Goal: Task Accomplishment & Management: Use online tool/utility

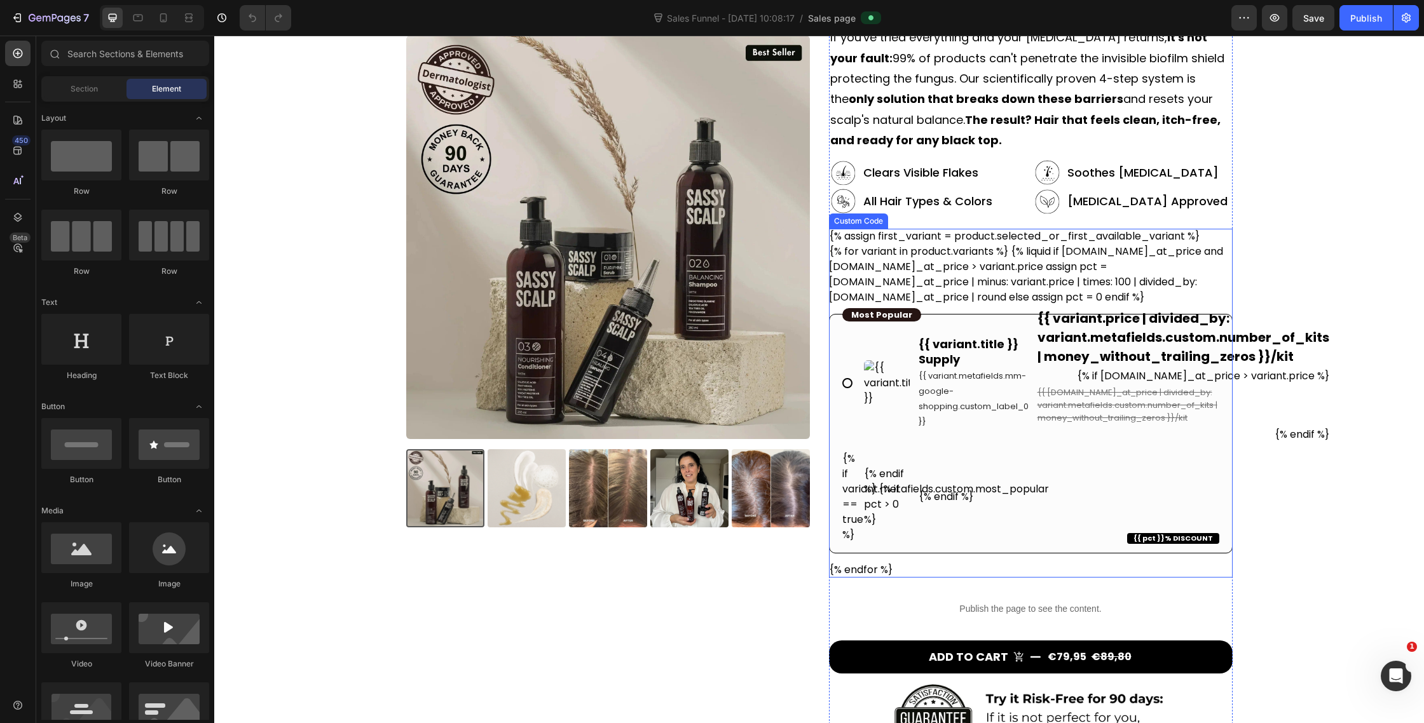
scroll to position [146, 0]
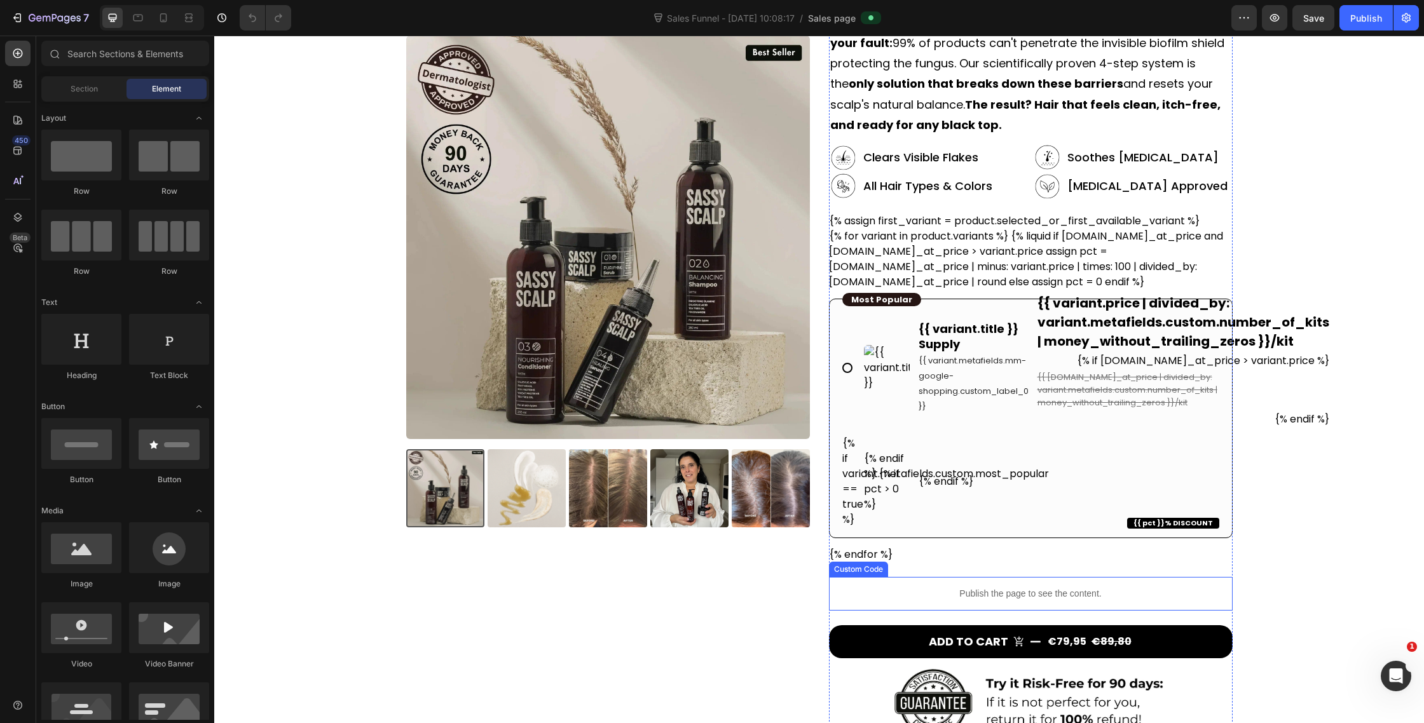
click at [915, 595] on p "Publish the page to see the content." at bounding box center [1031, 593] width 404 height 13
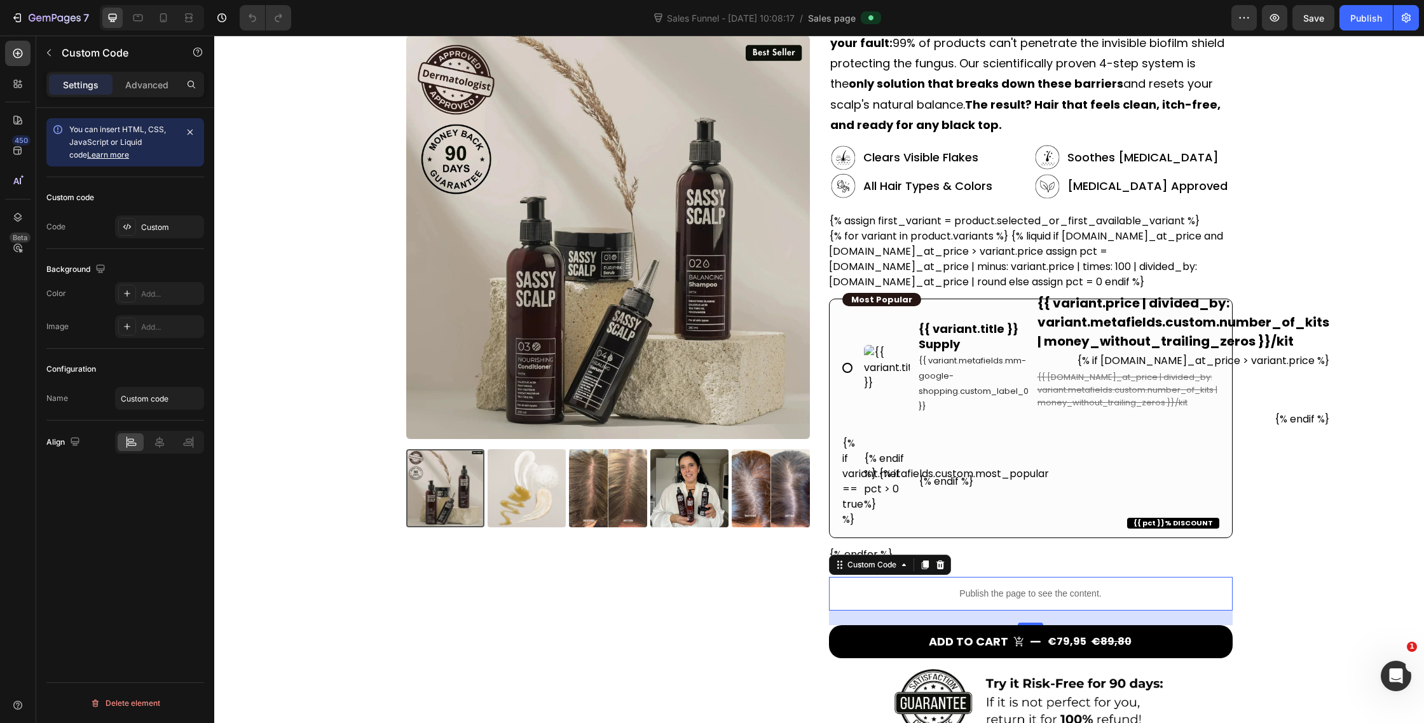
click at [140, 240] on div "Custom code Code Custom" at bounding box center [125, 213] width 158 height 72
click at [137, 229] on div "Custom" at bounding box center [159, 227] width 89 height 23
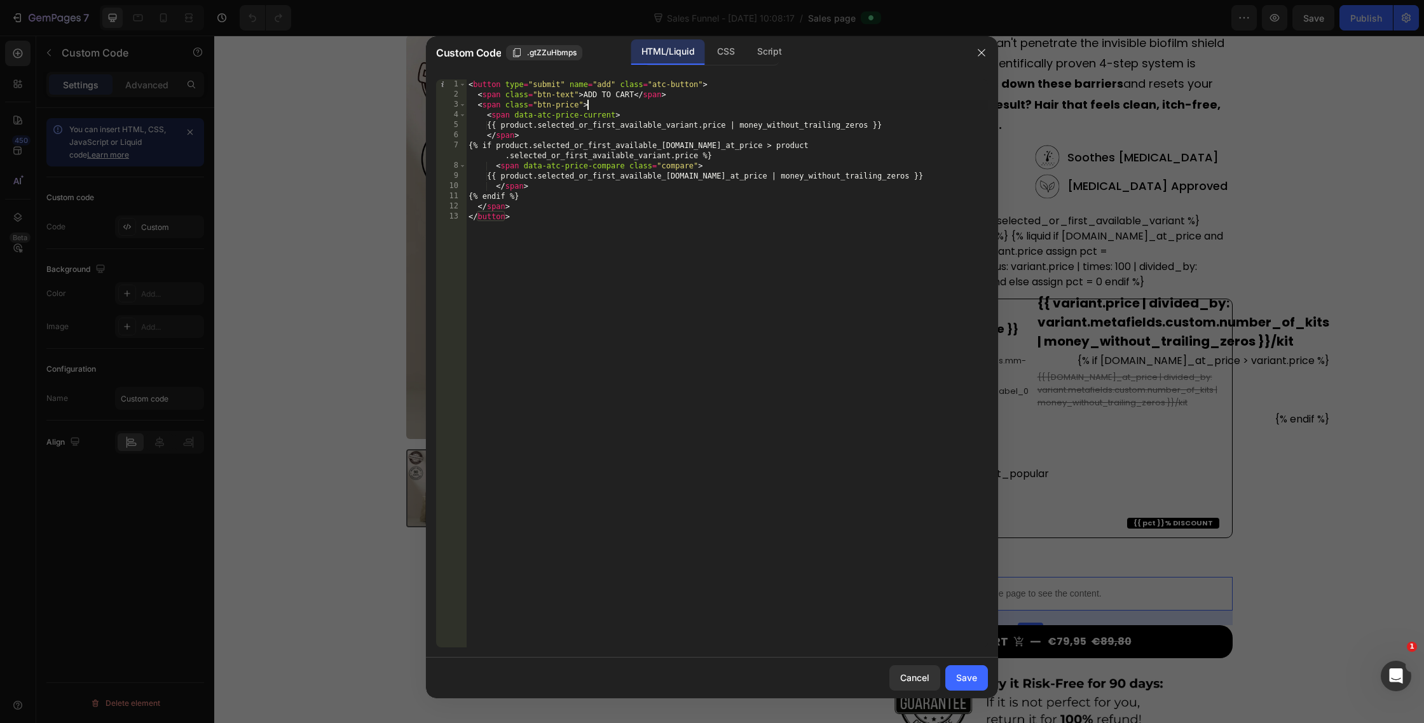
click at [636, 107] on div "< button type = "submit" name = "add" class = "atc-button" > < span class = "bt…" at bounding box center [727, 373] width 522 height 589
click at [631, 97] on div "< button type = "submit" name = "add" class = "atc-button" > < span class = "bt…" at bounding box center [727, 373] width 522 height 589
click at [636, 98] on div "< button type = "submit" name = "add" class = "atc-button" > < span class = "bt…" at bounding box center [727, 373] width 522 height 589
paste textarea "•"
click at [747, 55] on div "CSS" at bounding box center [769, 51] width 45 height 25
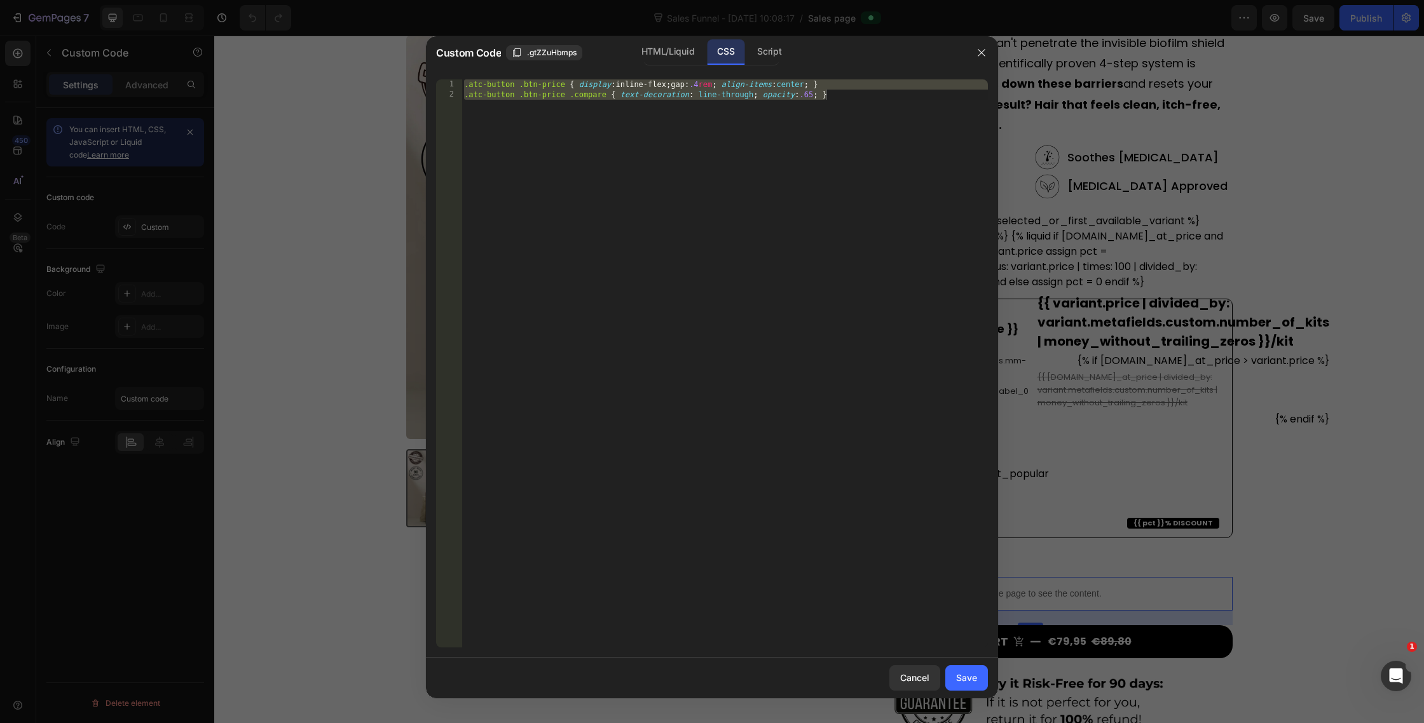
click at [754, 123] on div ".atc-button .btn-price { display : inline-flex ; gap : .4 rem ; align-items : c…" at bounding box center [725, 373] width 526 height 589
type textarea ".atc-button .btn-price .compare { text-decoration: line-through; opacity:.65; }"
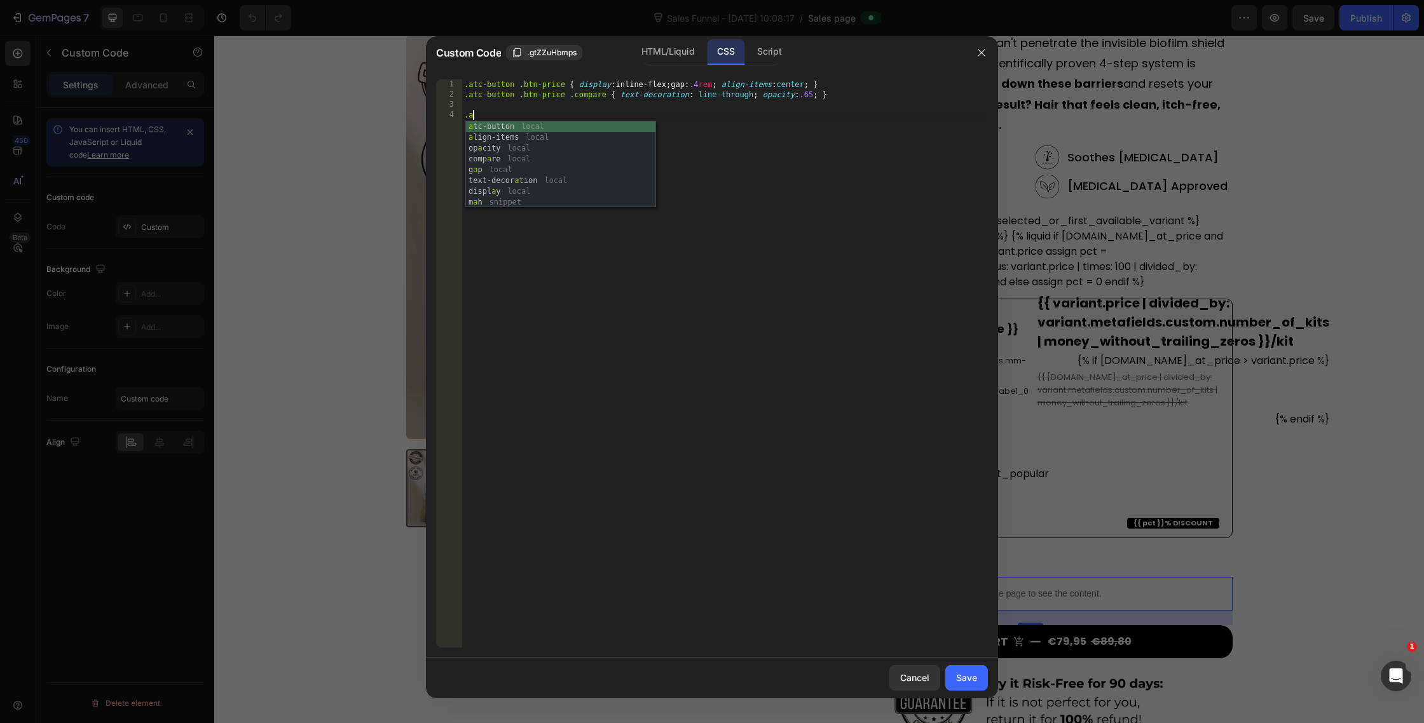
scroll to position [0, 0]
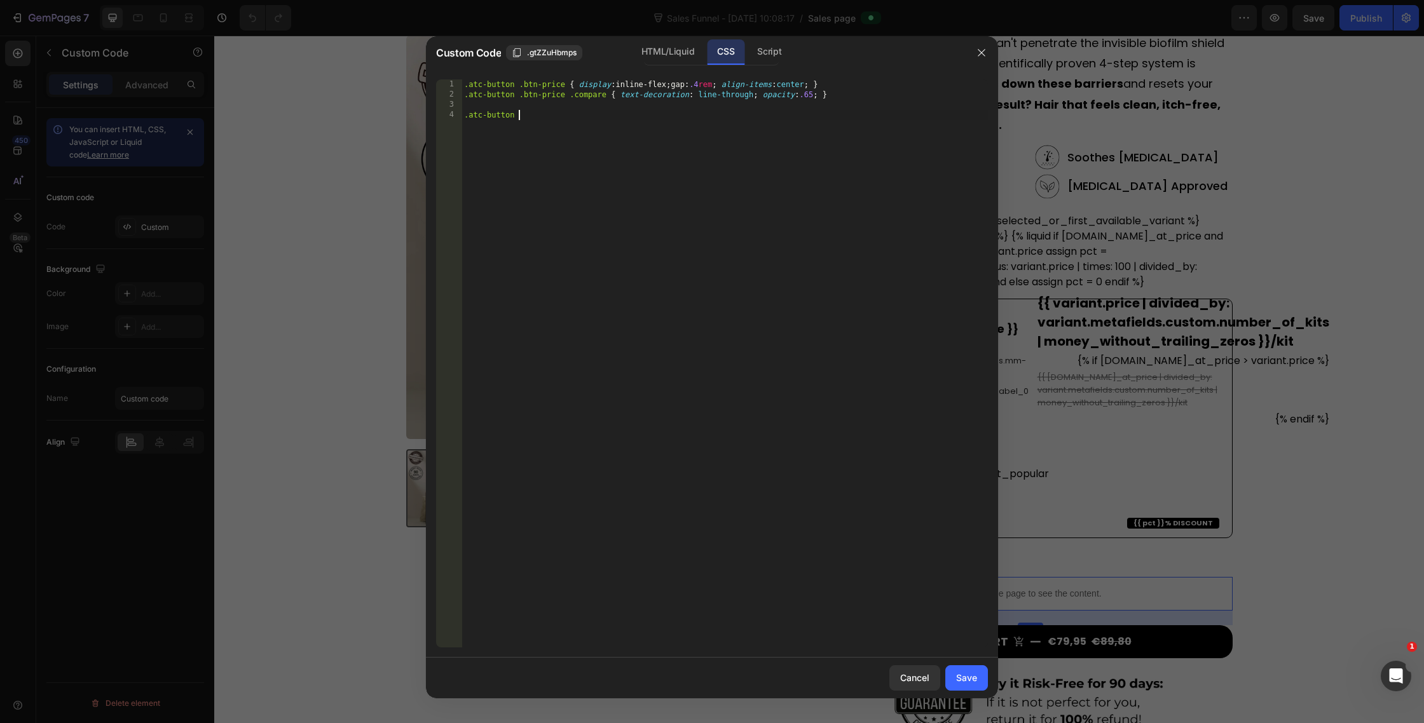
type textarea ".atc-button {"
paste textarea "width: 100%;"
click at [646, 130] on div ".atc-button .btn-price { display : inline-flex ; gap : .4 rem ; align-items : c…" at bounding box center [727, 373] width 522 height 589
drag, startPoint x: 655, startPoint y: 122, endPoint x: 453, endPoint y: 121, distance: 202.2
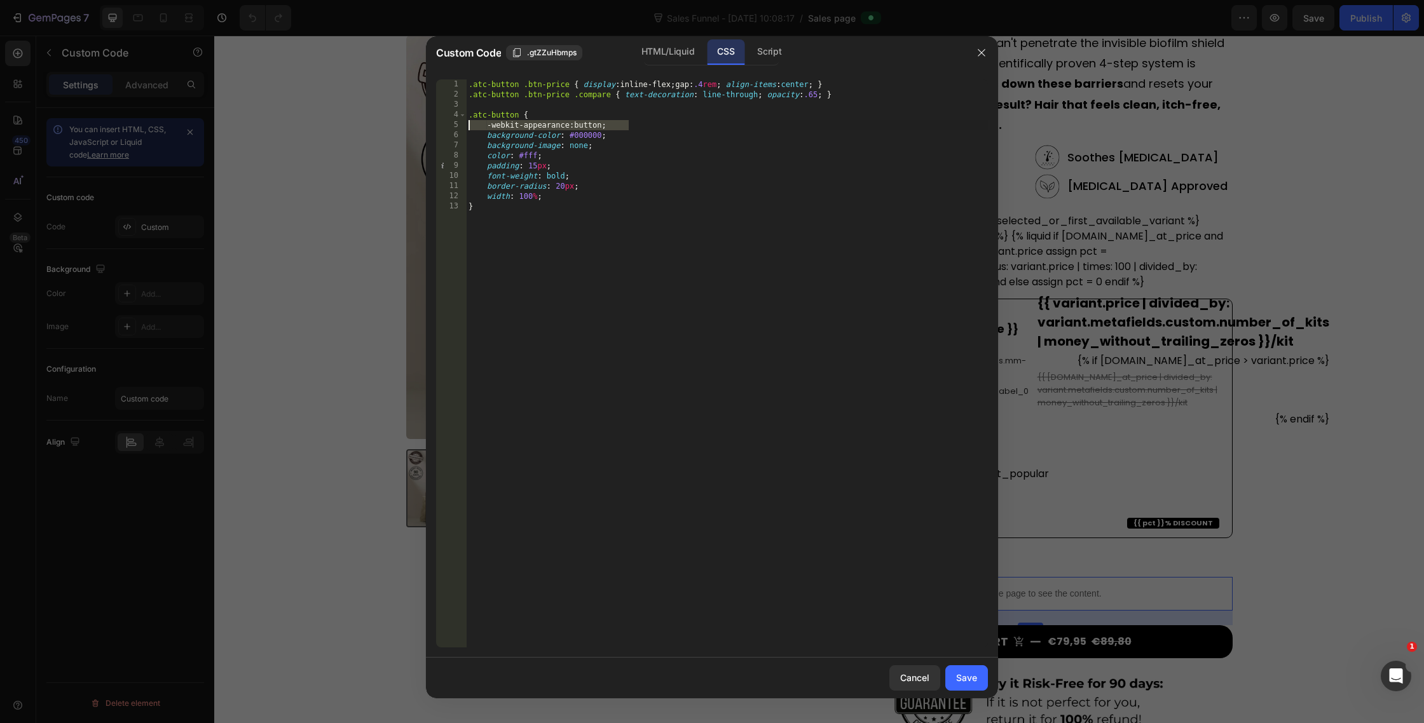
click at [453, 121] on div "-webkit-appearance: button; 1 2 3 4 5 6 7 8 9 10 11 12 13 .atc-button .btn-pric…" at bounding box center [712, 363] width 552 height 568
type textarea "-webkit-appearance: button;"
click at [526, 130] on div ".atc-button .btn-price { display : inline-flex ; gap : .4 rem ; align-items : c…" at bounding box center [727, 373] width 522 height 589
drag, startPoint x: 657, startPoint y: 127, endPoint x: 463, endPoint y: 125, distance: 193.9
click at [463, 125] on div "-webkit-appearance: button; 1 2 3 4 5 6 7 8 9 10 11 12 13 .atc-button .btn-pric…" at bounding box center [712, 363] width 552 height 568
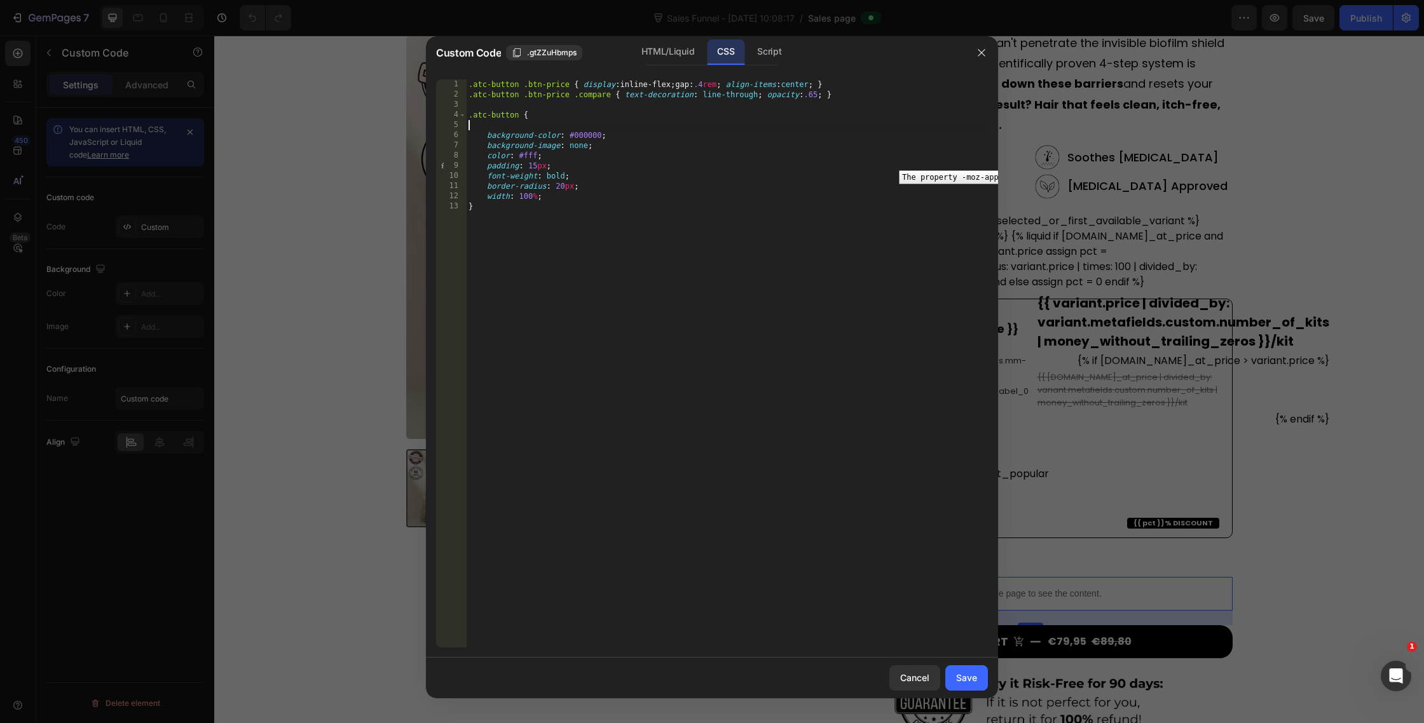
scroll to position [0, 0]
type textarea ".atc-button {"
click at [969, 673] on div "Save" at bounding box center [966, 677] width 21 height 13
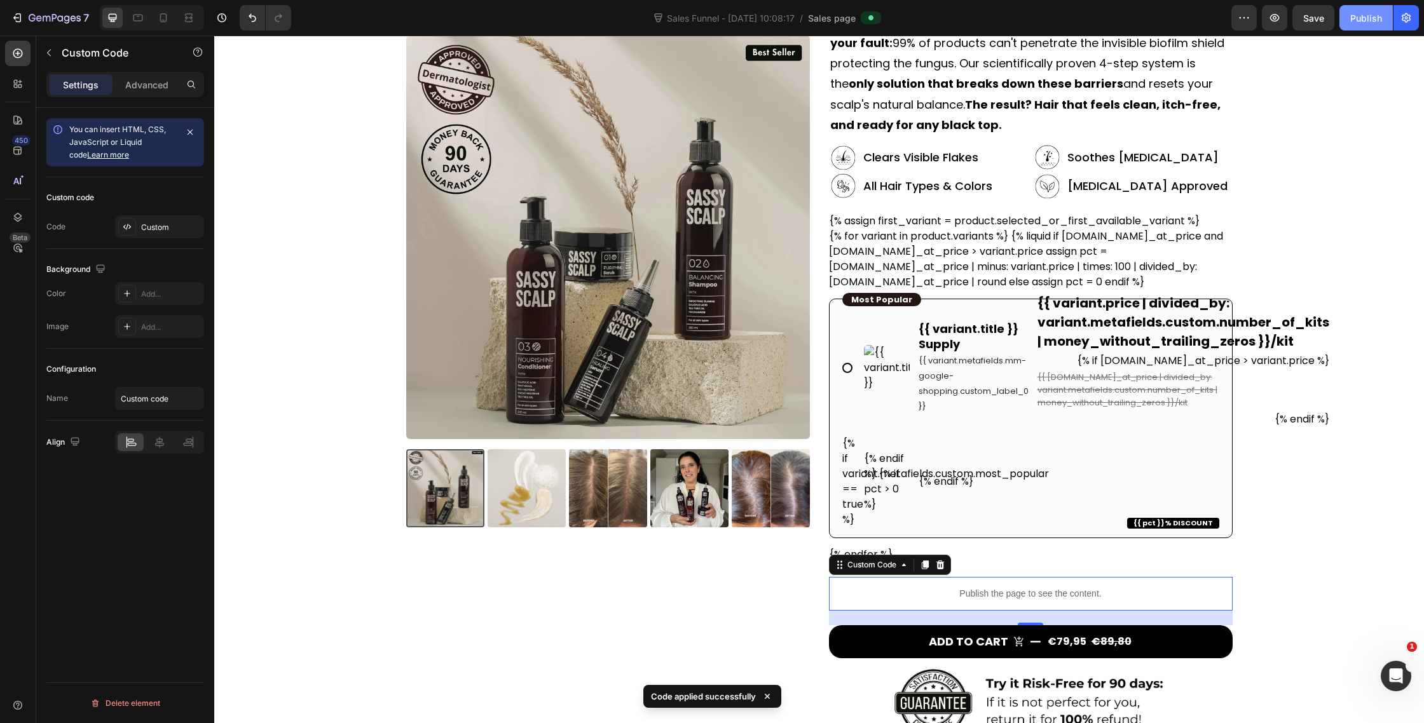
click at [1362, 8] on button "Publish" at bounding box center [1365, 17] width 53 height 25
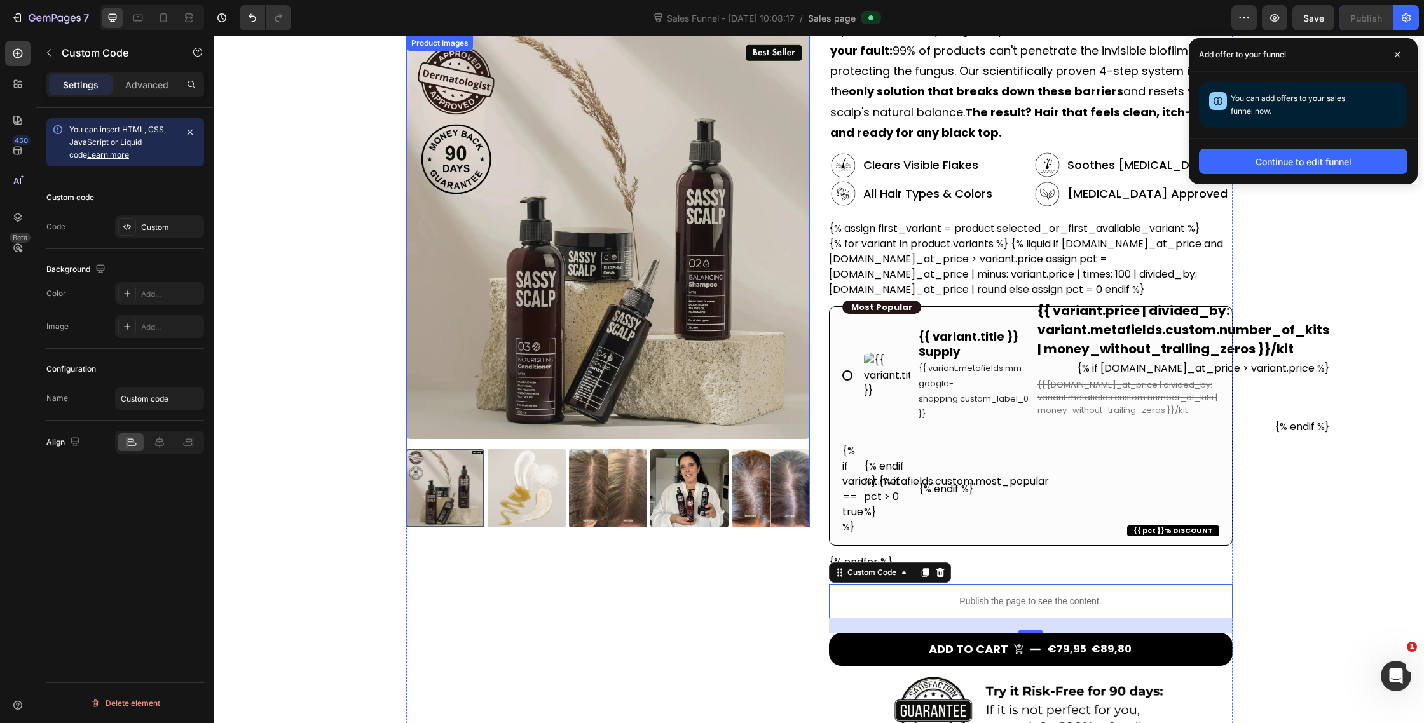
scroll to position [306, 0]
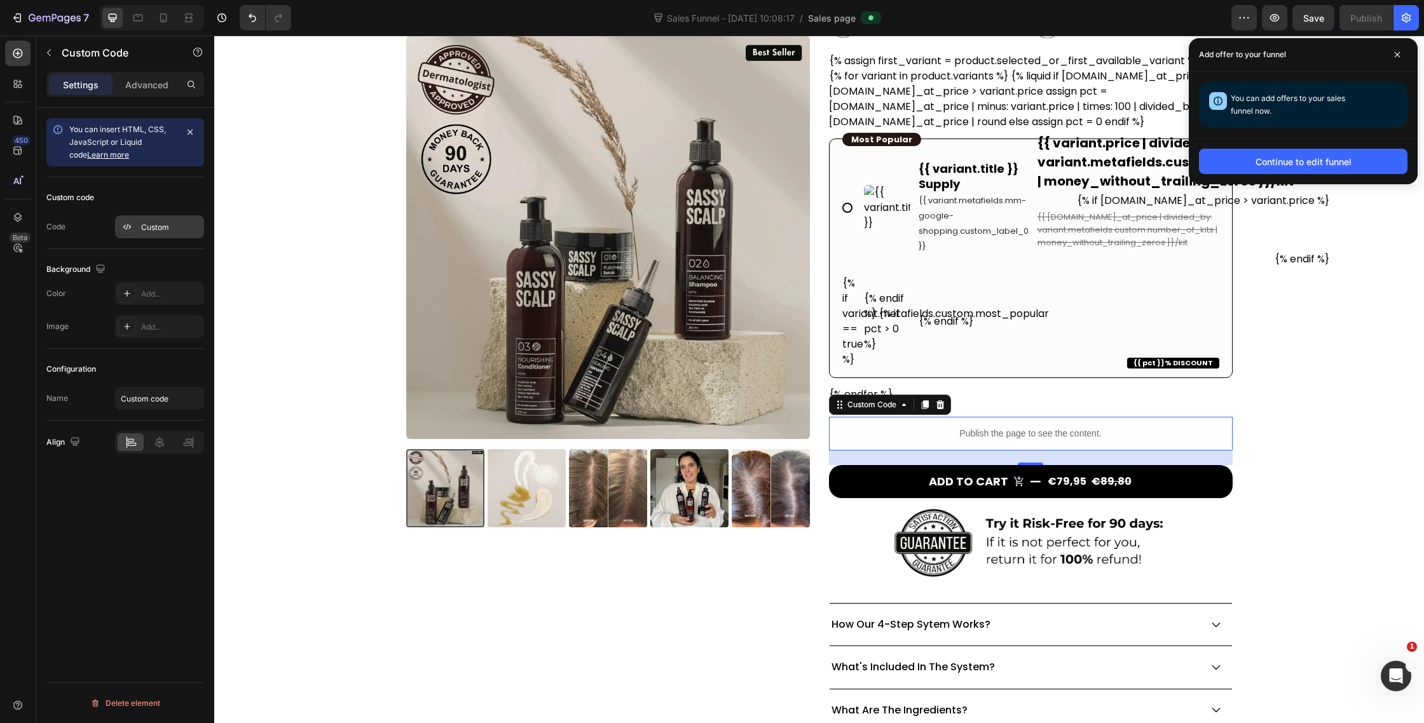
click at [155, 224] on div "Custom" at bounding box center [171, 227] width 60 height 11
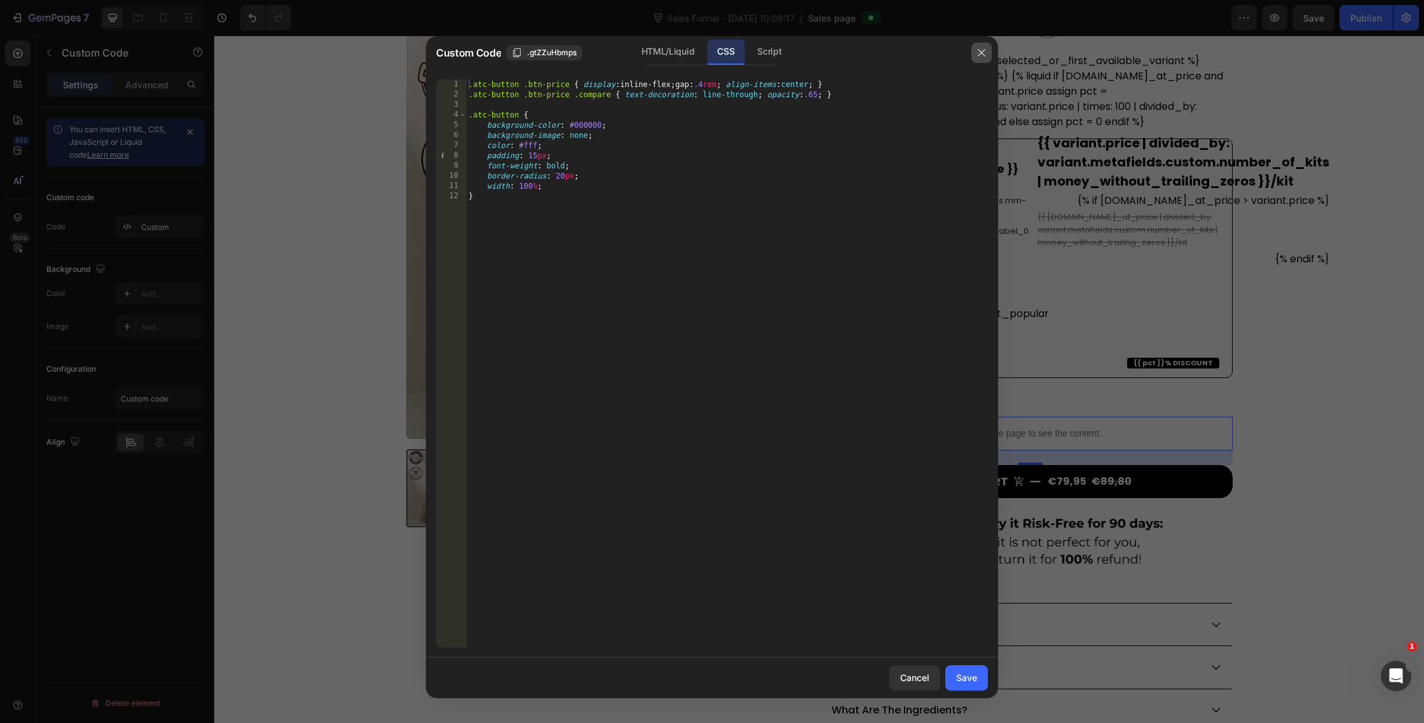
click at [984, 62] on button "button" at bounding box center [981, 53] width 20 height 20
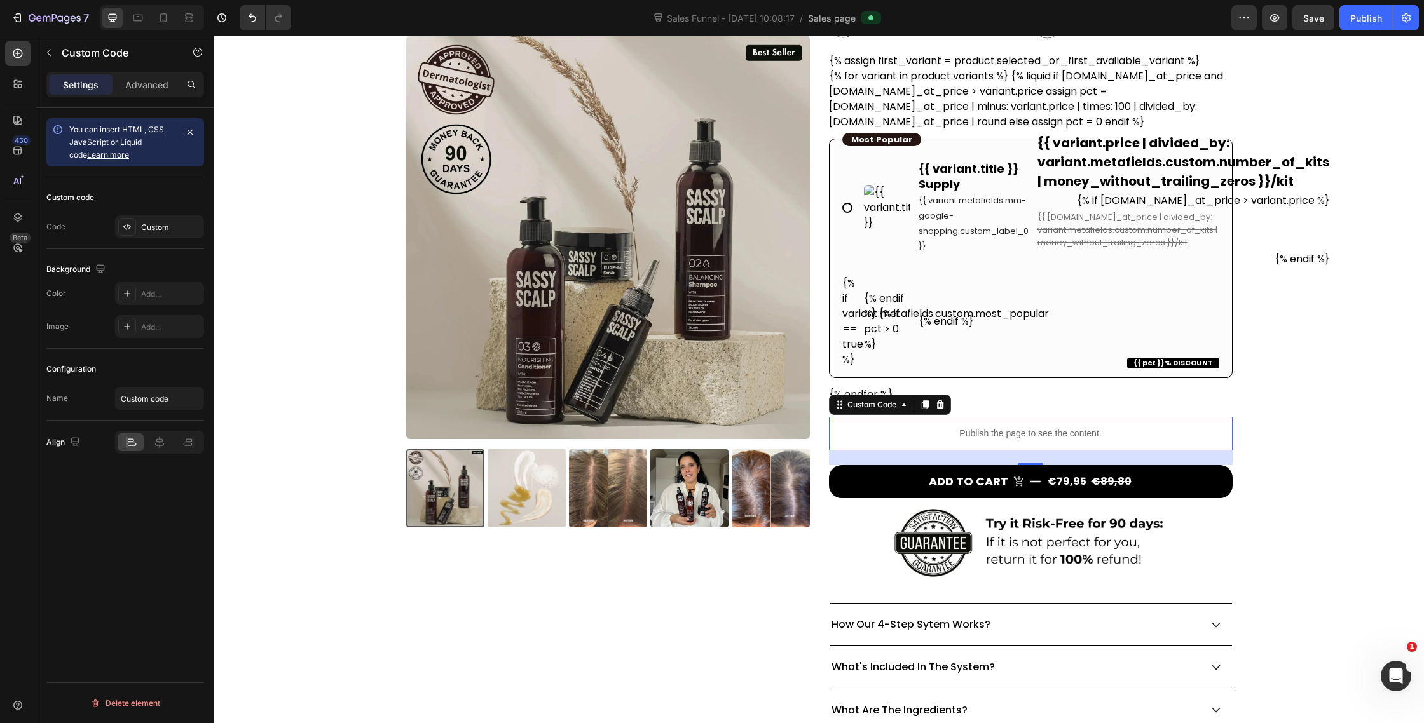
click at [949, 439] on p "Publish the page to see the content." at bounding box center [1031, 433] width 404 height 13
click at [115, 228] on div "Custom" at bounding box center [159, 227] width 89 height 23
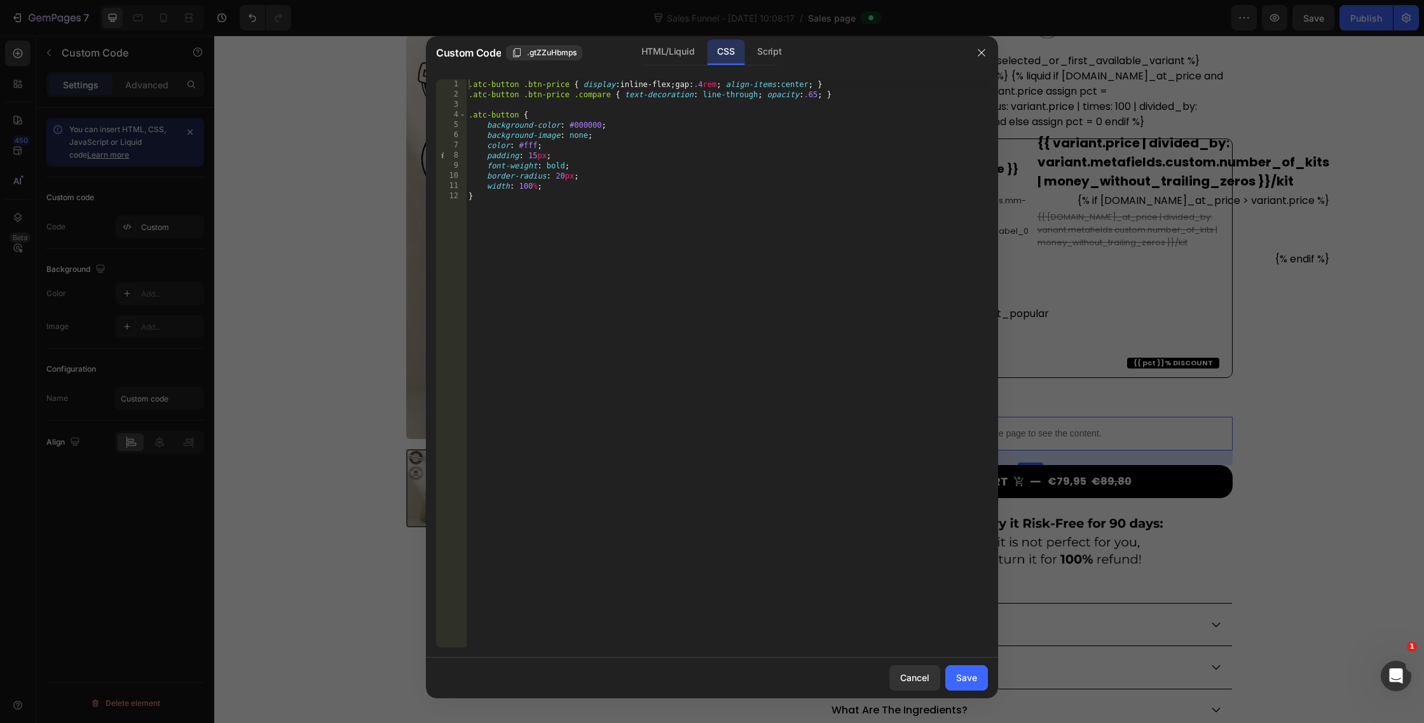
click at [550, 219] on div ".atc-button .btn-price { display : inline-flex ; gap : .4 rem ; align-items : c…" at bounding box center [727, 373] width 522 height 589
click at [550, 186] on div ".atc-button .btn-price { display : inline-flex ; gap : .4 rem ; align-items : c…" at bounding box center [727, 373] width 522 height 589
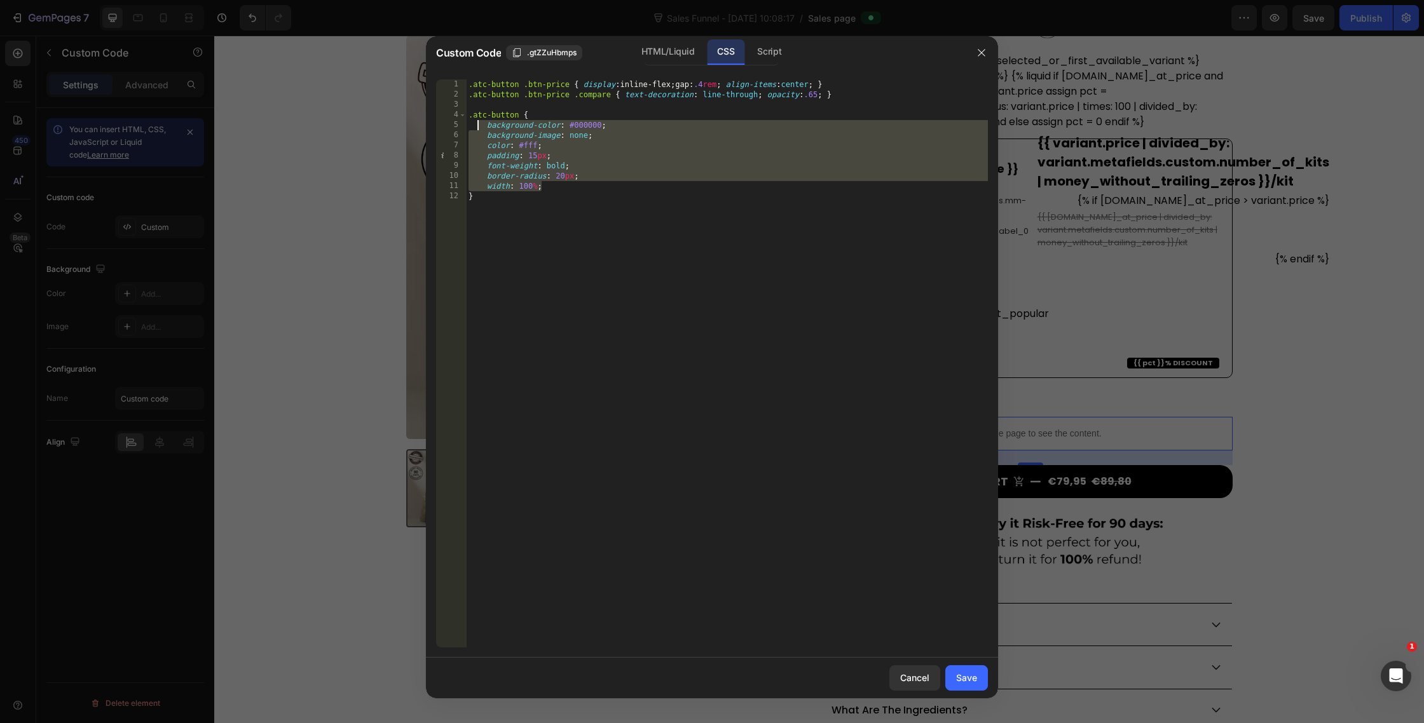
drag, startPoint x: 569, startPoint y: 186, endPoint x: 477, endPoint y: 121, distance: 112.2
click at [477, 121] on div ".atc-button .btn-price { display : inline-flex ; gap : .4 rem ; align-items : c…" at bounding box center [727, 373] width 522 height 589
paste textarea "width: 100%"
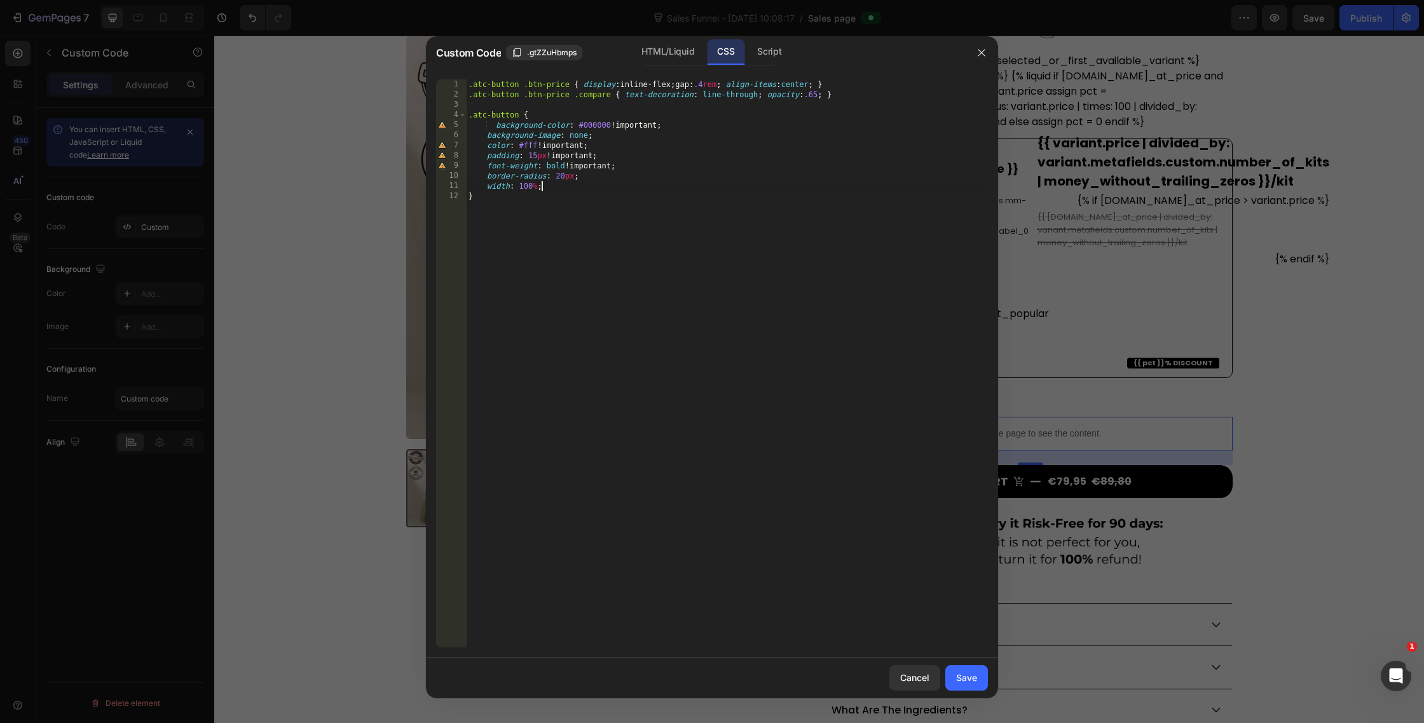
click at [496, 127] on div ".atc-button .btn-price { display : inline-flex ; gap : .4 rem ; align-items : c…" at bounding box center [727, 373] width 522 height 589
drag, startPoint x: 601, startPoint y: 133, endPoint x: 449, endPoint y: 132, distance: 151.9
click at [449, 132] on div "background-color: #000000 !important; 1 2 3 4 5 6 7 8 9 10 11 12 .atc-button .b…" at bounding box center [712, 363] width 552 height 568
type textarea "background-image: none;"
click at [574, 167] on div ".atc-button .btn-price { display : inline-flex ; gap : .4 rem ; align-items : c…" at bounding box center [727, 373] width 522 height 589
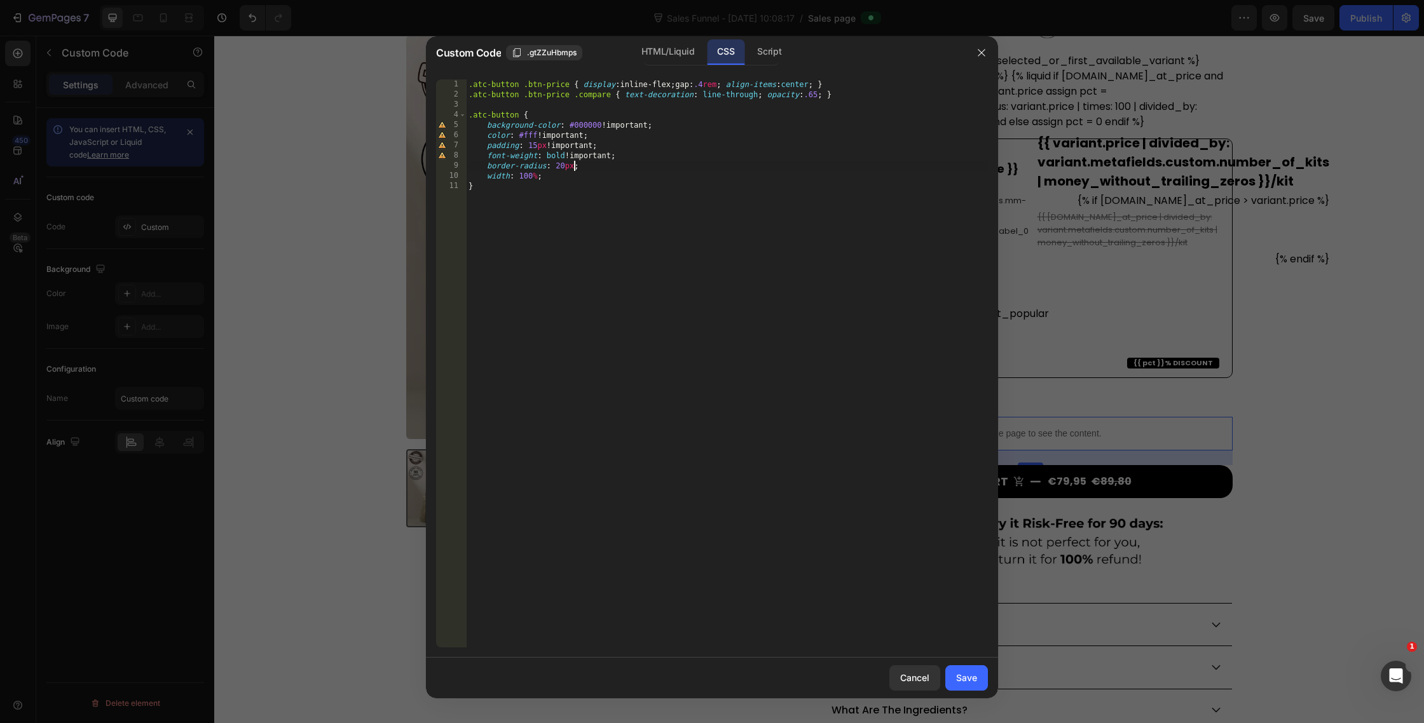
type textarea "border-radius: 20px;"
click at [969, 683] on div "Save" at bounding box center [966, 677] width 21 height 13
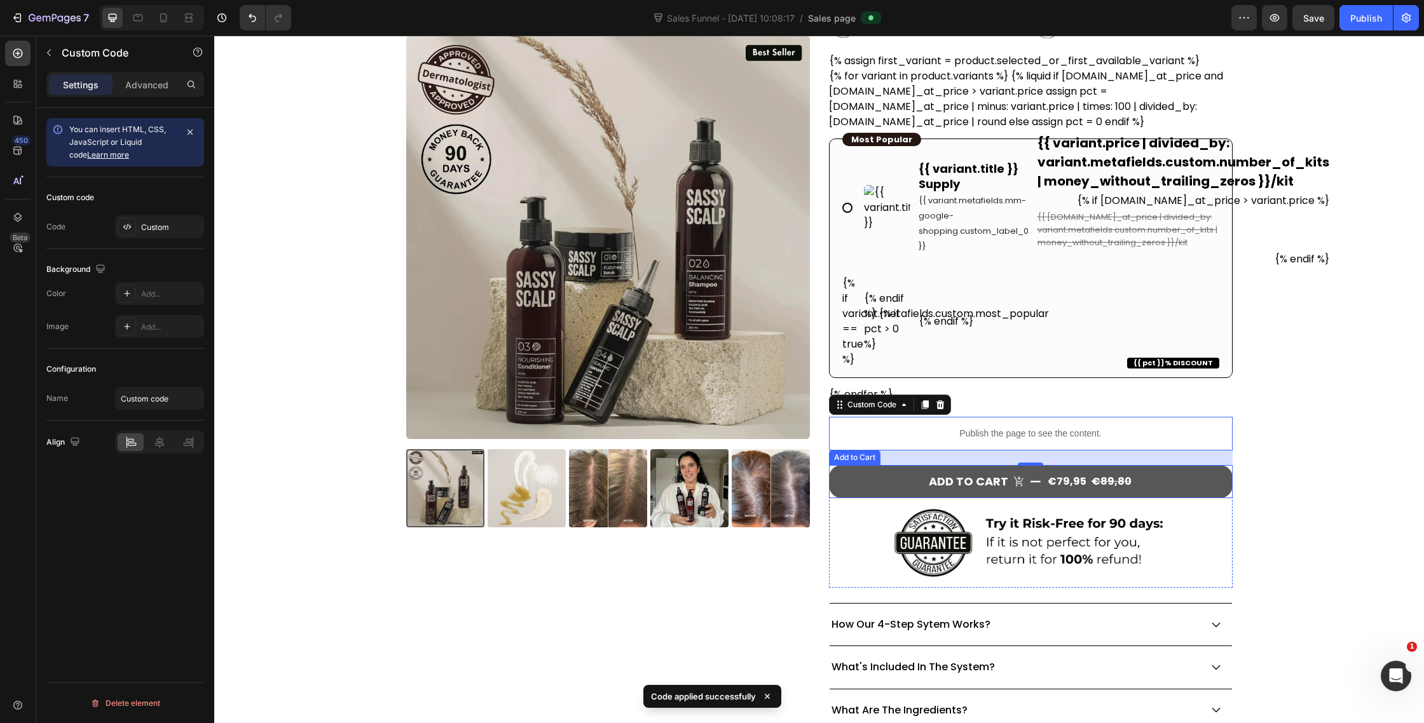
click at [881, 488] on button "Add to cart €79,95 €89,80" at bounding box center [1031, 482] width 404 height 34
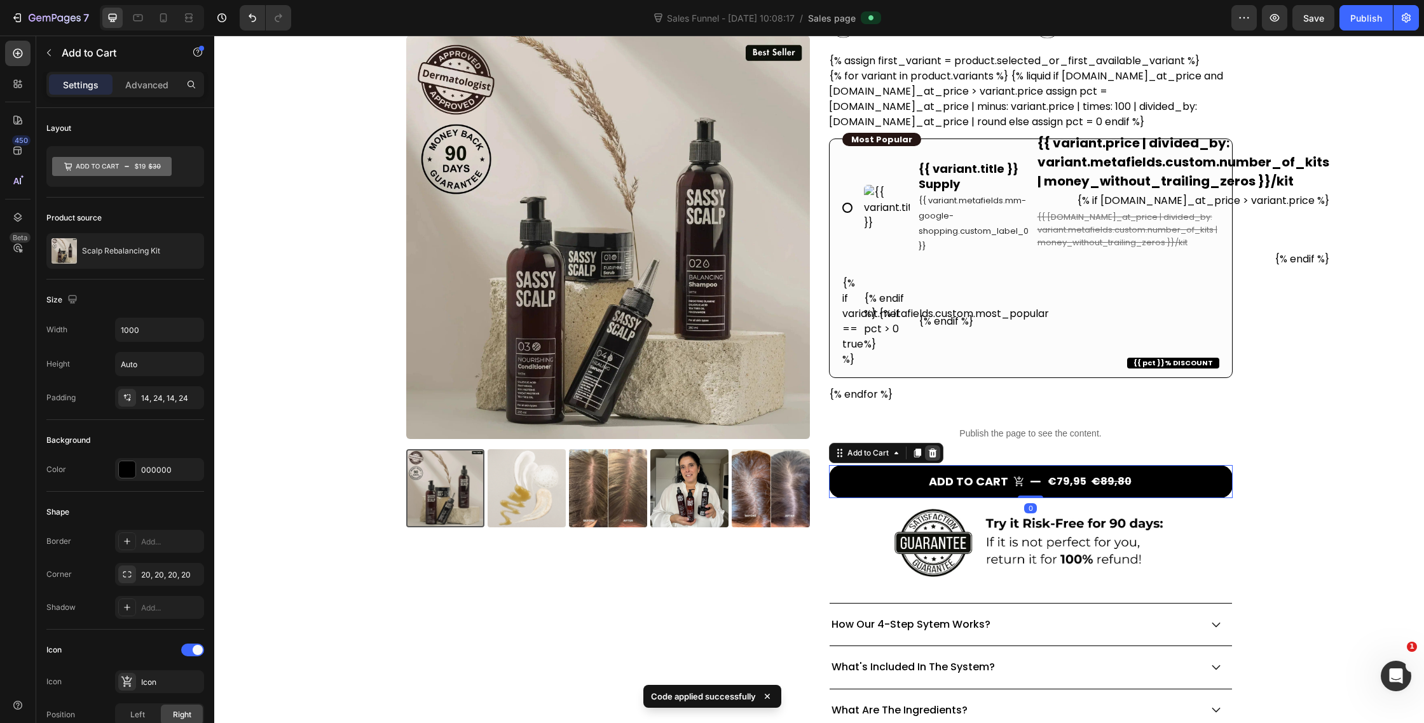
click at [935, 452] on icon at bounding box center [932, 453] width 8 height 9
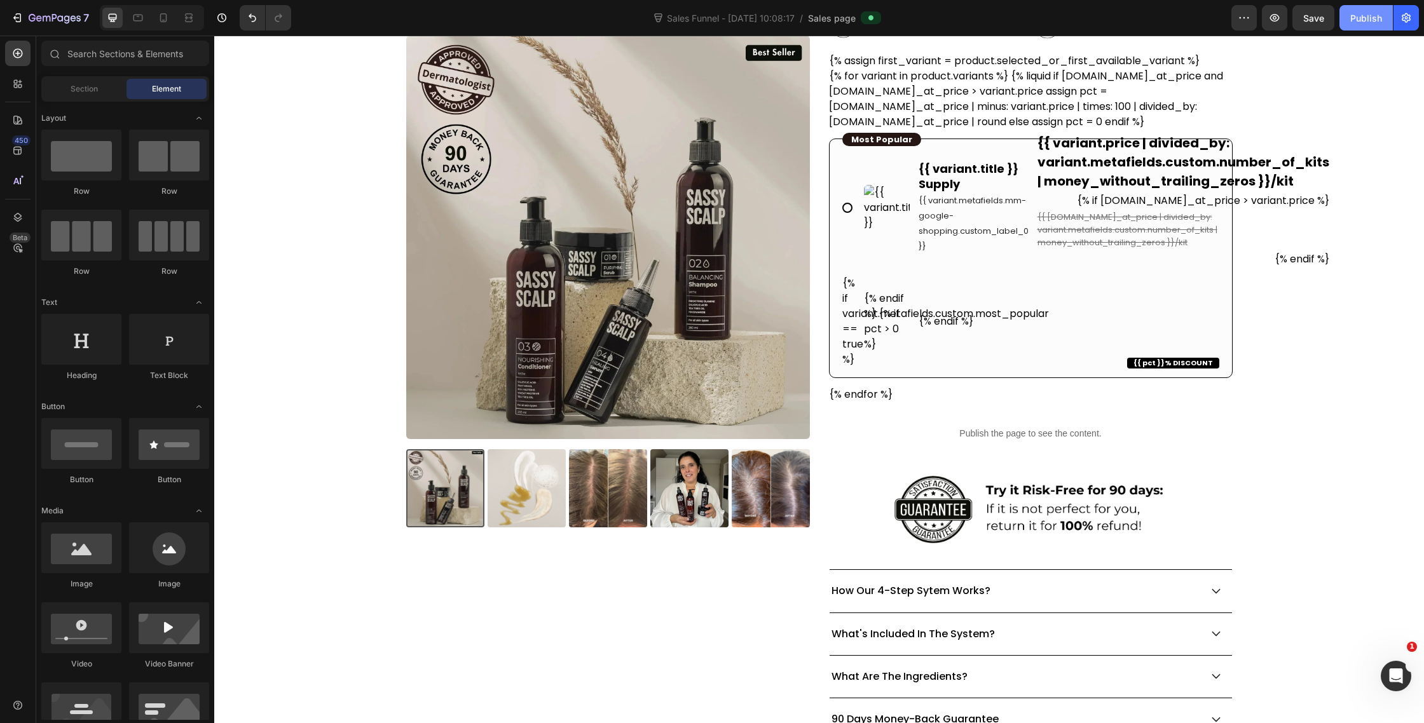
click at [1371, 15] on div "Publish" at bounding box center [1366, 17] width 32 height 13
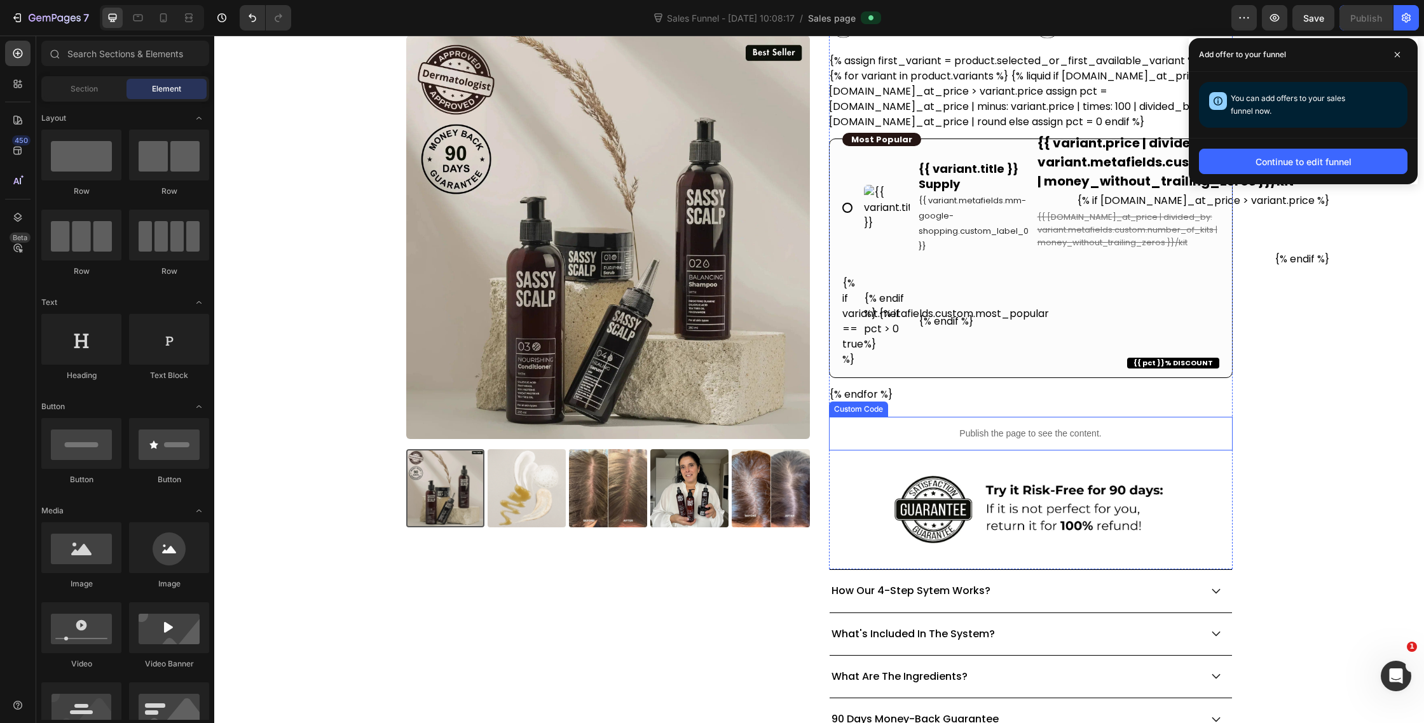
click at [1040, 434] on p "Publish the page to see the content." at bounding box center [1031, 433] width 404 height 13
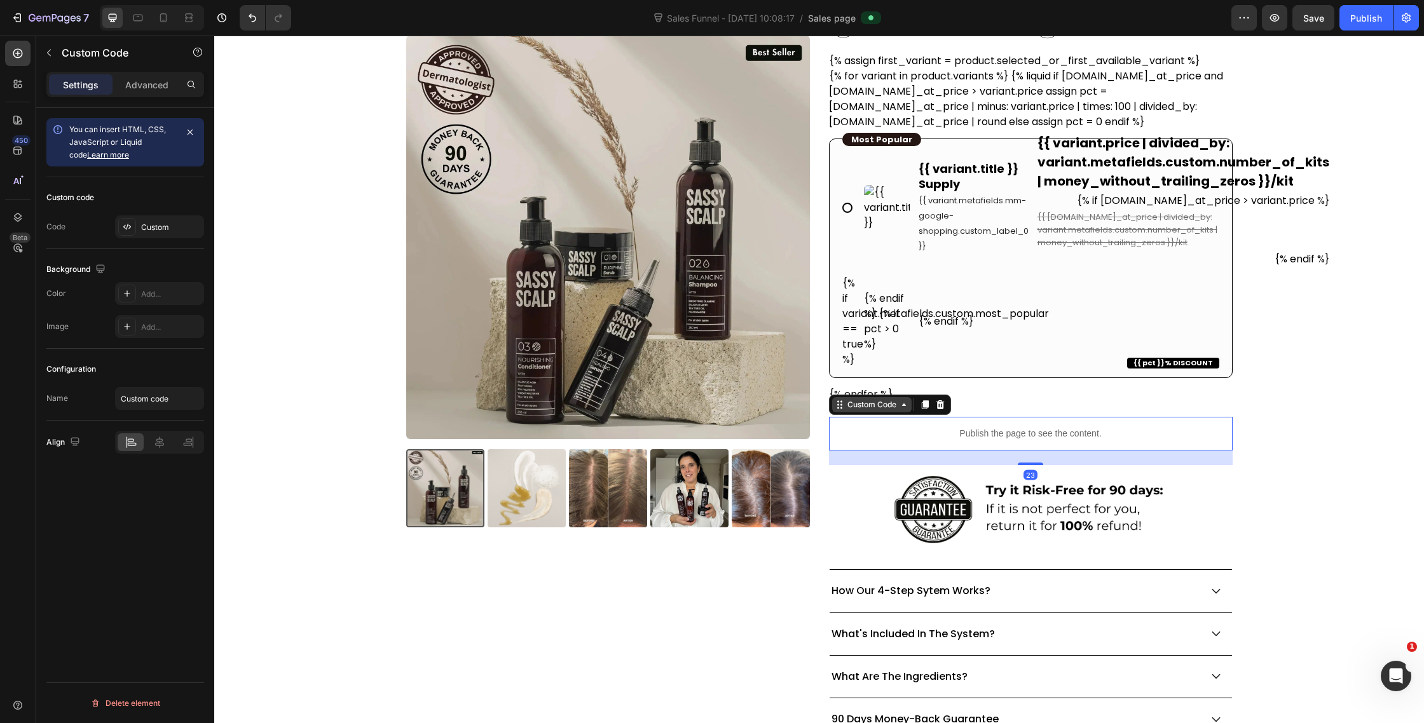
click at [842, 401] on icon at bounding box center [840, 405] width 10 height 10
click at [958, 445] on div "Publish the page to see the content." at bounding box center [1031, 434] width 404 height 34
click at [959, 432] on p "Publish the page to see the content." at bounding box center [1031, 433] width 404 height 13
click at [125, 210] on div "Custom code Code Custom" at bounding box center [125, 213] width 158 height 72
click at [125, 222] on icon at bounding box center [127, 227] width 10 height 10
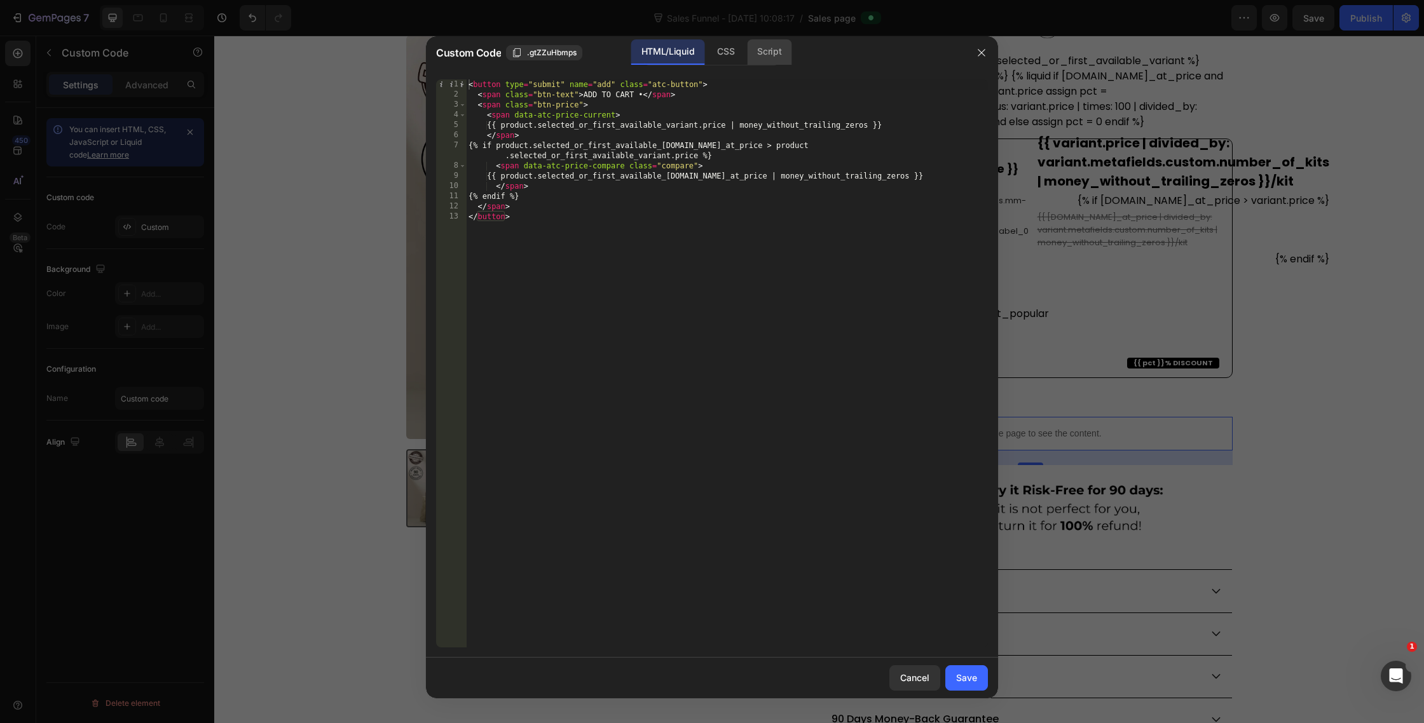
click at [773, 53] on div "Script" at bounding box center [769, 51] width 45 height 25
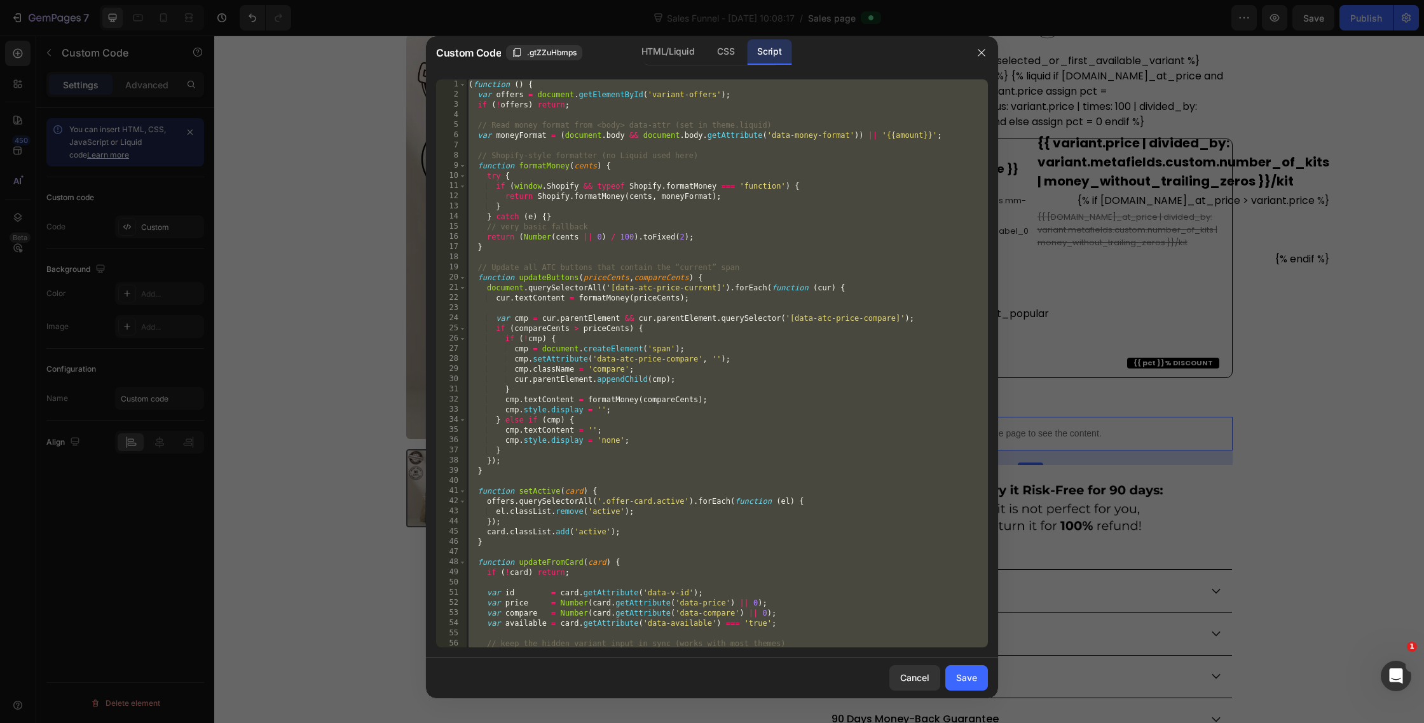
type textarea "updateFromCard(offers.querySelector('.offer-card.active') || offers.querySelect…"
click at [685, 303] on div "( function ( ) { var offers = document . getElementById ( 'variant-offers' ) ; …" at bounding box center [727, 373] width 522 height 589
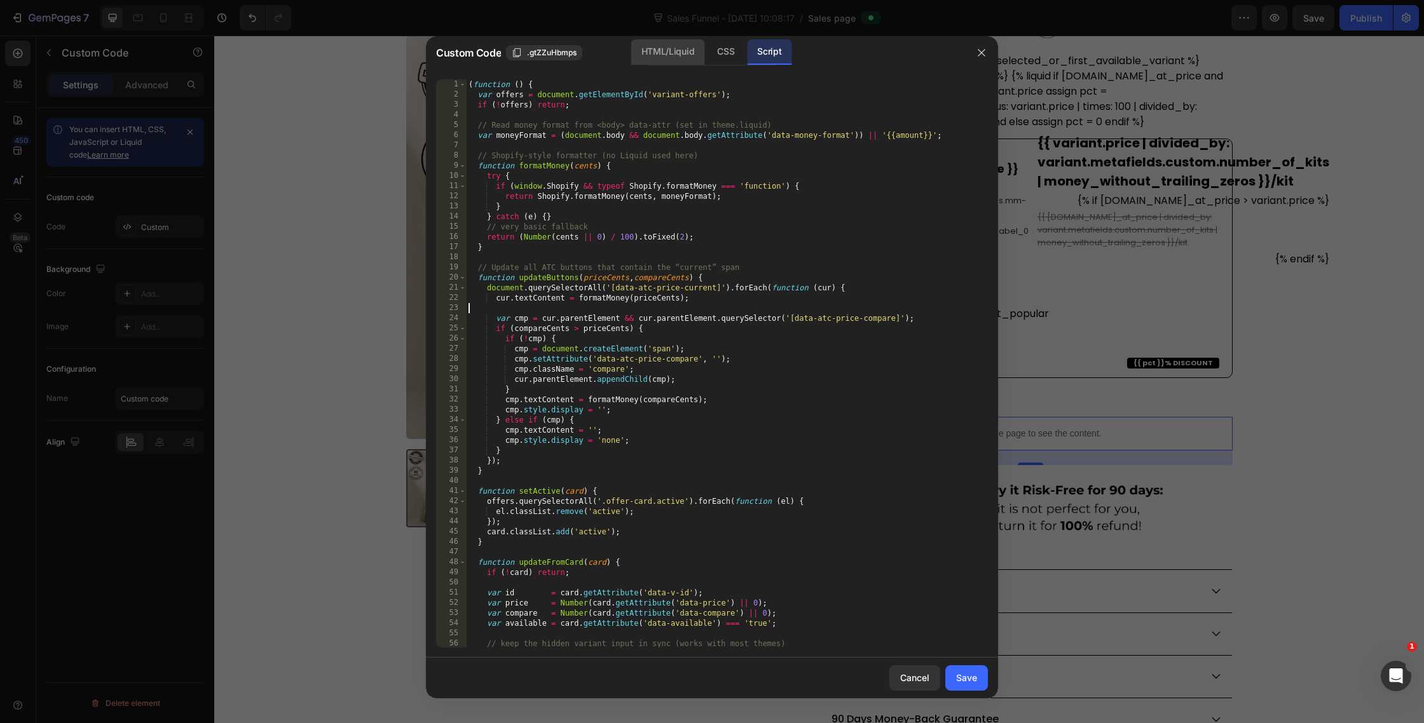
click at [707, 44] on div "HTML/Liquid" at bounding box center [726, 51] width 38 height 25
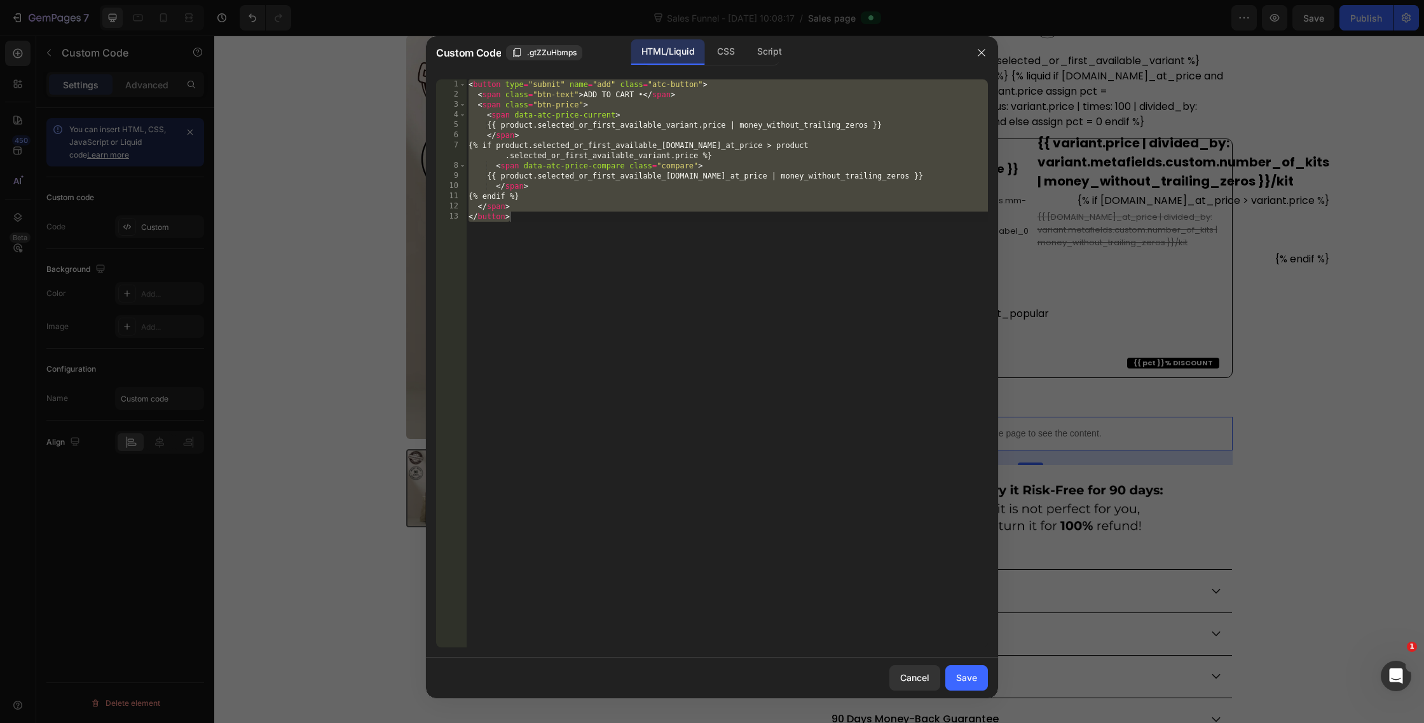
click at [577, 241] on div "< button type = "submit" name = "add" class = "atc-button" > < span class = "bt…" at bounding box center [727, 373] width 522 height 589
drag, startPoint x: 544, startPoint y: 219, endPoint x: 376, endPoint y: -29, distance: 299.2
click at [376, 0] on html "7 Version history Sales Funnel - [DATE] 10:08:17 / Sales page Preview Save Publ…" at bounding box center [712, 0] width 1424 height 0
paste textarea "/butto"
type textarea "</button>"
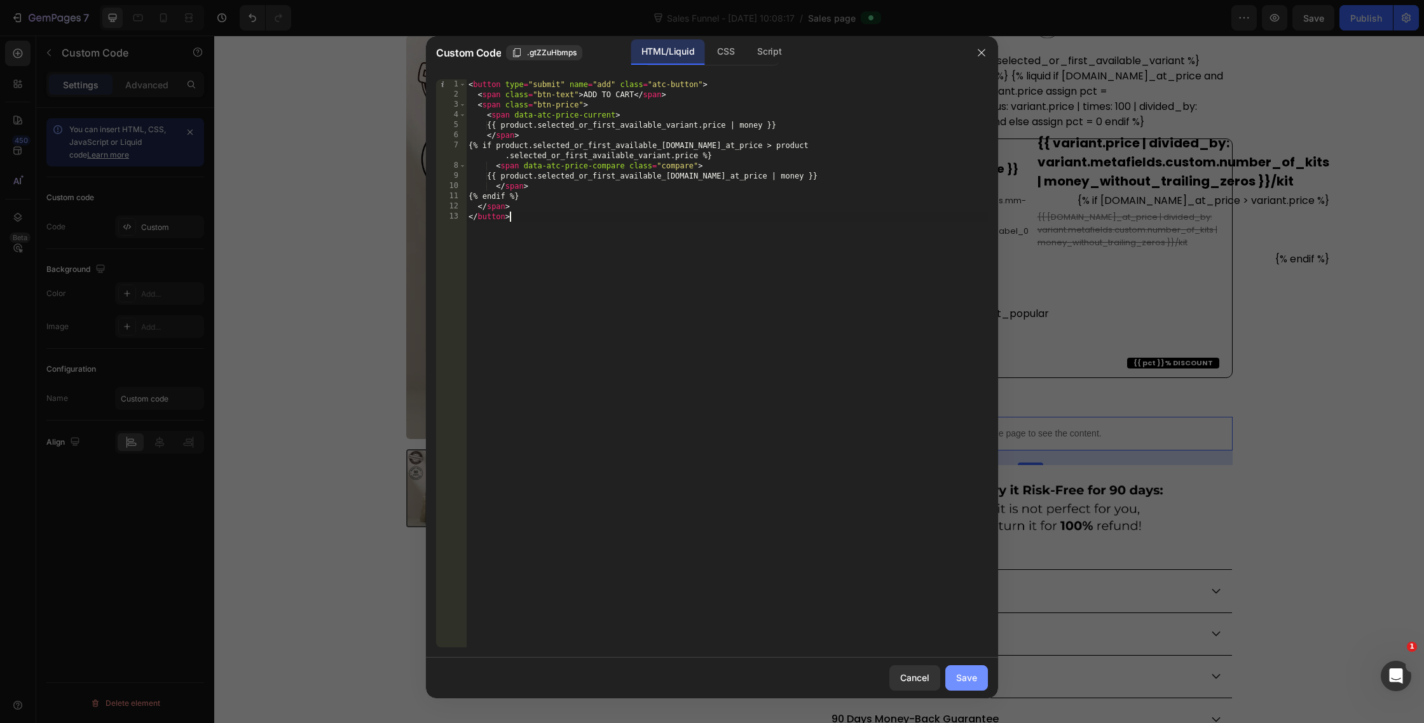
click at [968, 681] on div "Save" at bounding box center [966, 677] width 21 height 13
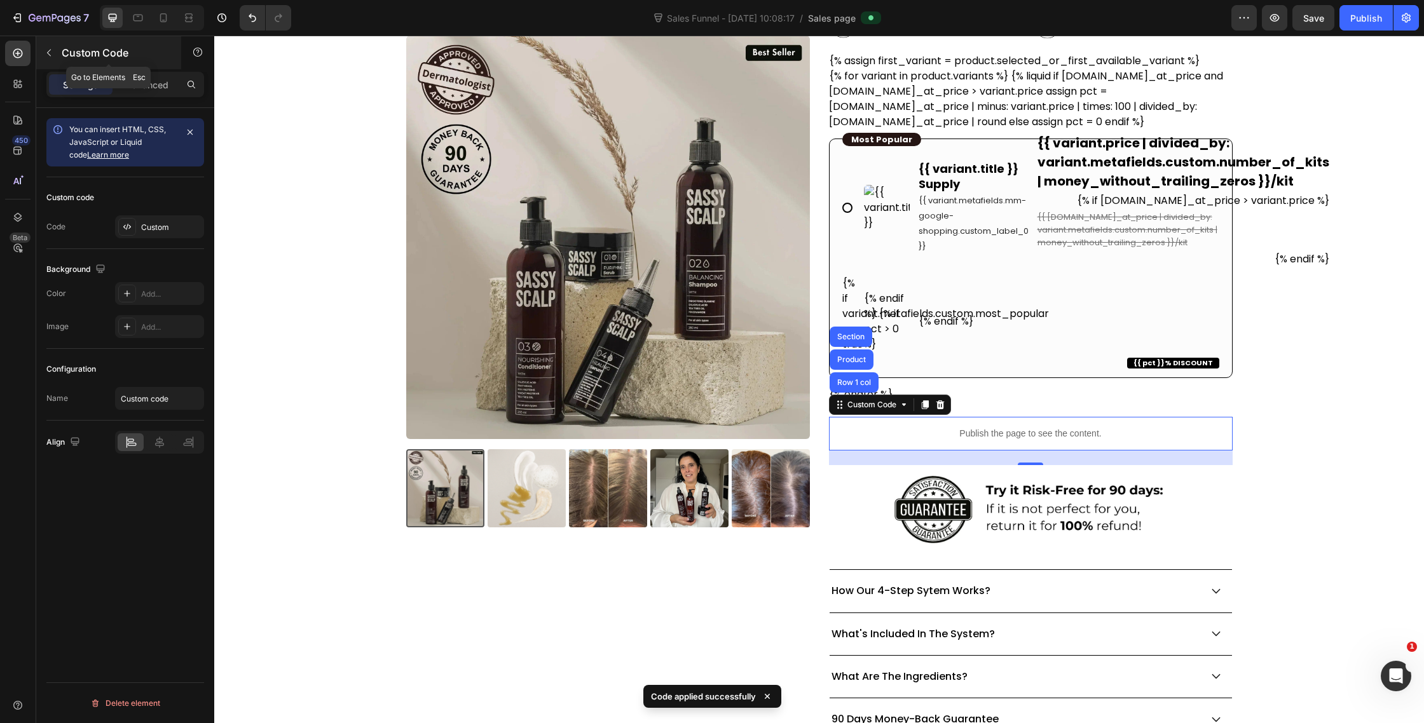
click at [50, 56] on icon "button" at bounding box center [49, 53] width 10 height 10
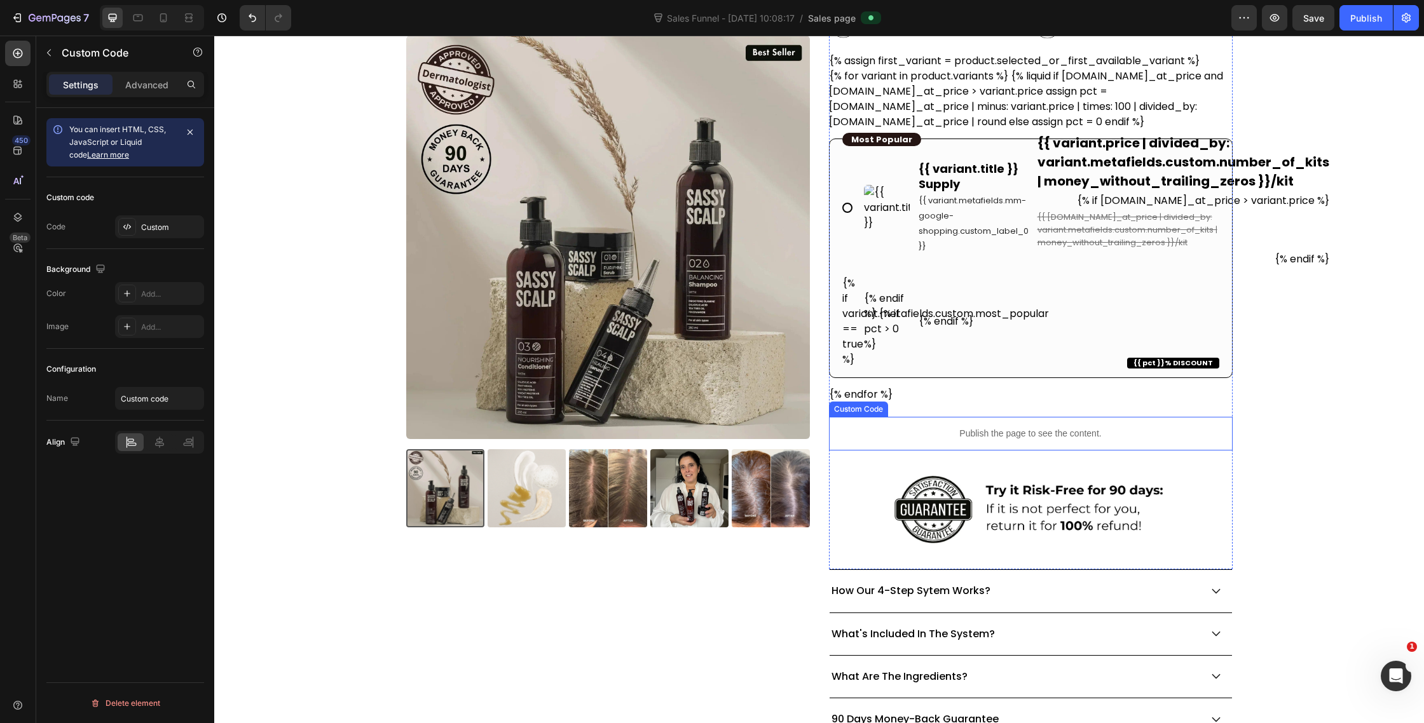
click at [989, 433] on p "Publish the page to see the content." at bounding box center [1031, 433] width 404 height 13
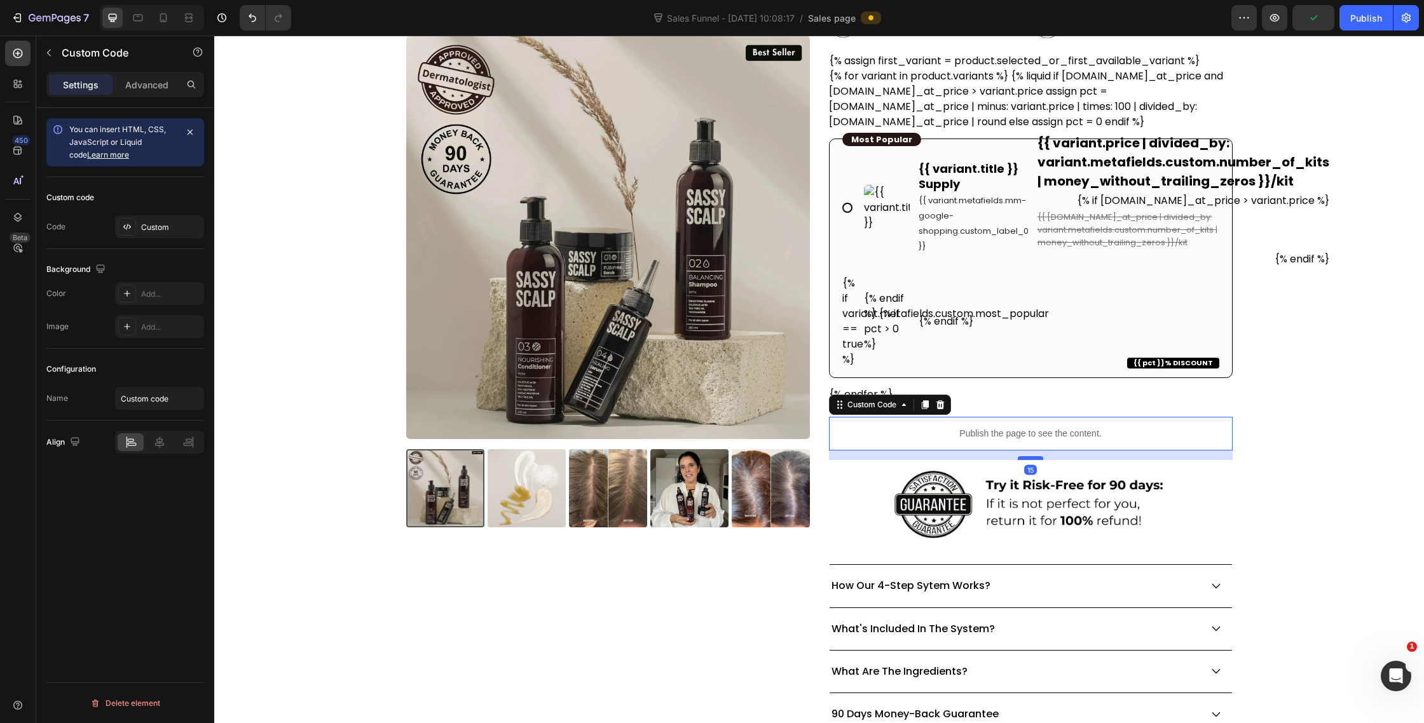
click at [1039, 458] on div at bounding box center [1030, 458] width 25 height 4
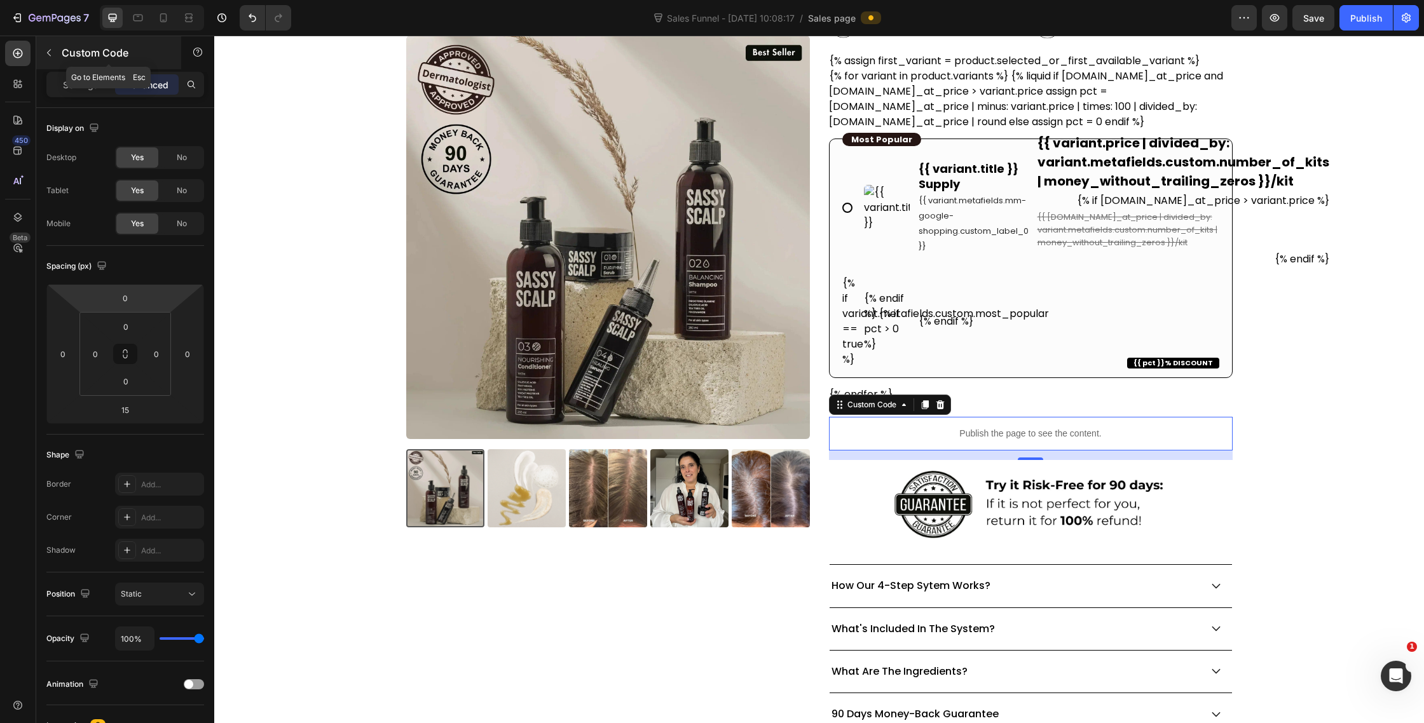
click at [58, 58] on button "button" at bounding box center [49, 53] width 20 height 20
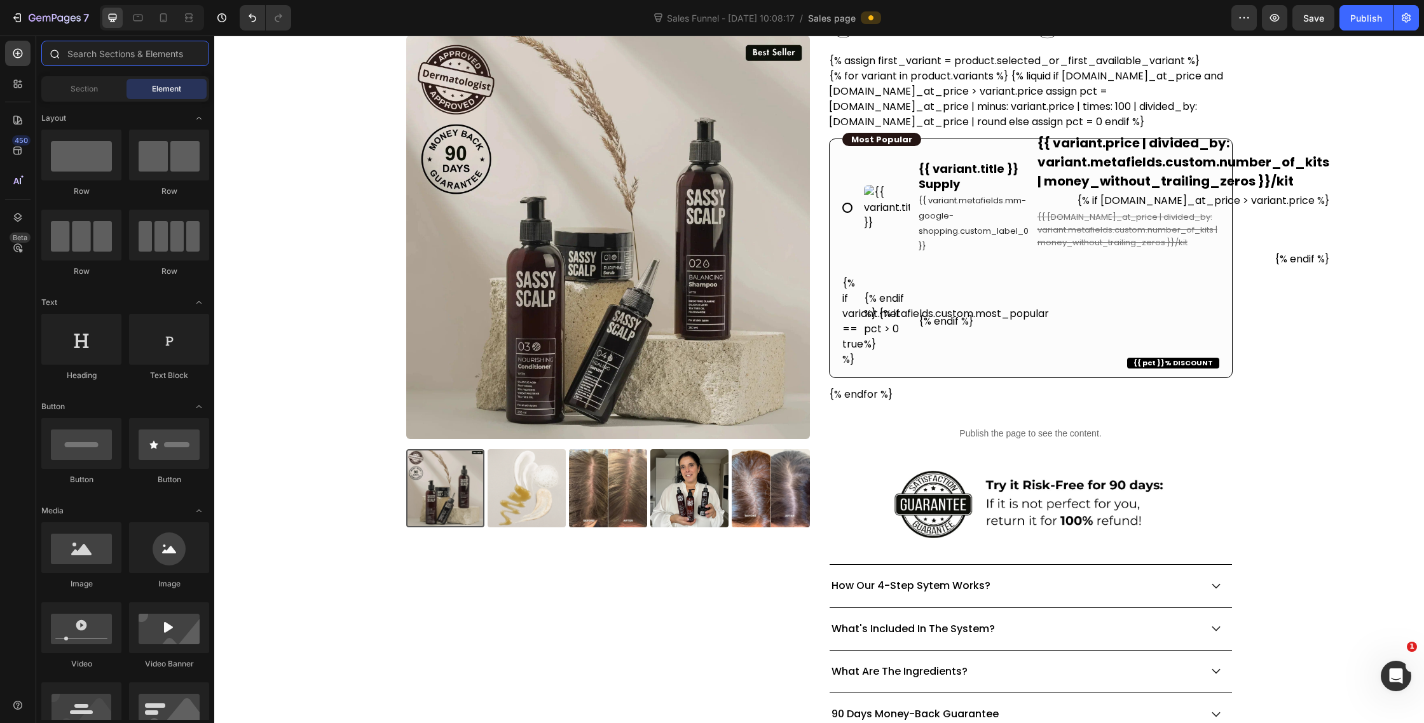
click at [100, 55] on input "text" at bounding box center [125, 53] width 168 height 25
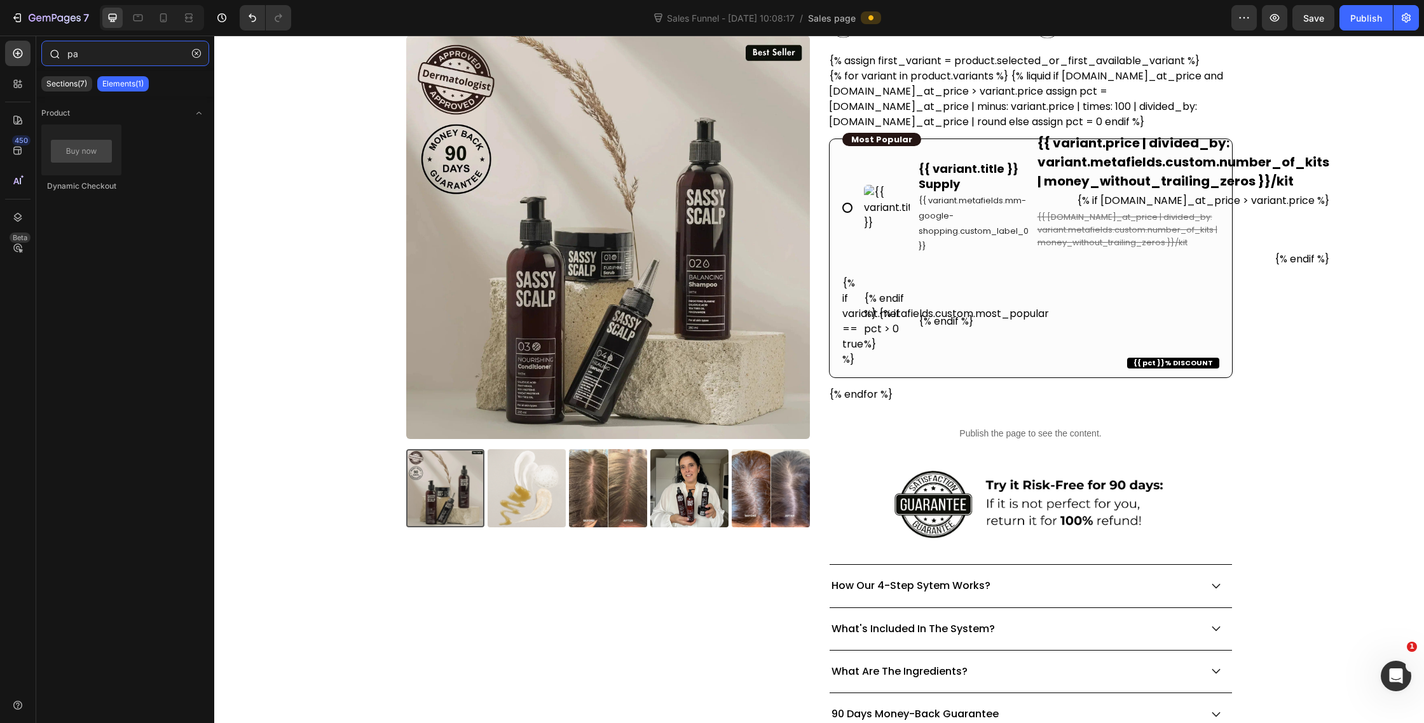
type input "p"
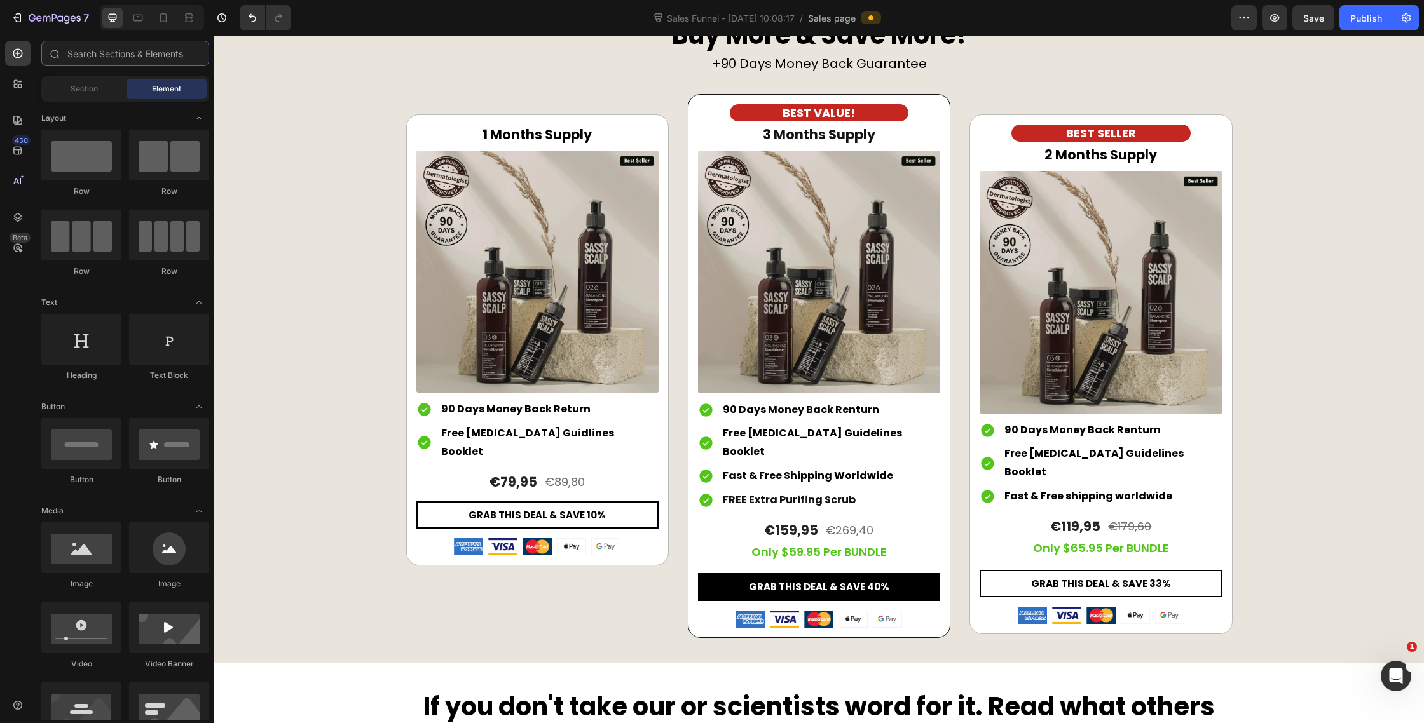
scroll to position [6028, 0]
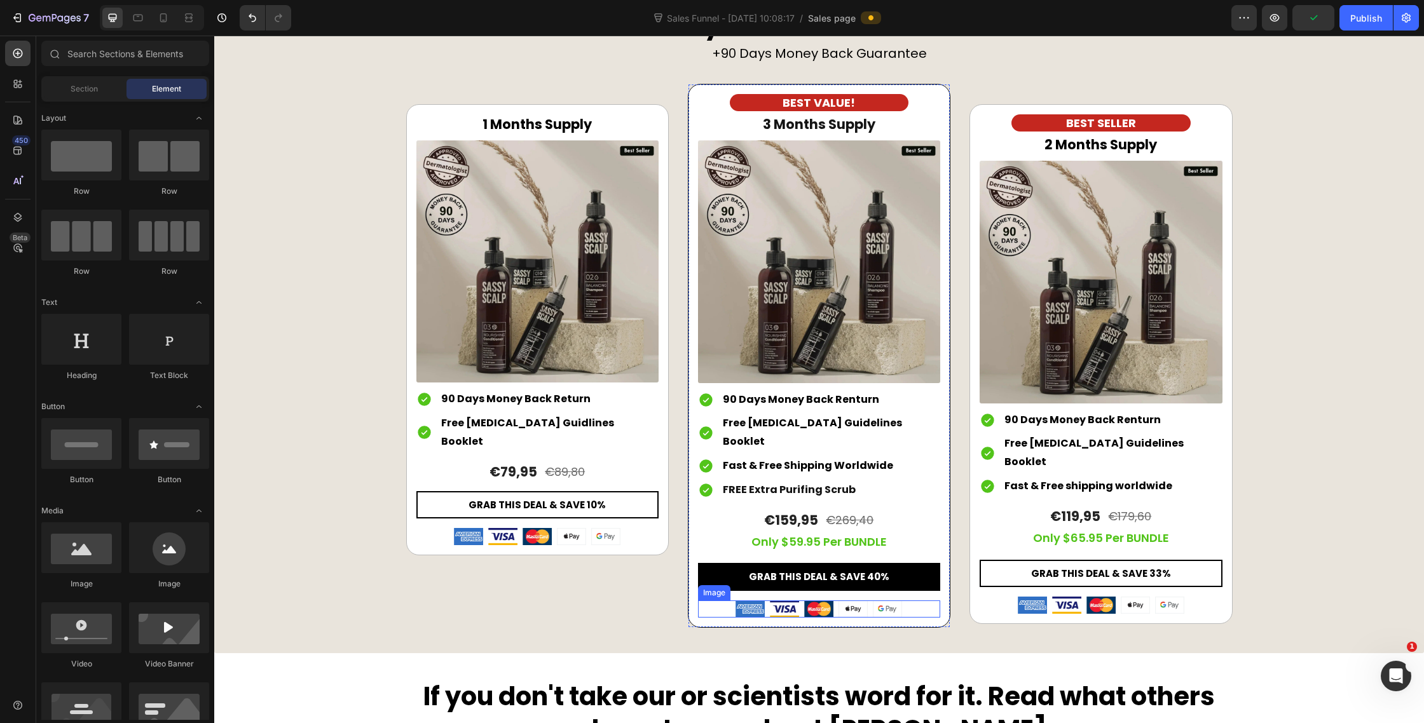
click at [837, 601] on img at bounding box center [819, 609] width 167 height 17
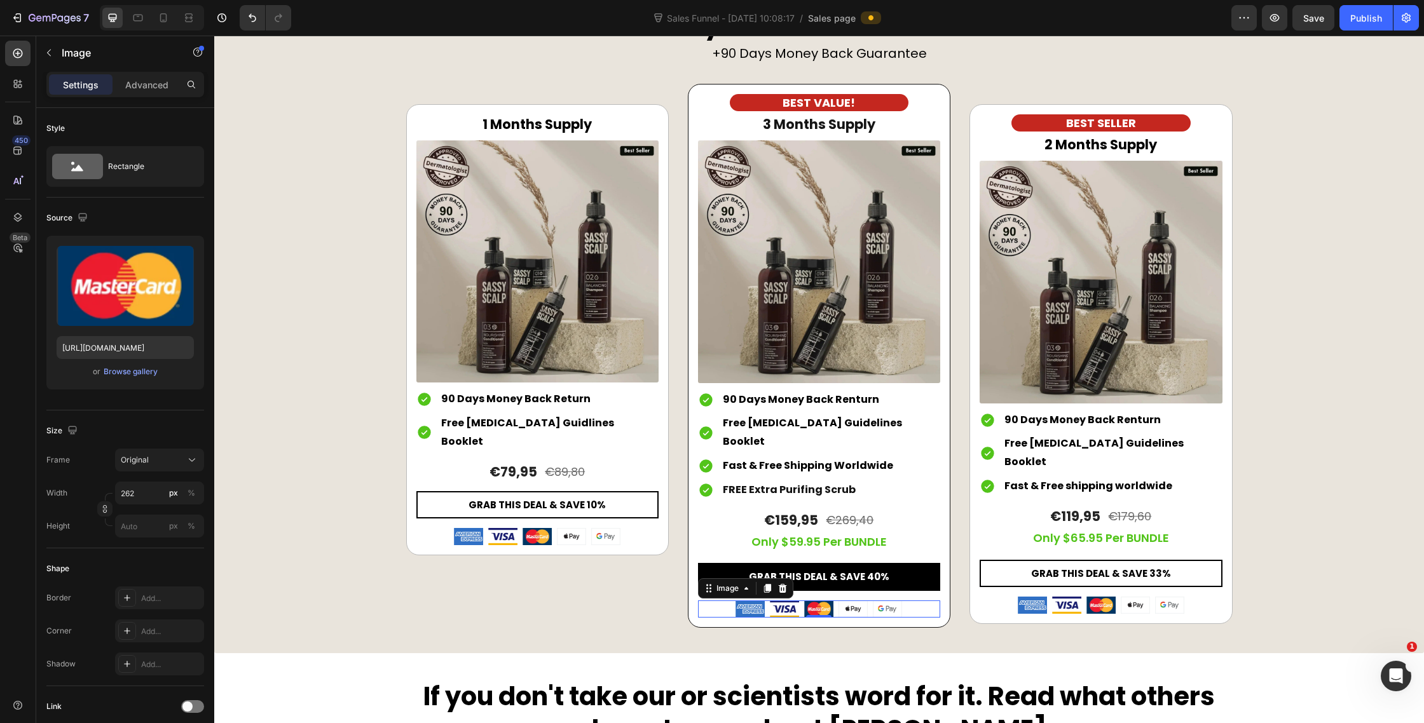
click at [748, 601] on img at bounding box center [819, 609] width 167 height 17
click at [790, 599] on div "BEST VALUE! Heading 3 Months Supply Heading (P) Images & Gallery Icon 90 Days M…" at bounding box center [819, 356] width 263 height 544
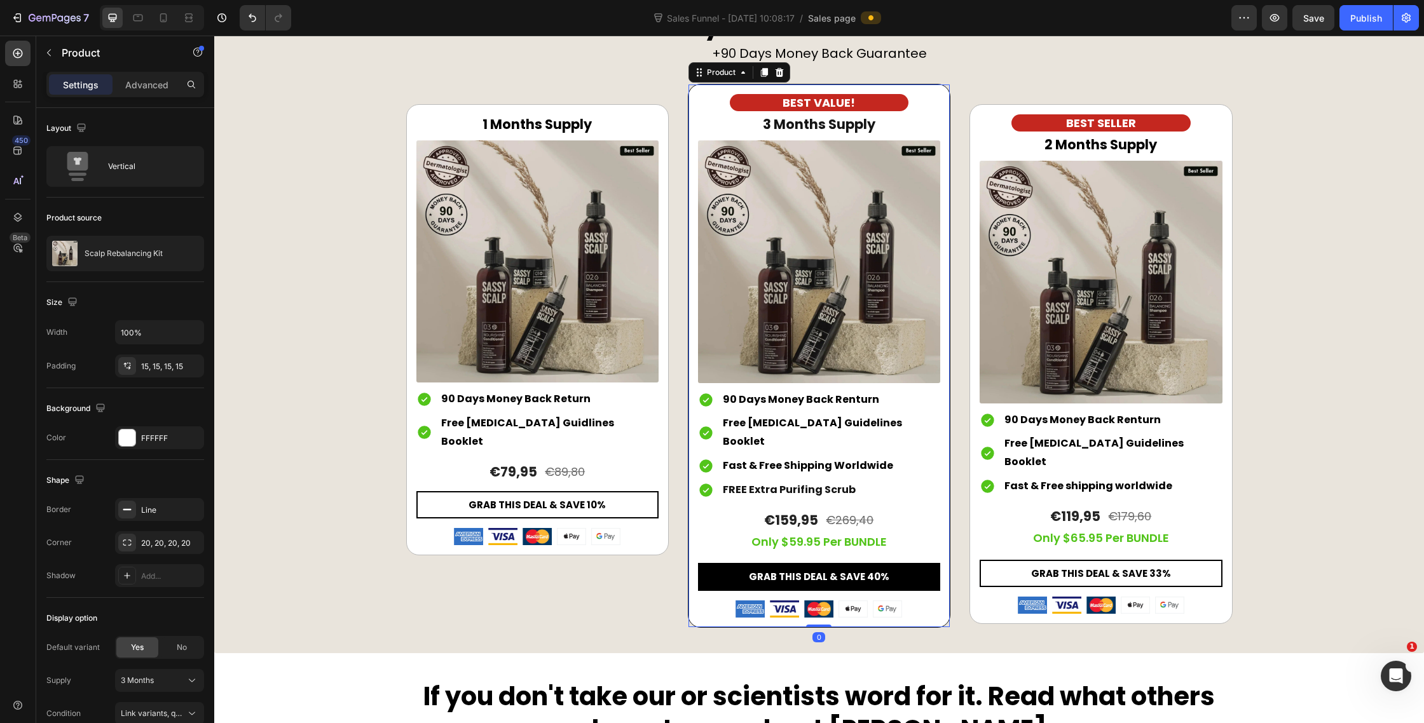
click at [817, 601] on img at bounding box center [819, 609] width 167 height 17
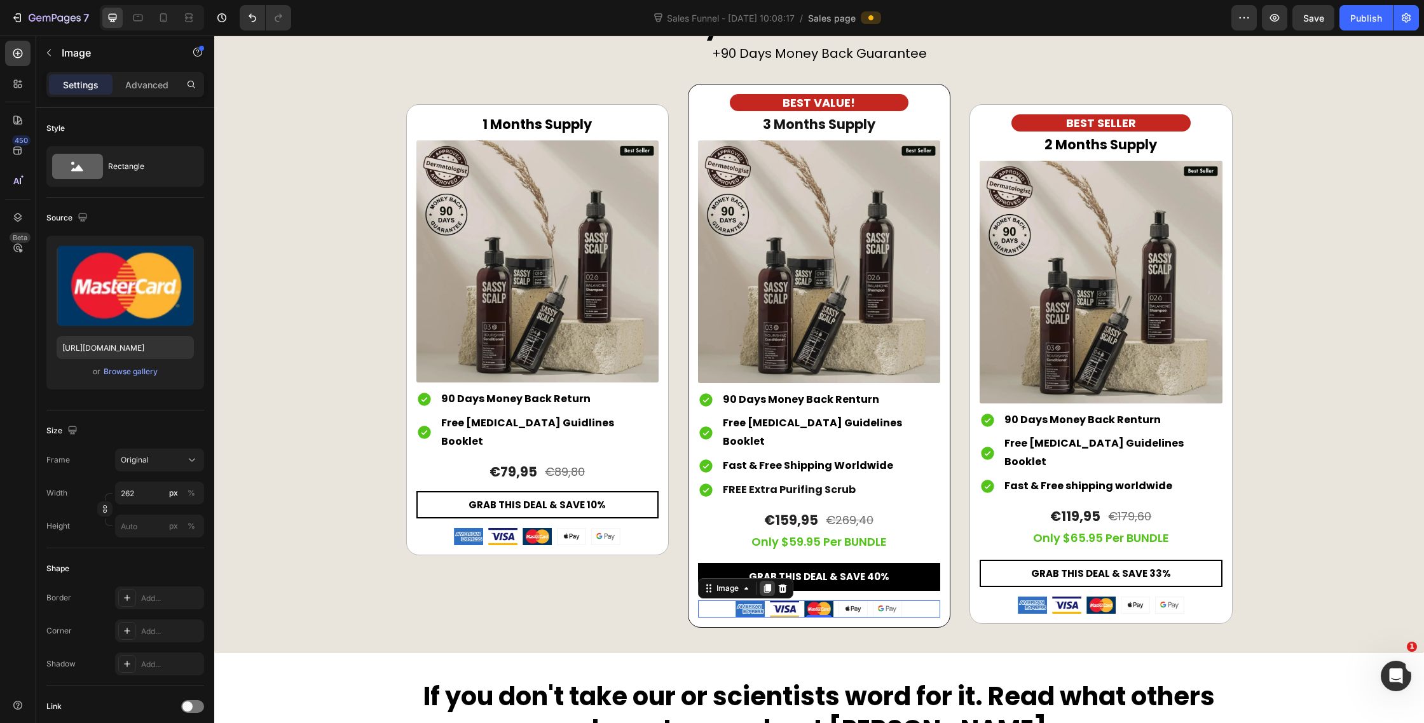
click at [770, 584] on icon at bounding box center [767, 588] width 7 height 9
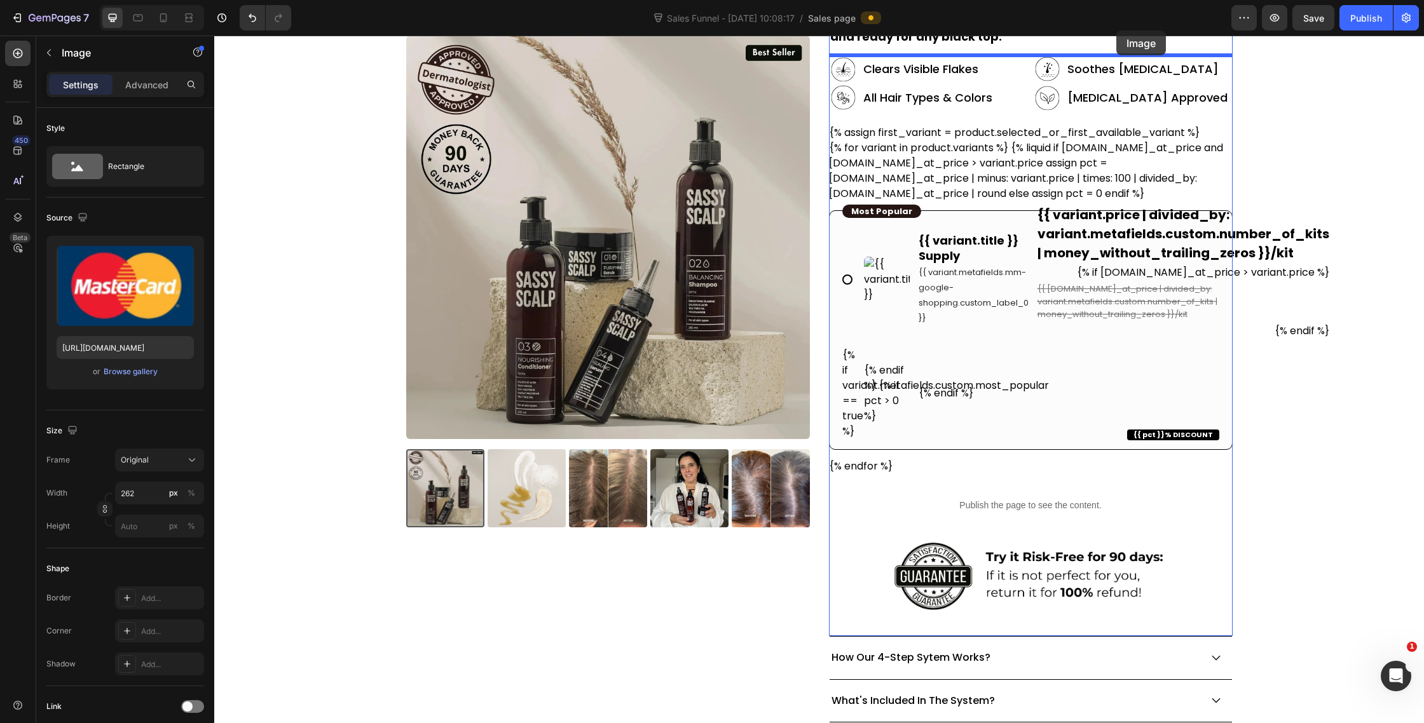
scroll to position [204, 0]
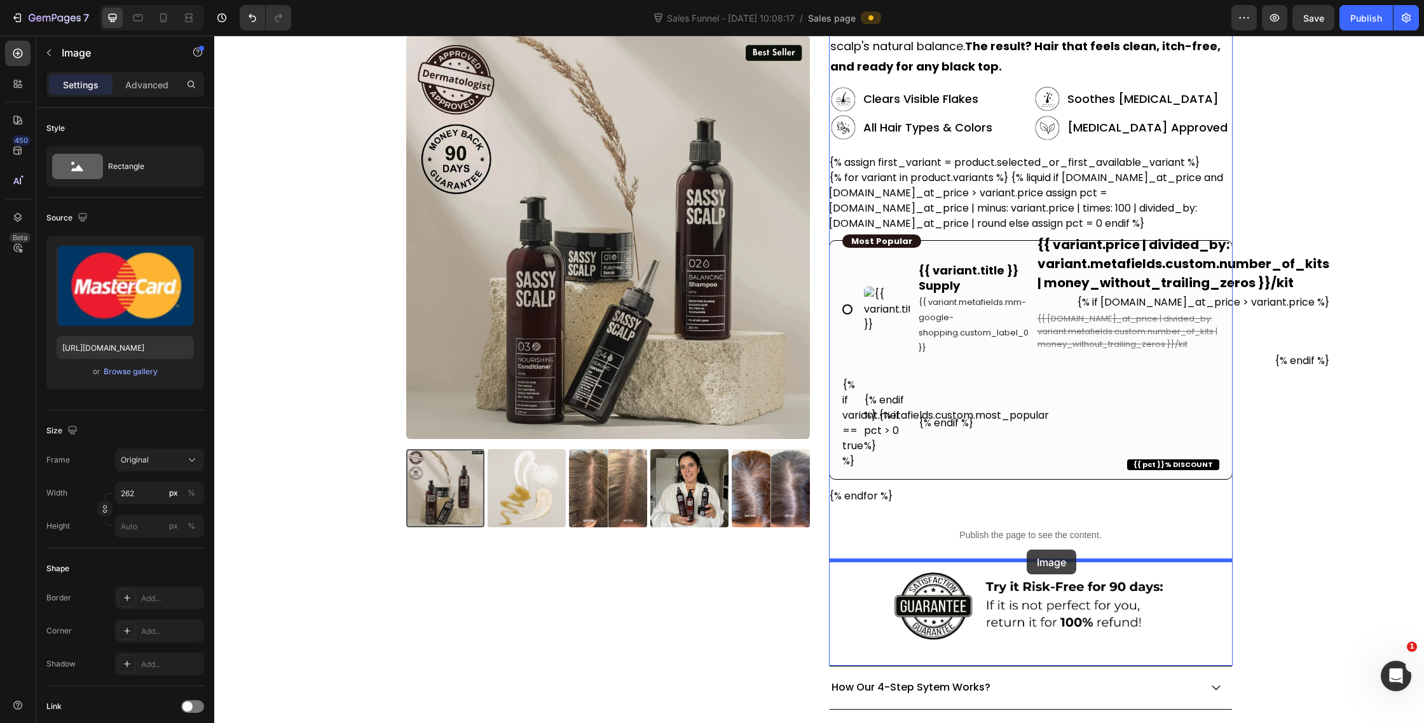
drag, startPoint x: 713, startPoint y: 599, endPoint x: 1027, endPoint y: 550, distance: 317.8
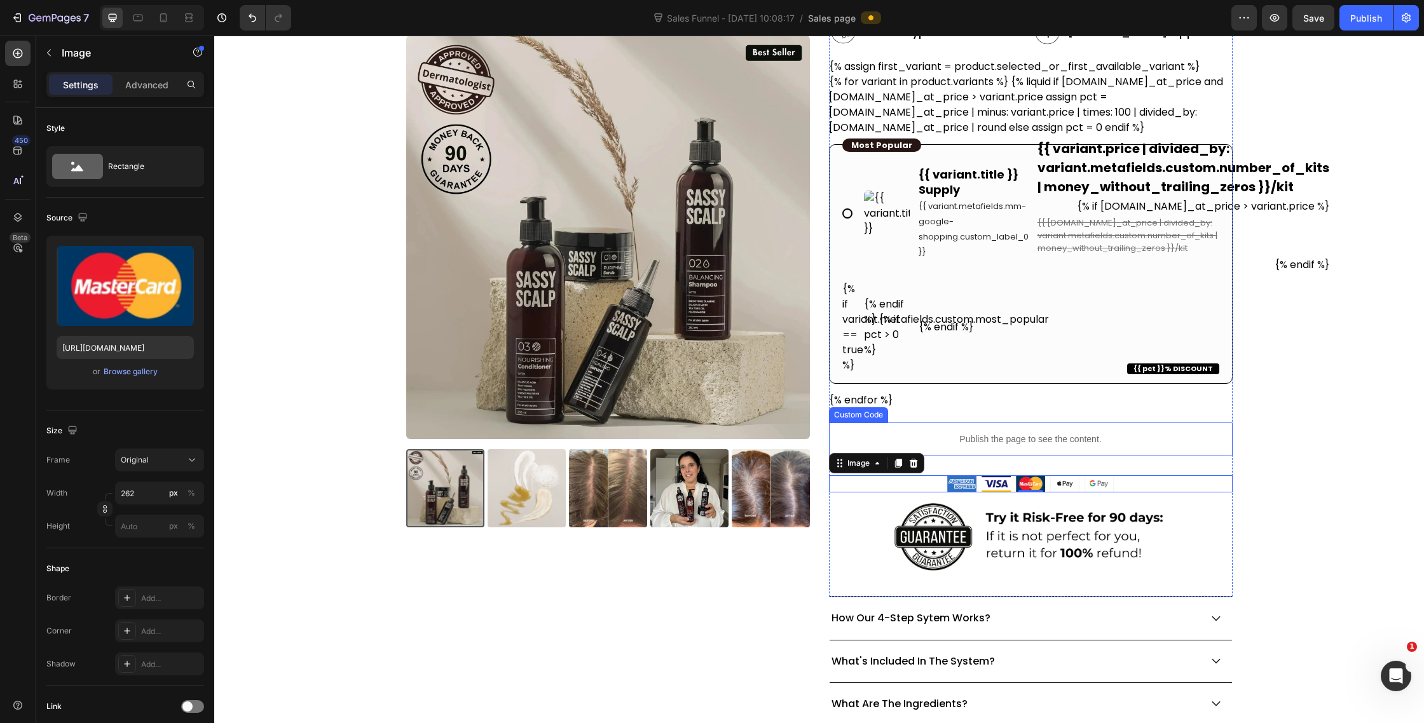
scroll to position [345, 0]
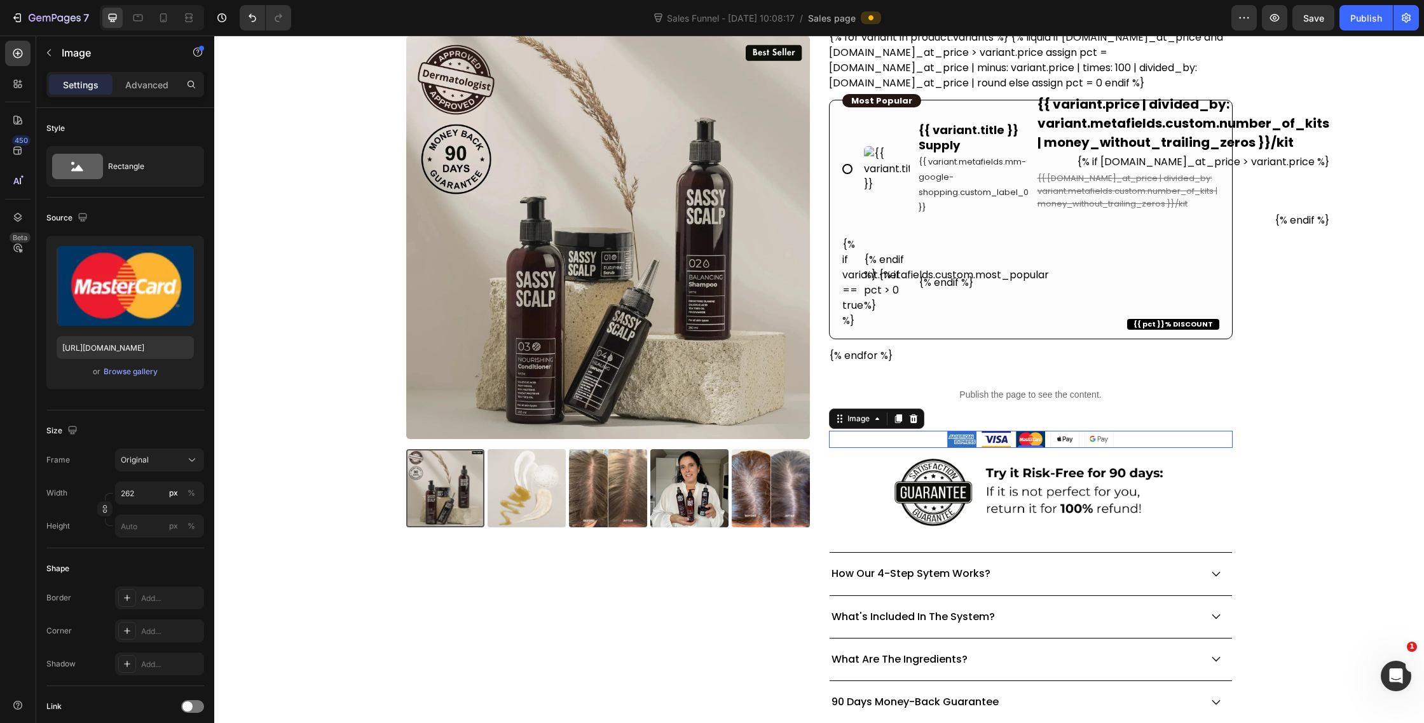
click at [1022, 442] on img at bounding box center [1030, 439] width 167 height 17
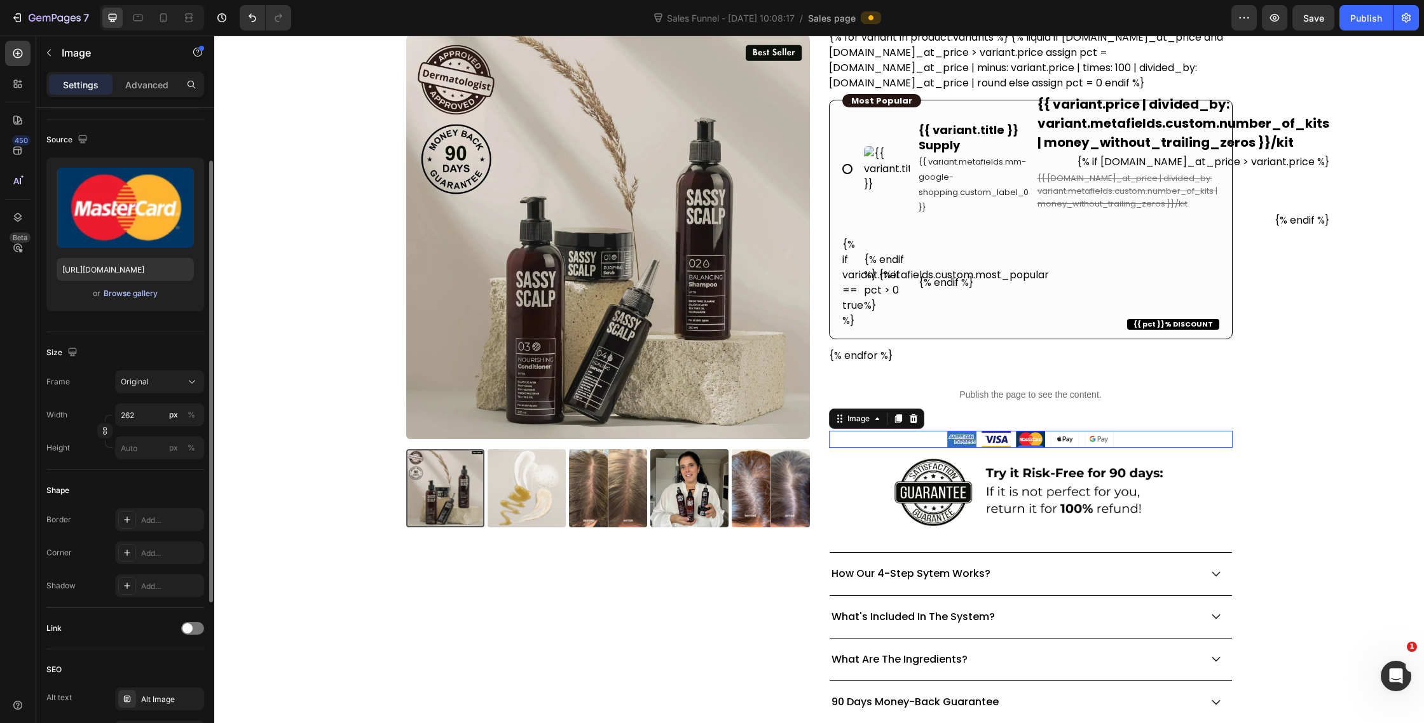
scroll to position [0, 0]
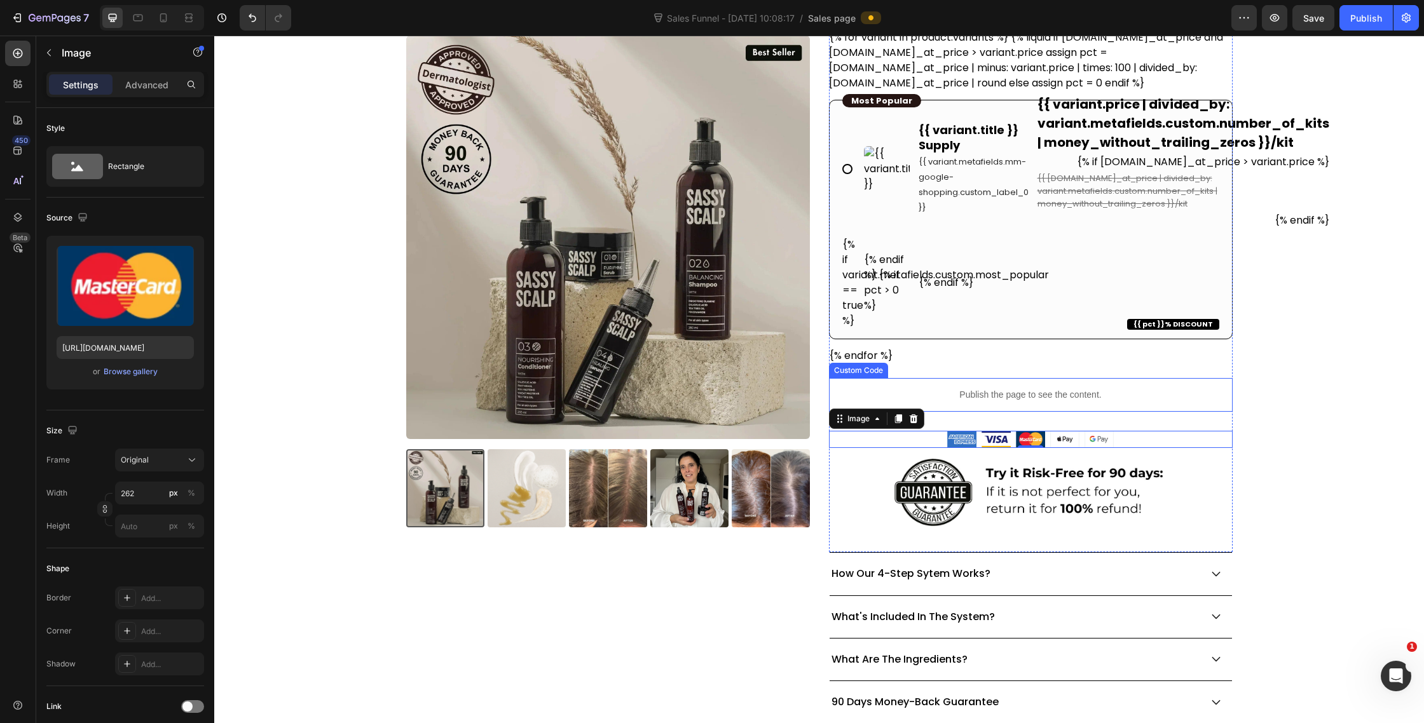
click at [1074, 392] on p "Publish the page to see the content." at bounding box center [1031, 394] width 404 height 13
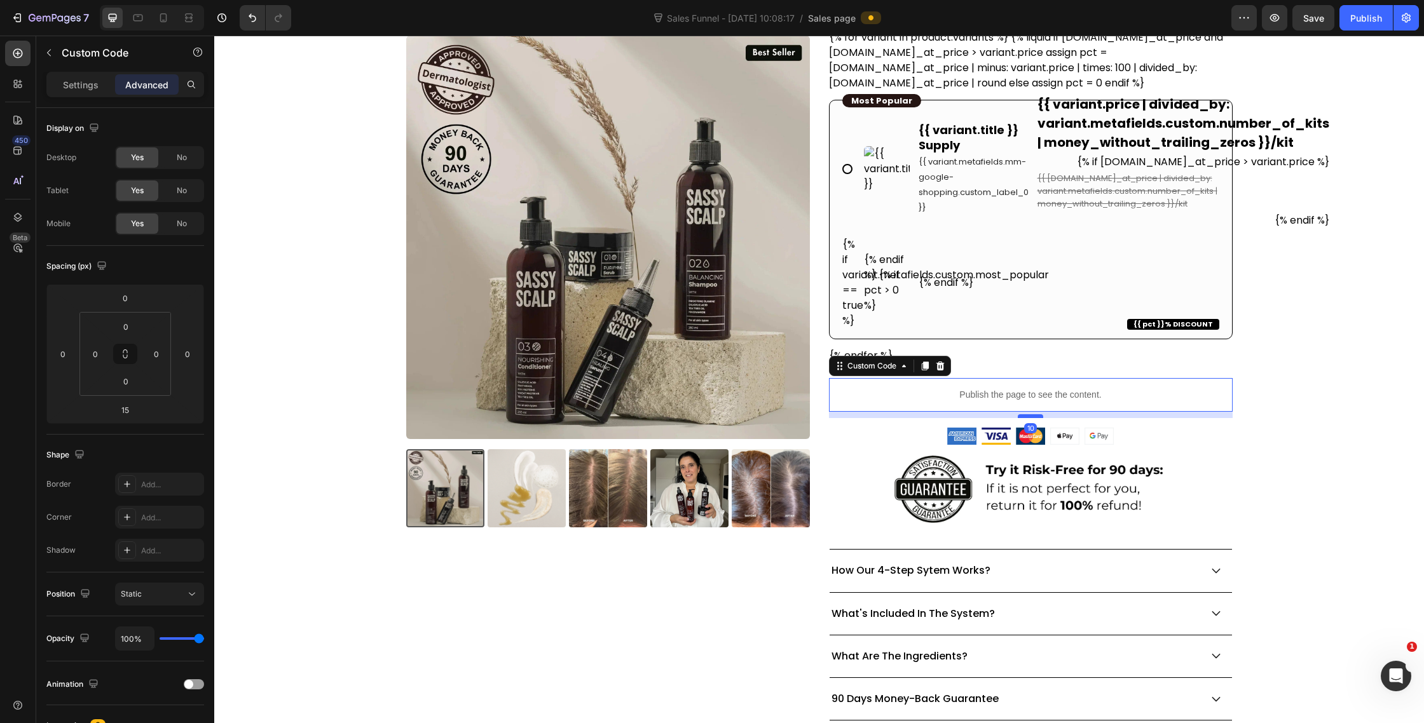
click at [1034, 415] on div at bounding box center [1030, 416] width 25 height 4
type input "10"
click at [1036, 512] on img at bounding box center [1030, 490] width 323 height 90
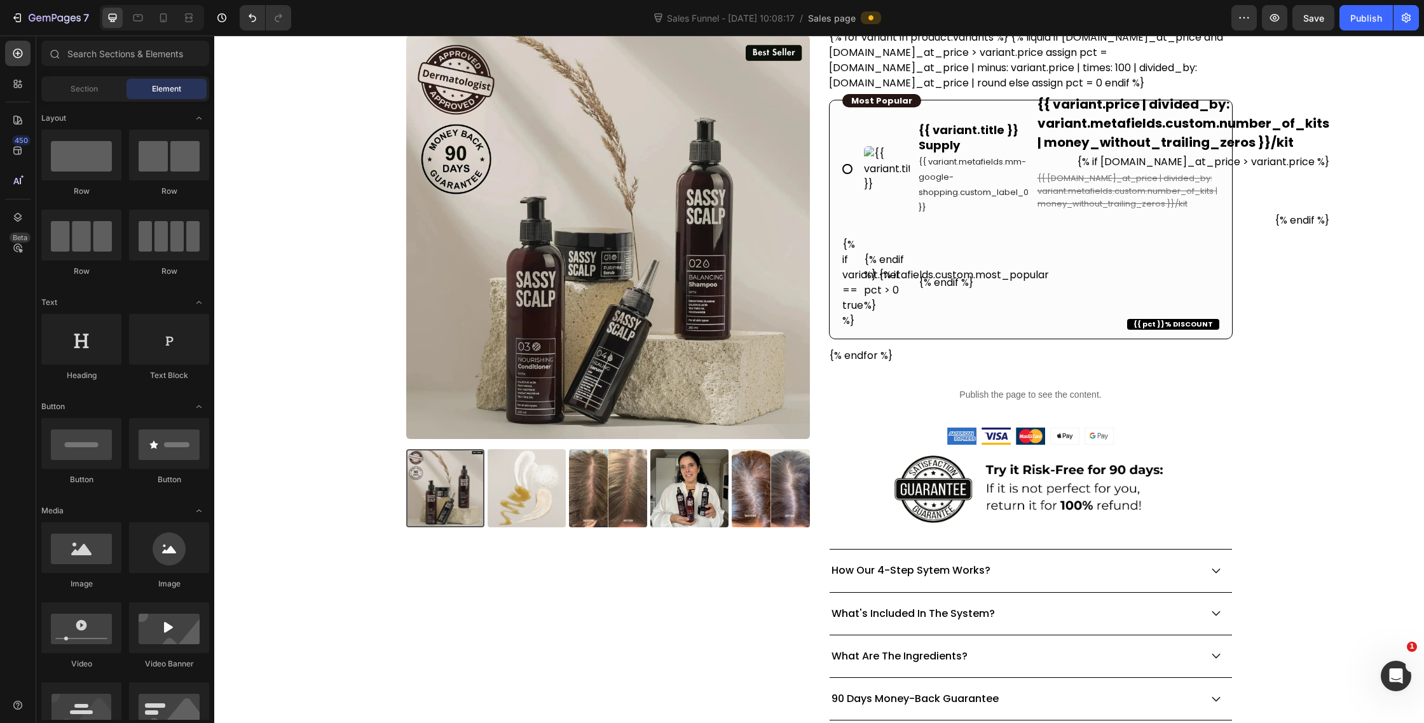
click at [1092, 434] on img at bounding box center [1030, 436] width 167 height 17
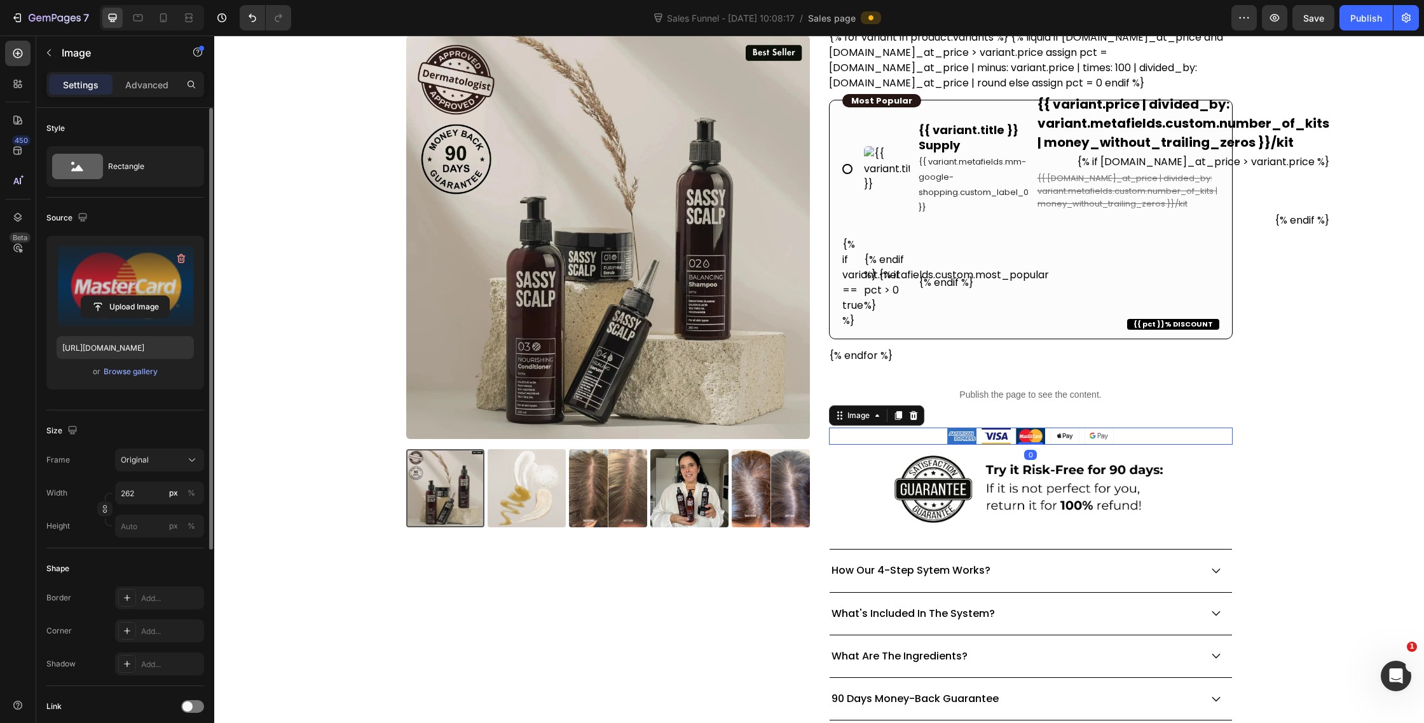
click at [140, 275] on label at bounding box center [125, 286] width 137 height 80
click at [140, 296] on input "file" at bounding box center [125, 307] width 88 height 22
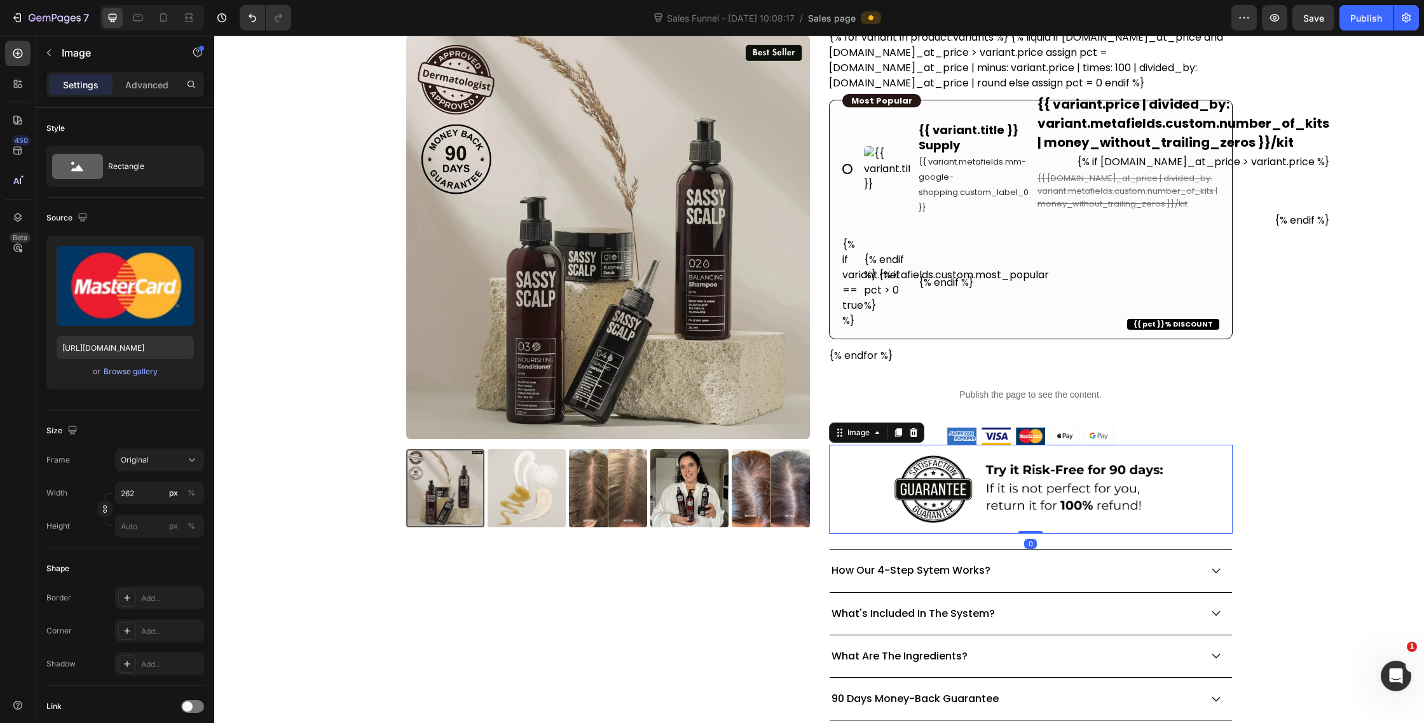
click at [1039, 506] on img at bounding box center [1030, 490] width 323 height 90
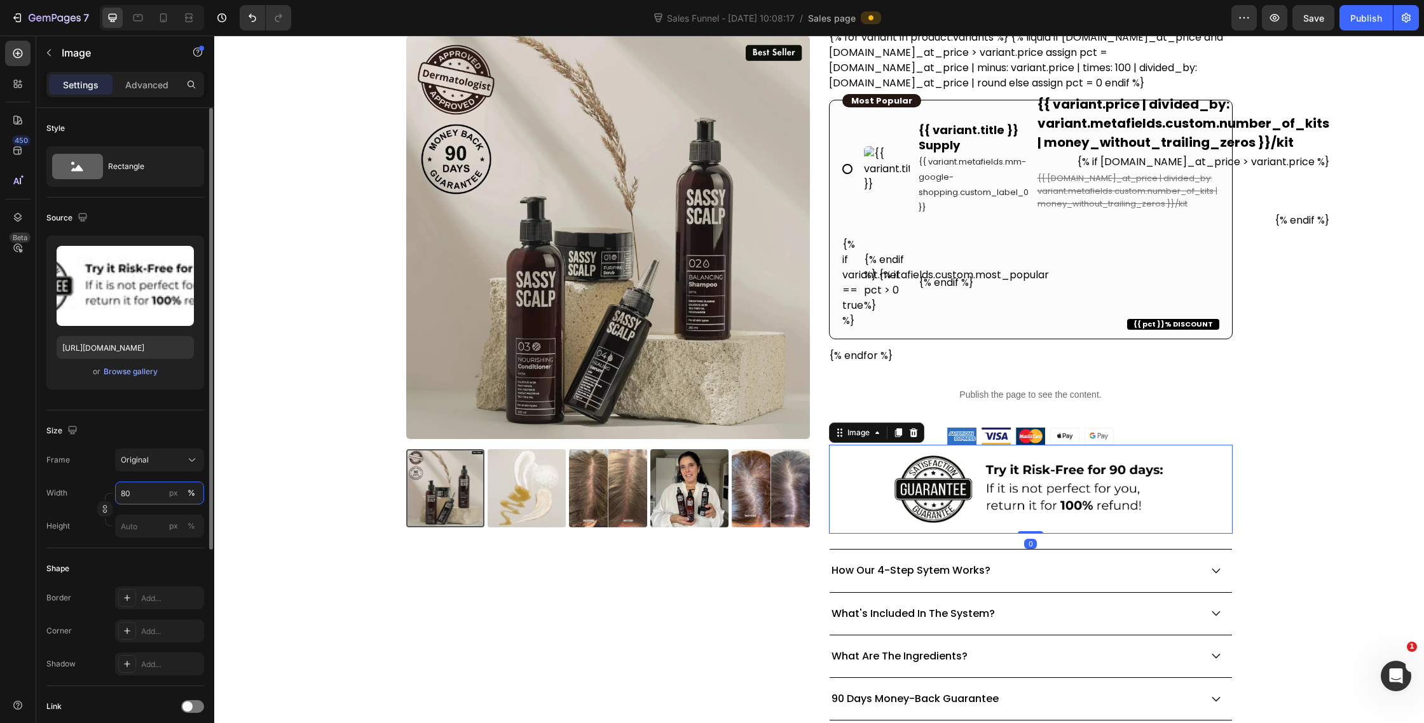
click at [147, 492] on input "80" at bounding box center [159, 493] width 89 height 23
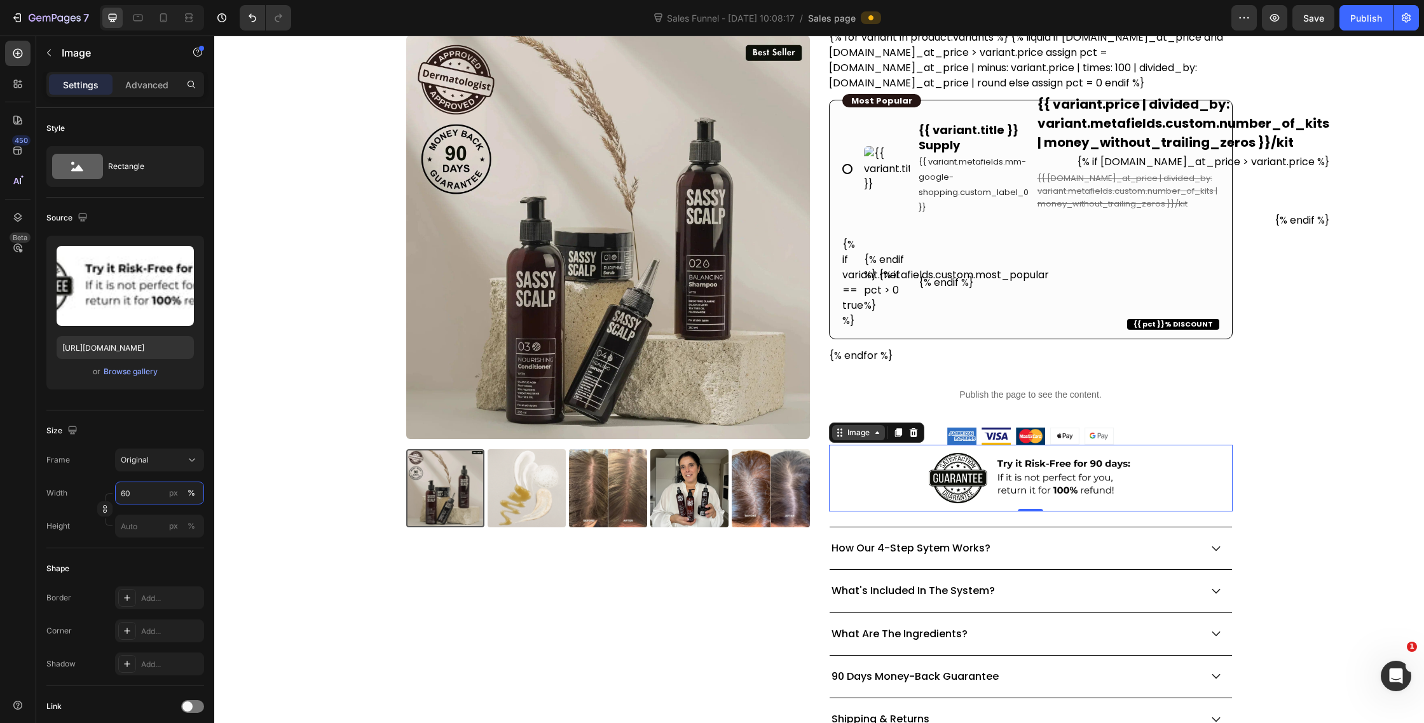
type input "60"
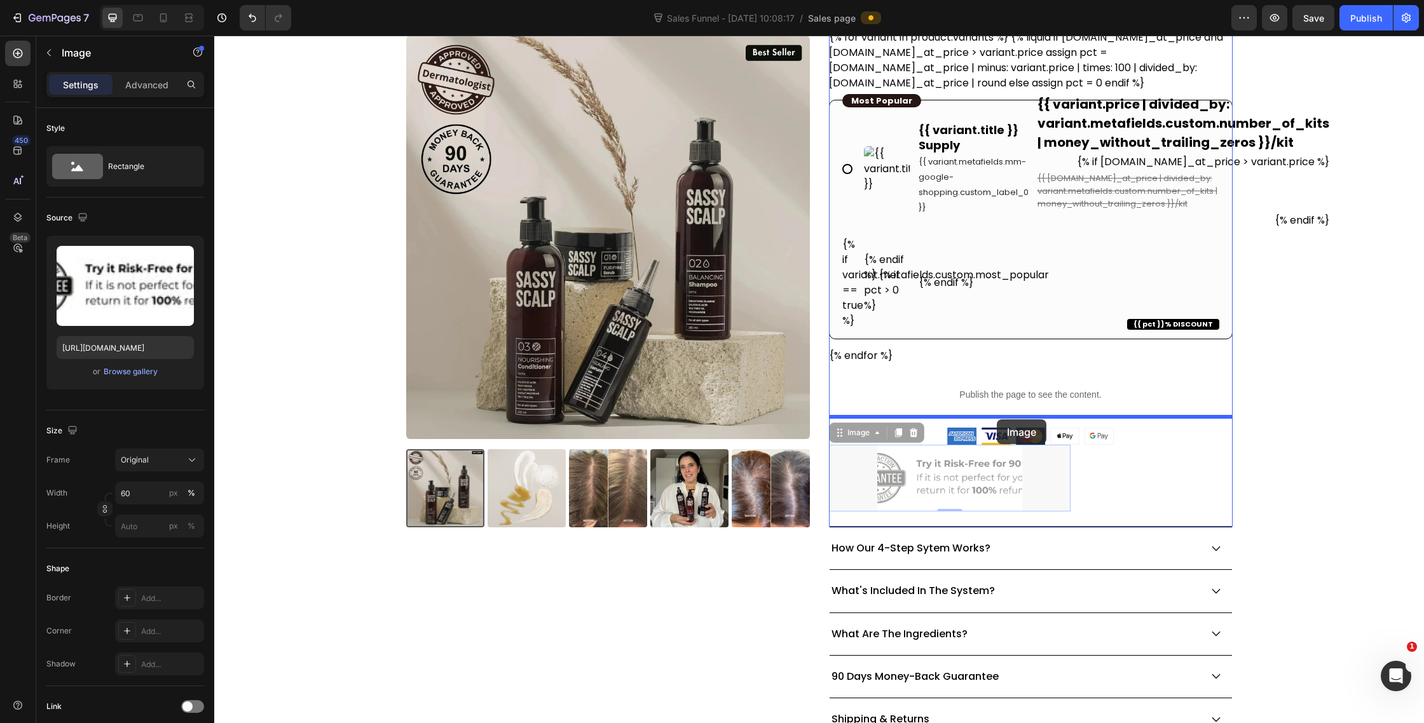
drag, startPoint x: 837, startPoint y: 432, endPoint x: 997, endPoint y: 420, distance: 160.7
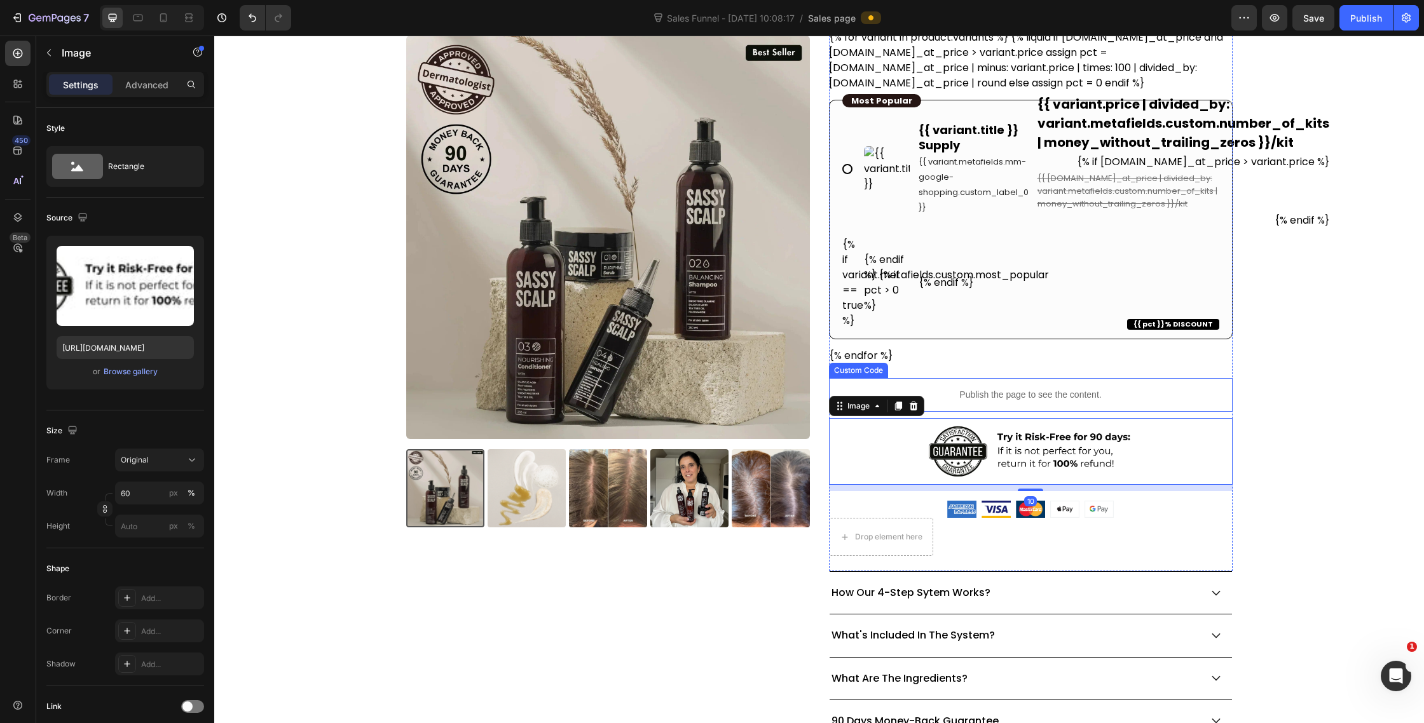
click at [1092, 387] on div "Publish the page to see the content." at bounding box center [1031, 395] width 404 height 34
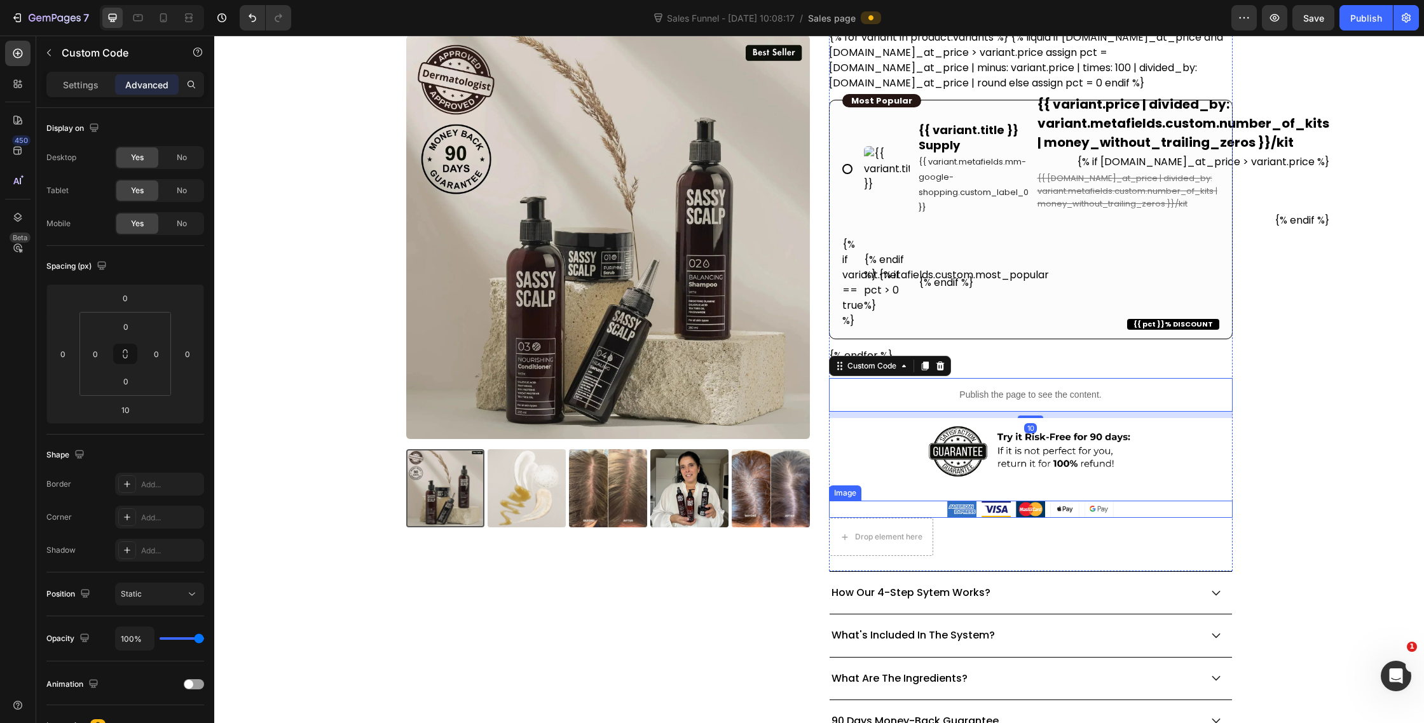
click at [1037, 504] on img at bounding box center [1030, 509] width 167 height 17
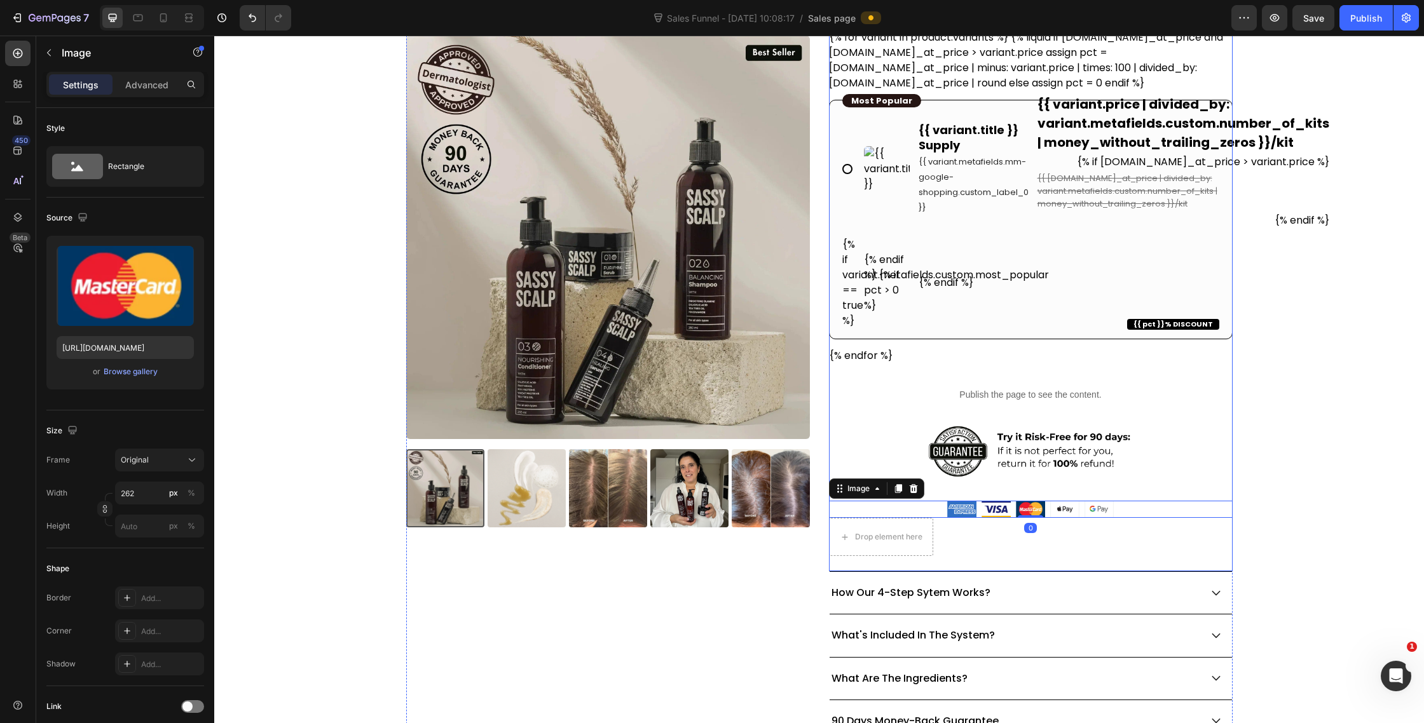
click at [1041, 462] on img at bounding box center [1031, 451] width 242 height 67
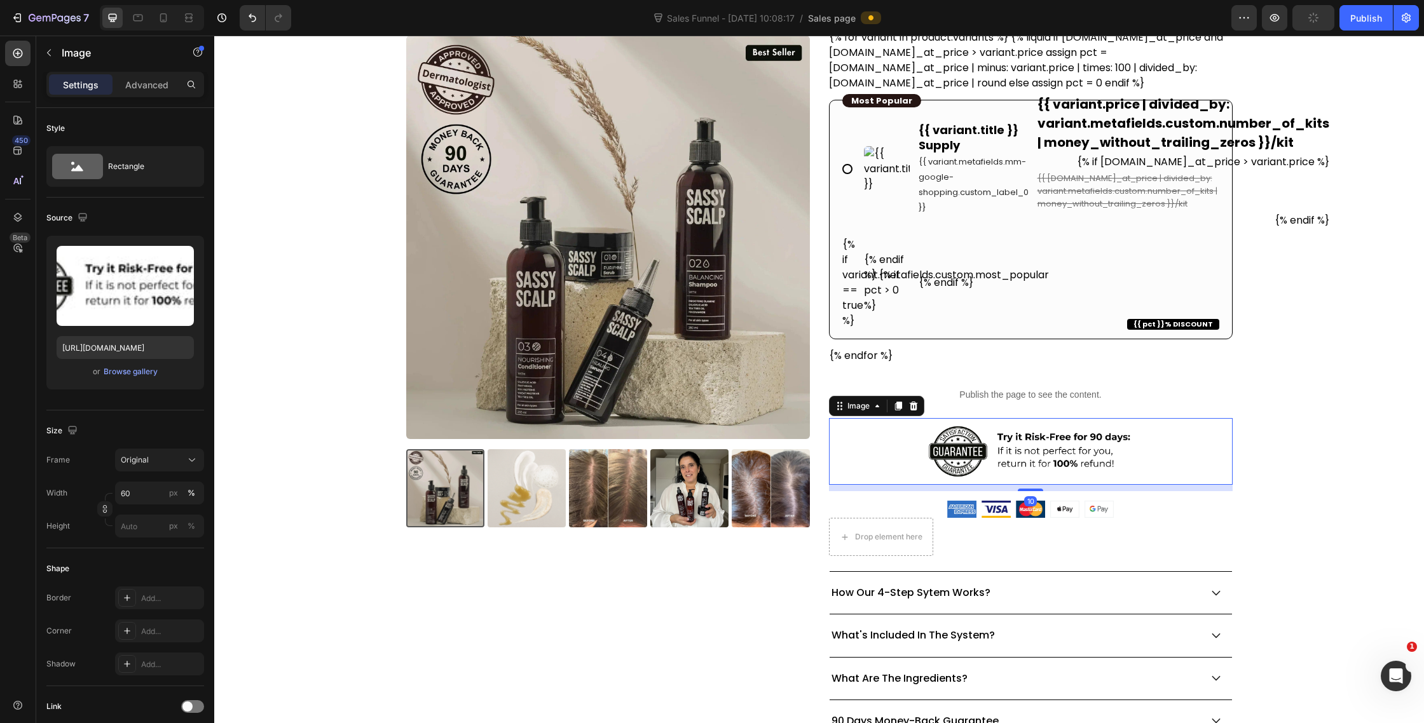
drag, startPoint x: 1040, startPoint y: 489, endPoint x: 1044, endPoint y: 418, distance: 70.7
click at [1043, 424] on div "Image 10" at bounding box center [1031, 451] width 404 height 67
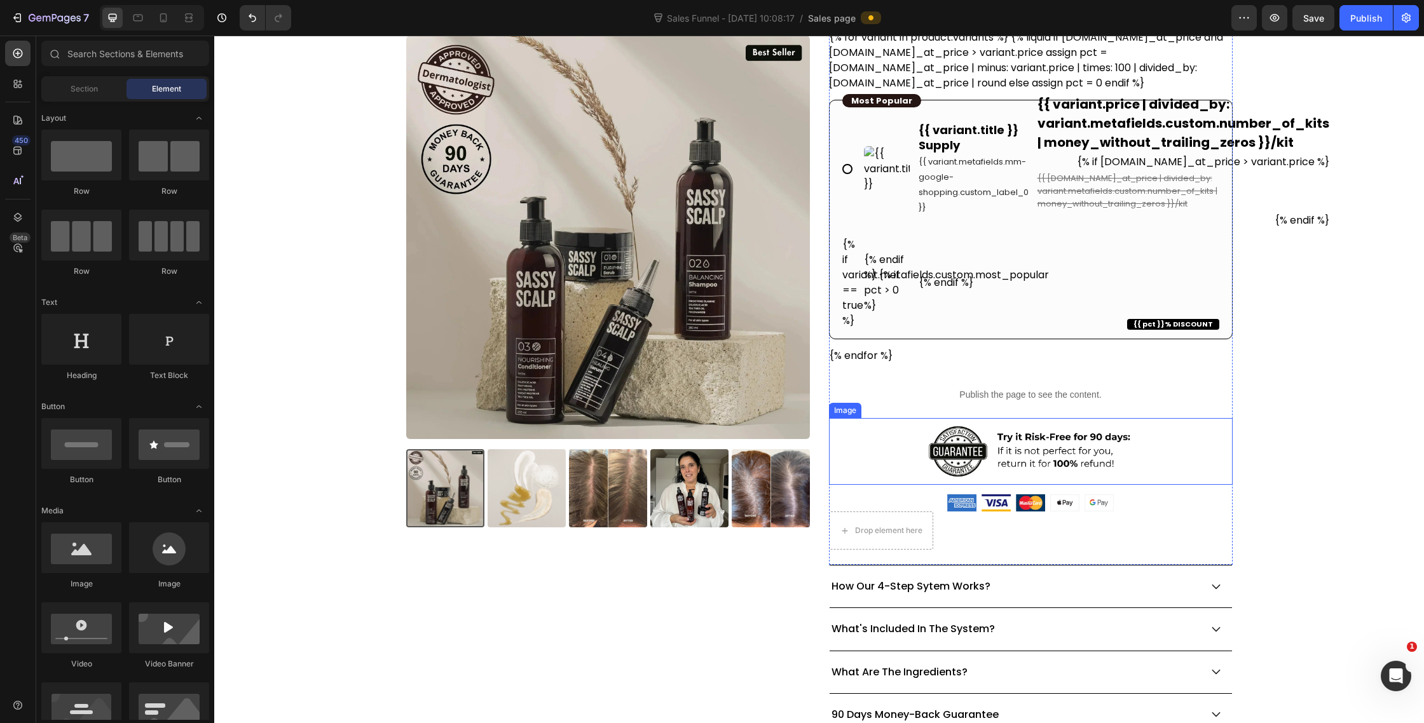
click at [1009, 442] on img at bounding box center [1031, 451] width 242 height 67
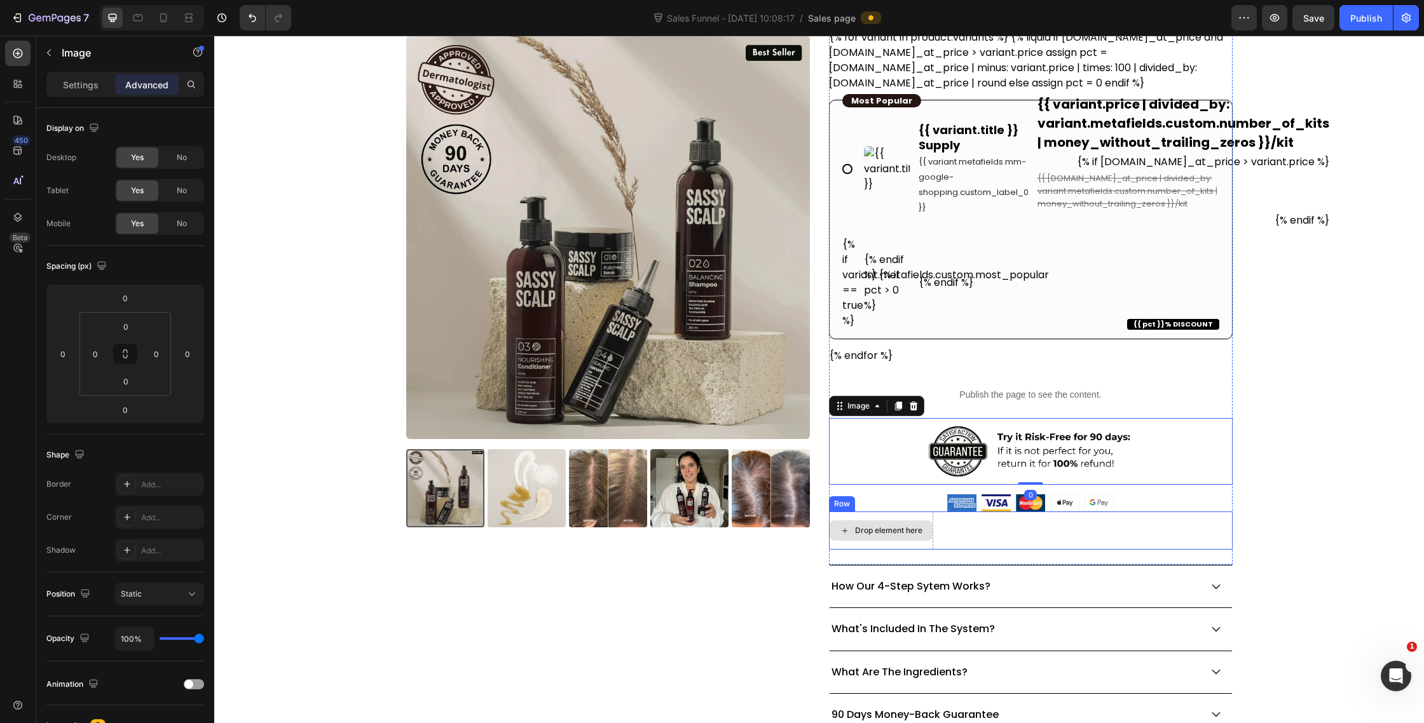
click at [881, 538] on div "Drop element here" at bounding box center [881, 531] width 103 height 20
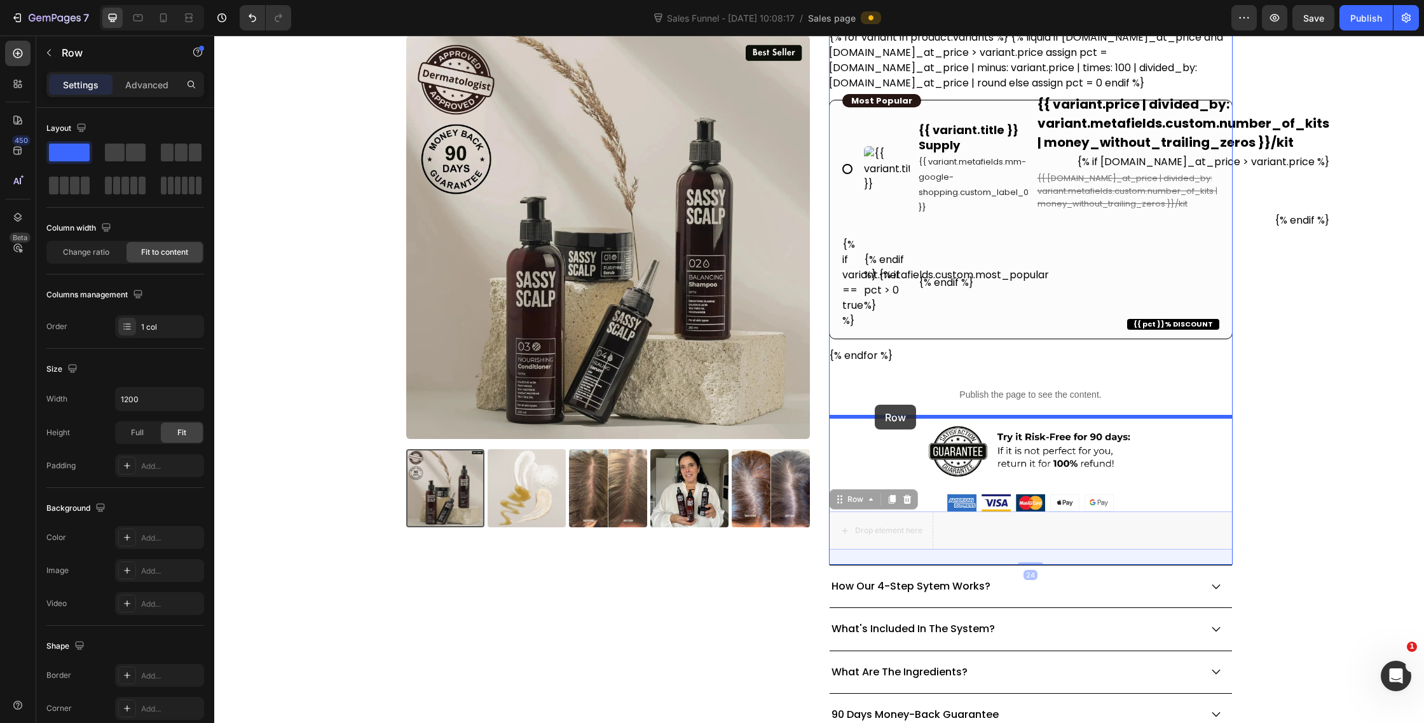
drag, startPoint x: 840, startPoint y: 502, endPoint x: 874, endPoint y: 406, distance: 101.9
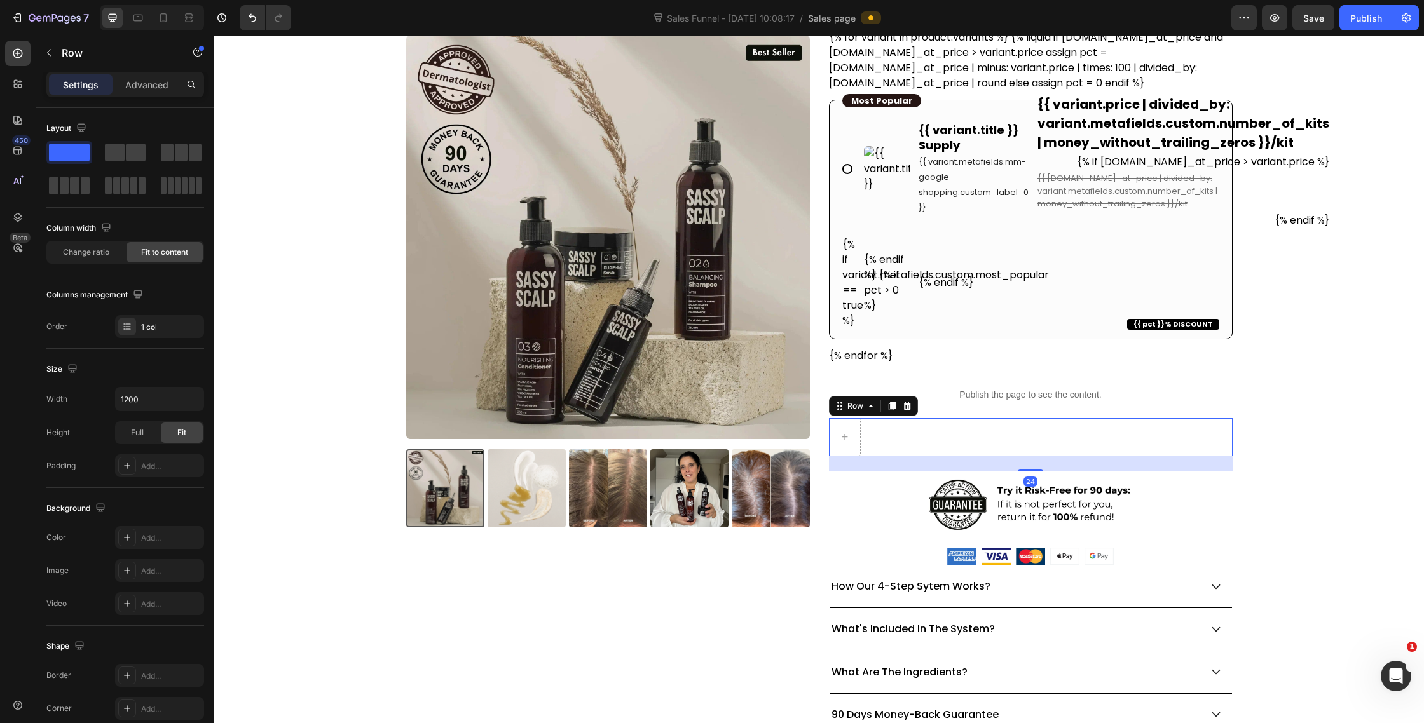
click at [988, 501] on img at bounding box center [1031, 505] width 242 height 67
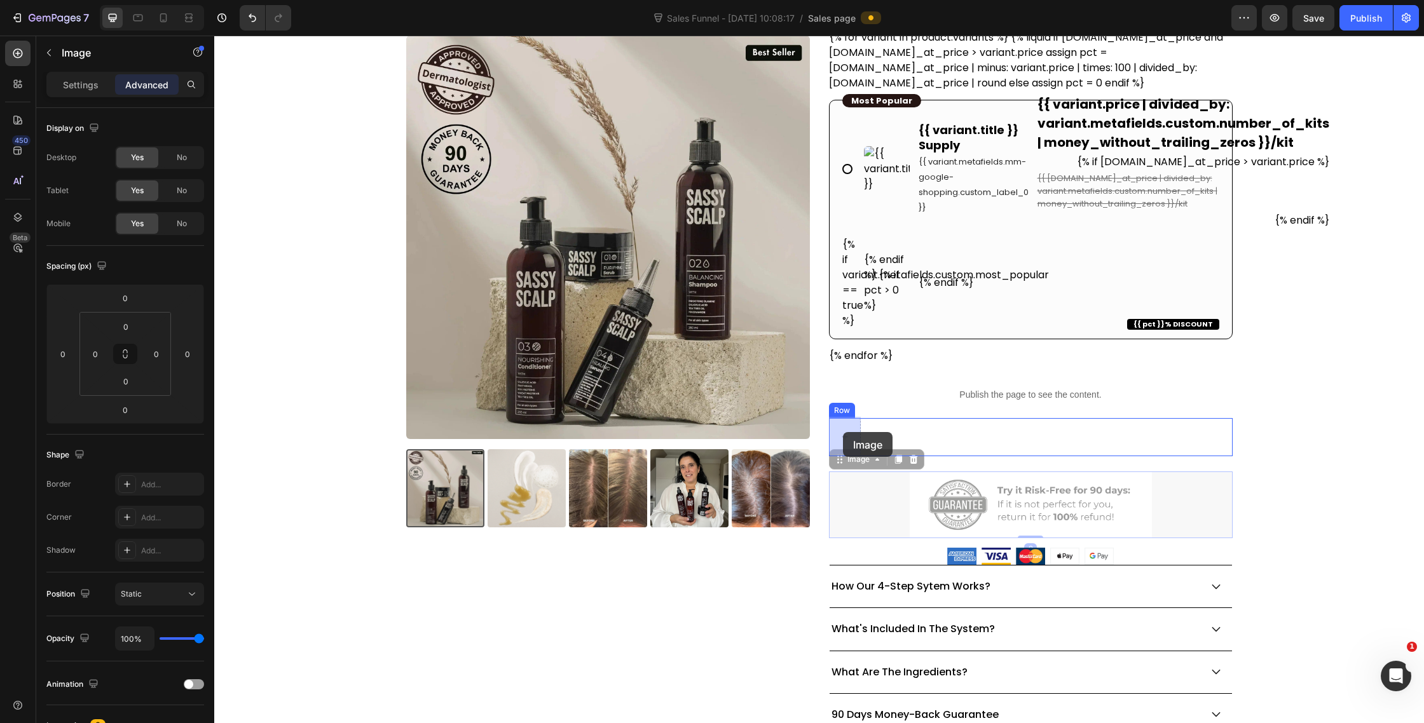
drag, startPoint x: 844, startPoint y: 459, endPoint x: 843, endPoint y: 433, distance: 26.1
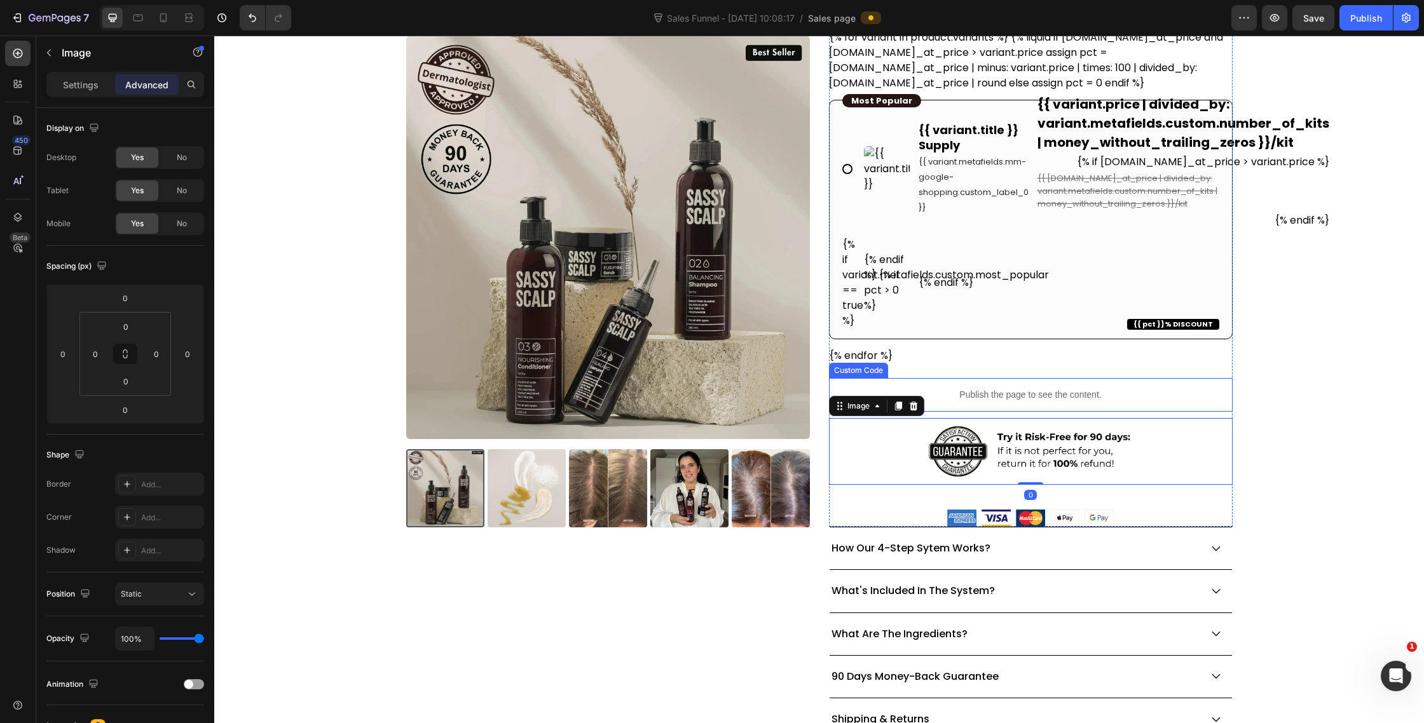
click at [1048, 406] on div "Publish the page to see the content." at bounding box center [1031, 395] width 404 height 34
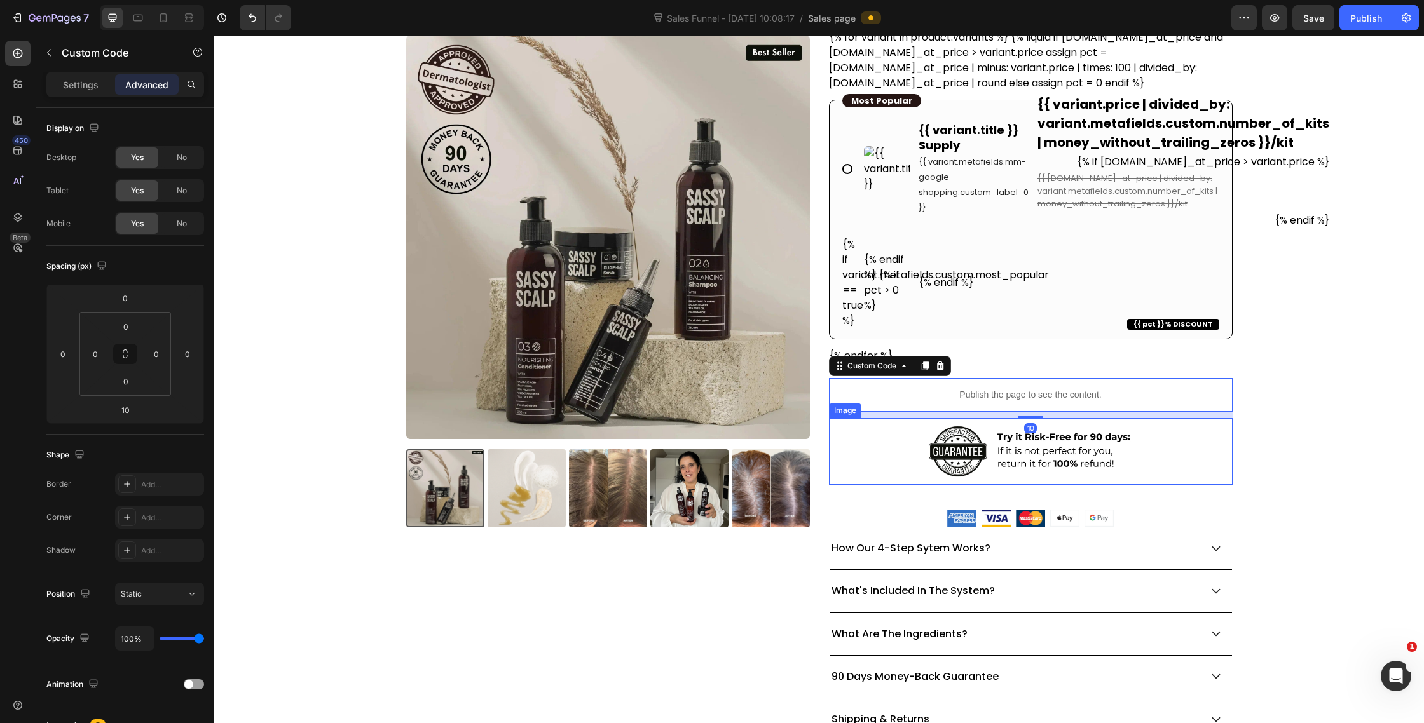
click at [1063, 472] on img at bounding box center [1031, 451] width 242 height 67
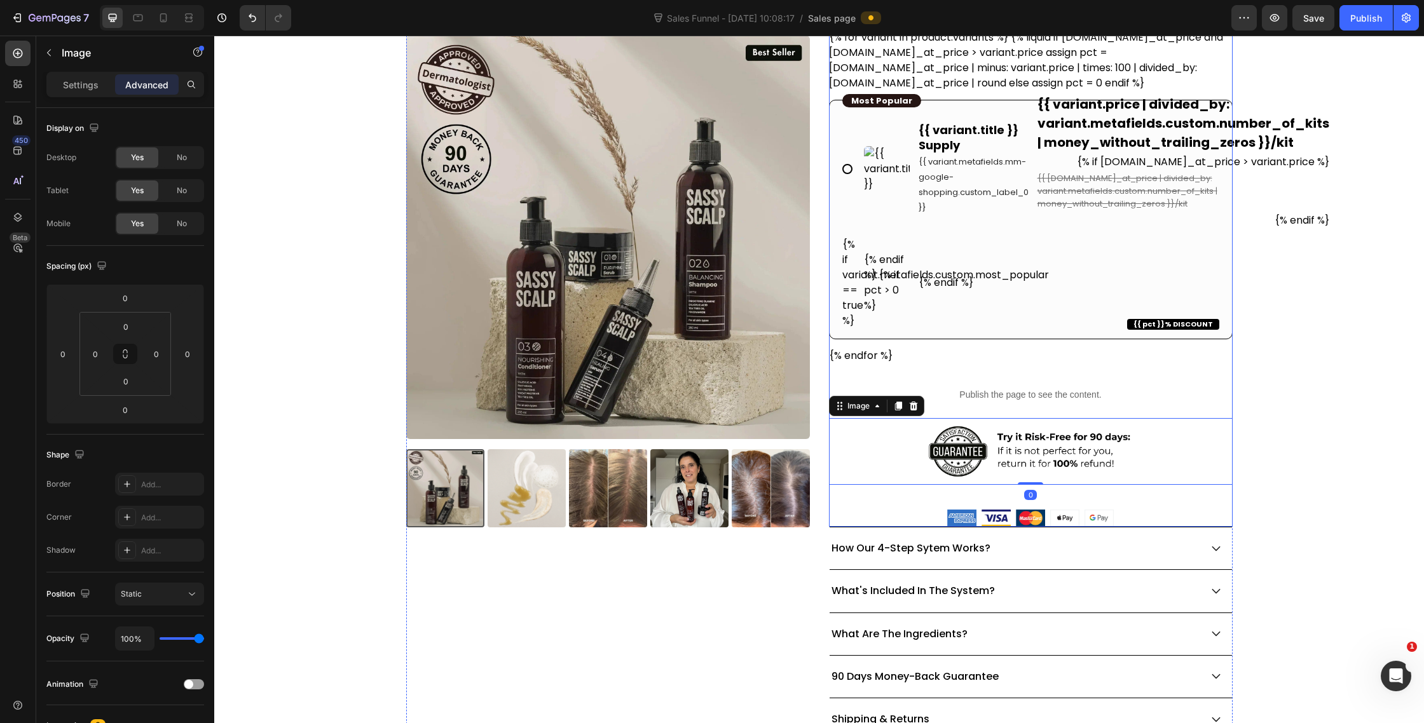
click at [1042, 502] on div "Icon Icon Icon Icon Icon Icon List Excellent 4.95 | 569 Reviews Text Block Row …" at bounding box center [1031, 128] width 404 height 797
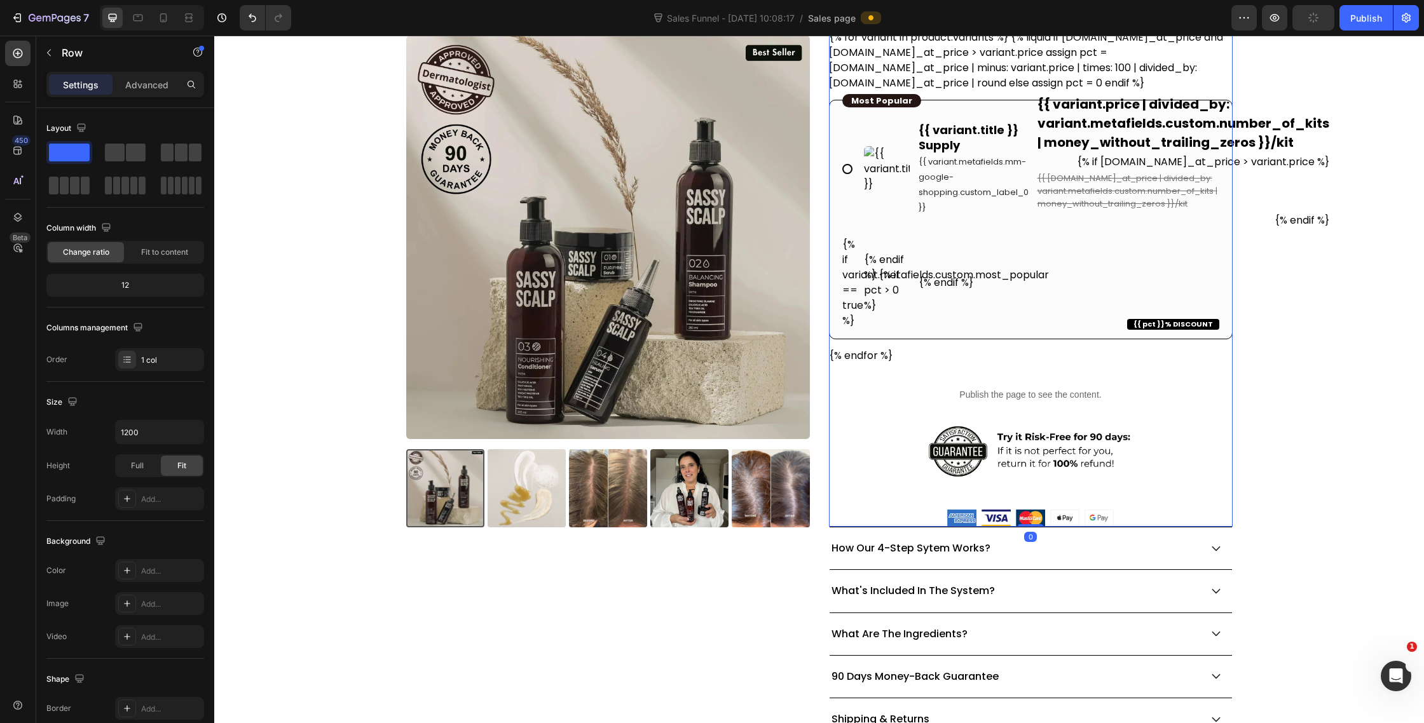
click at [1042, 509] on div "Icon Icon Icon Icon Icon Icon List Excellent 4.95 | 569 Reviews Text Block Row …" at bounding box center [1031, 128] width 404 height 797
click at [926, 516] on div at bounding box center [1031, 518] width 404 height 17
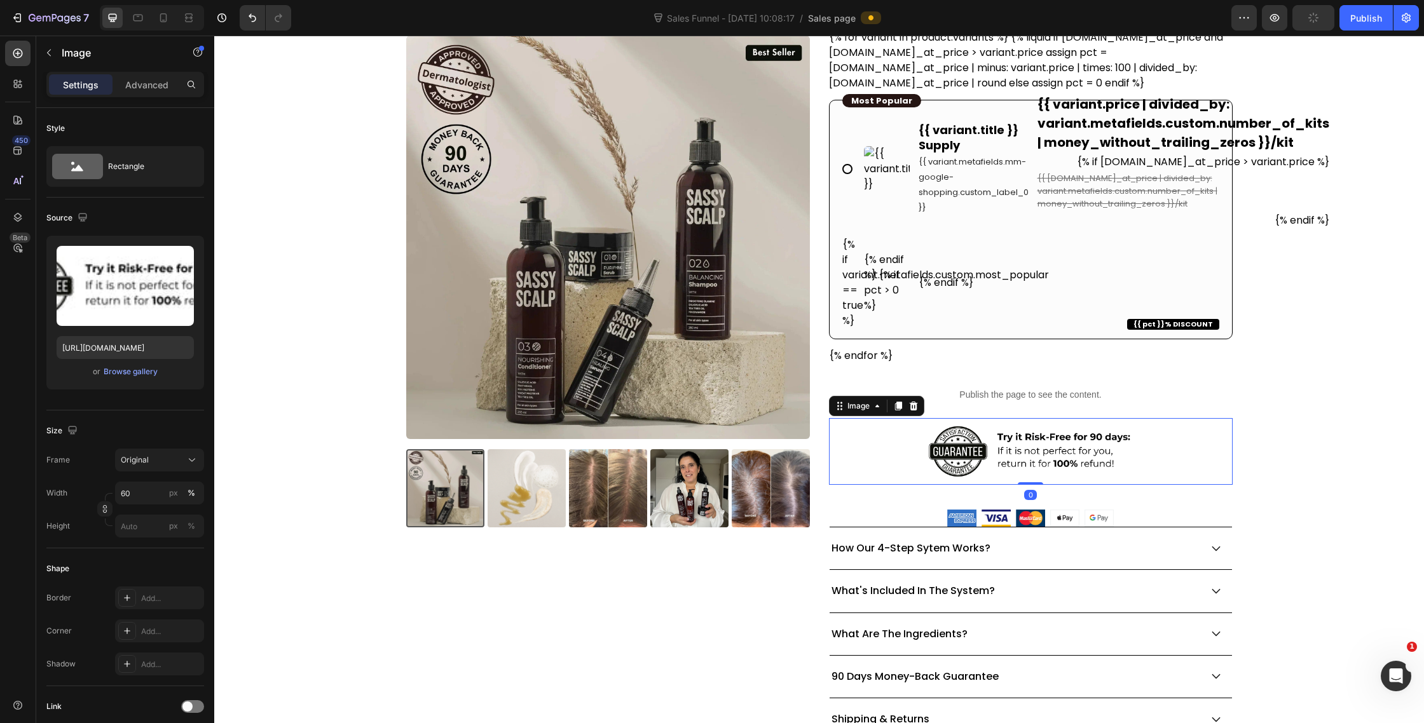
click at [960, 479] on img at bounding box center [1031, 451] width 242 height 67
click at [948, 500] on div "Icon Icon Icon Icon Icon Icon List Excellent 4.95 | 569 Reviews Text Block Row …" at bounding box center [1031, 128] width 404 height 797
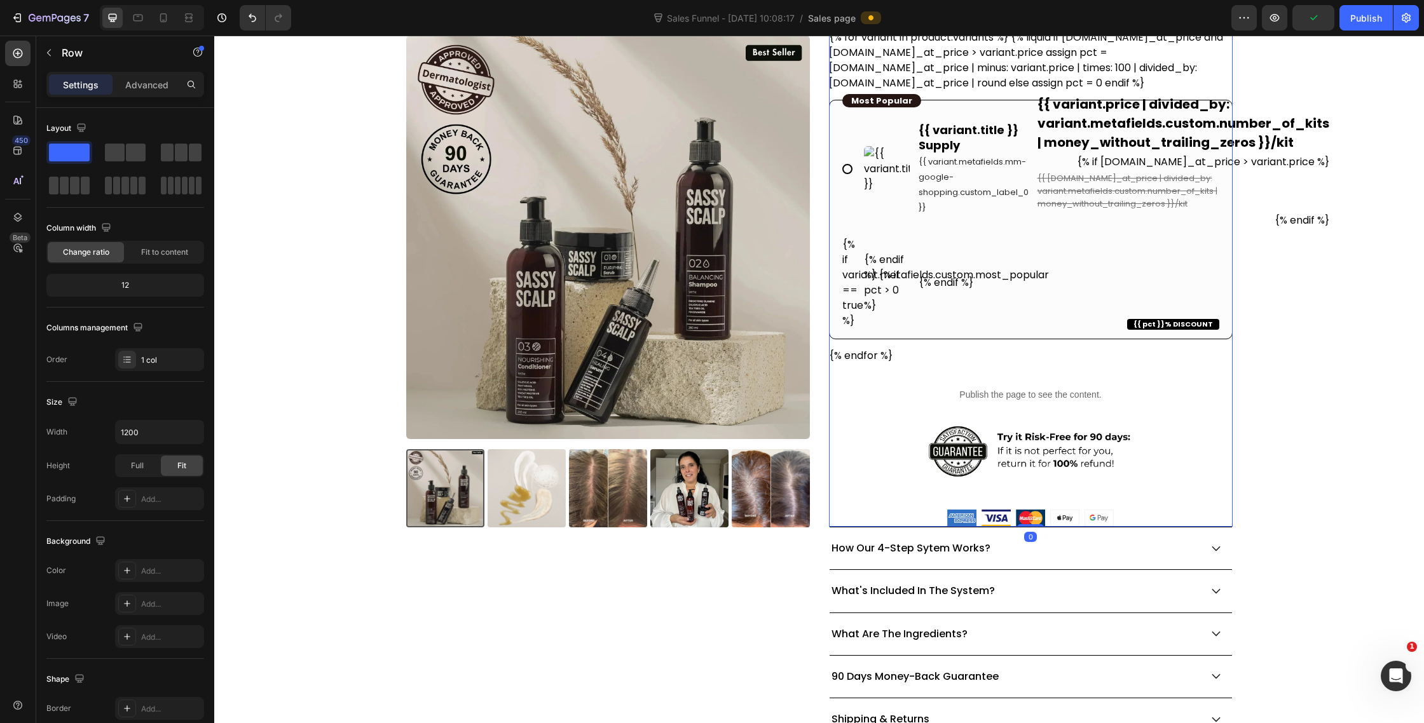
click at [929, 456] on img at bounding box center [1031, 451] width 242 height 67
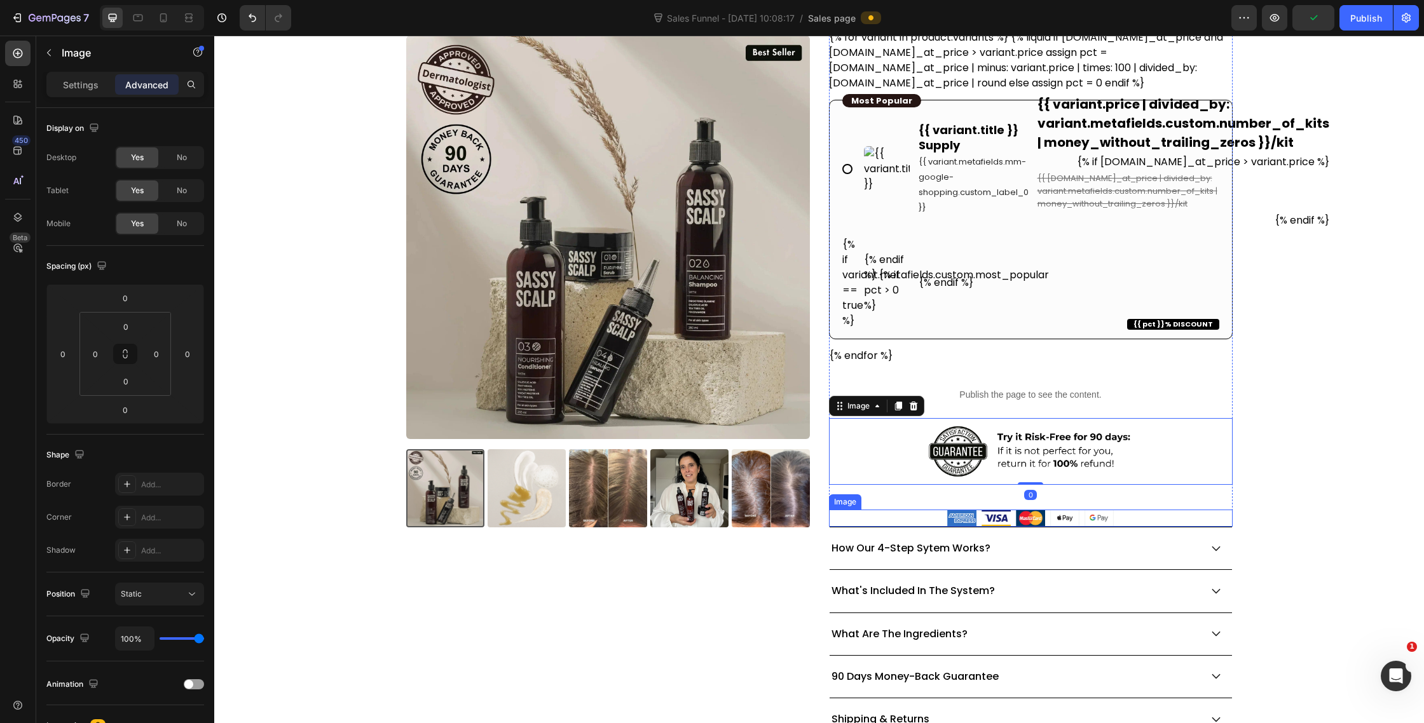
click at [877, 510] on div at bounding box center [1031, 518] width 404 height 17
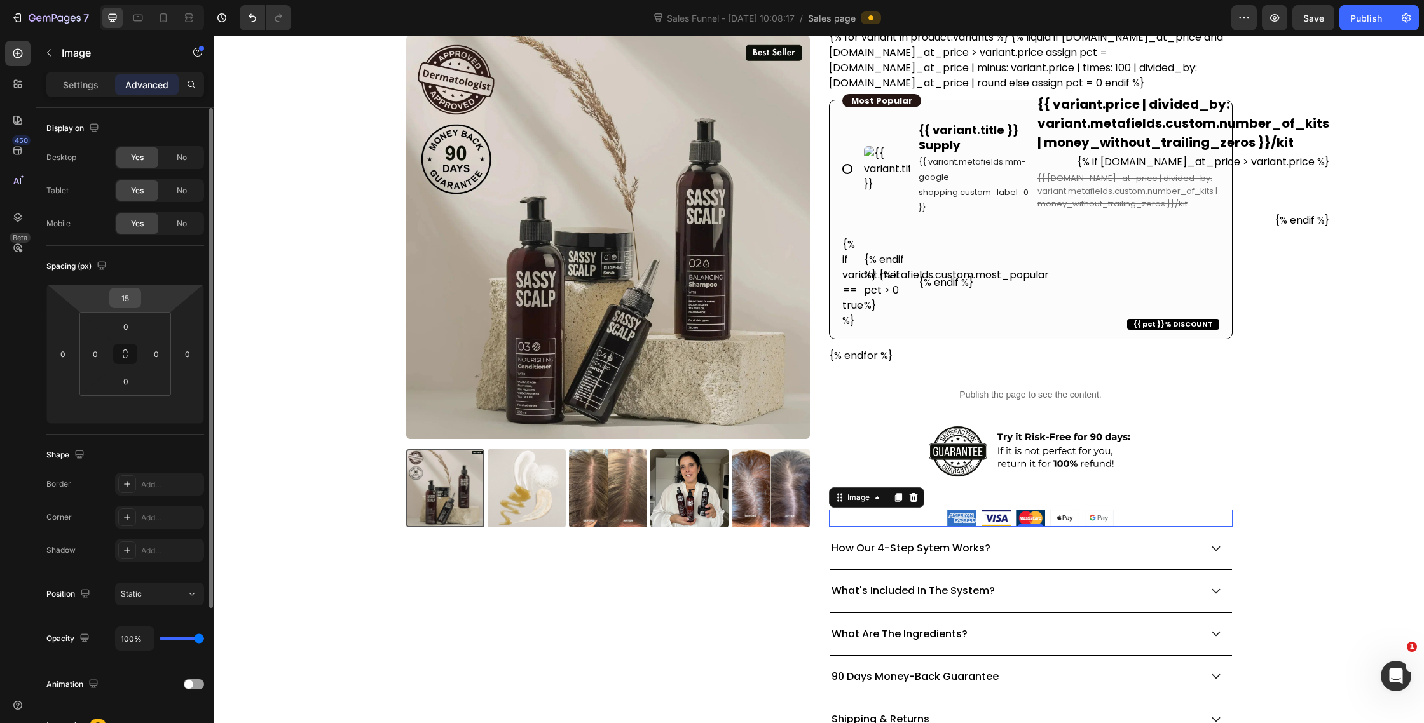
click at [128, 298] on input "15" at bounding box center [125, 298] width 25 height 19
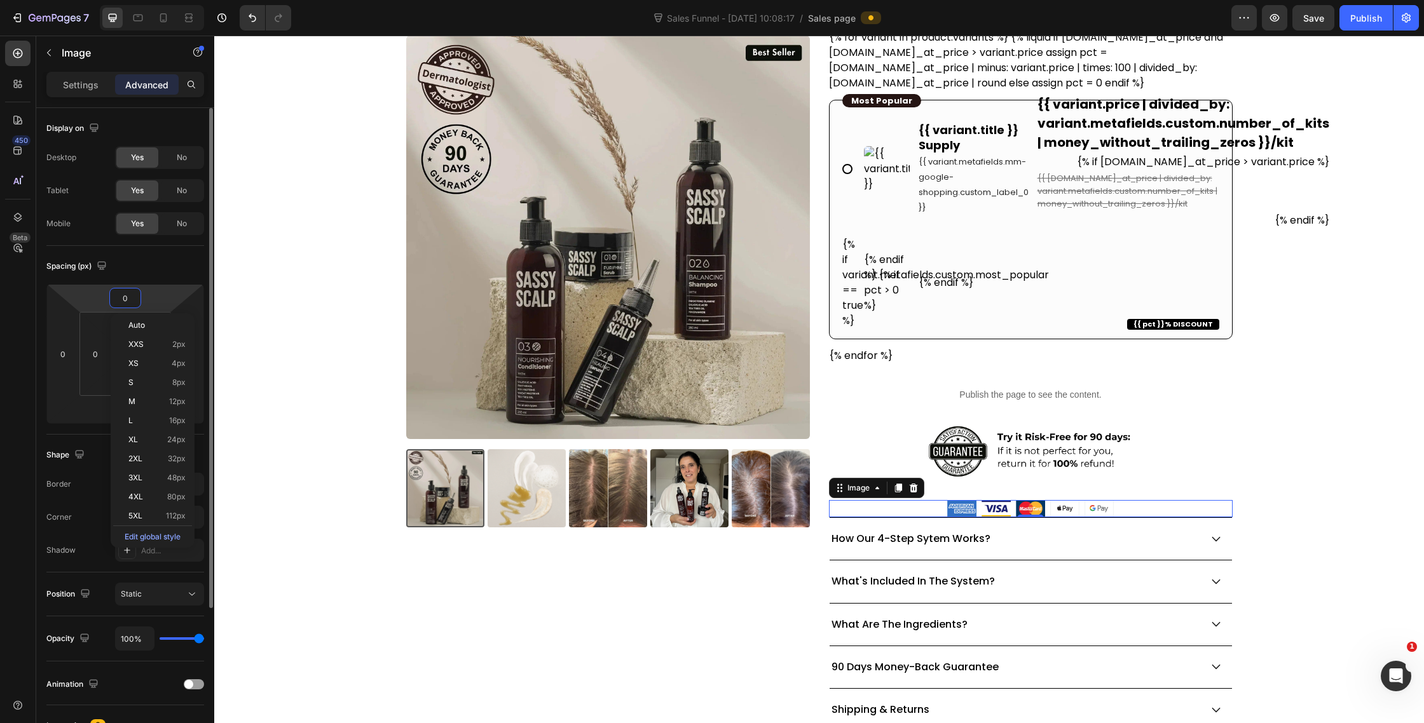
type input "0"
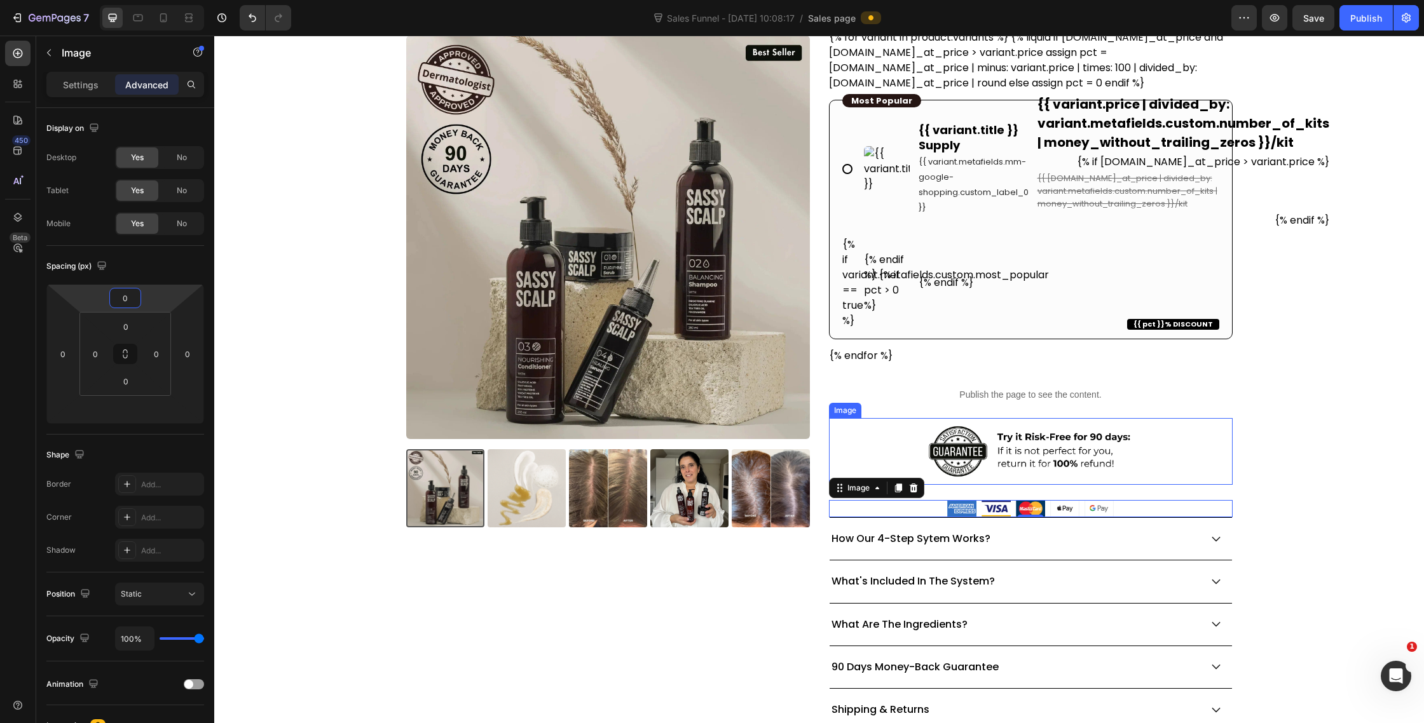
click at [978, 479] on img at bounding box center [1031, 451] width 242 height 67
click at [873, 502] on div at bounding box center [1031, 508] width 404 height 17
click at [849, 490] on div "Image" at bounding box center [858, 488] width 27 height 11
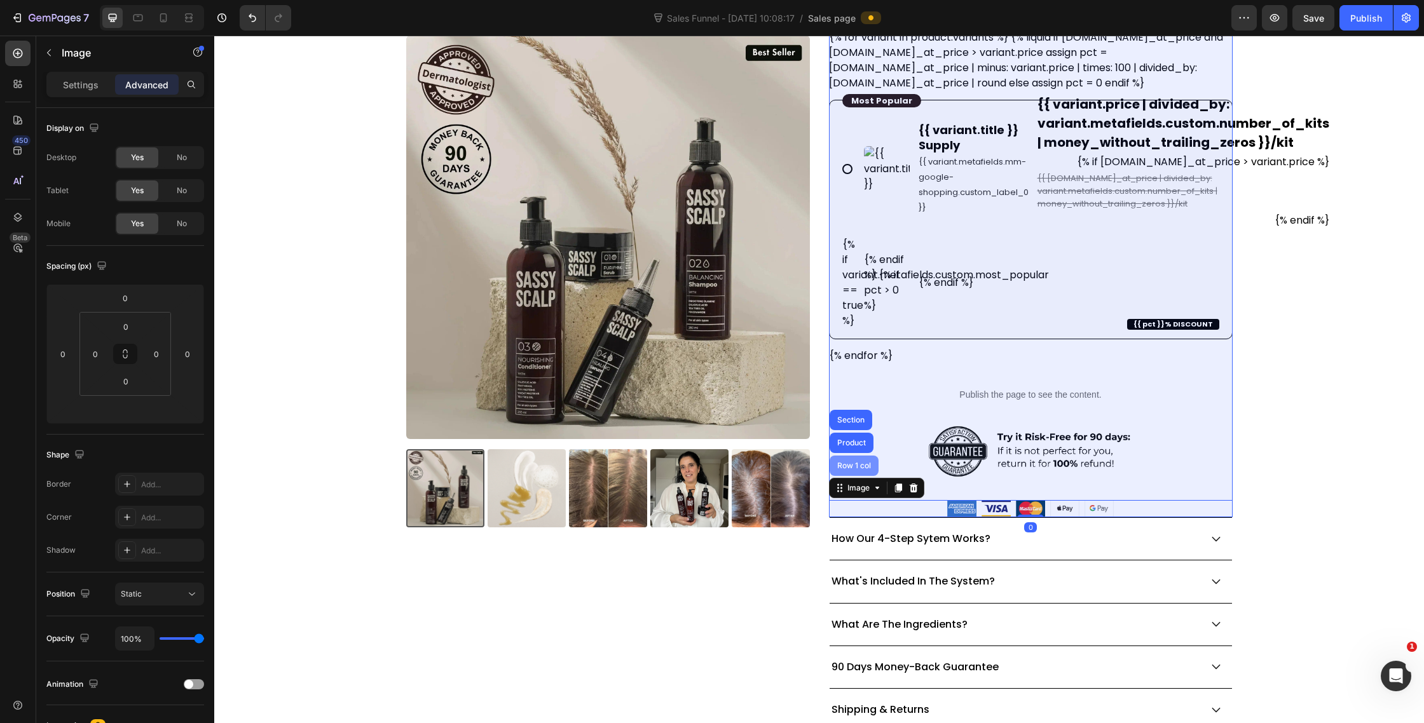
click at [849, 462] on div "Row 1 col" at bounding box center [854, 466] width 39 height 8
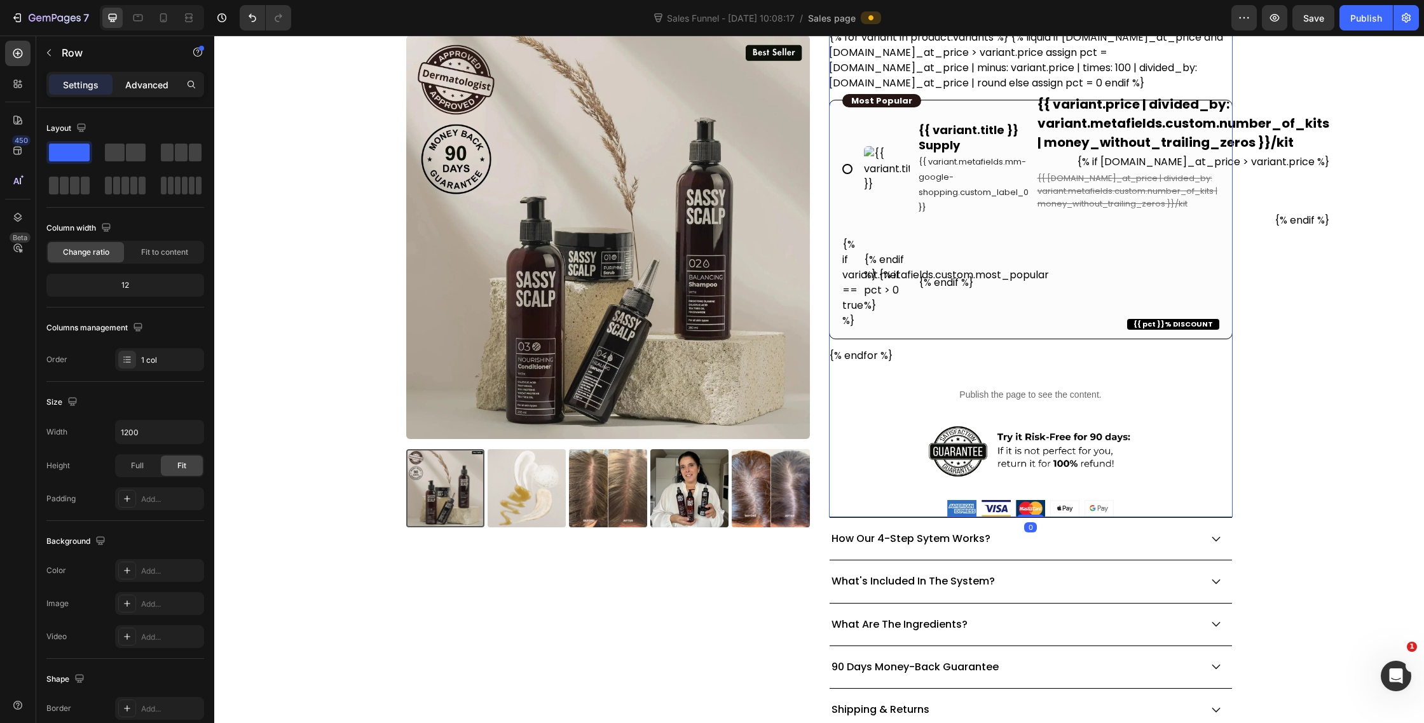
click at [161, 94] on div "Settings Advanced" at bounding box center [125, 84] width 158 height 25
click at [154, 87] on p "Advanced" at bounding box center [146, 84] width 43 height 13
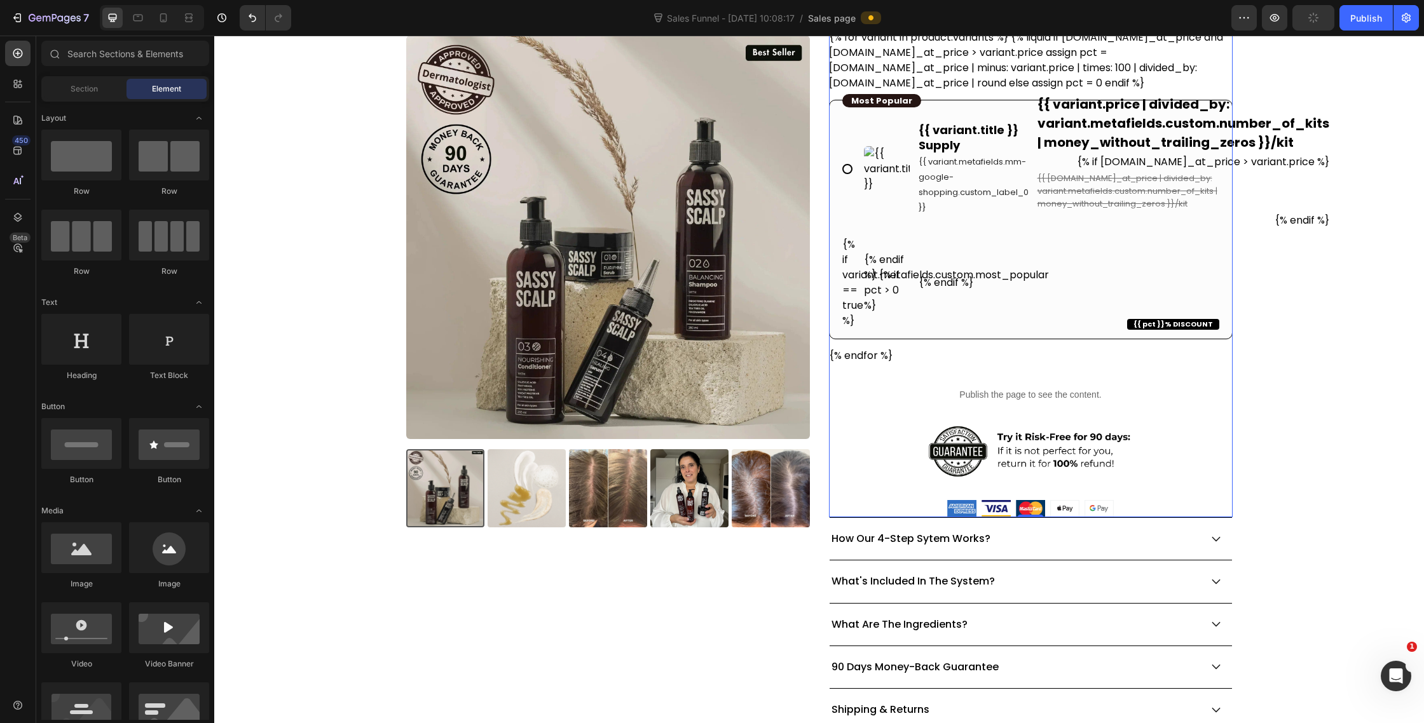
click at [1084, 503] on img at bounding box center [1030, 508] width 167 height 17
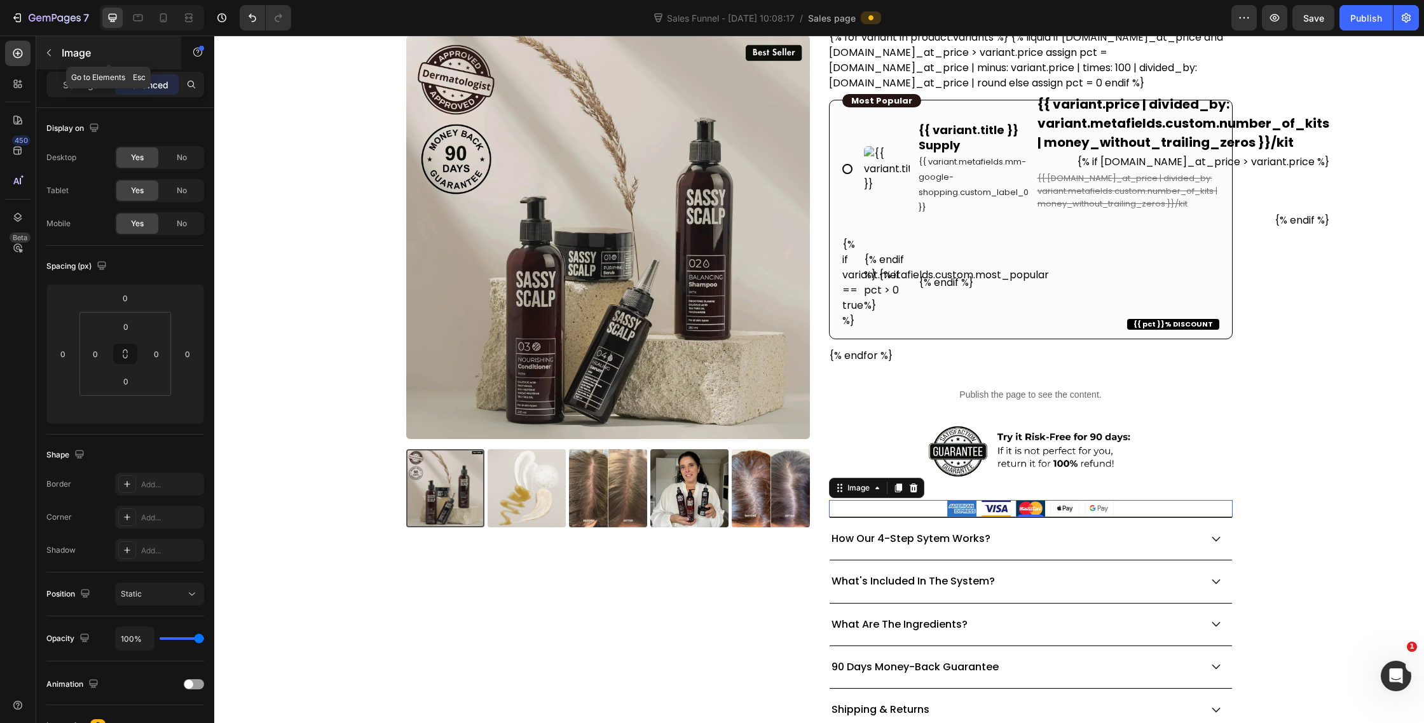
click at [49, 48] on icon "button" at bounding box center [49, 53] width 10 height 10
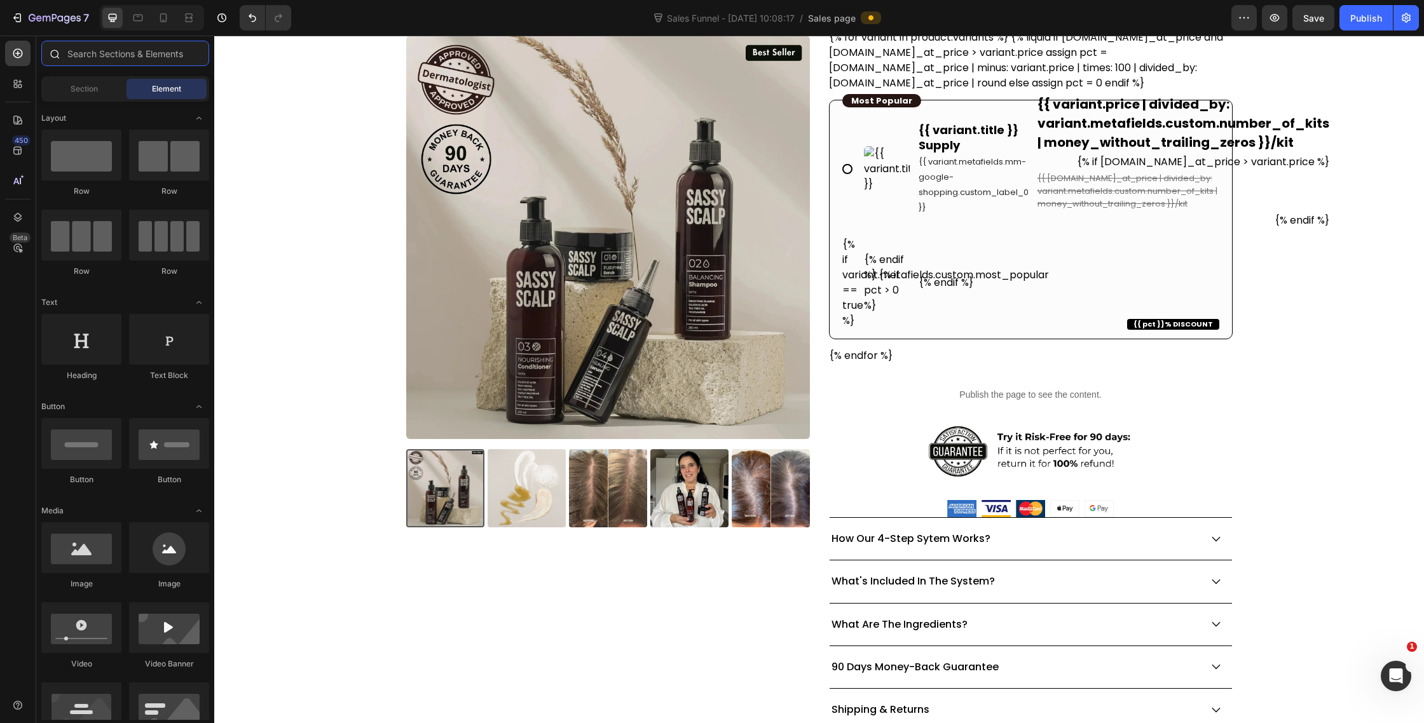
click at [93, 47] on input "text" at bounding box center [125, 53] width 168 height 25
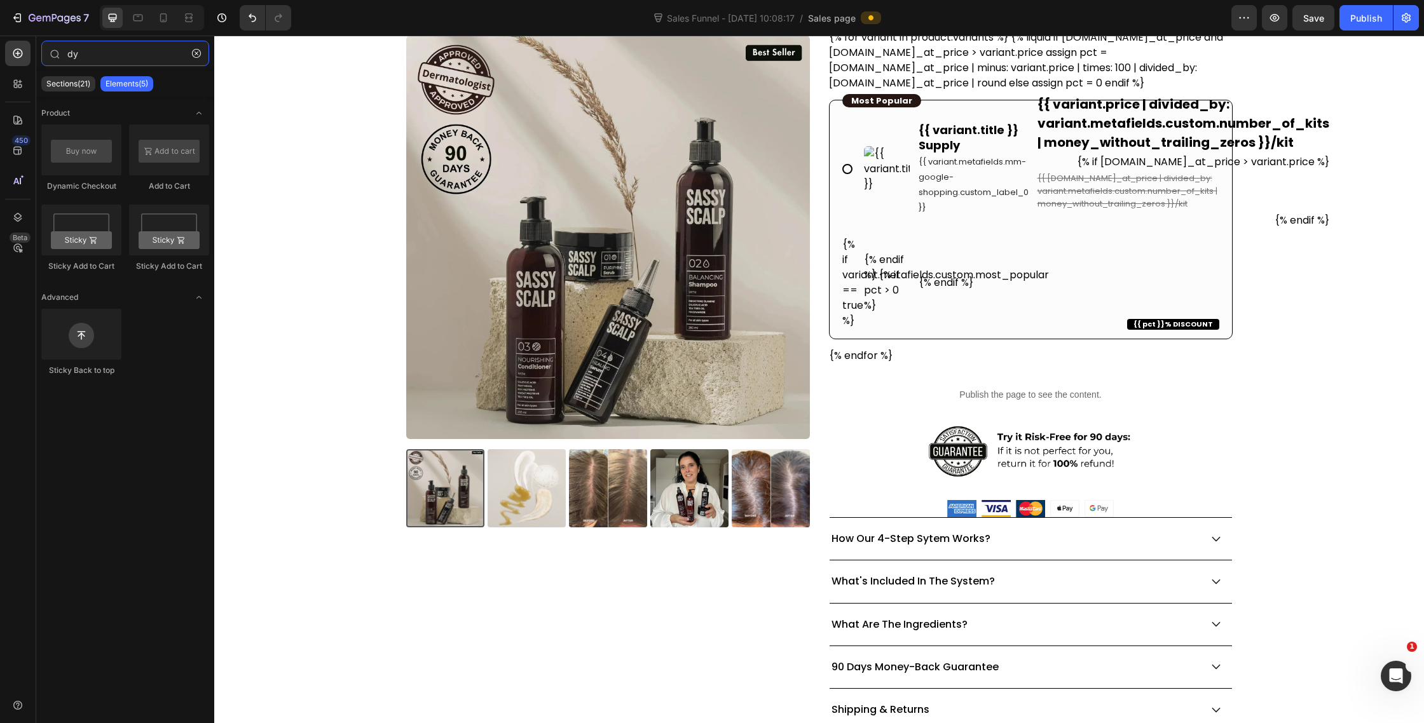
type input "d"
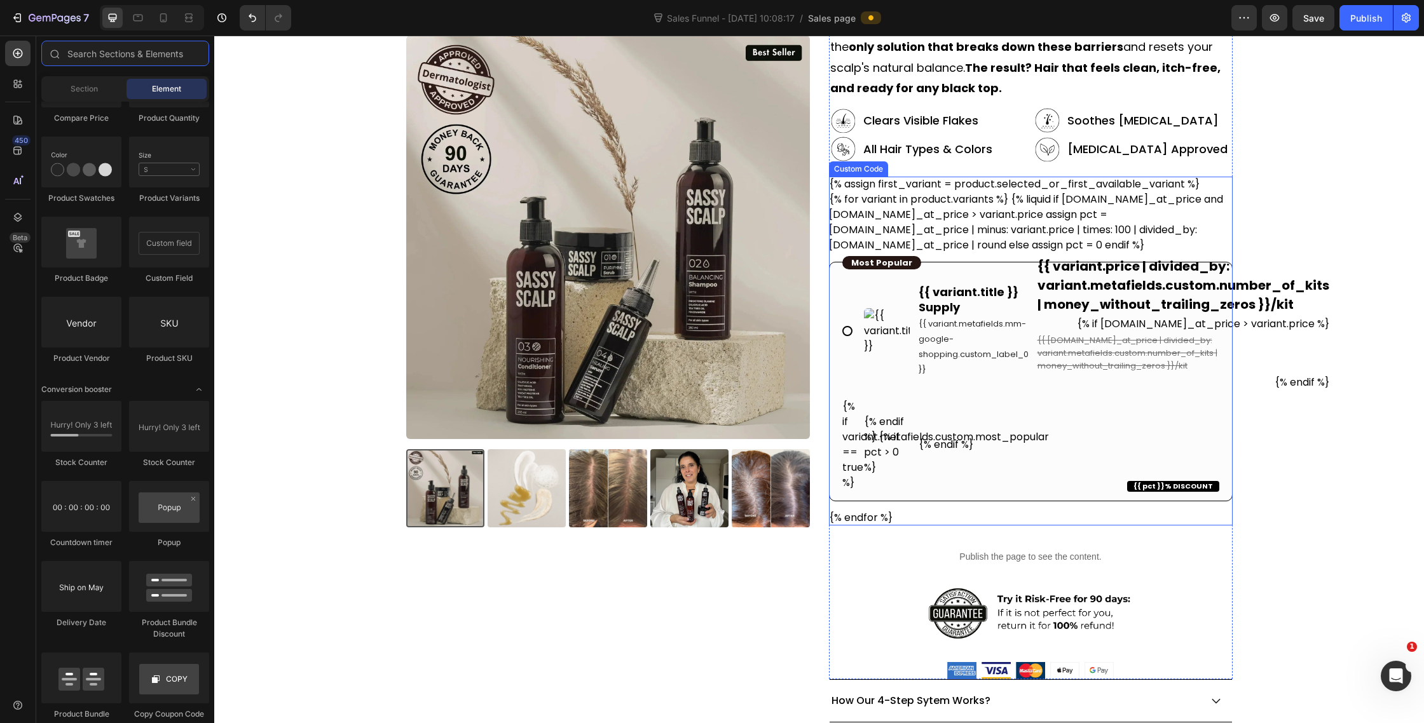
scroll to position [343, 0]
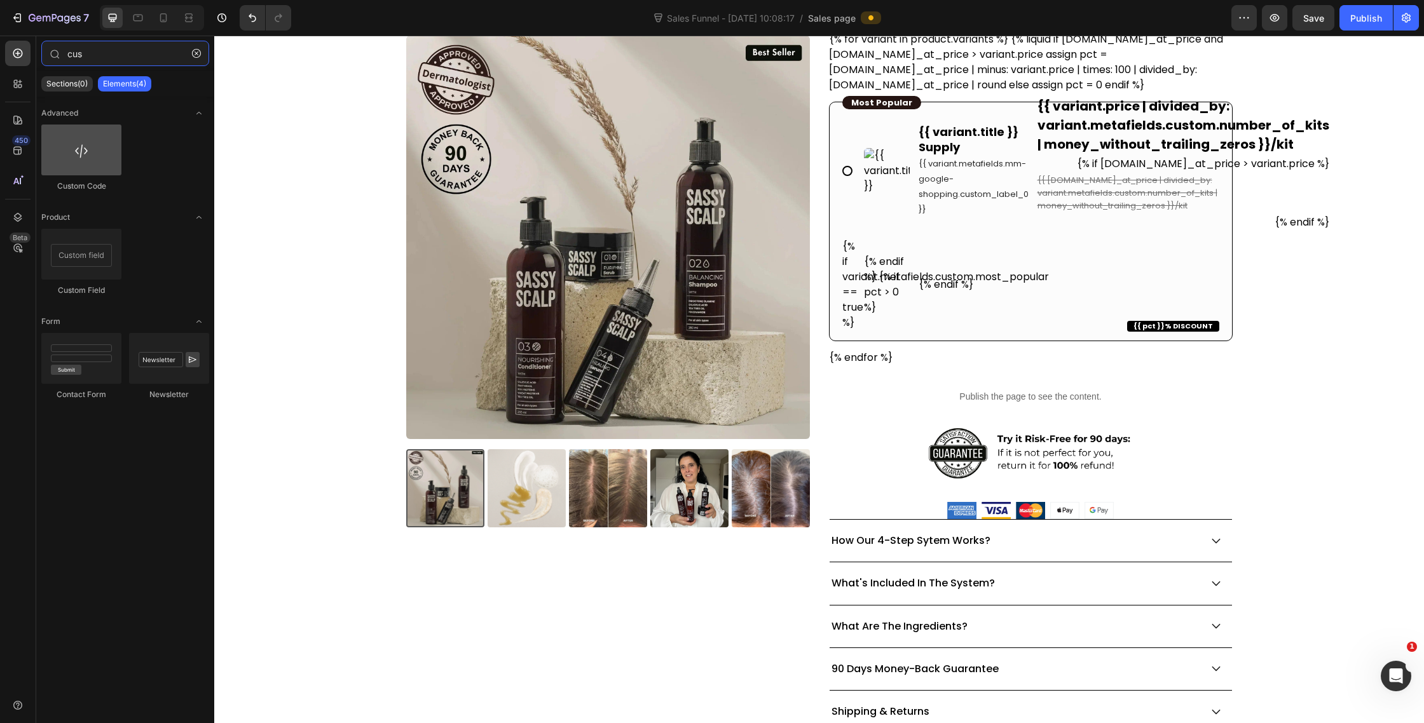
type input "cus"
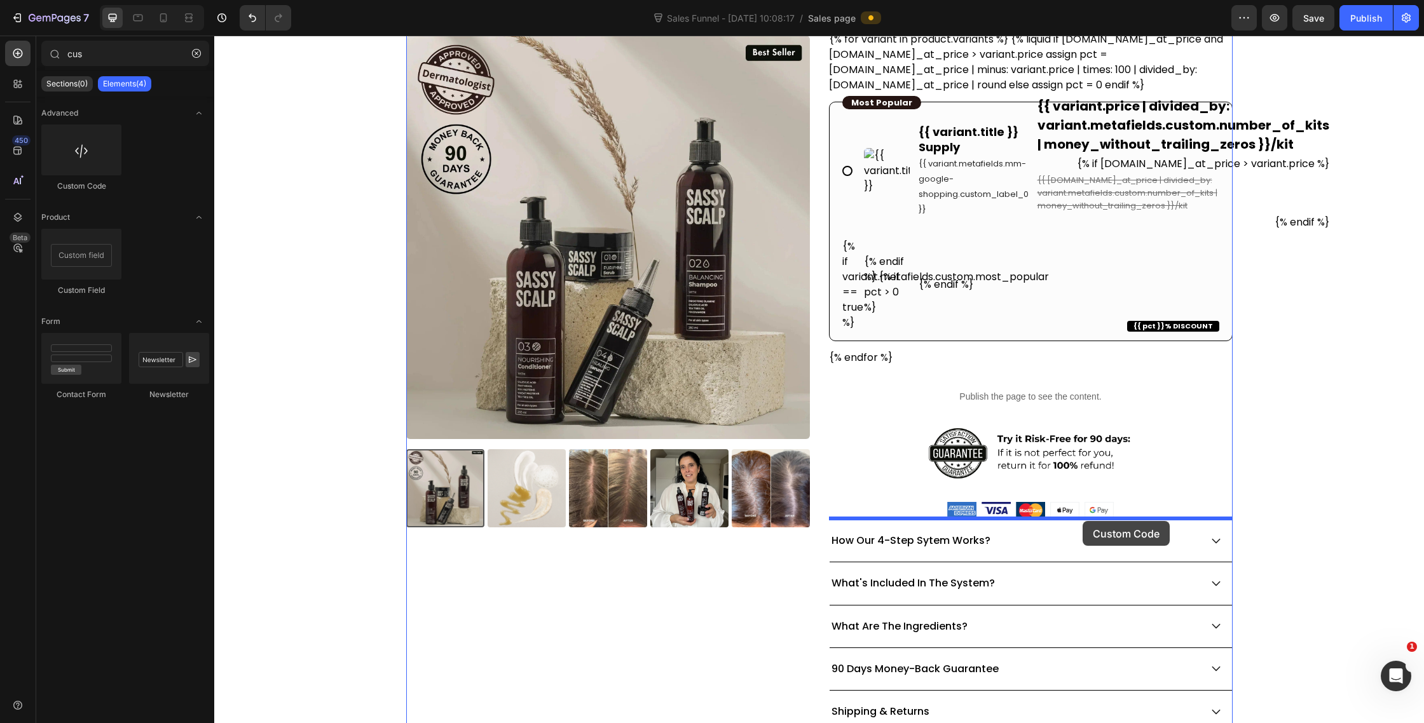
drag, startPoint x: 285, startPoint y: 196, endPoint x: 1083, endPoint y: 521, distance: 861.4
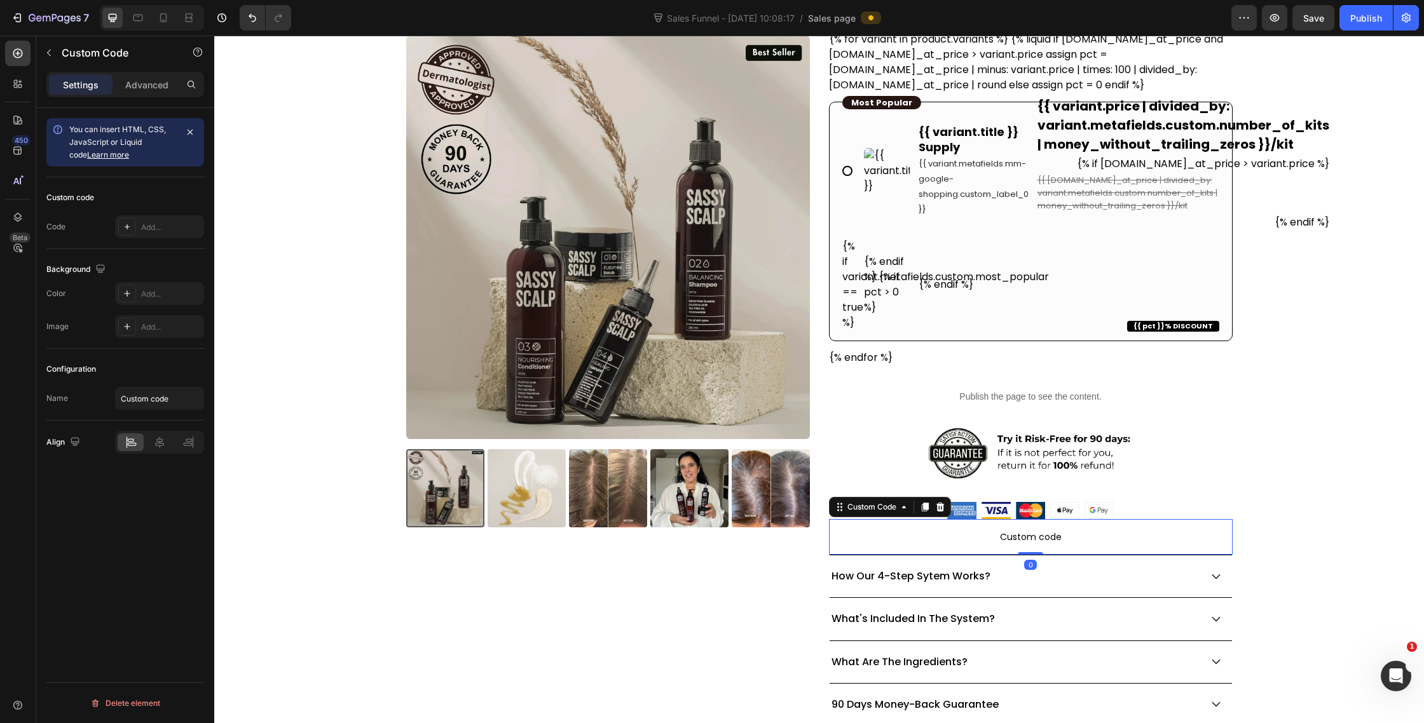
click at [1081, 524] on p "Custom code" at bounding box center [1031, 537] width 404 height 36
click at [134, 223] on div at bounding box center [127, 227] width 18 height 18
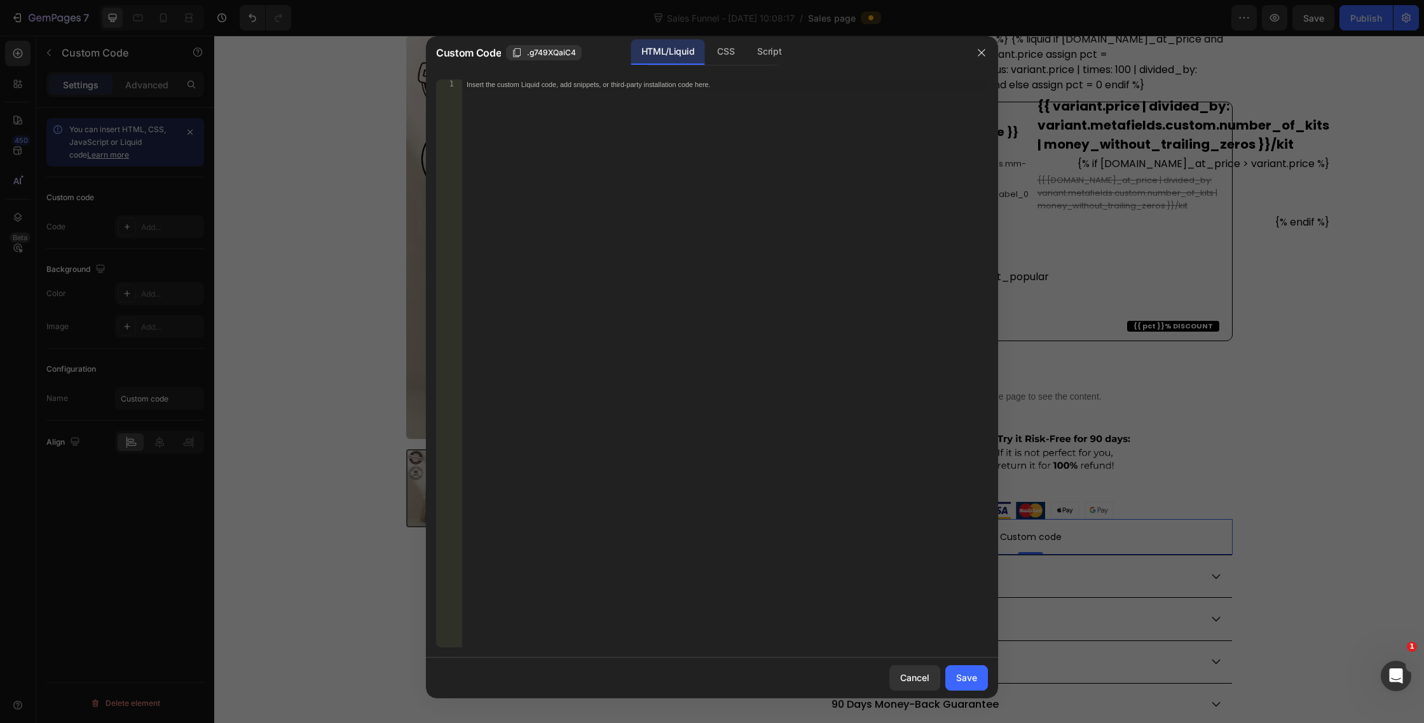
click at [615, 107] on div "Insert the custom Liquid code, add snippets, or third-party installation code h…" at bounding box center [725, 373] width 526 height 589
paste textarea "</div>"
type textarea "</div>"
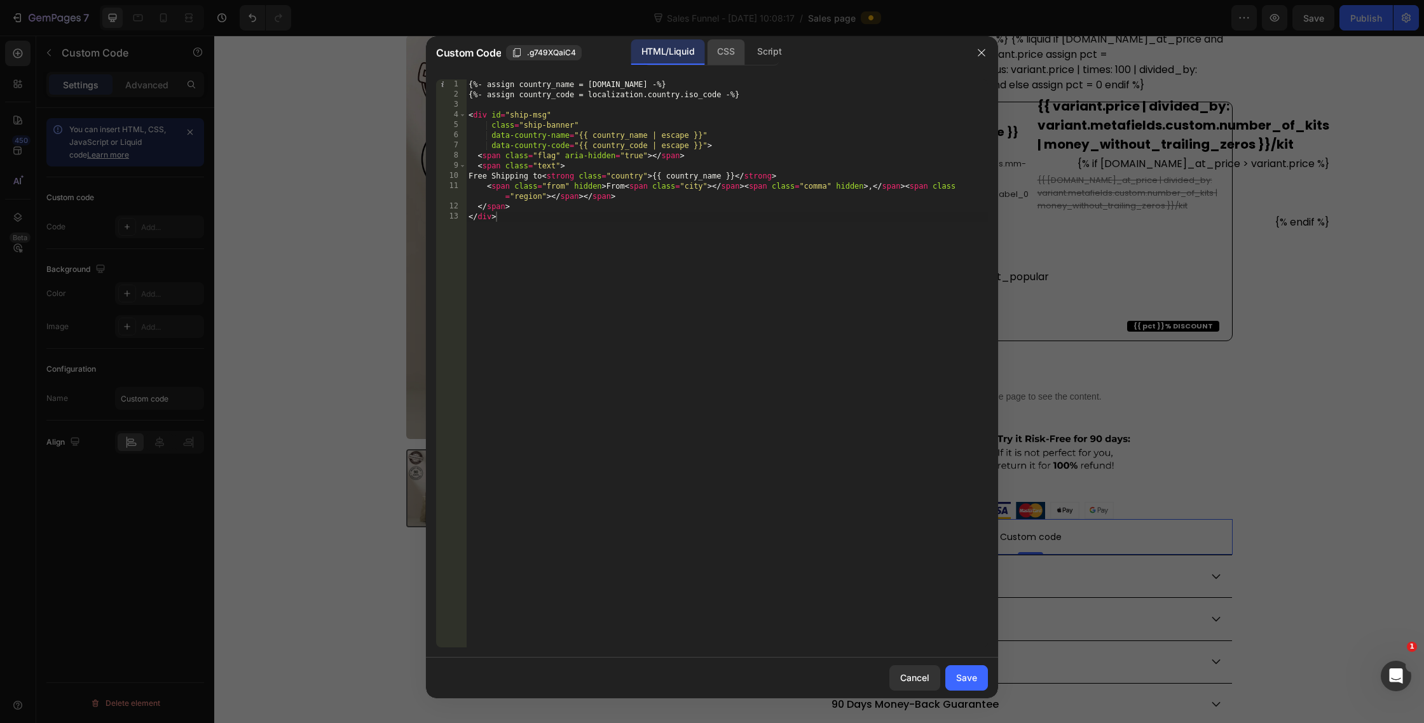
click at [747, 50] on div "CSS" at bounding box center [769, 51] width 45 height 25
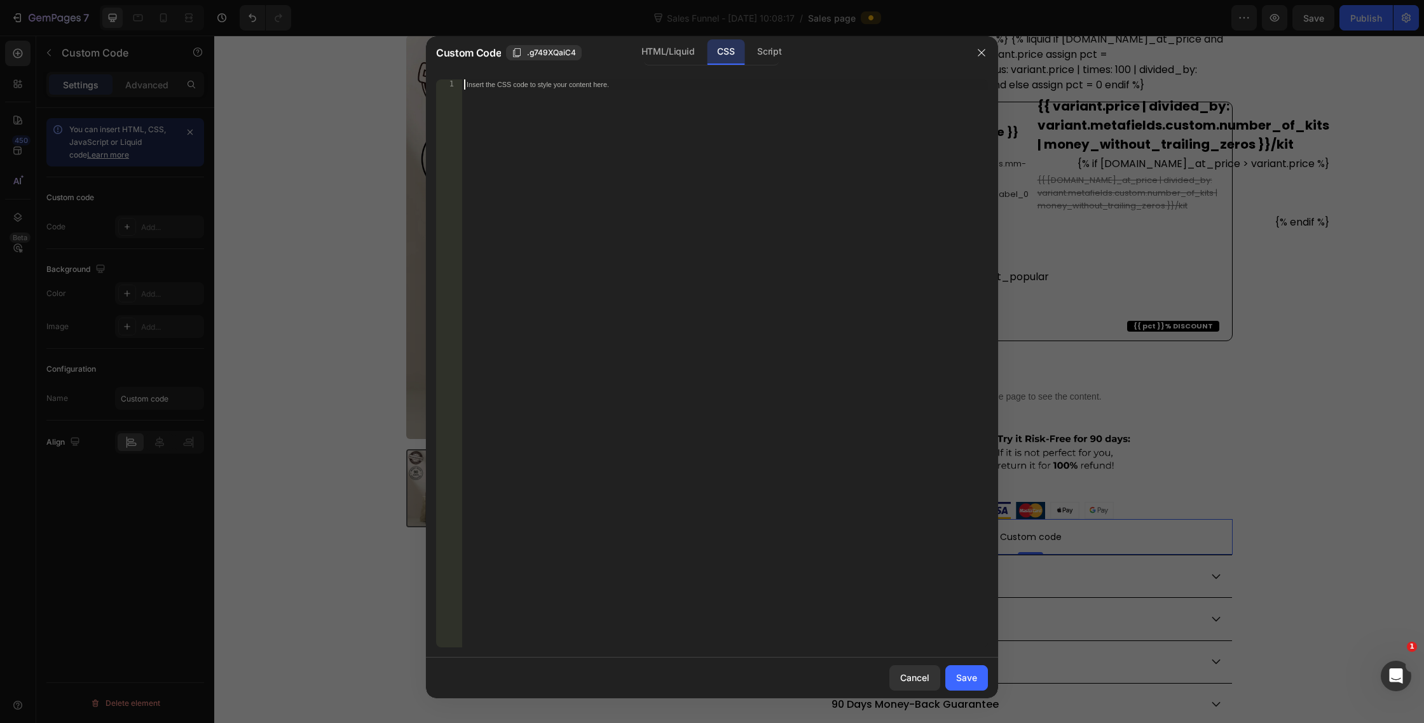
click at [662, 122] on div "Insert the CSS code to style your content here." at bounding box center [725, 373] width 526 height 589
paste textarea ".ship-banner .from{ font-weight:600; }"
type textarea ".ship-banner .from{ font-weight:600; }"
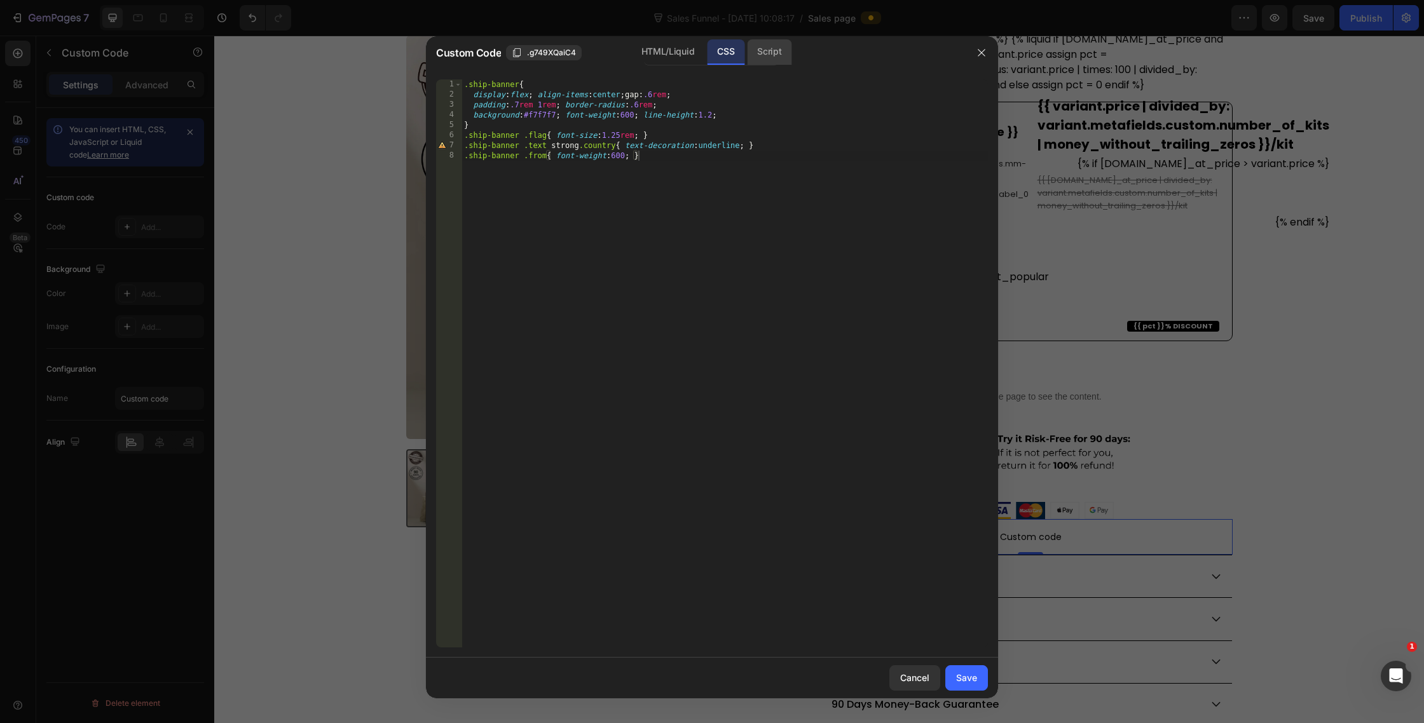
click at [757, 50] on div "Script" at bounding box center [769, 51] width 45 height 25
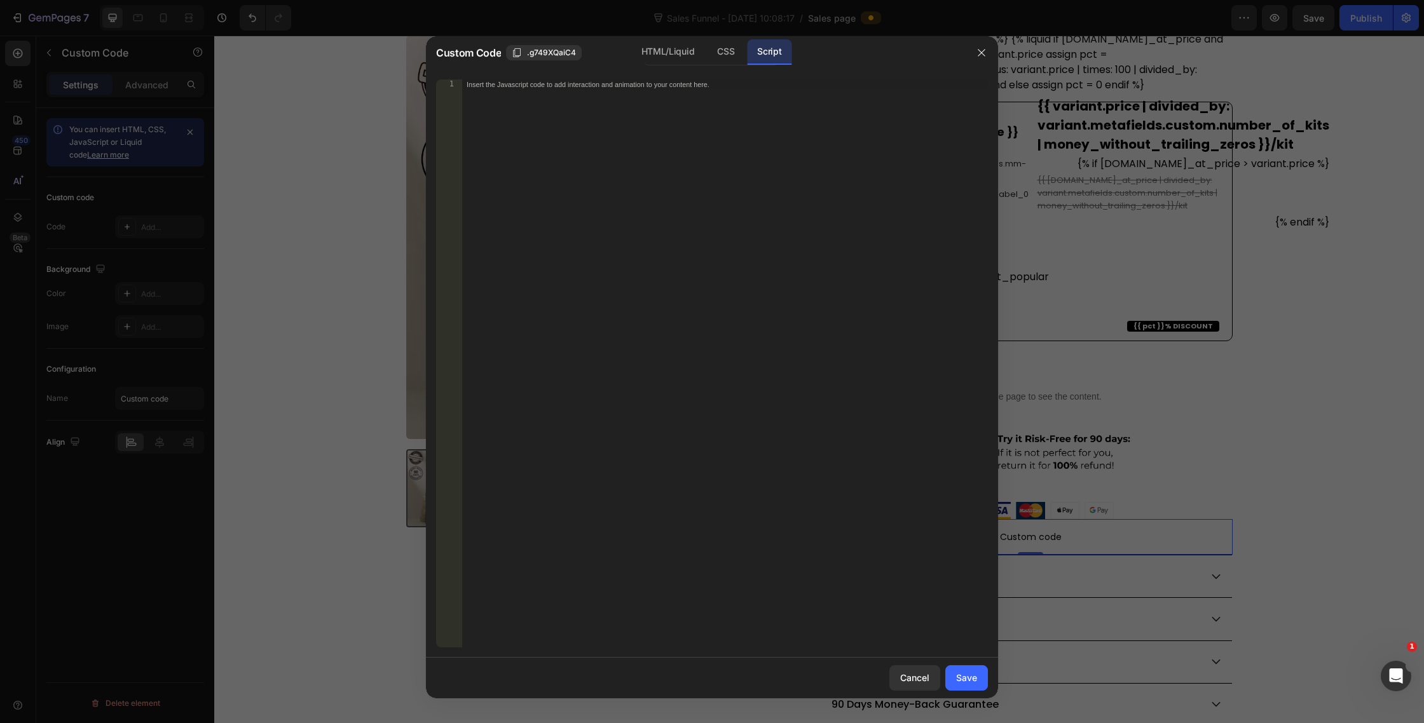
click at [716, 120] on div "Insert the Javascript code to add interaction and animation to your content her…" at bounding box center [725, 373] width 526 height 589
paste textarea "</script>"
type textarea "</script>"
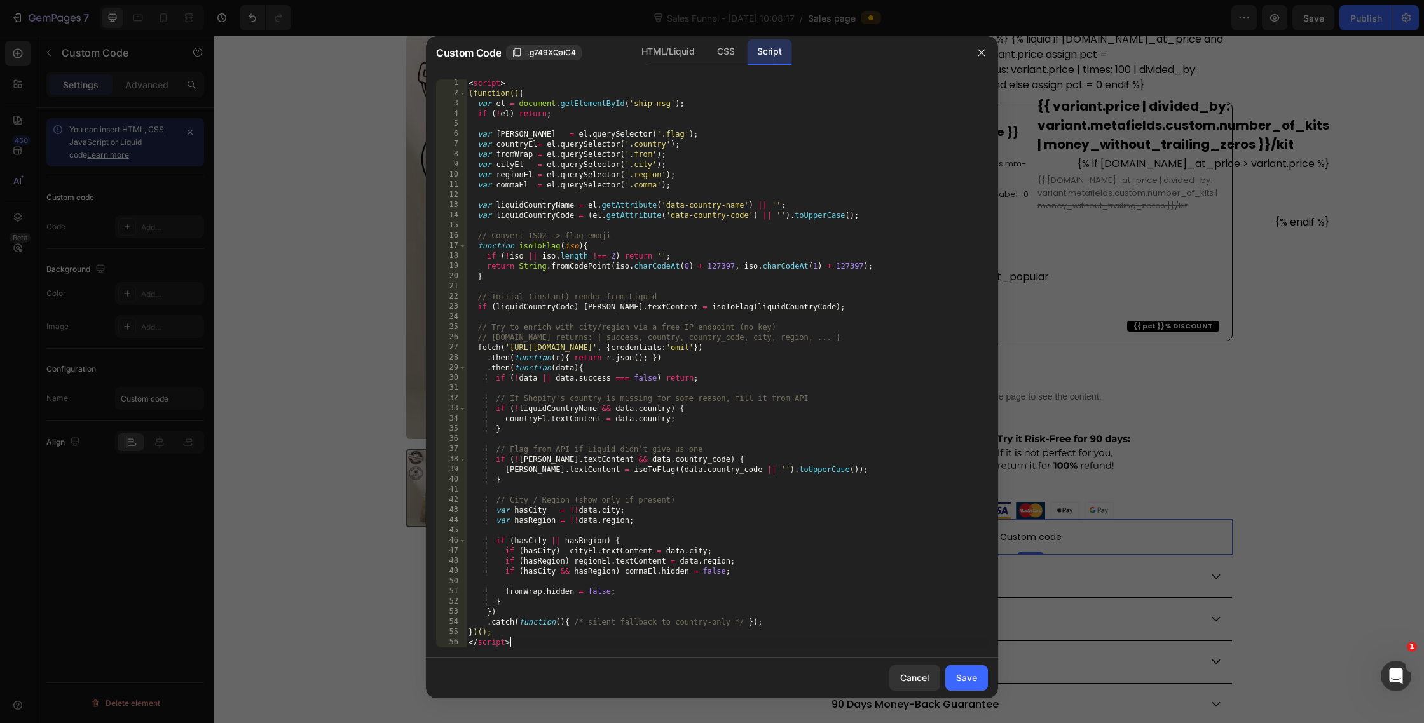
scroll to position [1, 0]
click at [707, 60] on div "HTML/Liquid" at bounding box center [726, 51] width 38 height 25
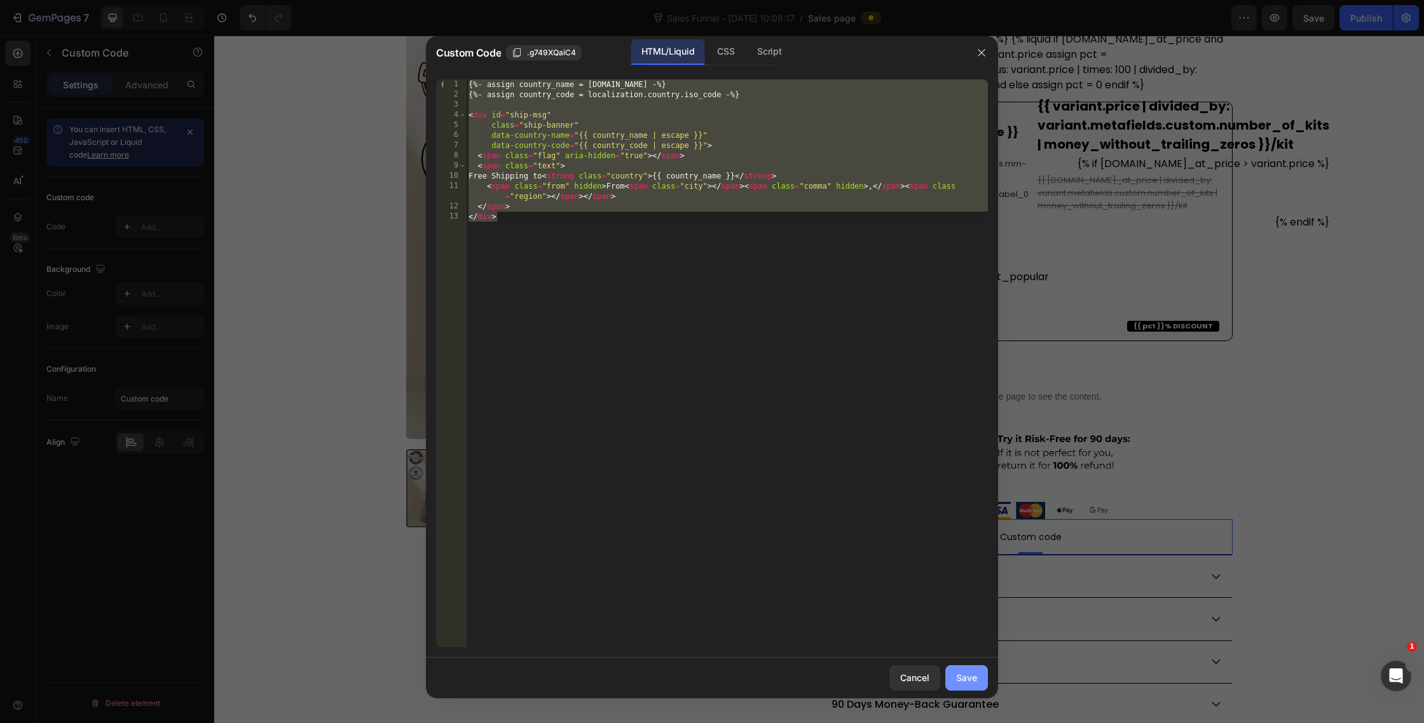
click at [978, 684] on button "Save" at bounding box center [966, 678] width 43 height 25
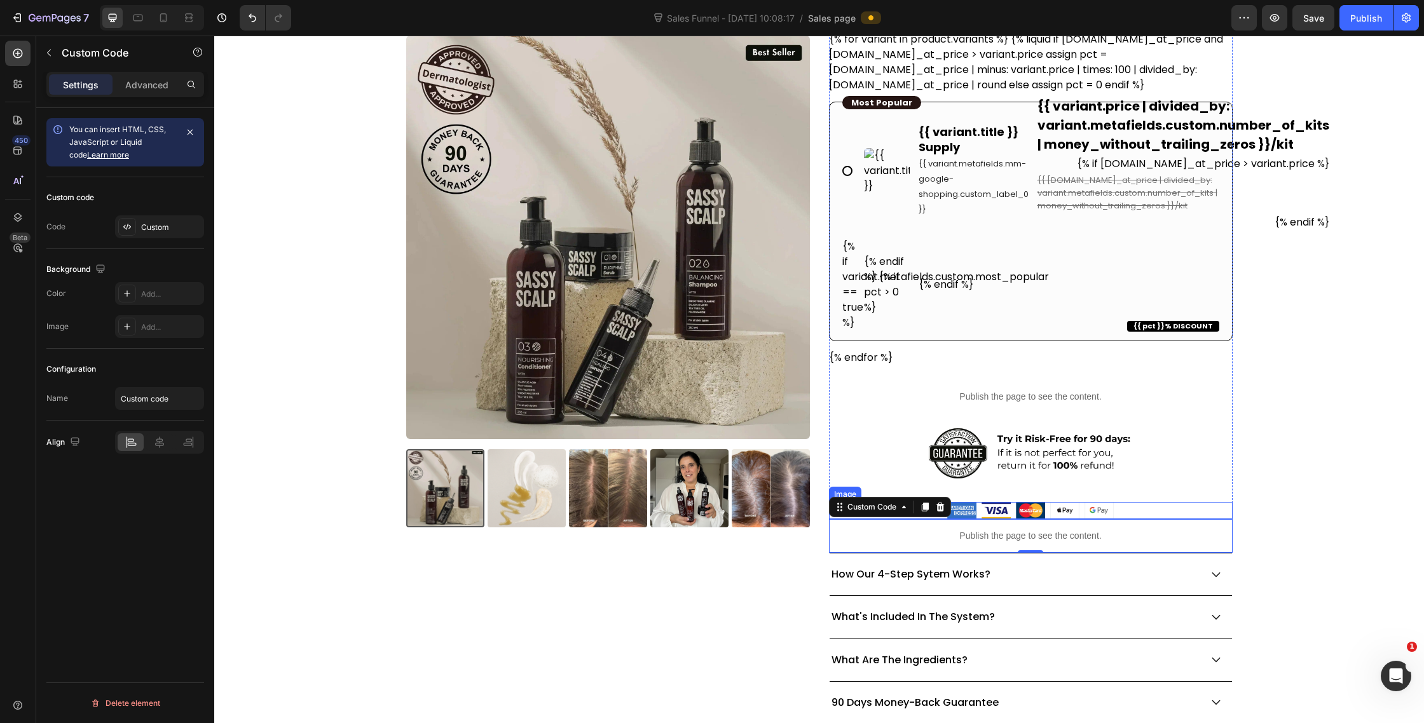
click at [1036, 507] on img at bounding box center [1030, 510] width 167 height 17
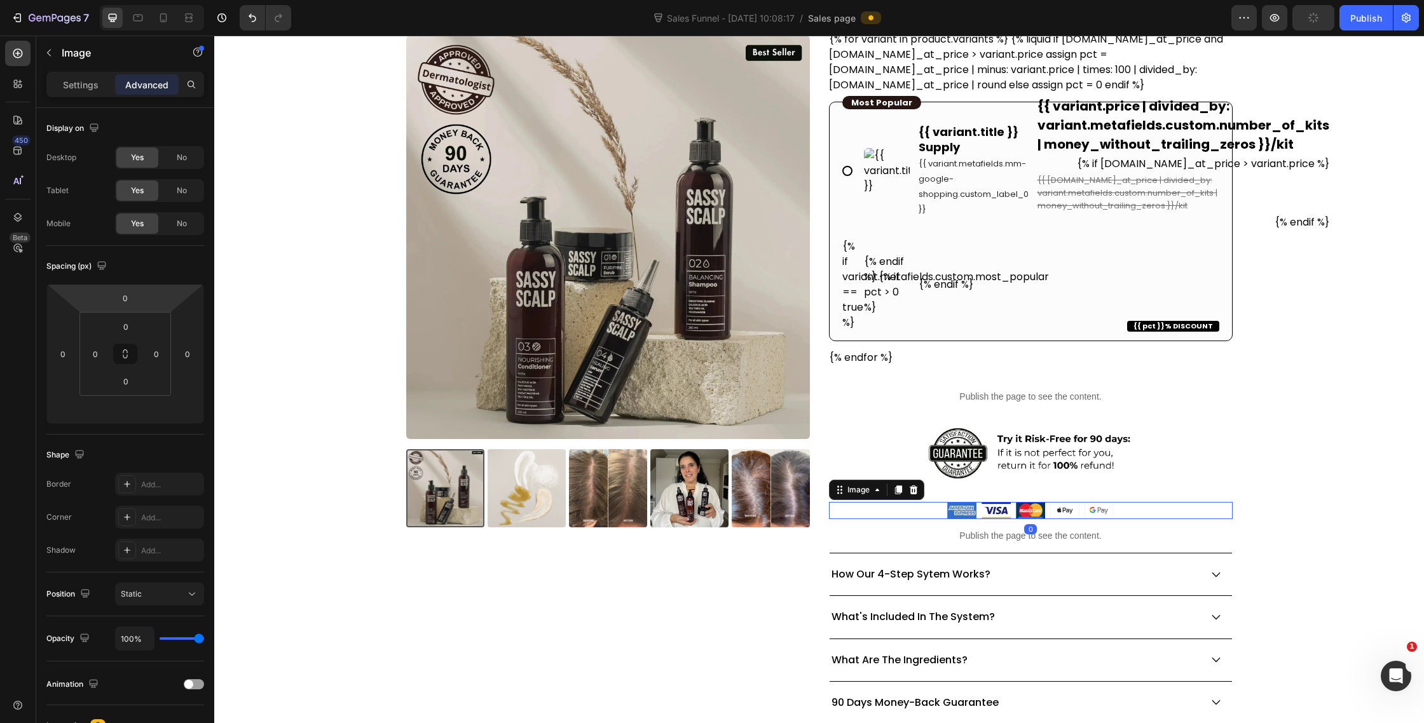
click at [85, 99] on div "Settings Advanced" at bounding box center [125, 90] width 178 height 36
click at [85, 83] on p "Settings" at bounding box center [81, 84] width 36 height 13
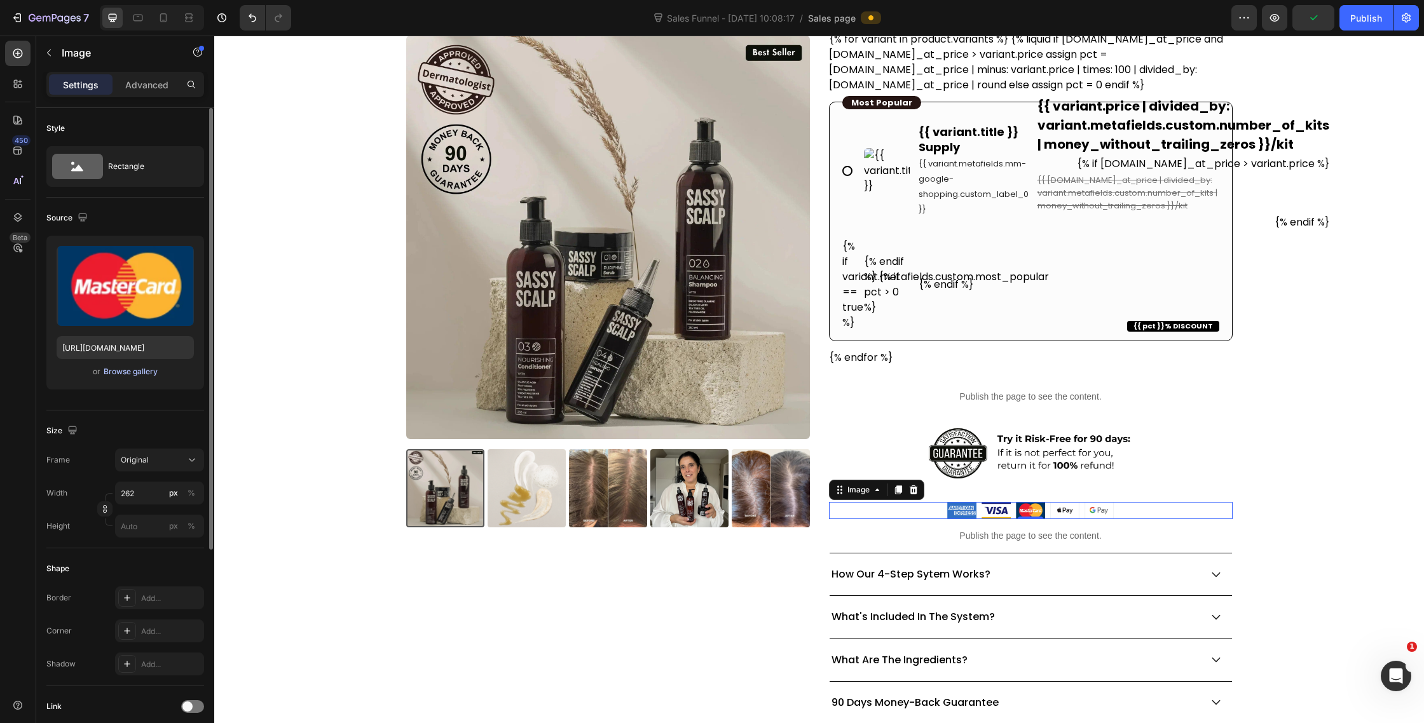
click at [125, 373] on div "Browse gallery" at bounding box center [131, 371] width 54 height 11
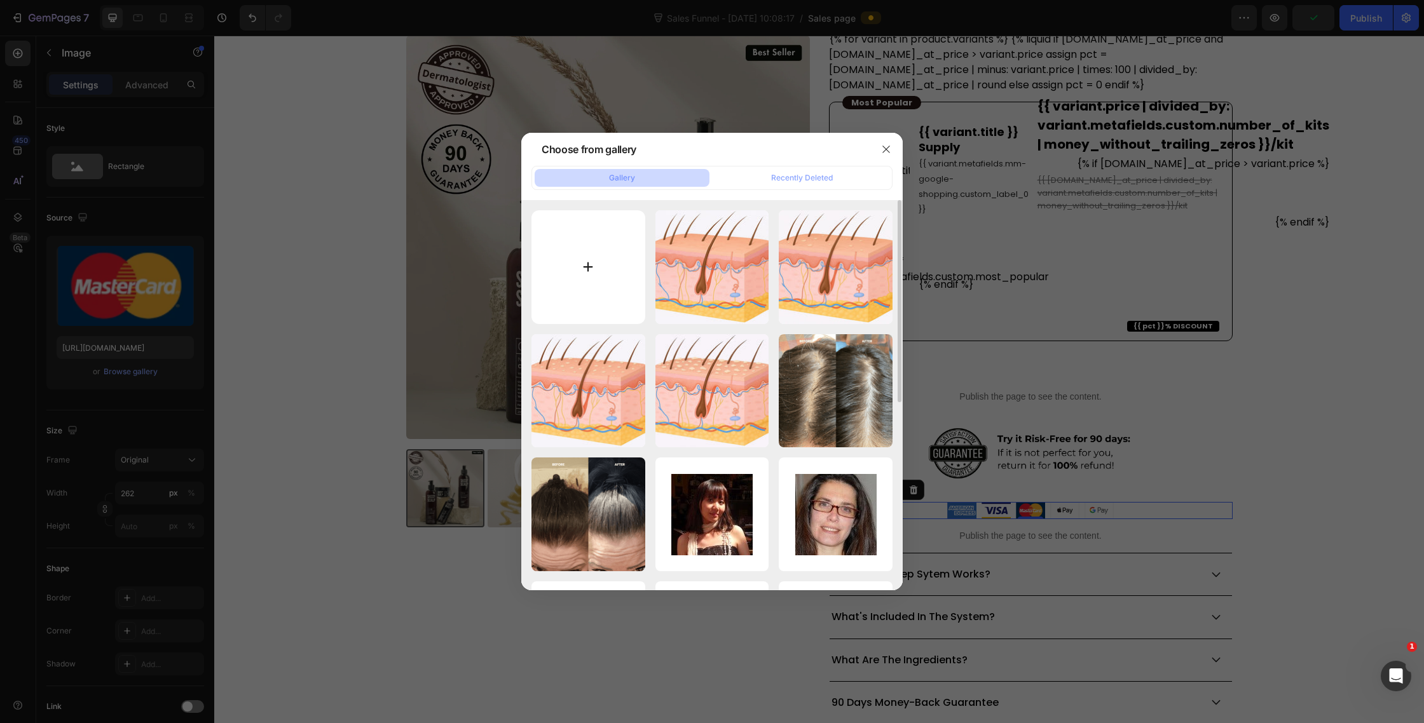
click at [601, 257] on input "file" at bounding box center [588, 267] width 114 height 114
type input "C:\fakepath\Screenshot [DATE] 10.50.59.png"
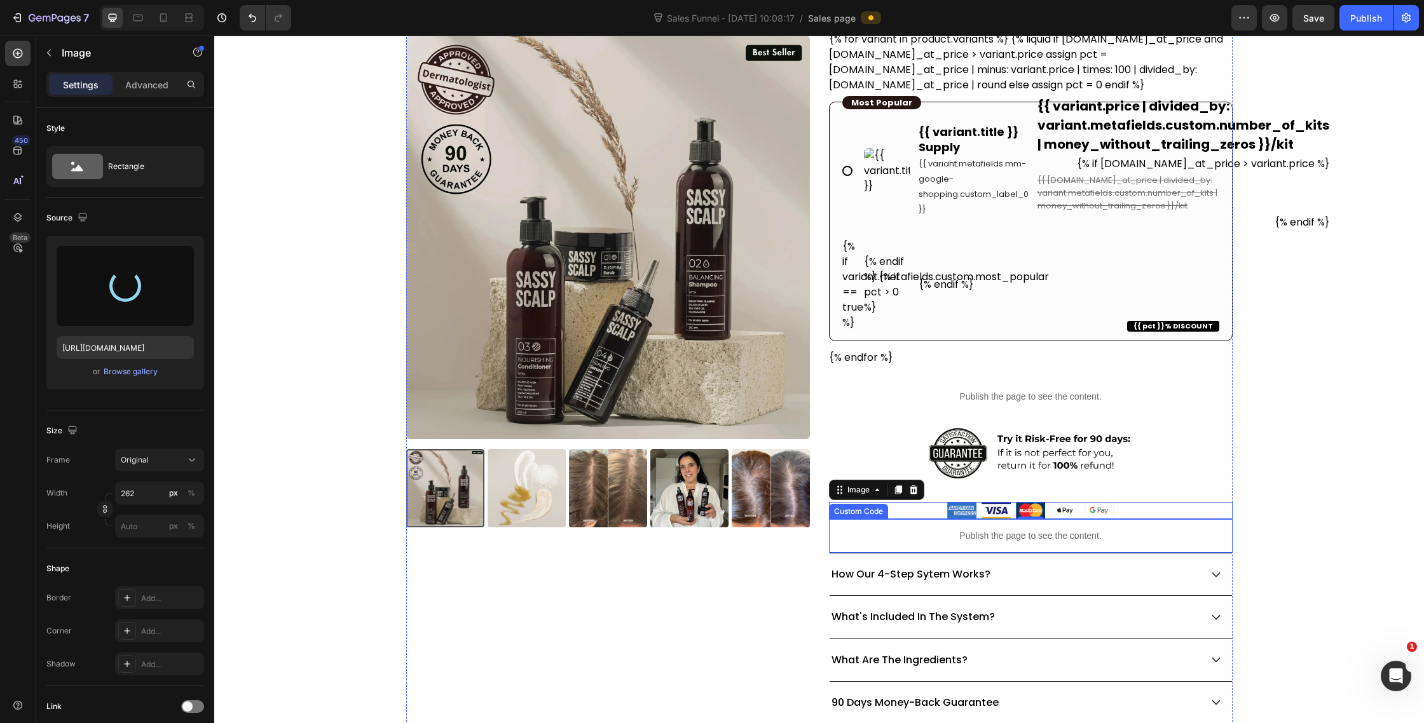
click at [926, 535] on p "Publish the page to see the content." at bounding box center [1031, 536] width 404 height 13
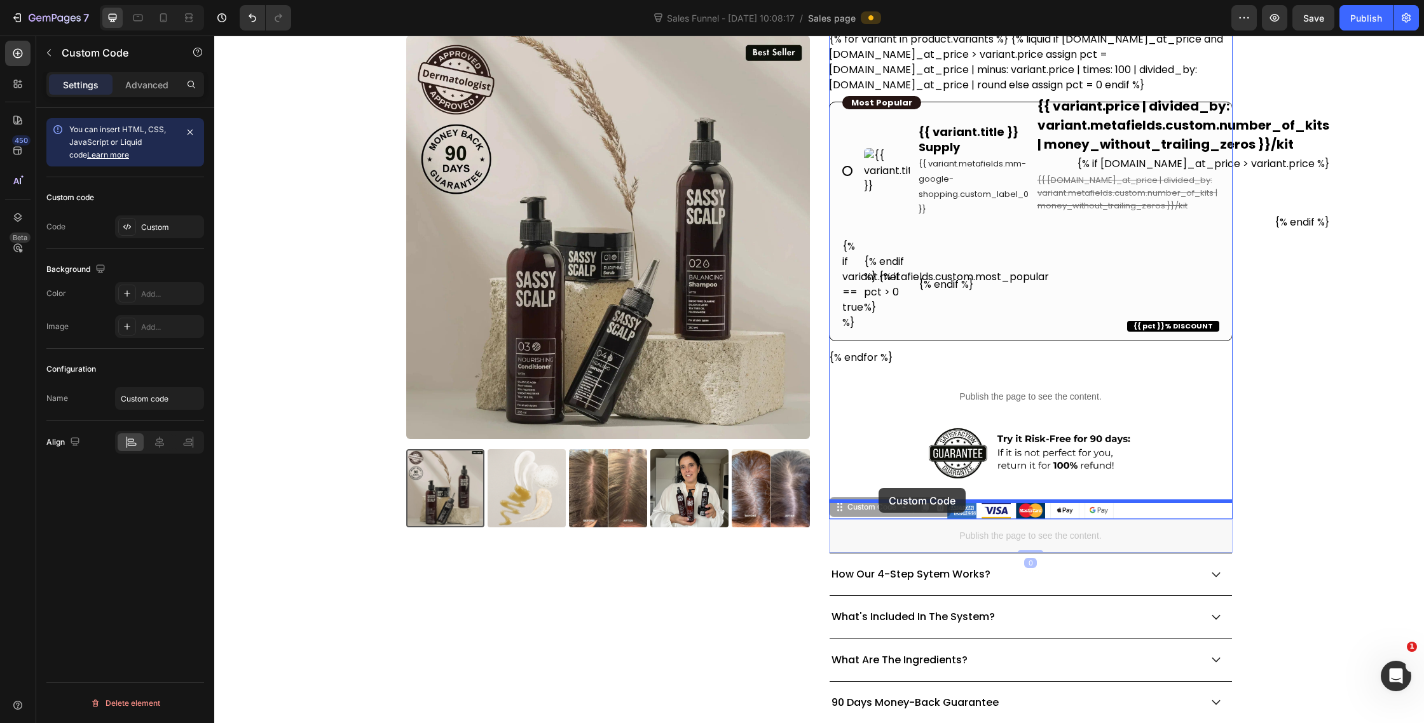
drag, startPoint x: 840, startPoint y: 507, endPoint x: 878, endPoint y: 488, distance: 41.8
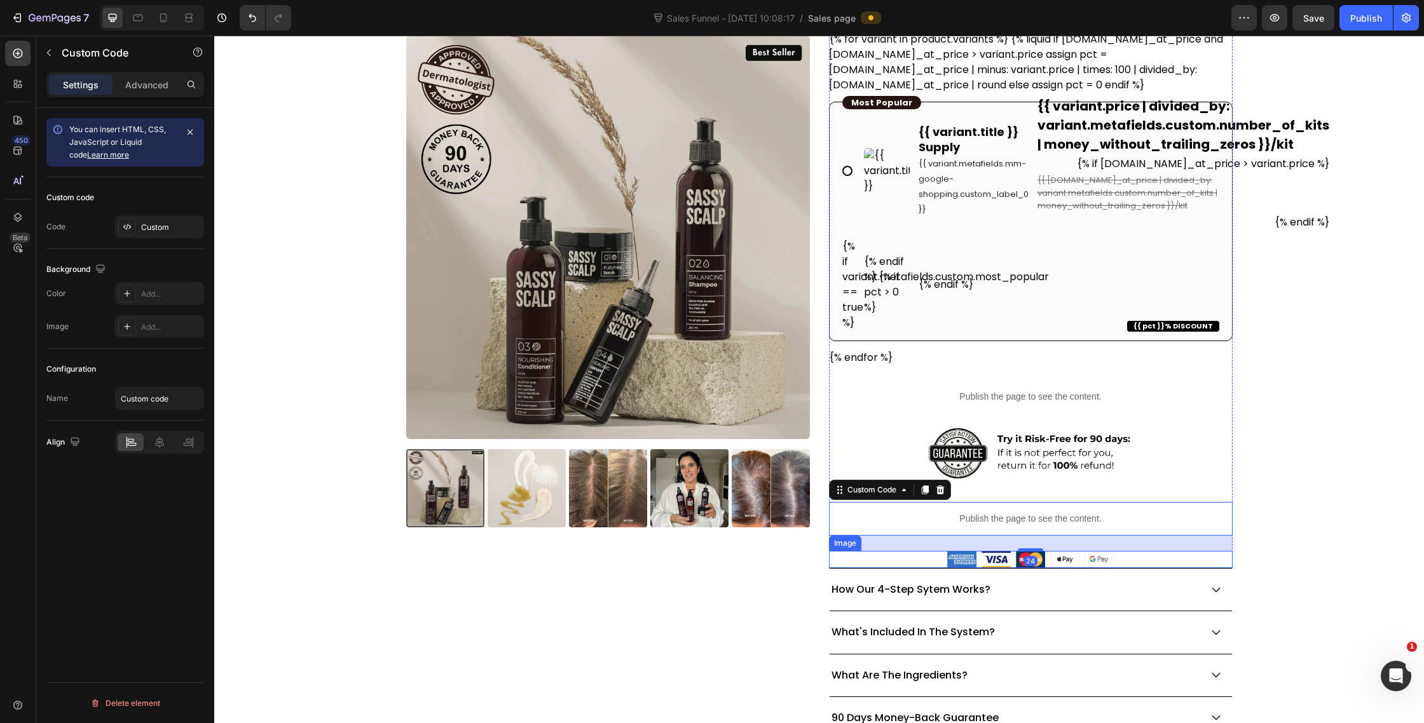
click at [1102, 558] on img at bounding box center [1030, 559] width 167 height 17
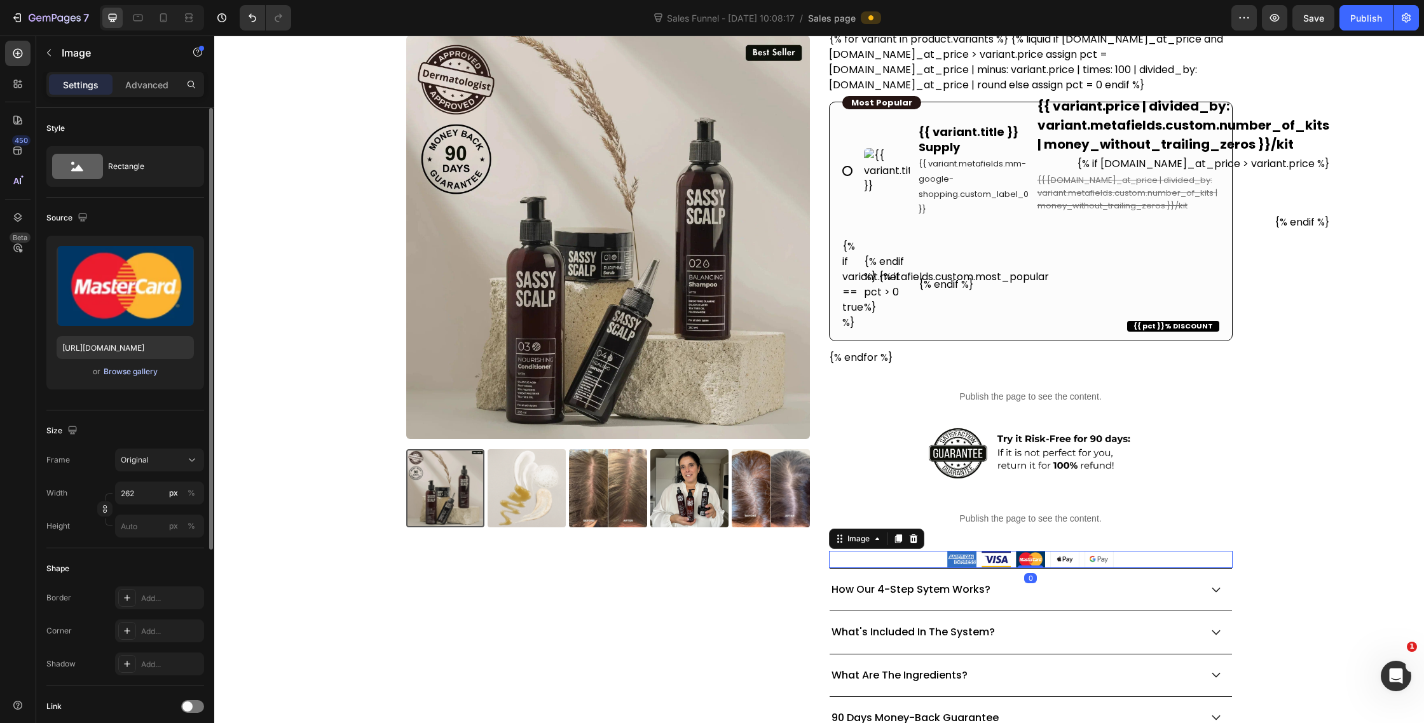
click at [121, 374] on div "Browse gallery" at bounding box center [131, 371] width 54 height 11
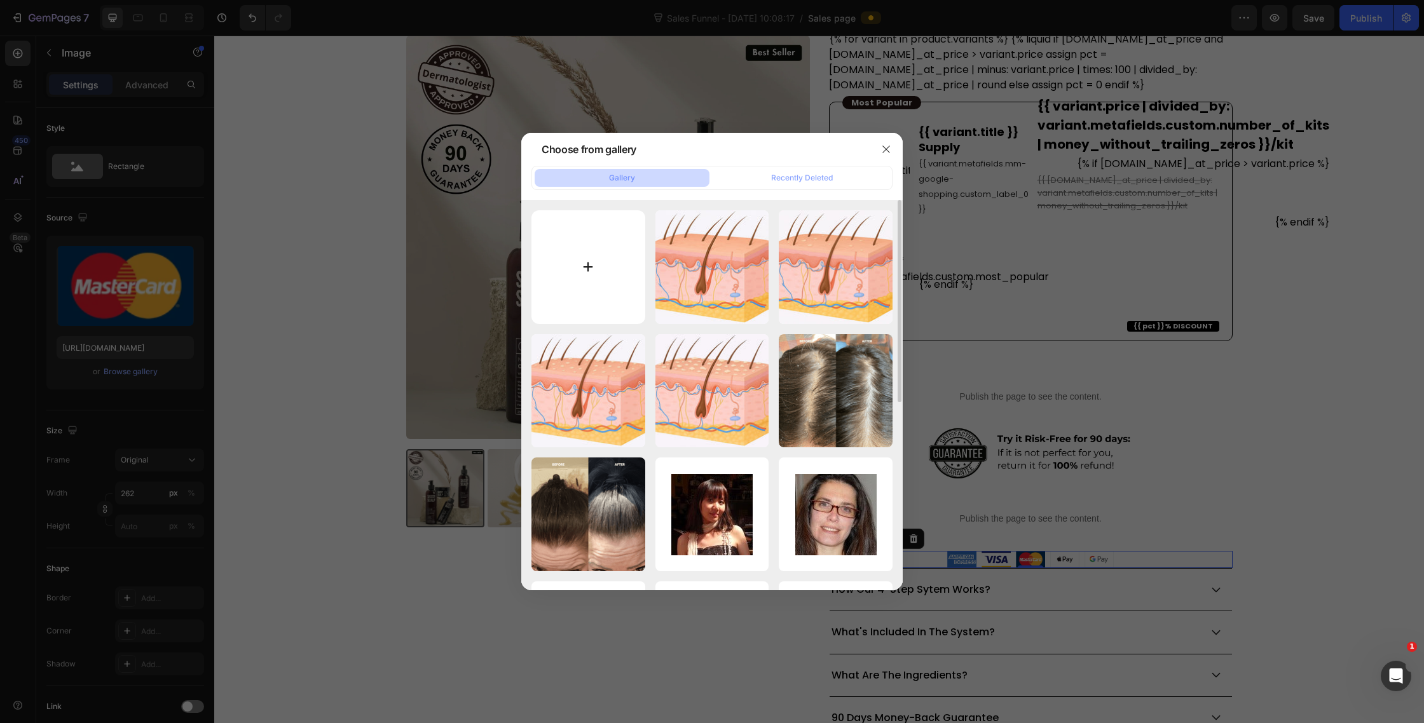
click at [592, 270] on input "file" at bounding box center [588, 267] width 114 height 114
type input "C:\fakepath\Screenshot [DATE] 10.50.59.png"
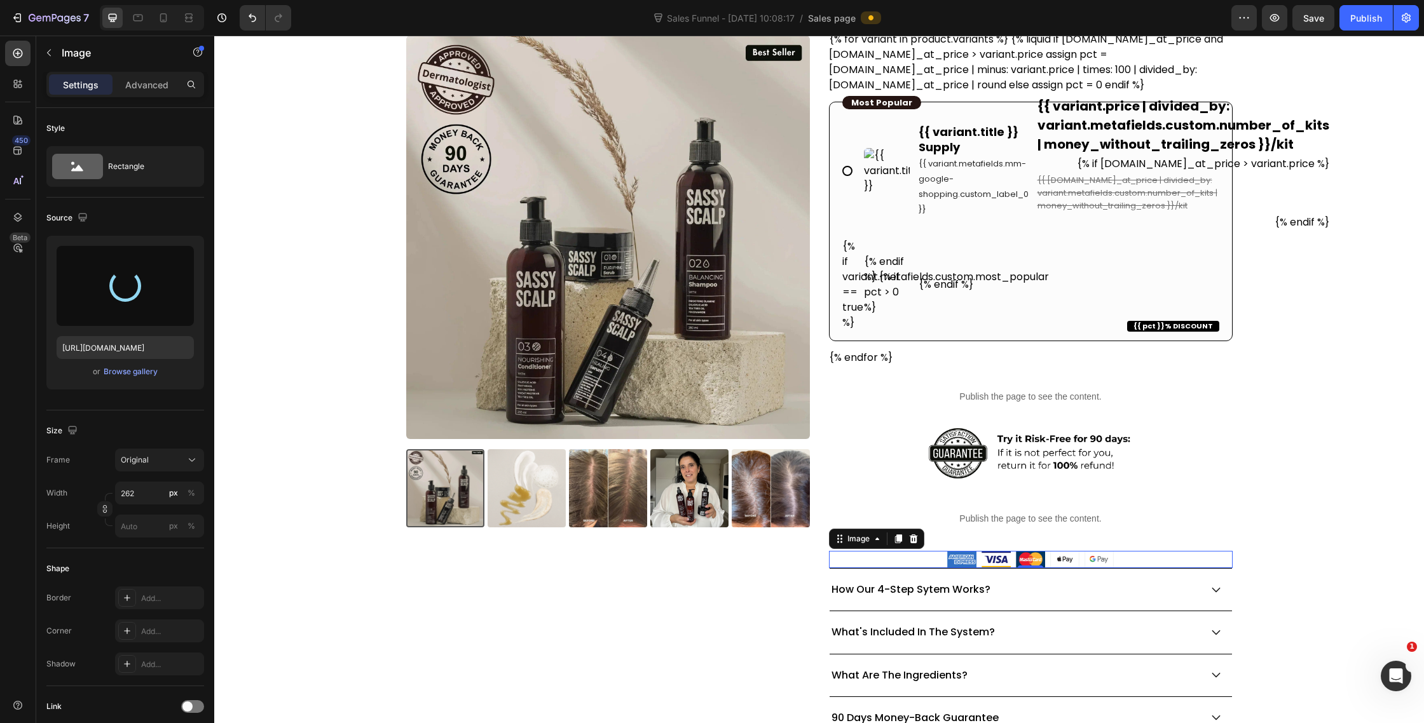
type input "[URL][DOMAIN_NAME]"
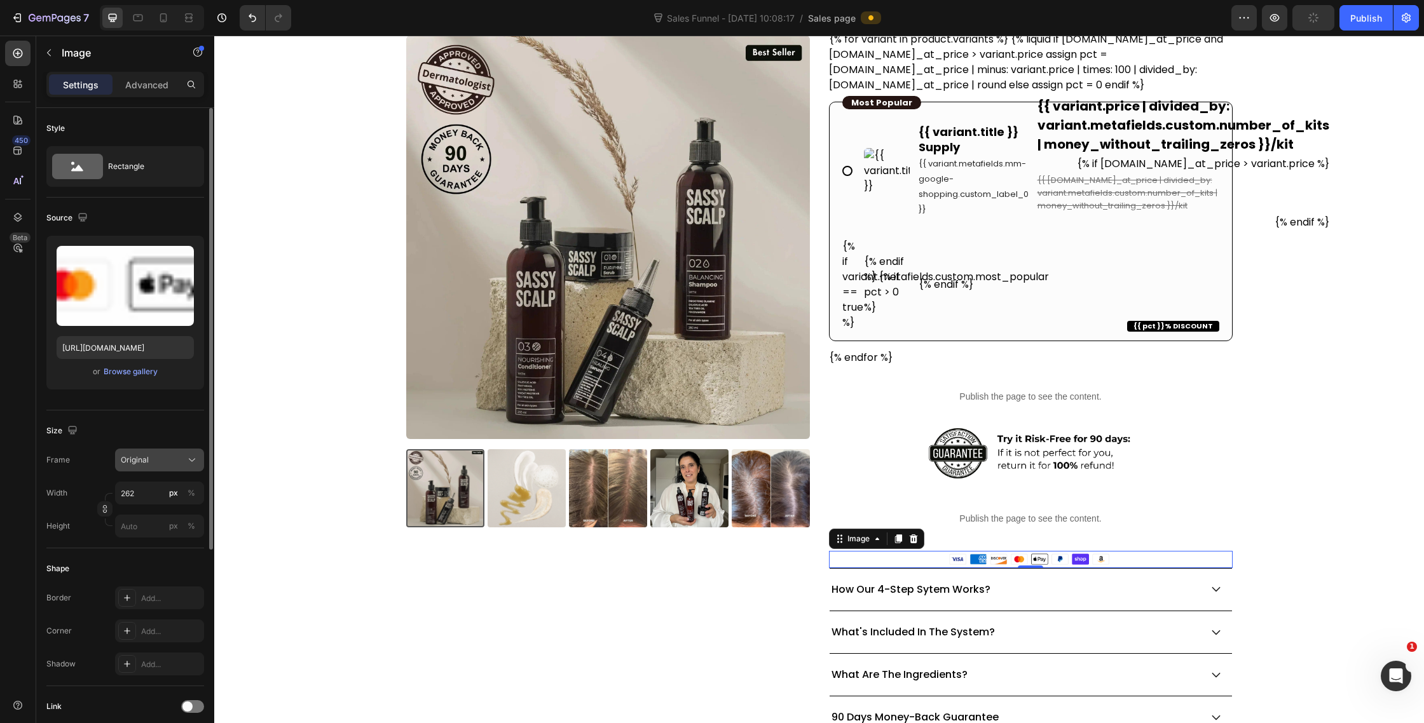
click at [158, 466] on div "Original" at bounding box center [160, 460] width 78 height 13
click at [142, 439] on div "Size" at bounding box center [125, 431] width 158 height 20
click at [144, 496] on input "262" at bounding box center [159, 493] width 89 height 23
click at [137, 526] on p "Full 100%" at bounding box center [157, 523] width 74 height 11
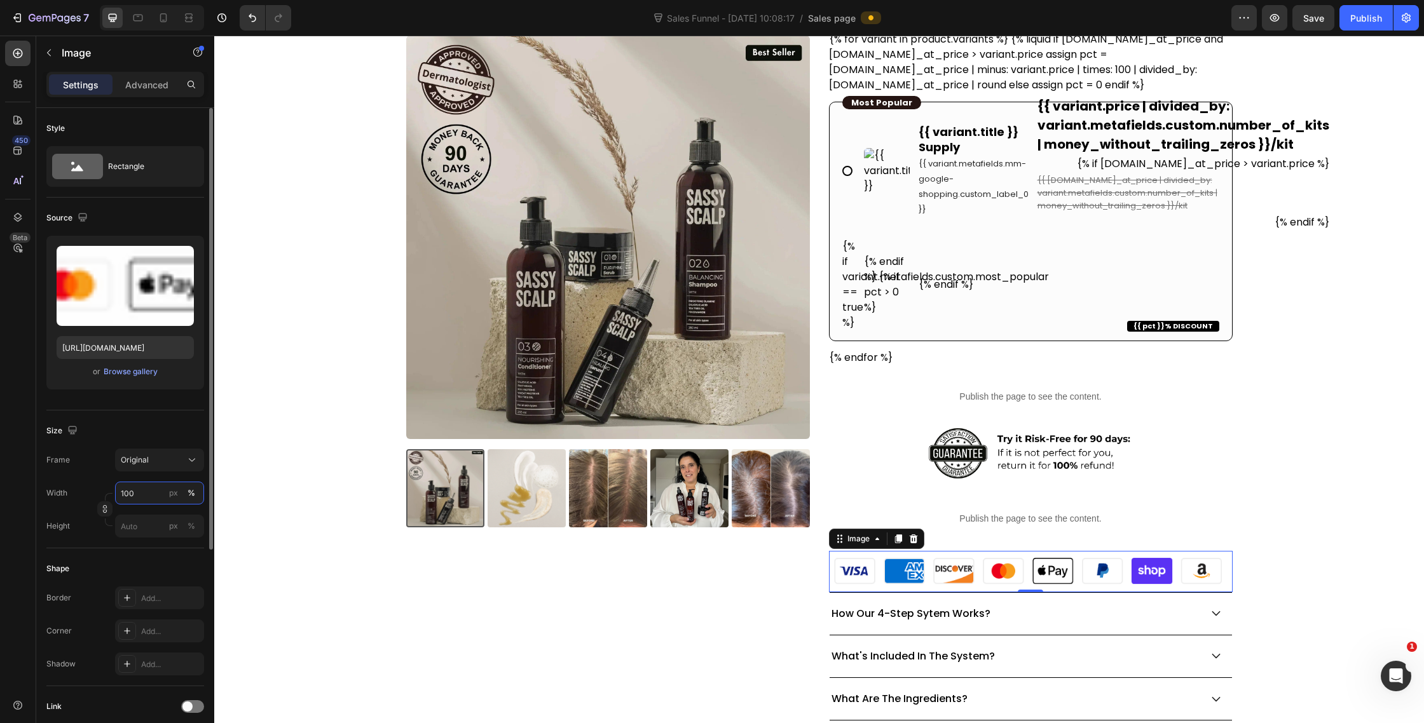
click at [144, 492] on input "100" at bounding box center [159, 493] width 89 height 23
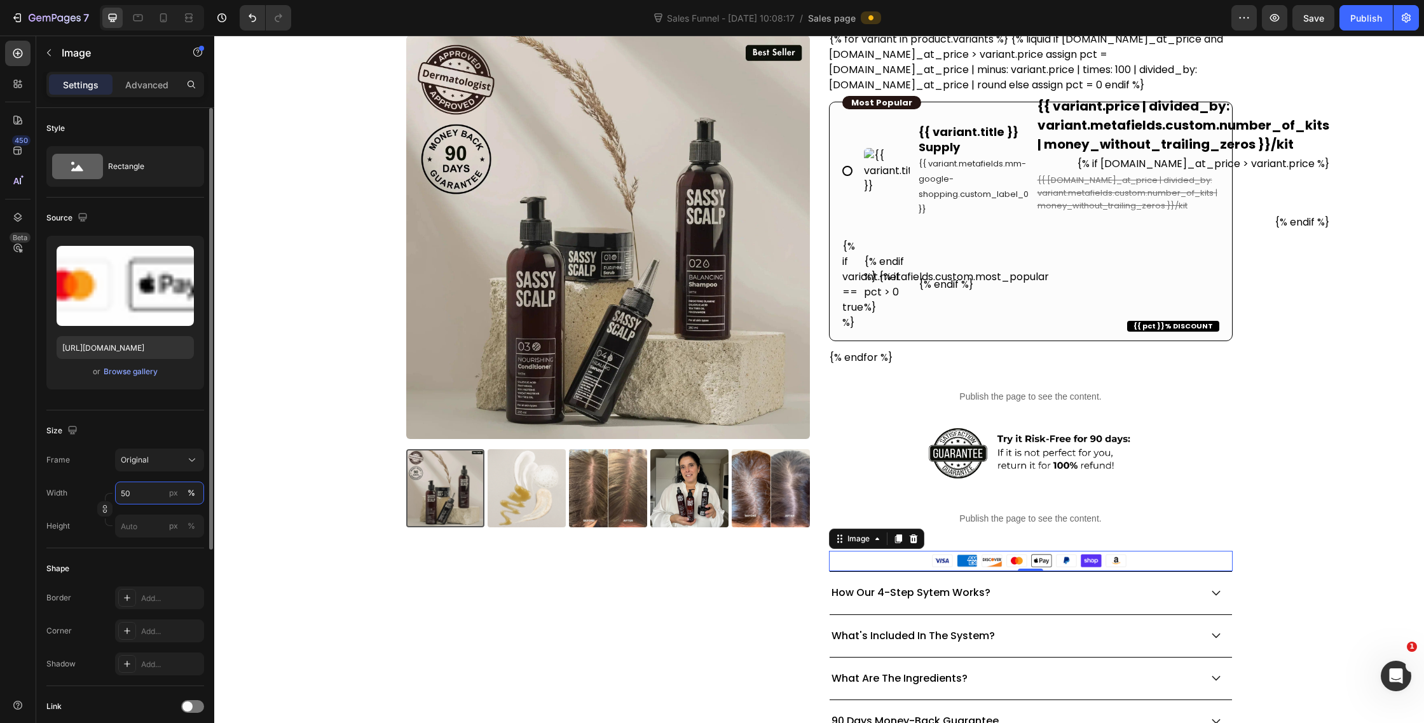
type input "5"
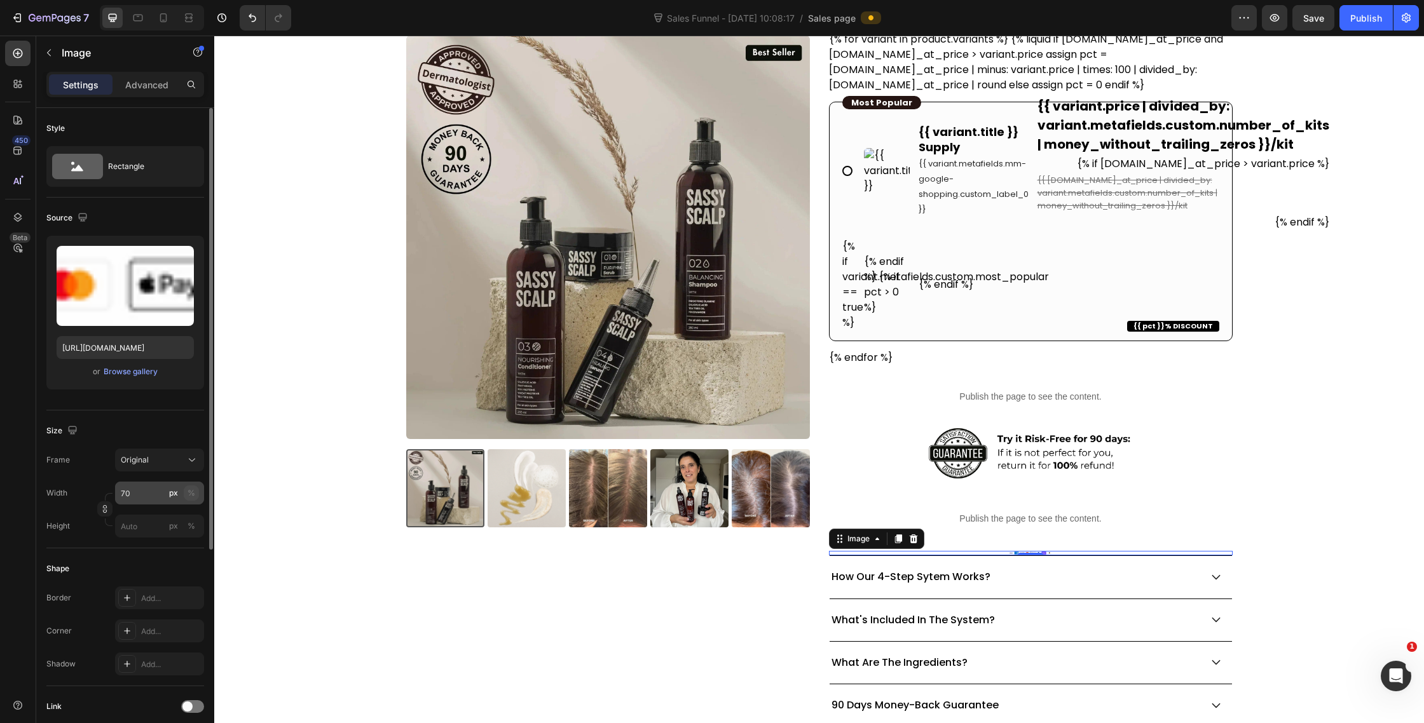
click at [189, 495] on div "%" at bounding box center [192, 493] width 8 height 11
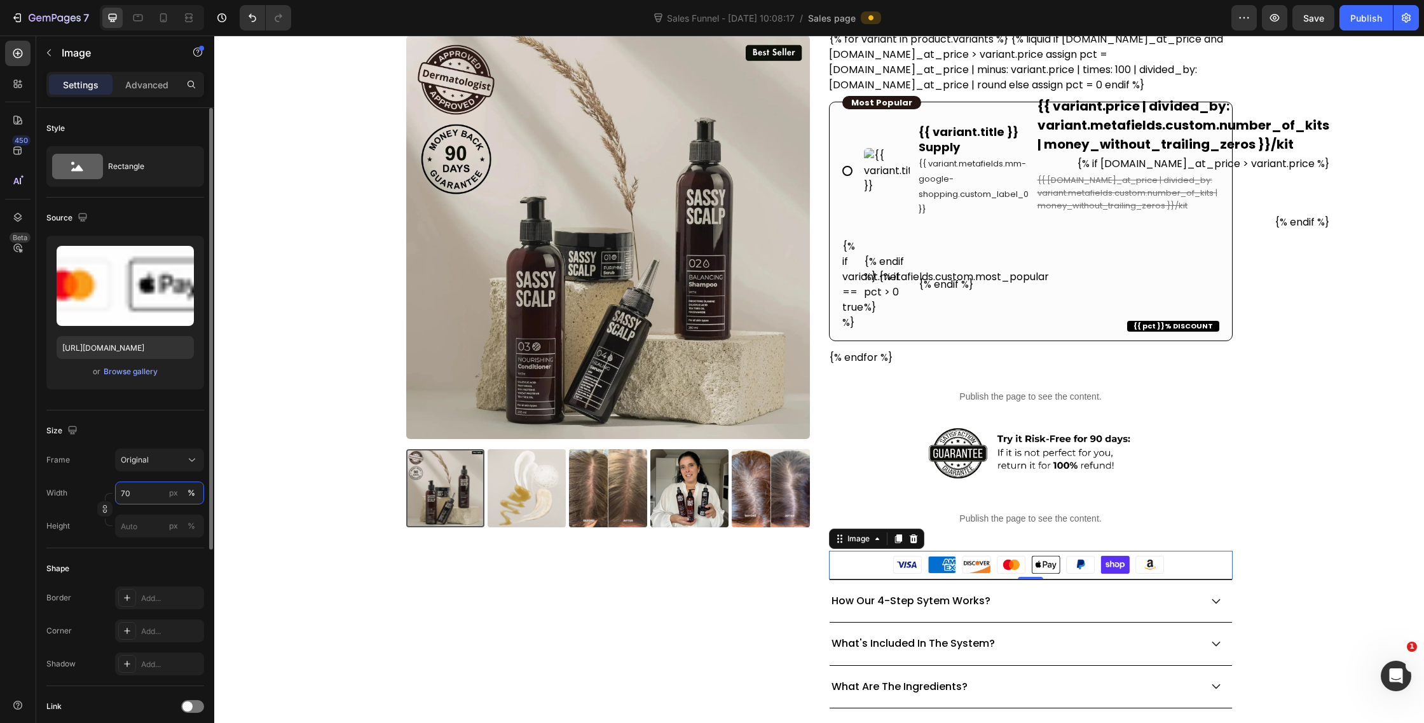
click at [147, 494] on input "70" at bounding box center [159, 493] width 89 height 23
type input "60"
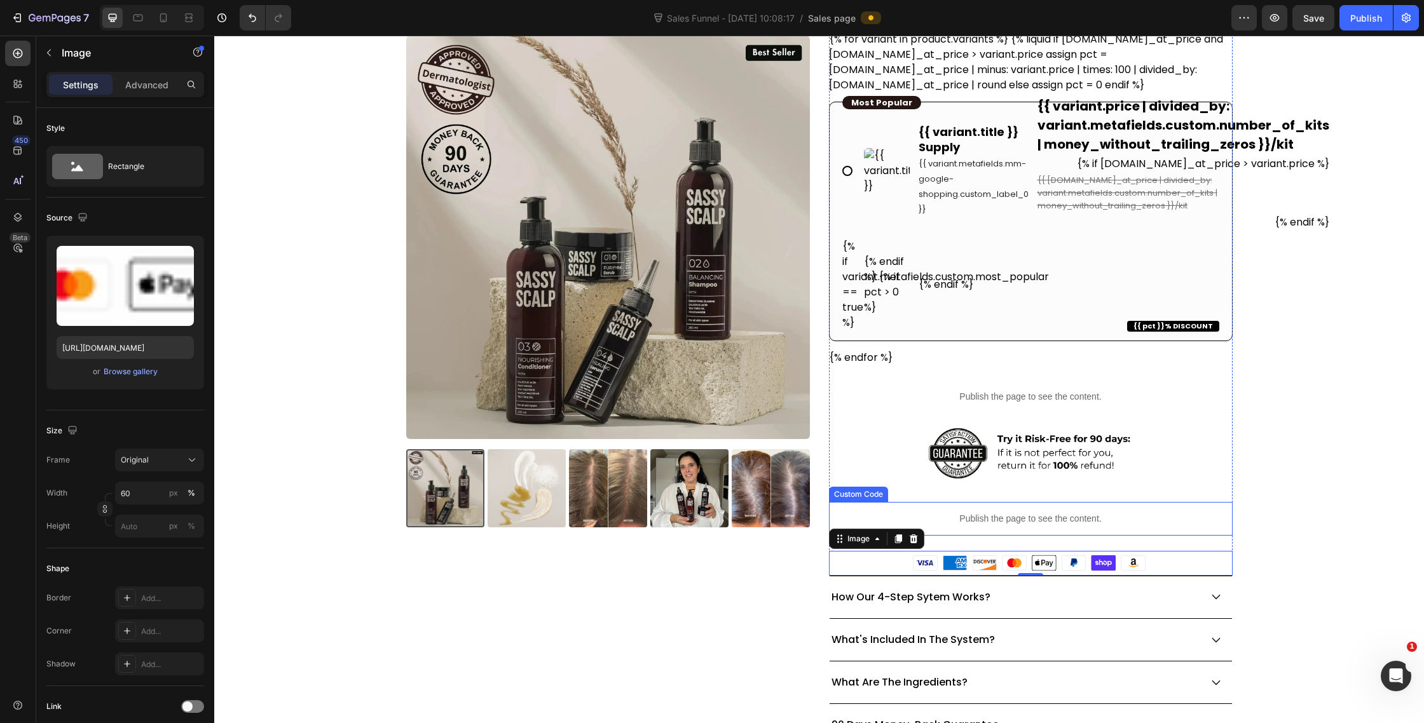
click at [1019, 535] on div "Icon Icon Icon Icon Icon Icon List Excellent 4.95 | 569 Reviews Text Block Row …" at bounding box center [1031, 154] width 404 height 844
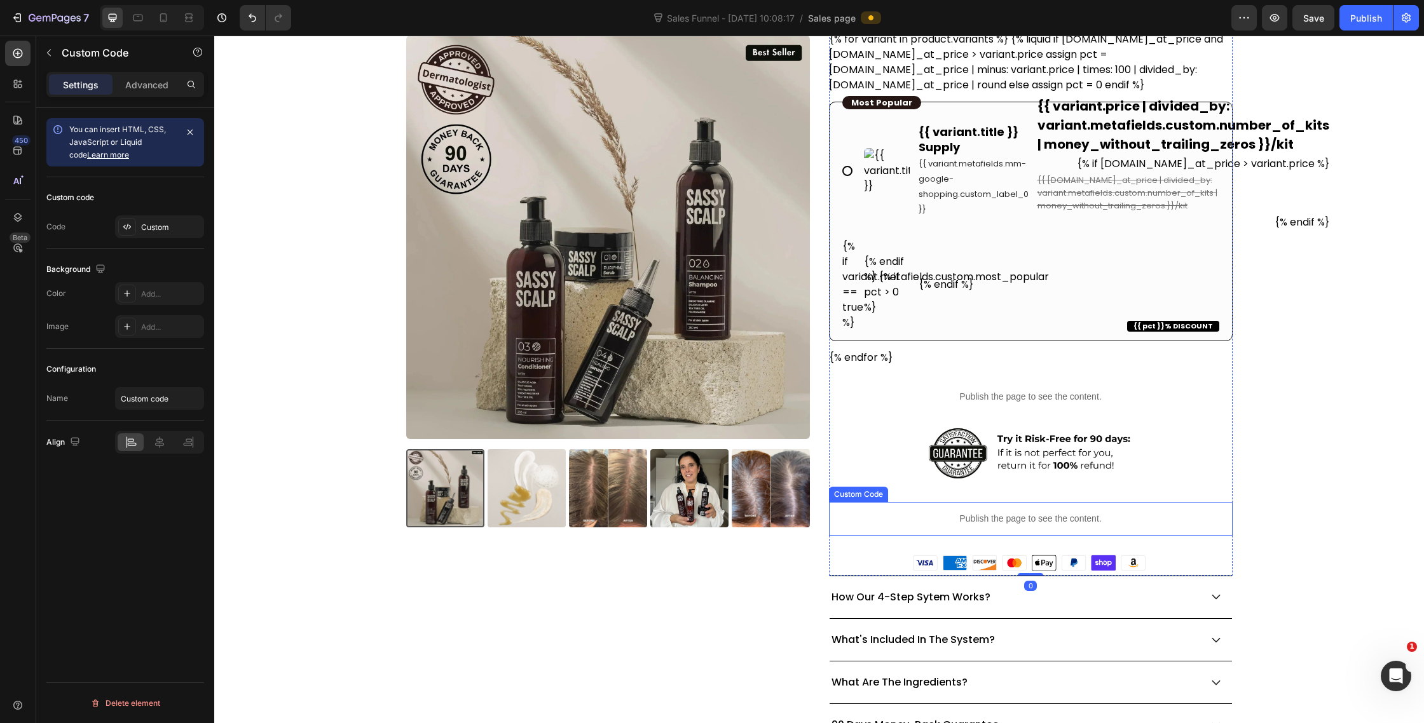
click at [1022, 520] on p "Publish the page to see the content." at bounding box center [1031, 518] width 404 height 13
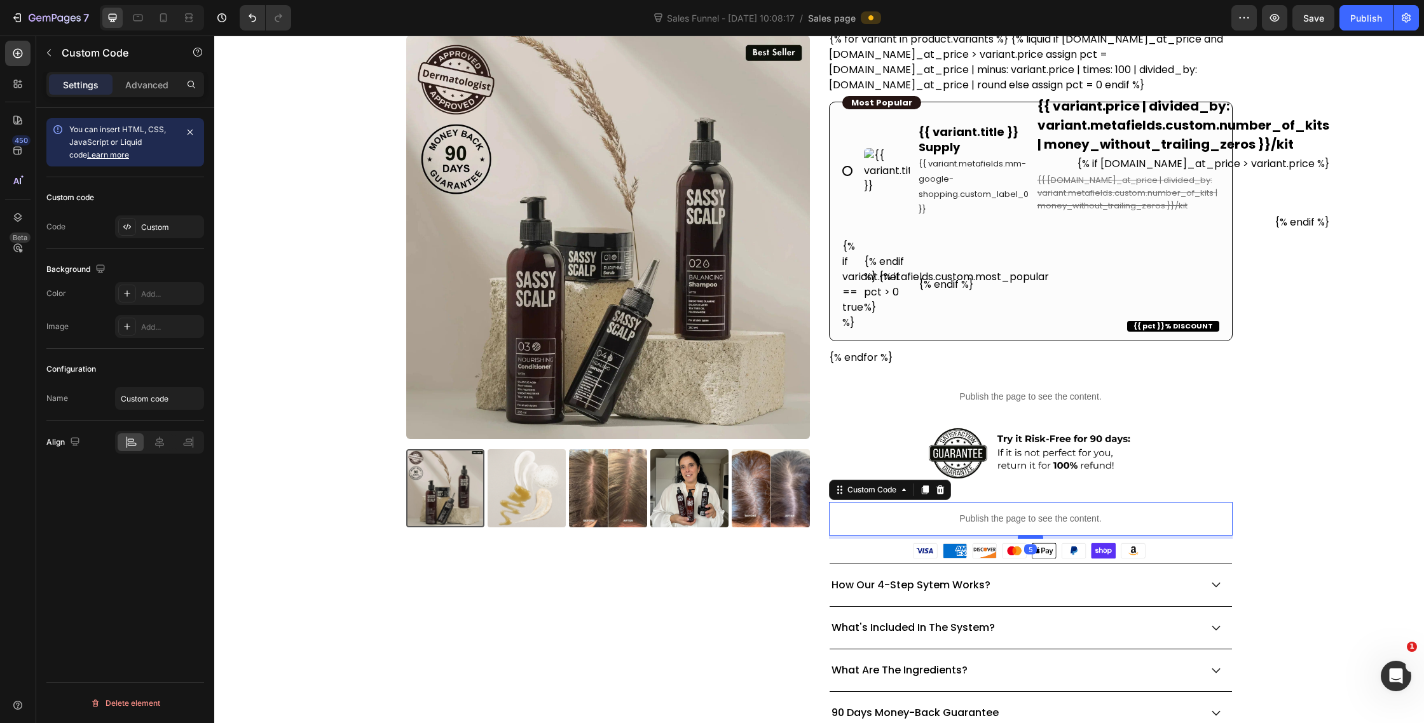
drag, startPoint x: 1034, startPoint y: 548, endPoint x: 1036, endPoint y: 536, distance: 12.1
click at [1036, 536] on div at bounding box center [1030, 537] width 25 height 4
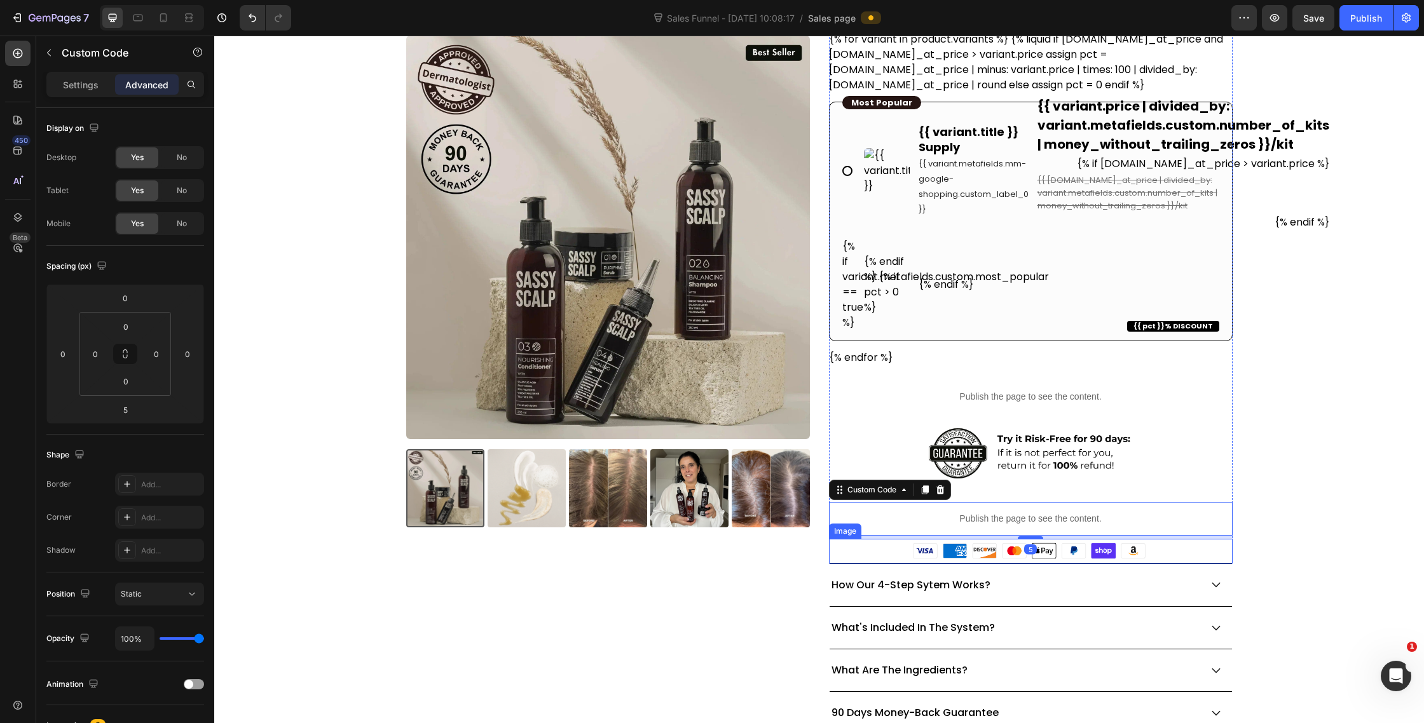
click at [1083, 551] on img at bounding box center [1031, 551] width 242 height 25
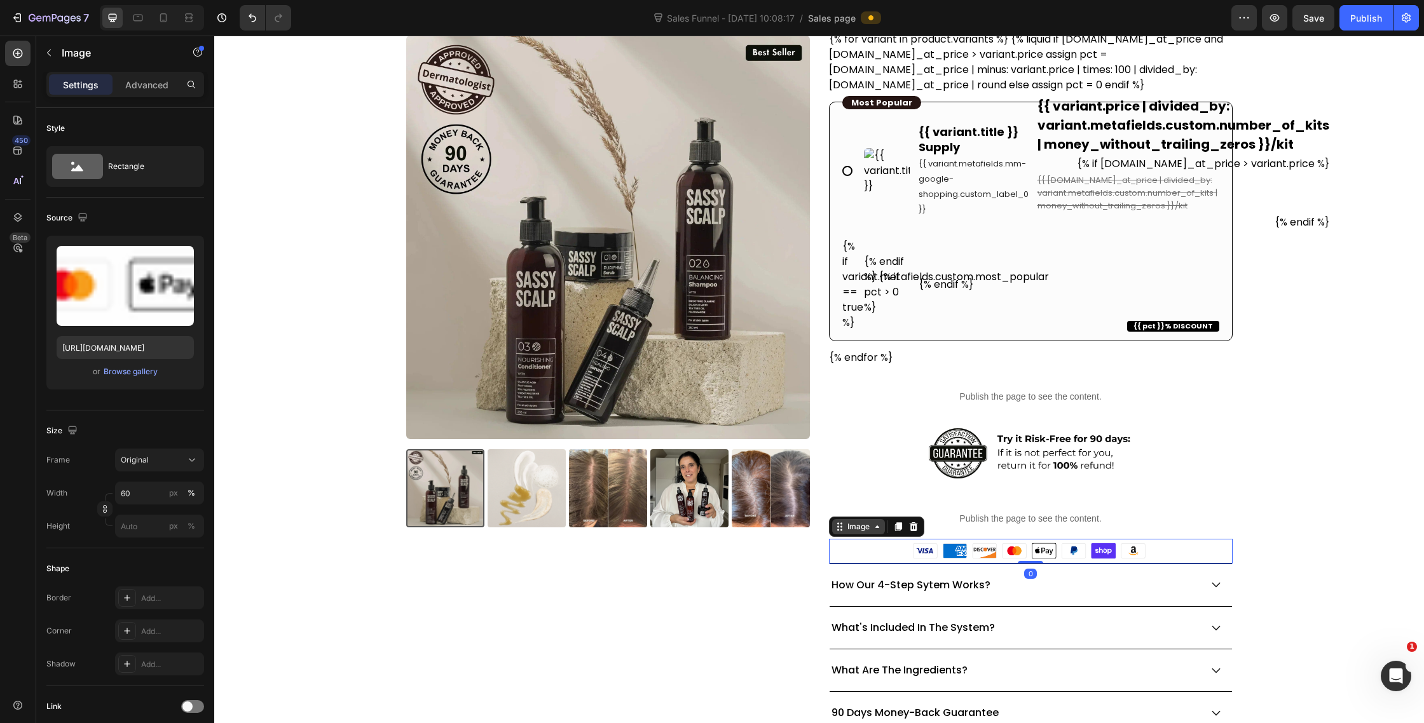
click at [855, 530] on div "Image" at bounding box center [858, 526] width 27 height 11
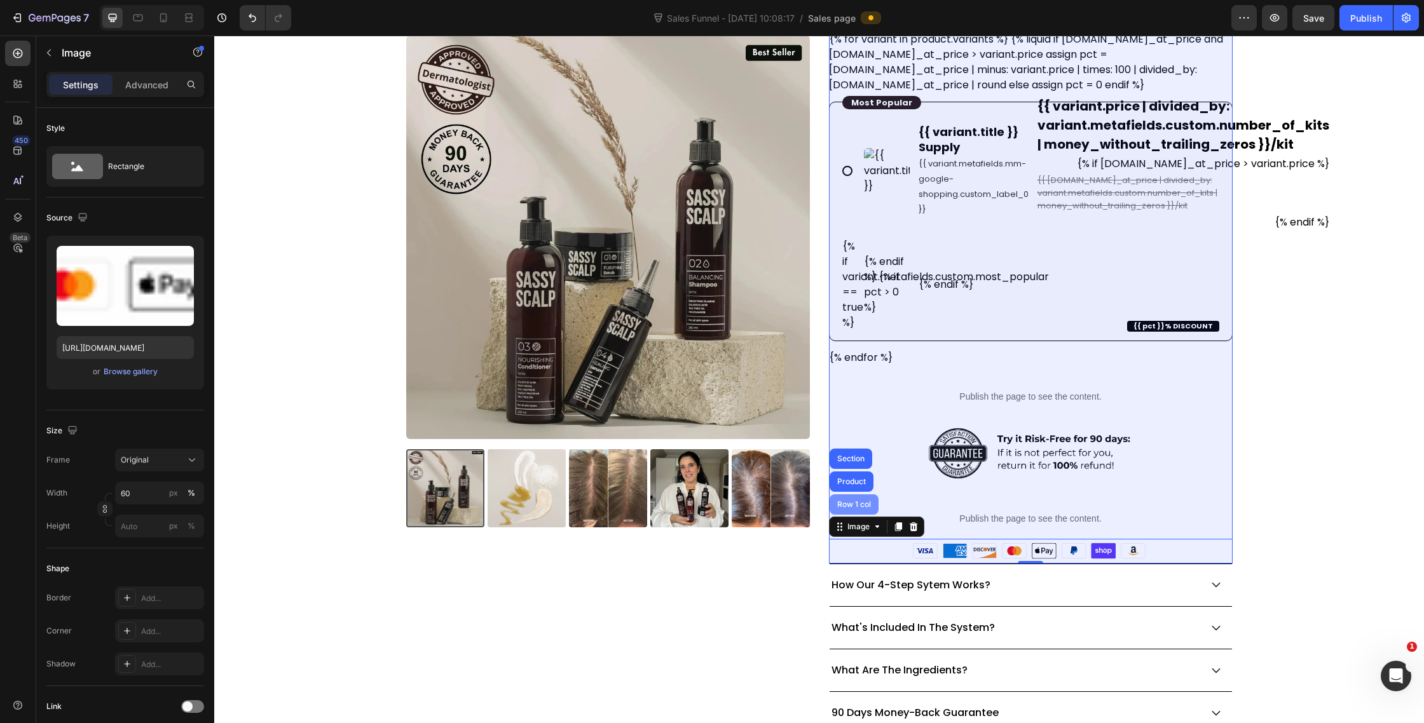
click at [856, 501] on div "Row 1 col" at bounding box center [854, 505] width 39 height 8
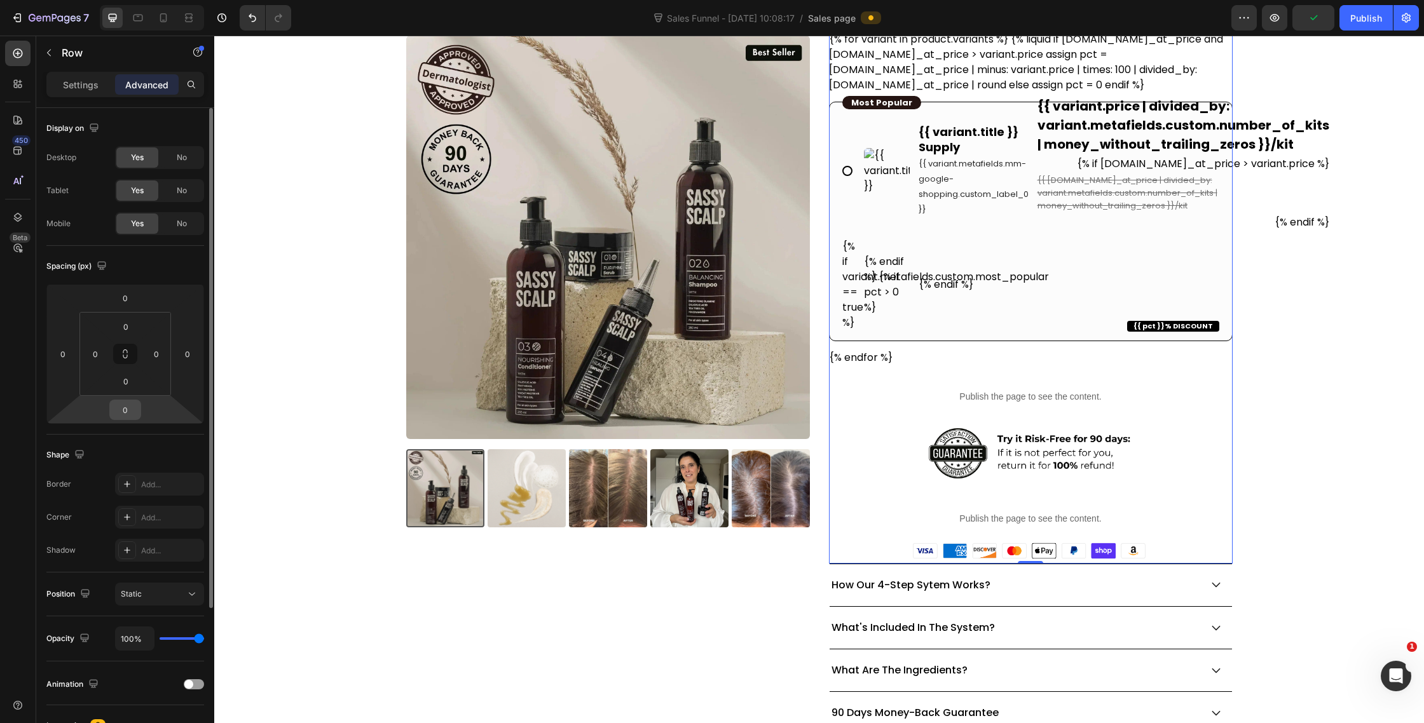
click at [126, 416] on input "0" at bounding box center [125, 410] width 25 height 19
type input "20"
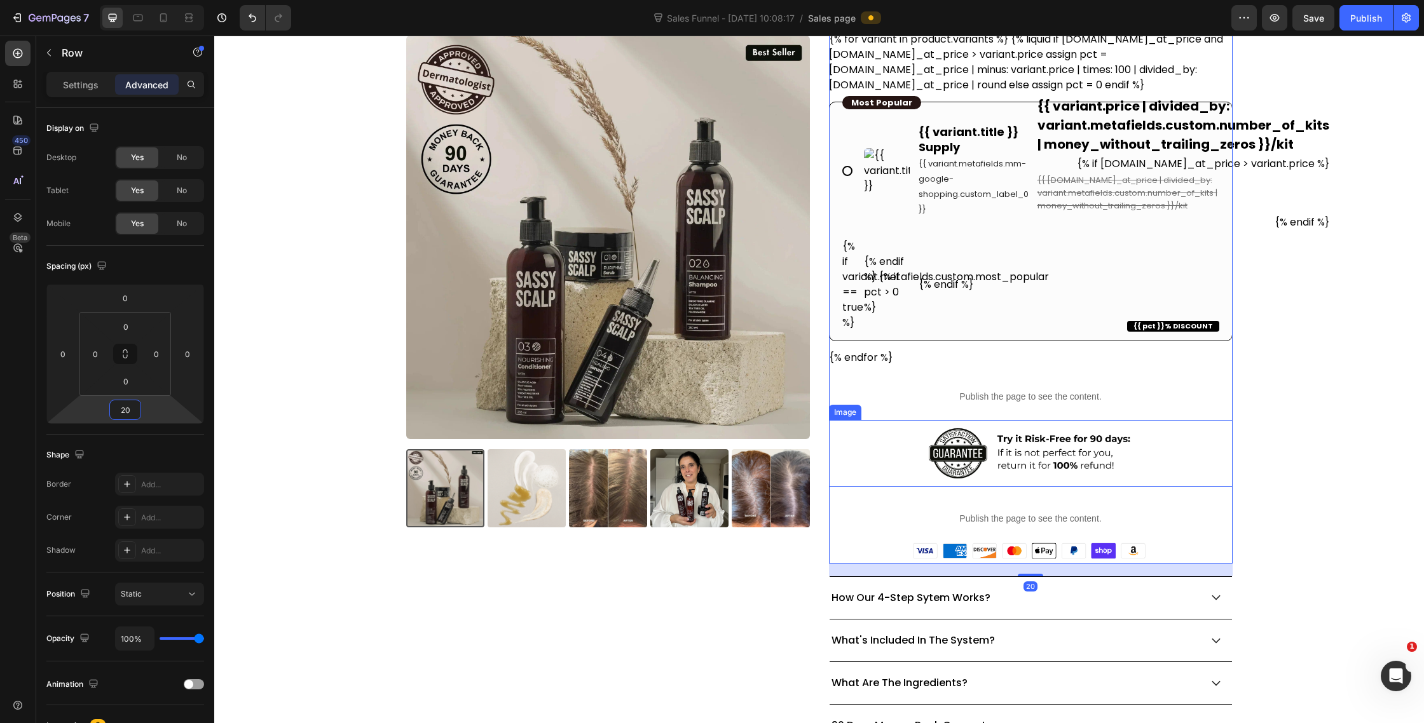
click at [1079, 467] on img at bounding box center [1031, 453] width 242 height 67
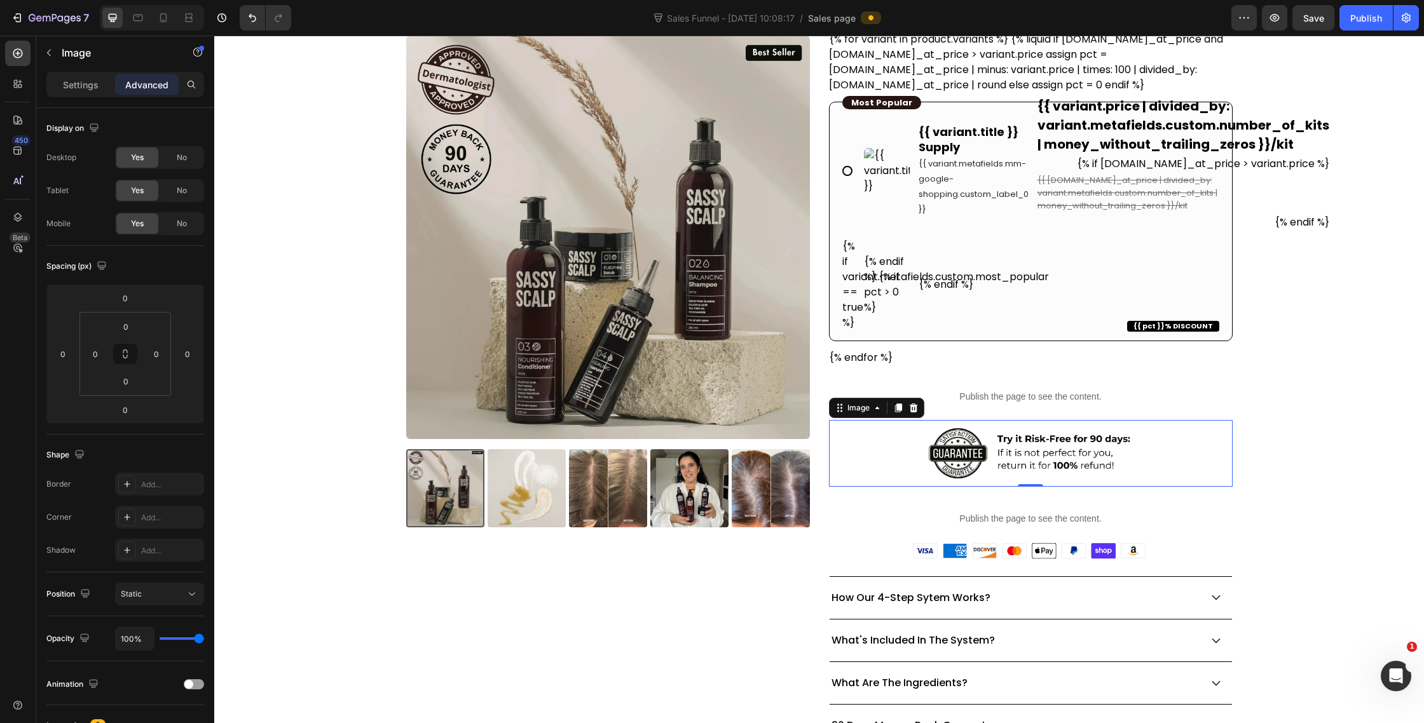
click at [1004, 480] on img at bounding box center [1031, 453] width 242 height 67
click at [999, 509] on div "Publish the page to see the content." at bounding box center [1031, 519] width 404 height 34
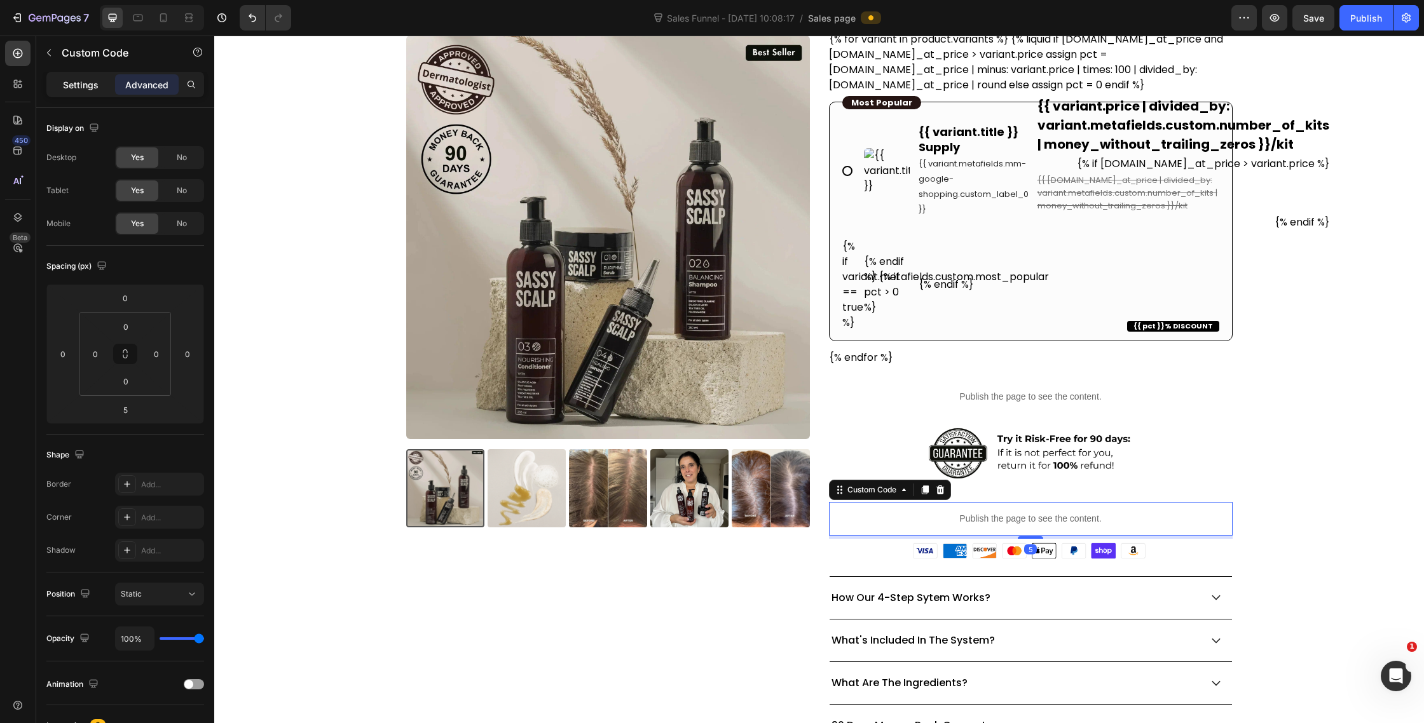
click at [95, 86] on p "Settings" at bounding box center [81, 84] width 36 height 13
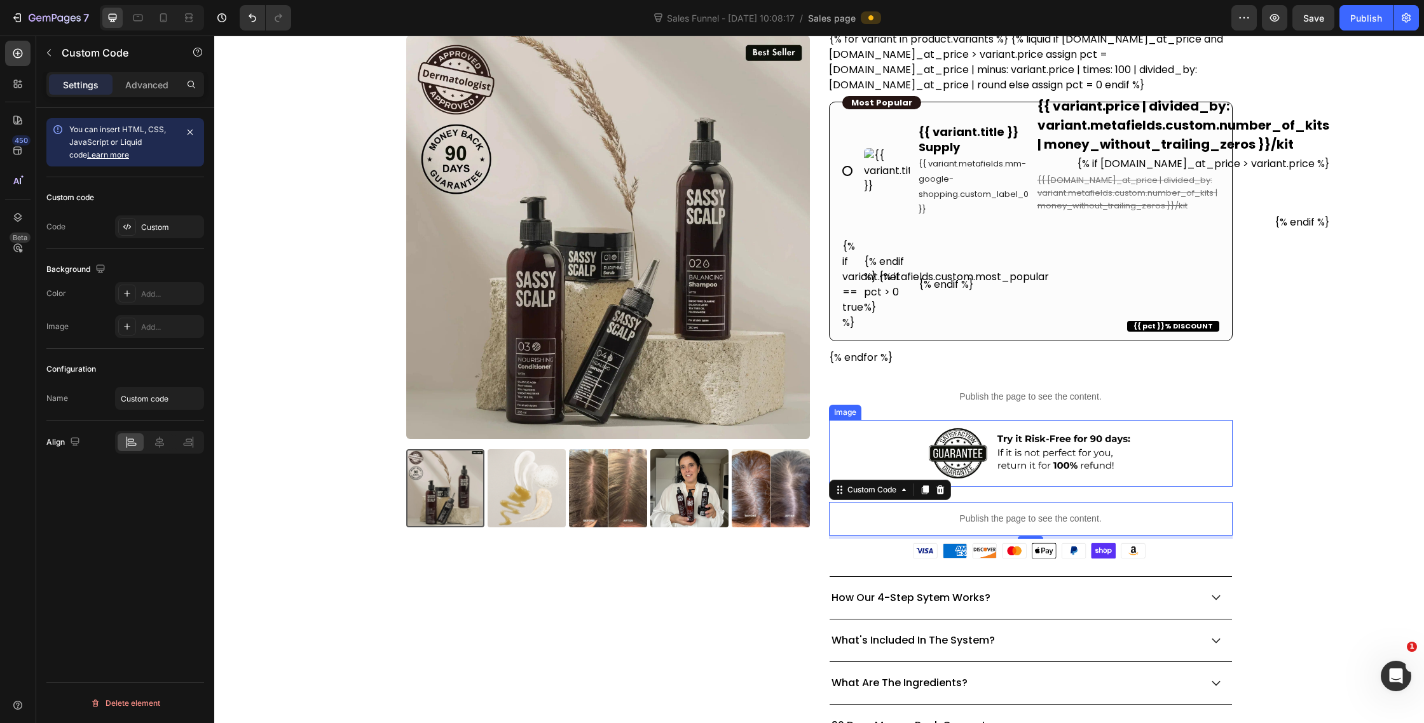
click at [961, 461] on img at bounding box center [1031, 453] width 242 height 67
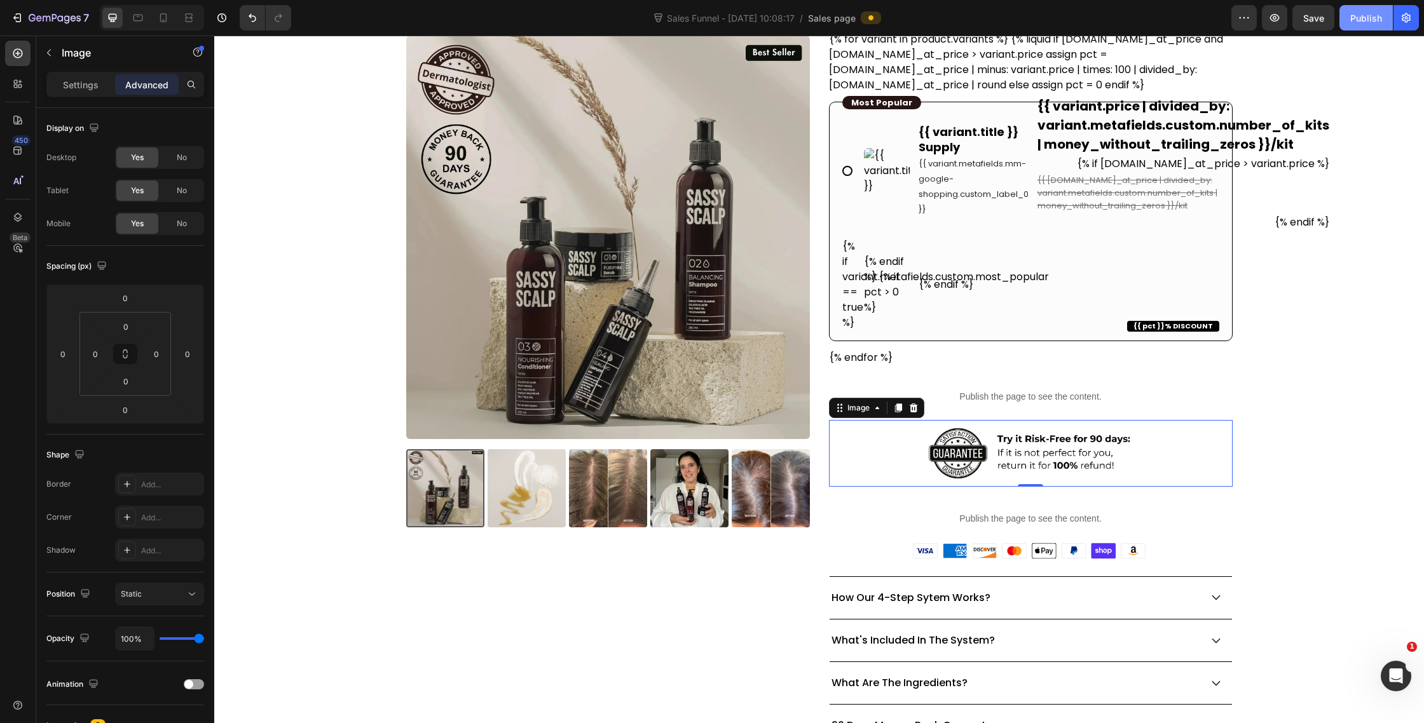
click at [1378, 15] on div "Publish" at bounding box center [1366, 17] width 32 height 13
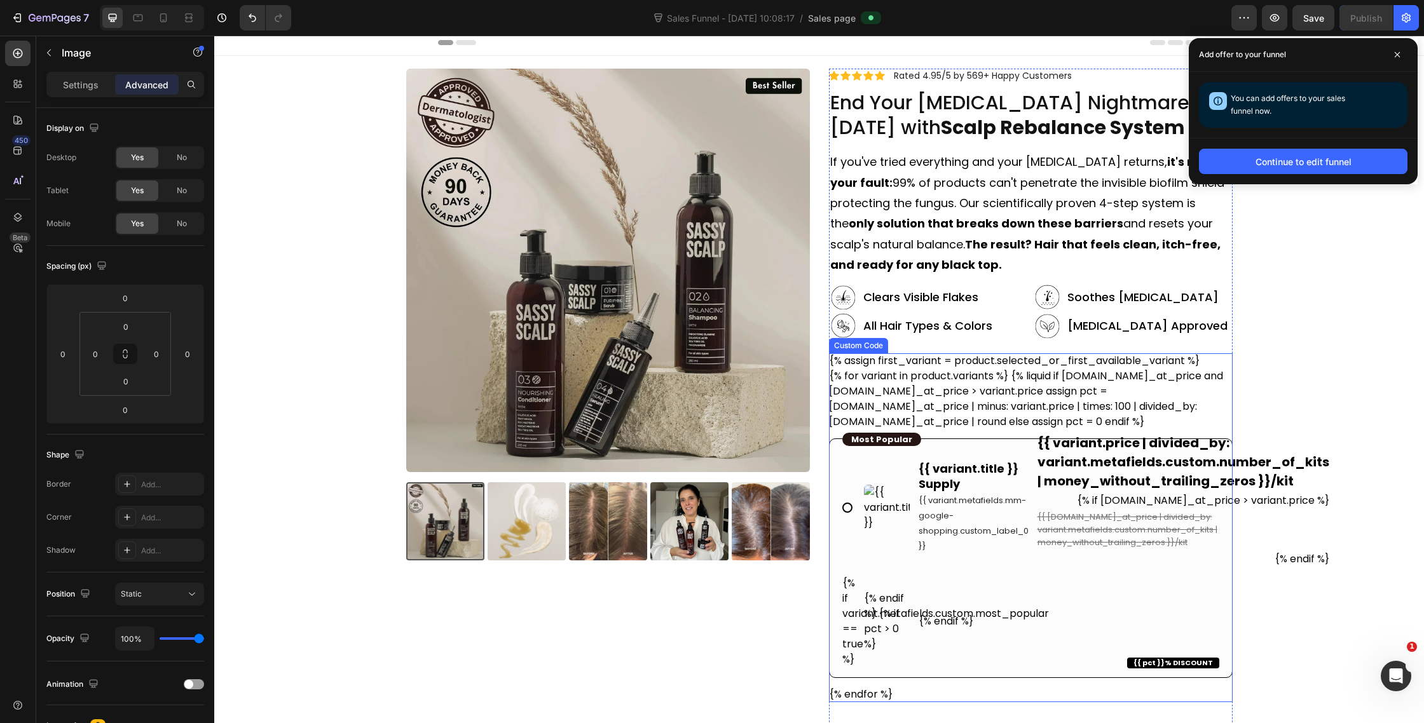
scroll to position [252, 0]
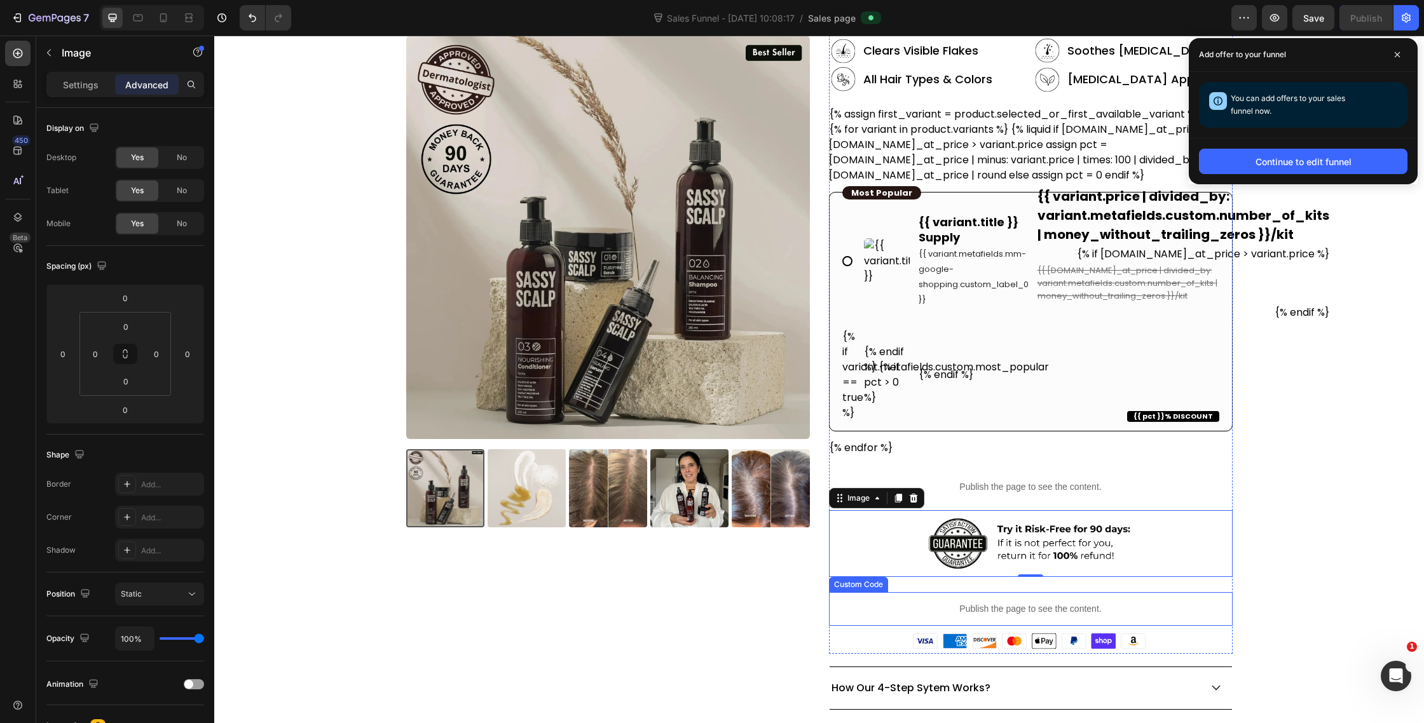
click at [1018, 608] on p "Publish the page to see the content." at bounding box center [1031, 609] width 404 height 13
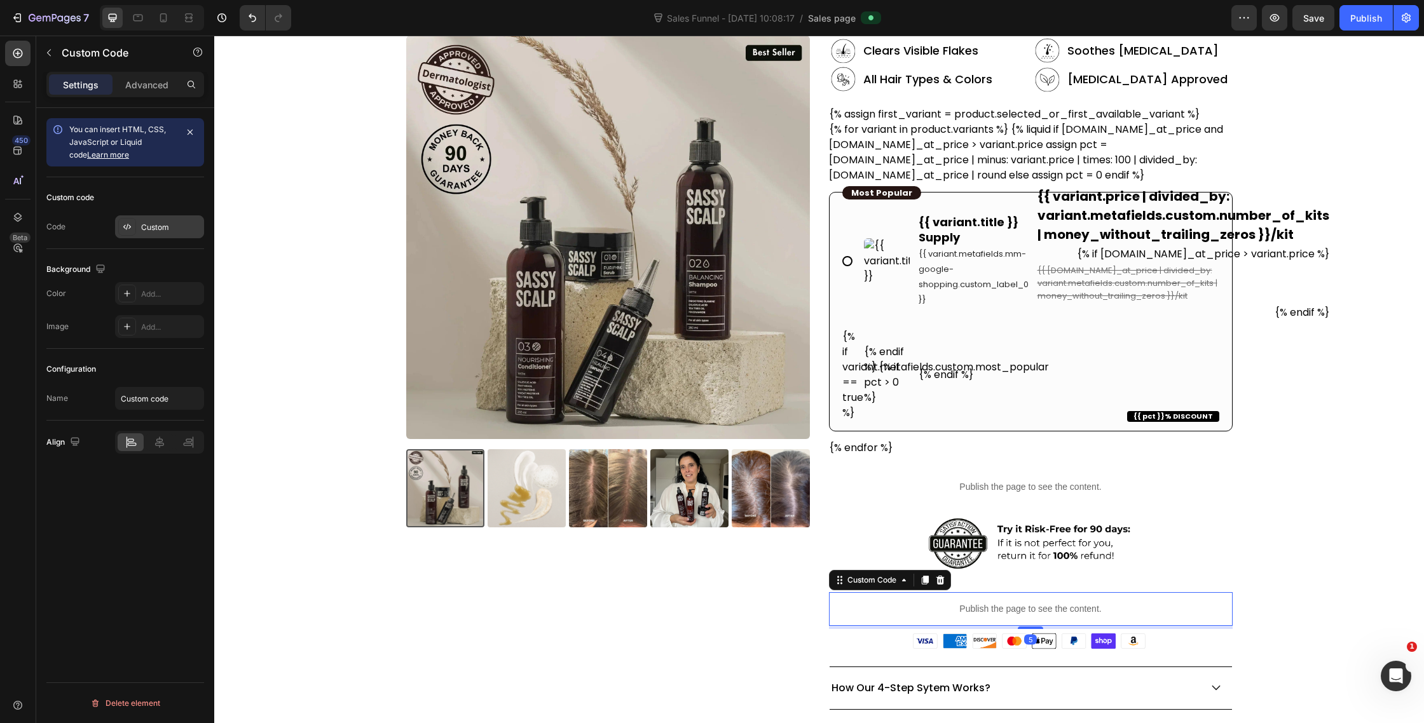
click at [121, 219] on div at bounding box center [127, 227] width 18 height 18
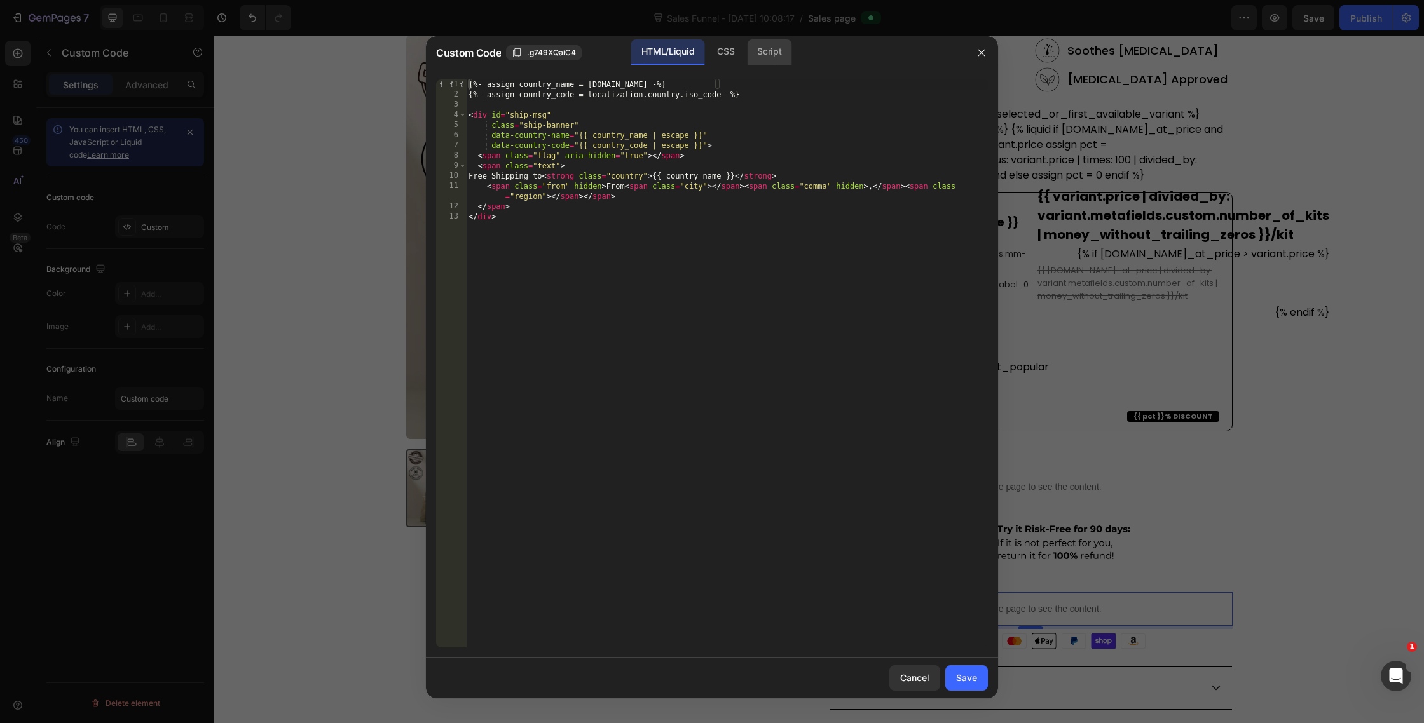
click at [768, 53] on div "Script" at bounding box center [769, 51] width 45 height 25
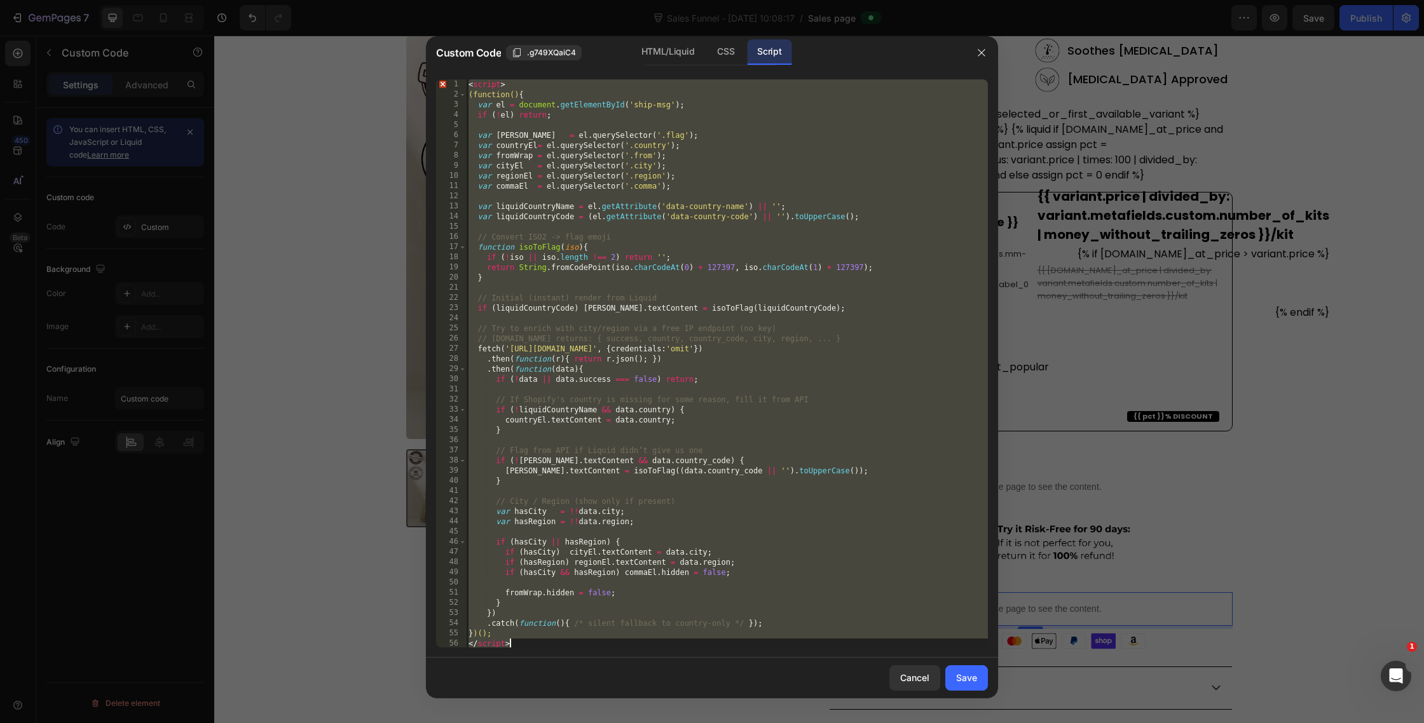
click at [470, 85] on div "< script > (function() { var el = document . getElementById ( 'ship-msg' ) ; if…" at bounding box center [727, 363] width 522 height 568
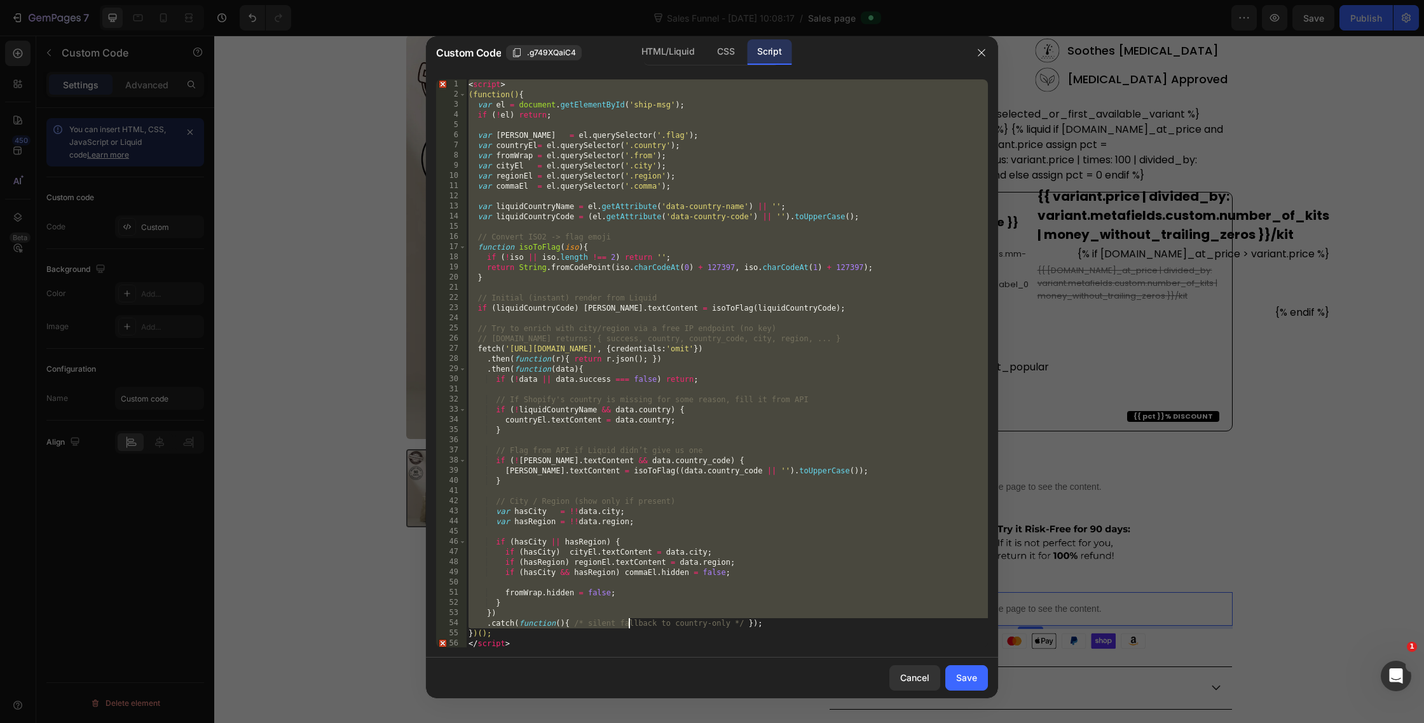
scroll to position [1, 0]
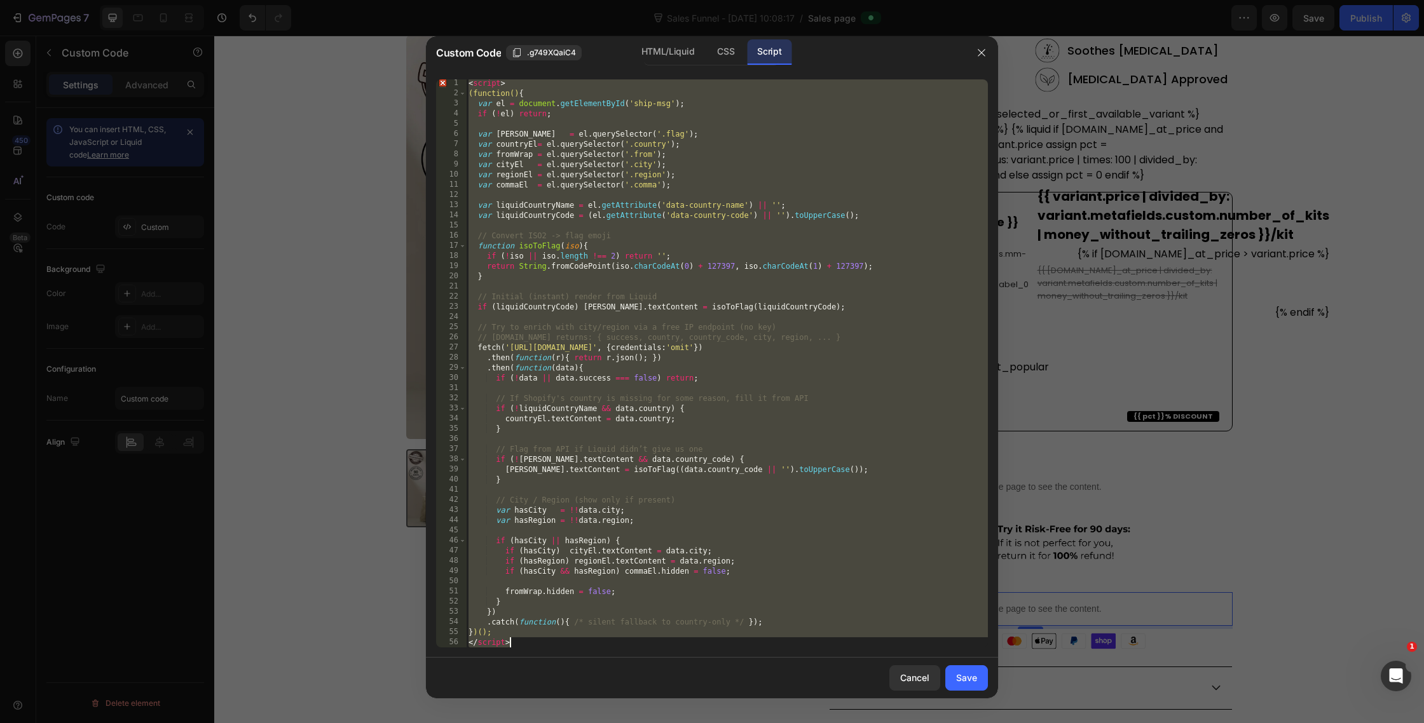
drag, startPoint x: 469, startPoint y: 85, endPoint x: 656, endPoint y: 690, distance: 633.6
click at [656, 690] on div "Custom Code .g749XQaiC4 HTML/Liquid CSS Script <script> 1 2 3 4 5 6 7 8 9 10 11…" at bounding box center [712, 367] width 572 height 662
type textarea "})(); </script>"
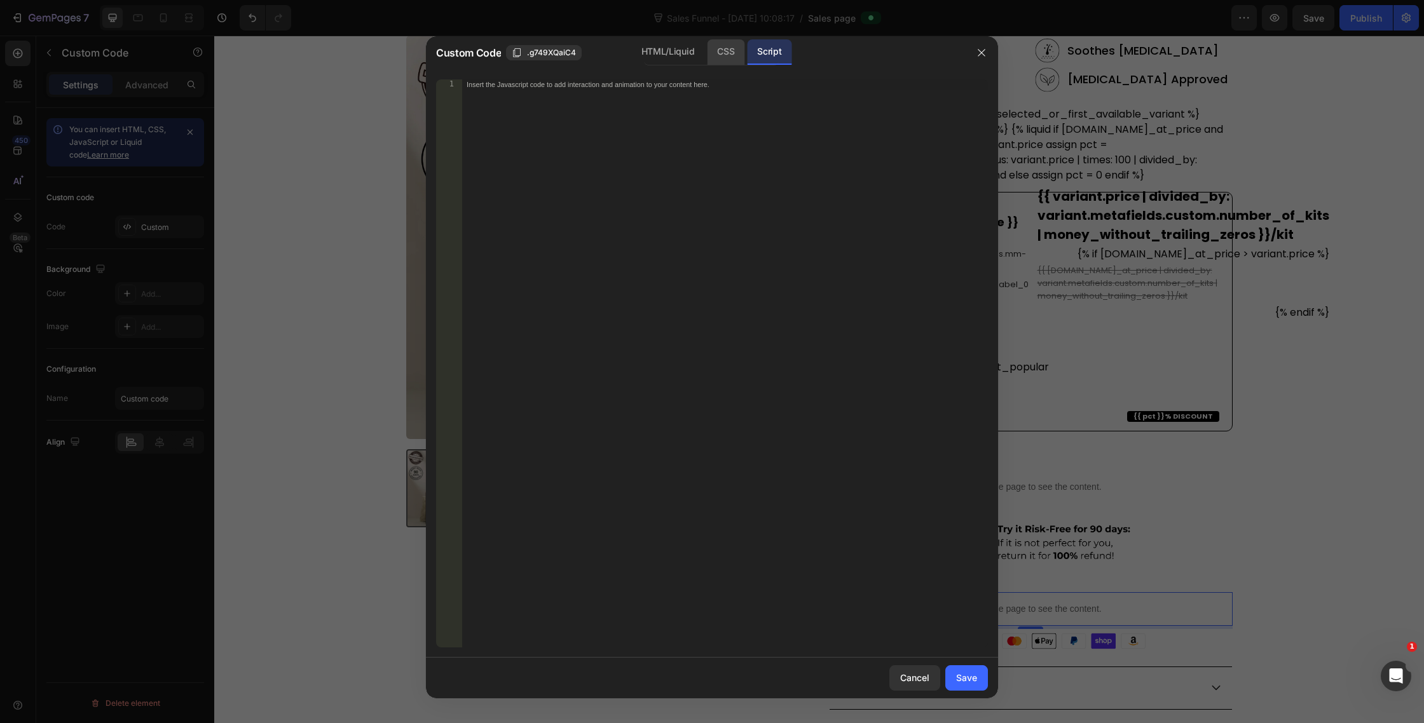
click at [720, 43] on div "CSS" at bounding box center [726, 51] width 38 height 25
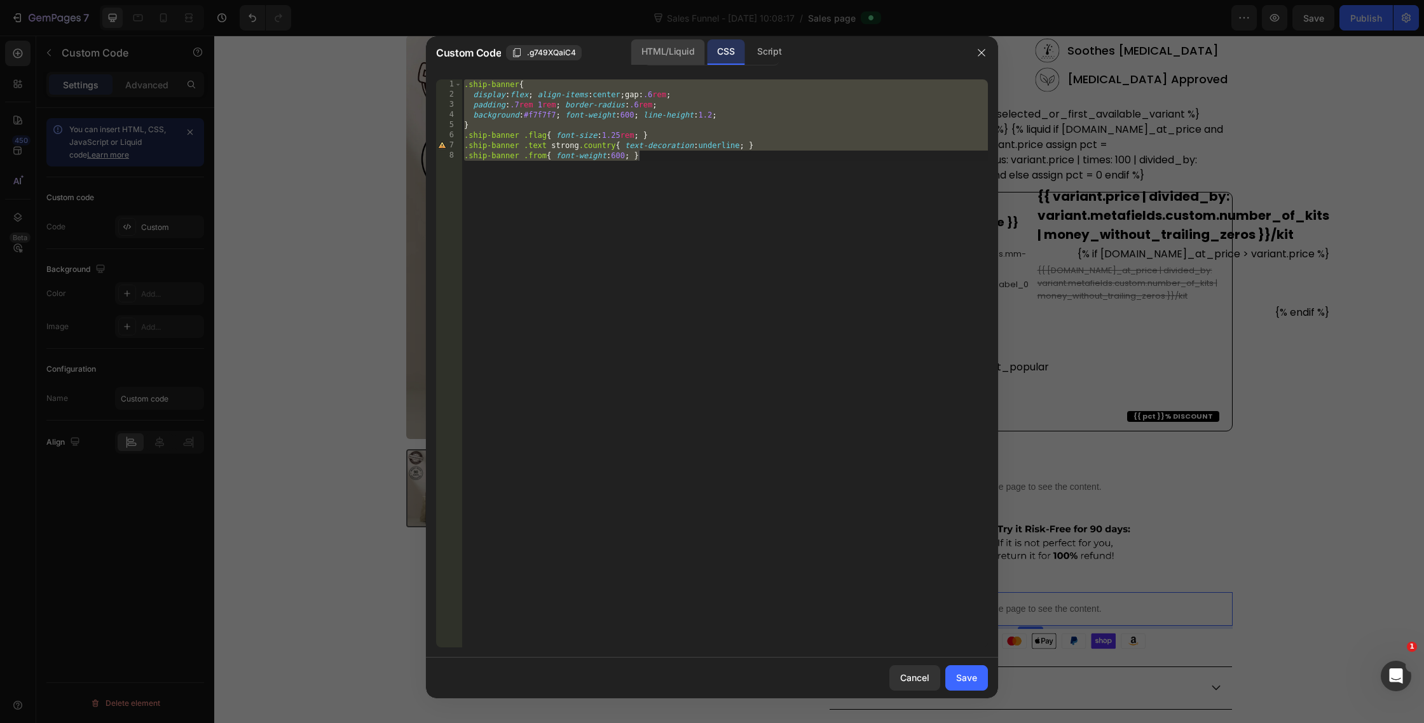
click at [673, 45] on div "HTML/Liquid" at bounding box center [667, 51] width 73 height 25
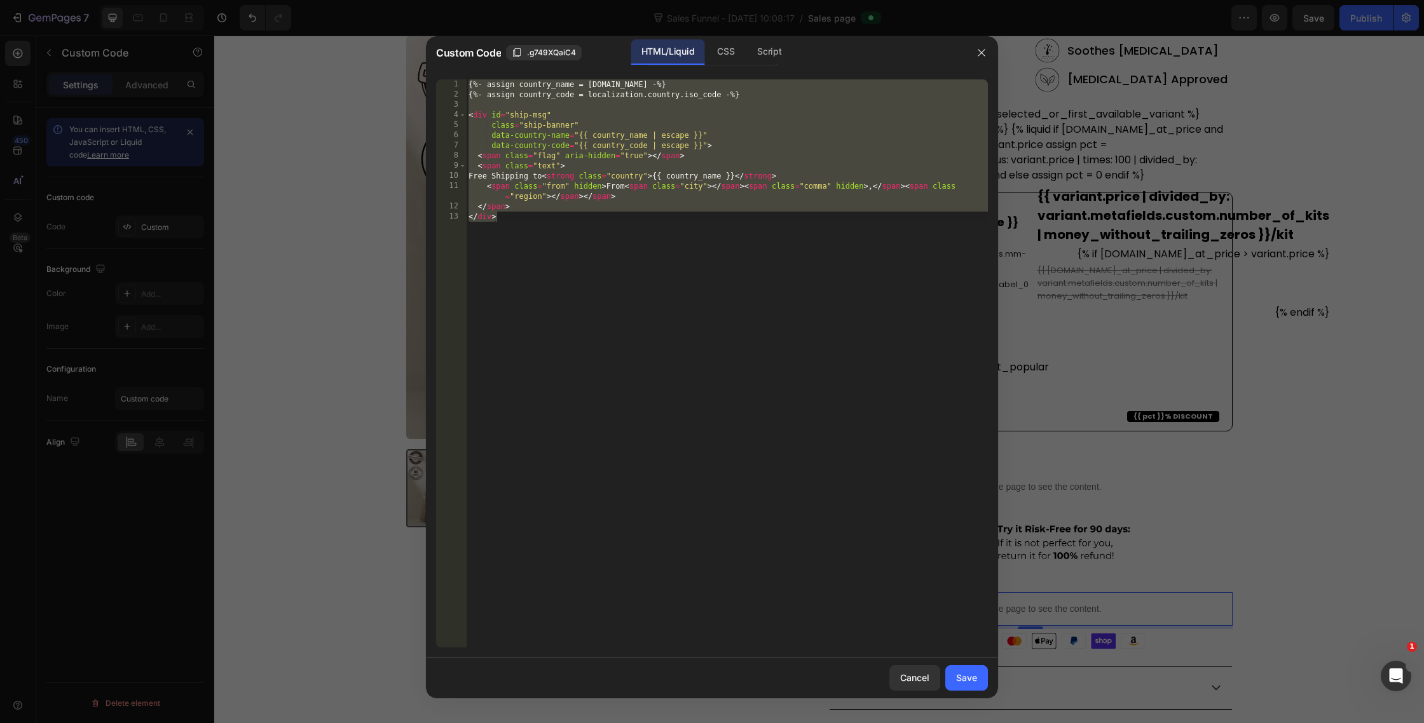
click at [669, 240] on div "{%- assign country_name = [DOMAIN_NAME] -%} {%- assign country_code = localizat…" at bounding box center [727, 373] width 522 height 589
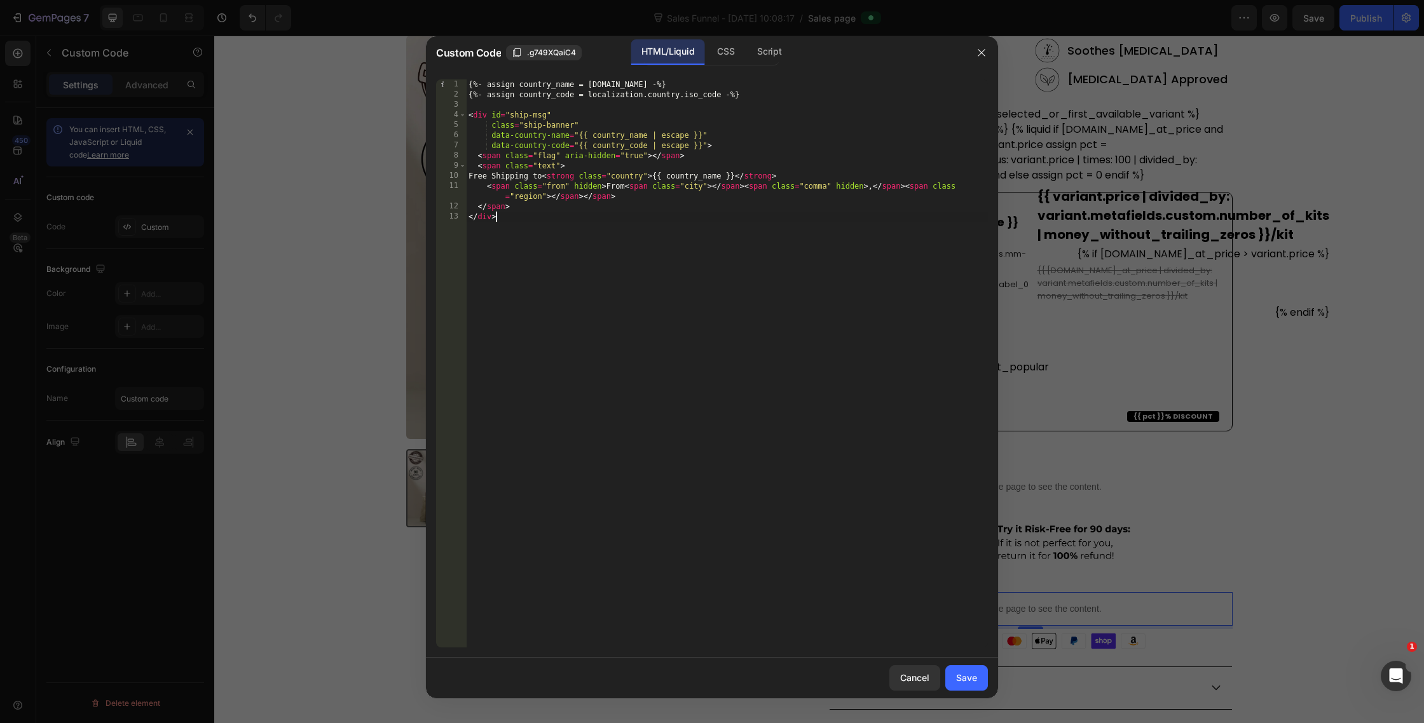
click at [683, 175] on div "{%- assign country_name = [DOMAIN_NAME] -%} {%- assign country_code = localizat…" at bounding box center [727, 373] width 522 height 589
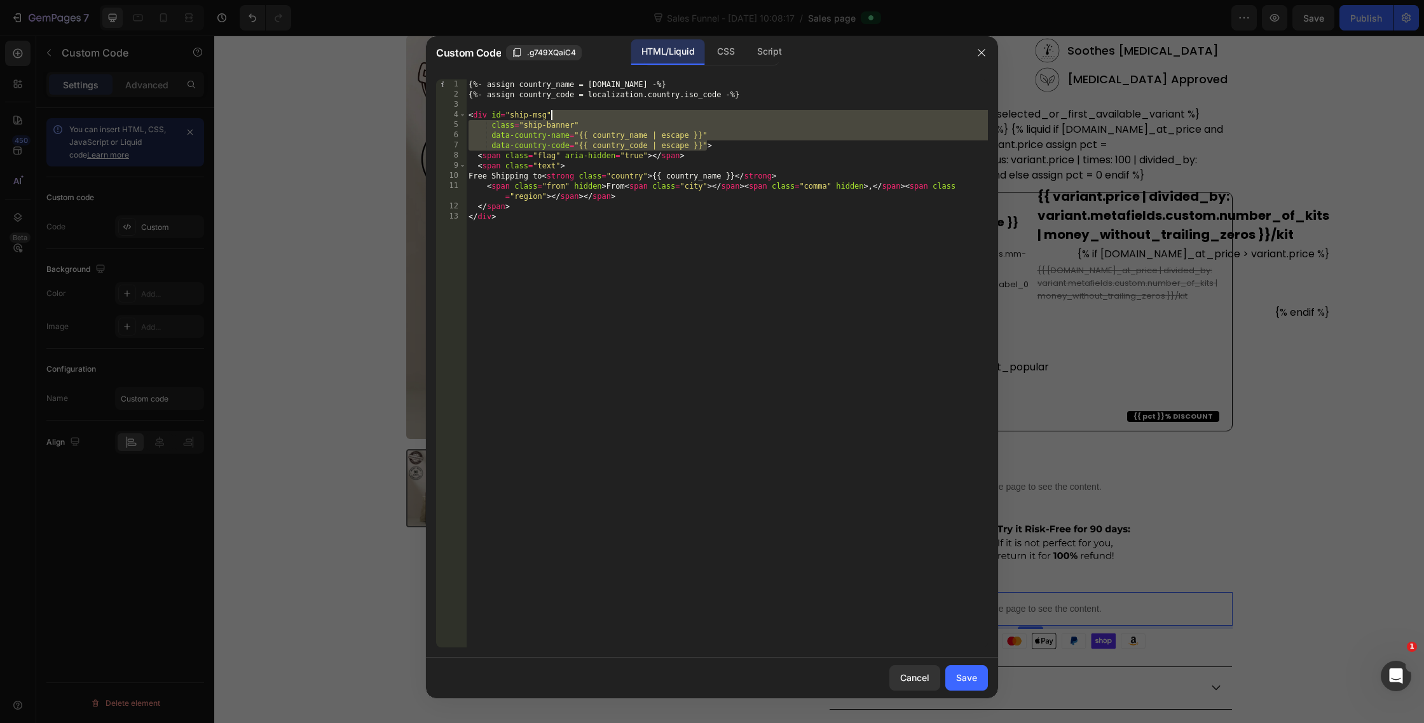
drag, startPoint x: 706, startPoint y: 149, endPoint x: 554, endPoint y: 115, distance: 155.6
click at [554, 115] on div "{%- assign country_name = [DOMAIN_NAME] -%} {%- assign country_code = localizat…" at bounding box center [727, 373] width 522 height 589
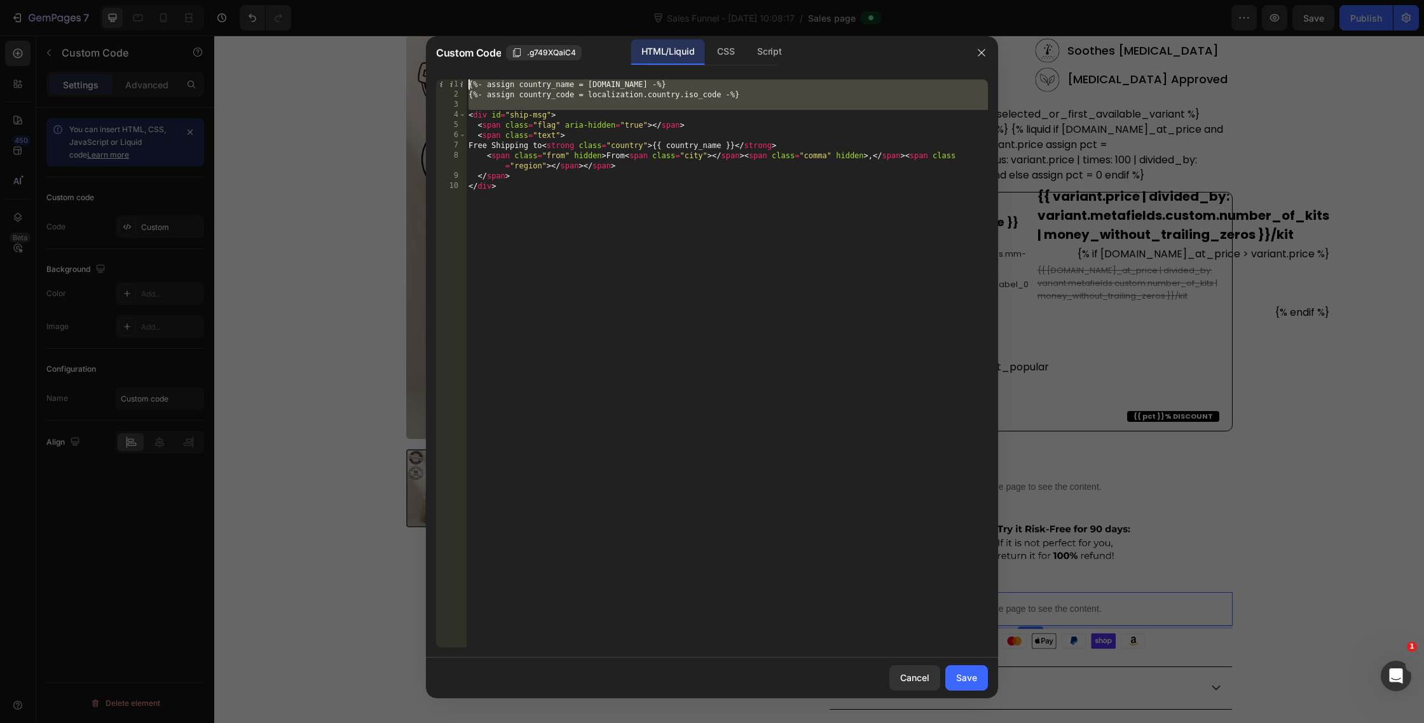
drag, startPoint x: 467, startPoint y: 119, endPoint x: 463, endPoint y: 53, distance: 65.6
click at [463, 53] on div "Custom Code .g749XQaiC4 HTML/Liquid CSS Script <div id="ship-msg"> 1 2 3 4 5 6 …" at bounding box center [712, 367] width 572 height 662
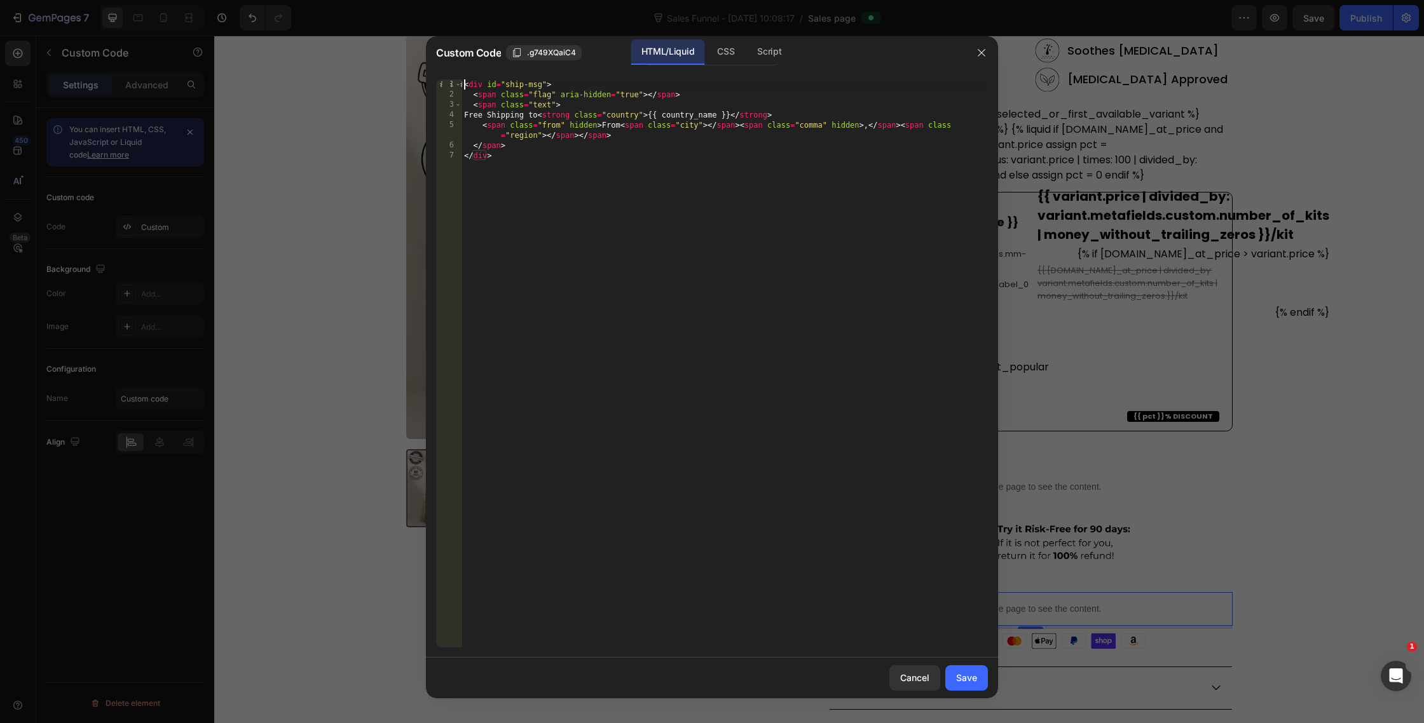
click at [592, 107] on div "< div id = "ship-msg" > < span class = "flag" aria-hidden = "true" > </ span > …" at bounding box center [725, 373] width 526 height 589
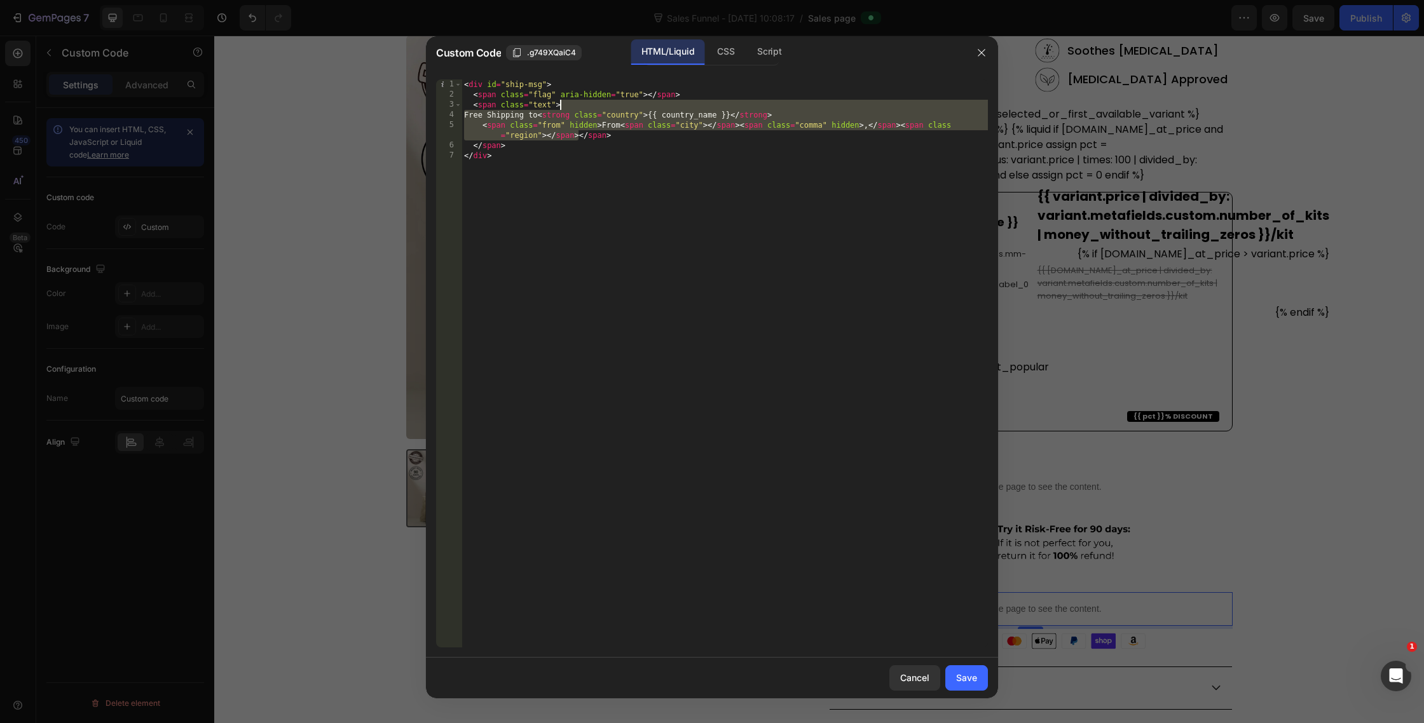
drag, startPoint x: 580, startPoint y: 137, endPoint x: 562, endPoint y: 107, distance: 35.7
click at [562, 107] on div "< div id = "ship-msg" > < span class = "flag" aria-hidden = "true" > </ span > …" at bounding box center [725, 373] width 526 height 589
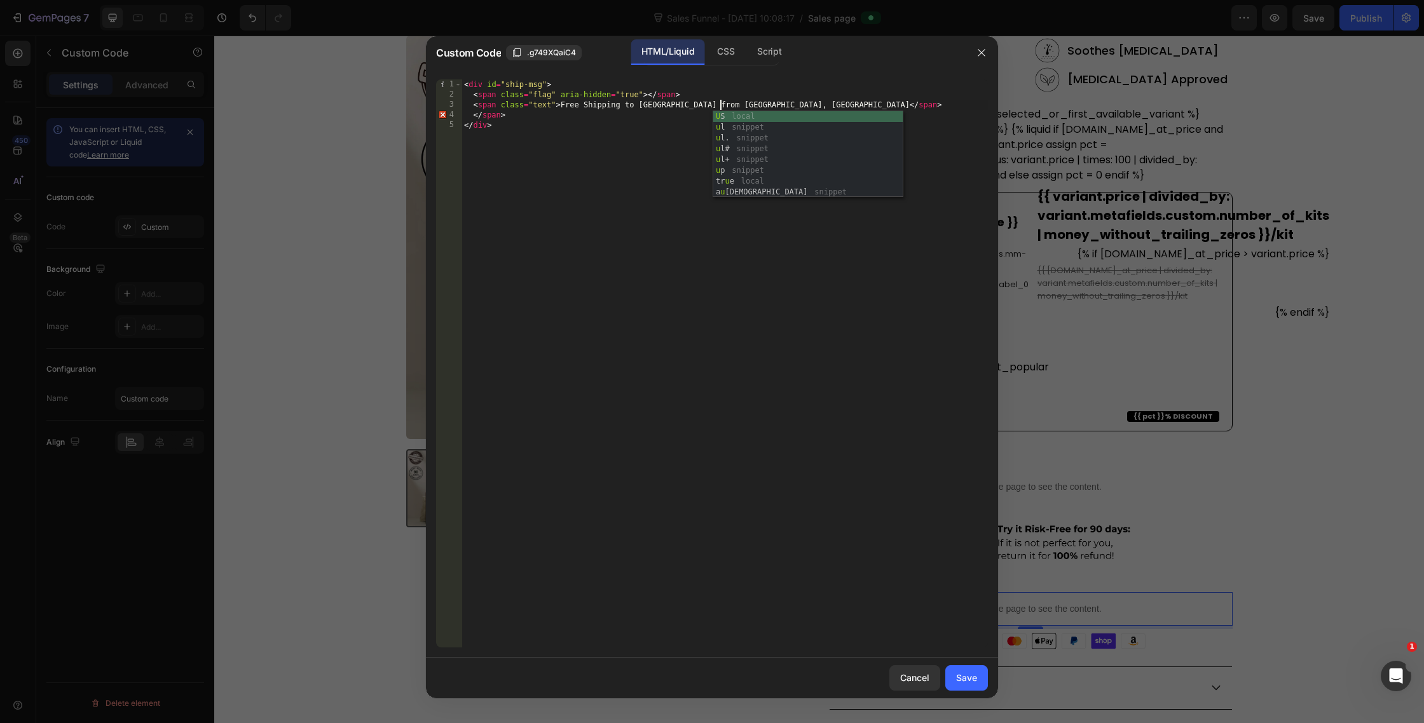
scroll to position [0, 21]
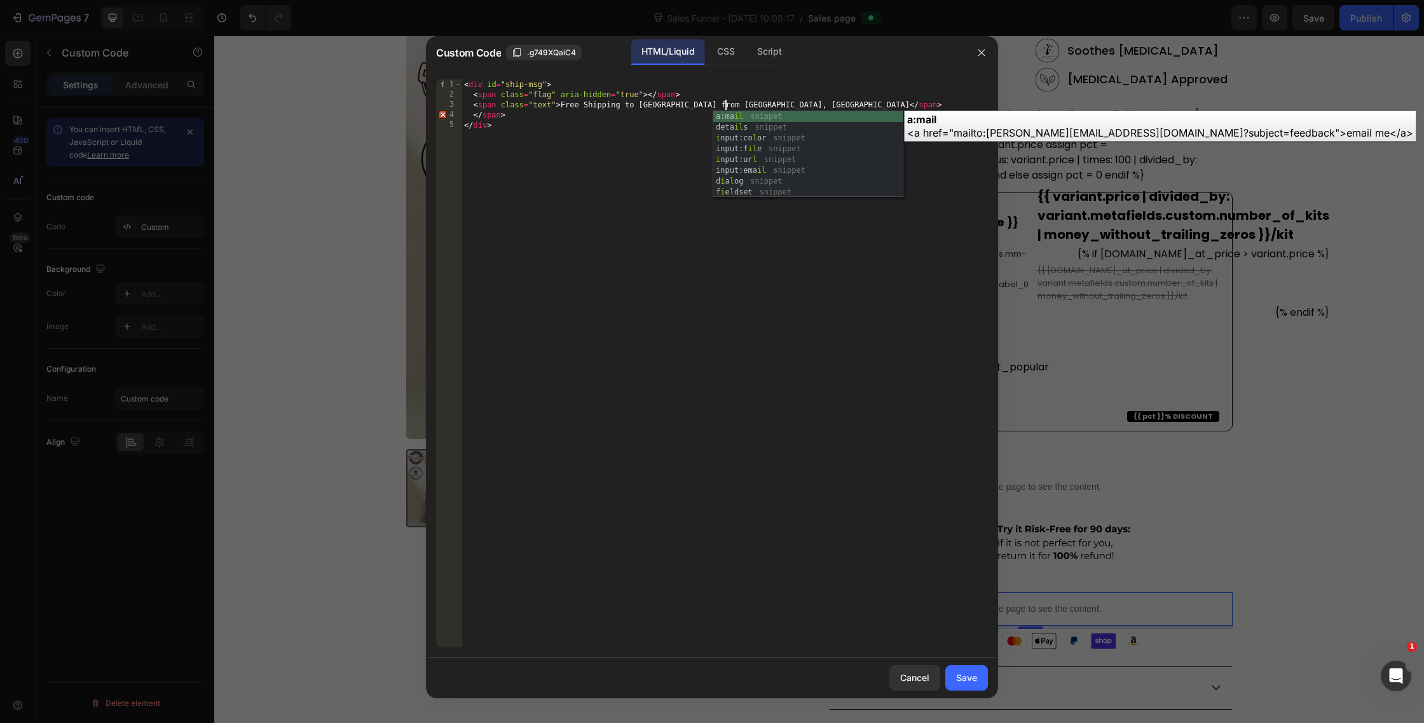
click at [533, 124] on div "< div id = "ship-msg" > < span class = "flag" aria-hidden = "true" > </ span > …" at bounding box center [725, 373] width 526 height 589
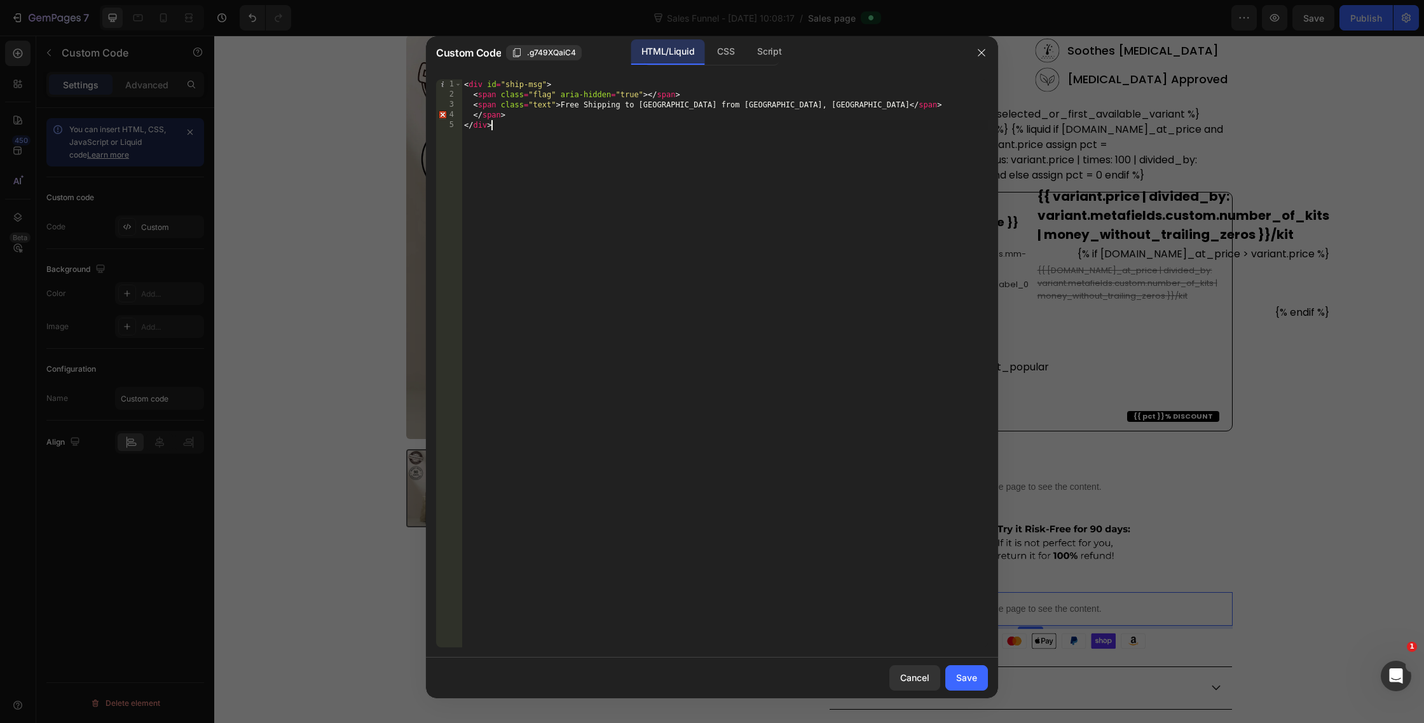
scroll to position [0, 1]
type textarea "</div>"
click at [747, 52] on div "CSS" at bounding box center [769, 51] width 45 height 25
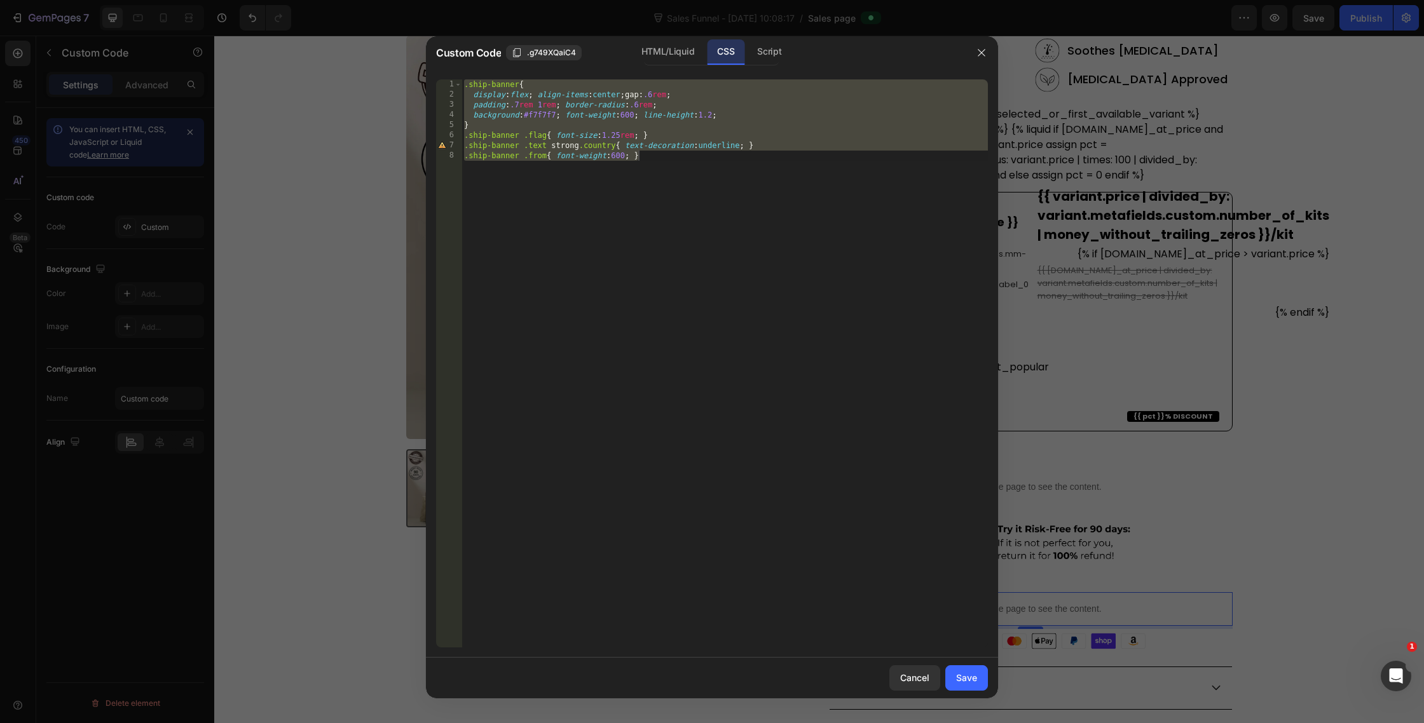
click at [769, 67] on div "Custom Code .g749XQaiC4 HTML/Liquid CSS Script" at bounding box center [695, 52] width 539 height 33
click at [765, 52] on div "Script" at bounding box center [769, 51] width 45 height 25
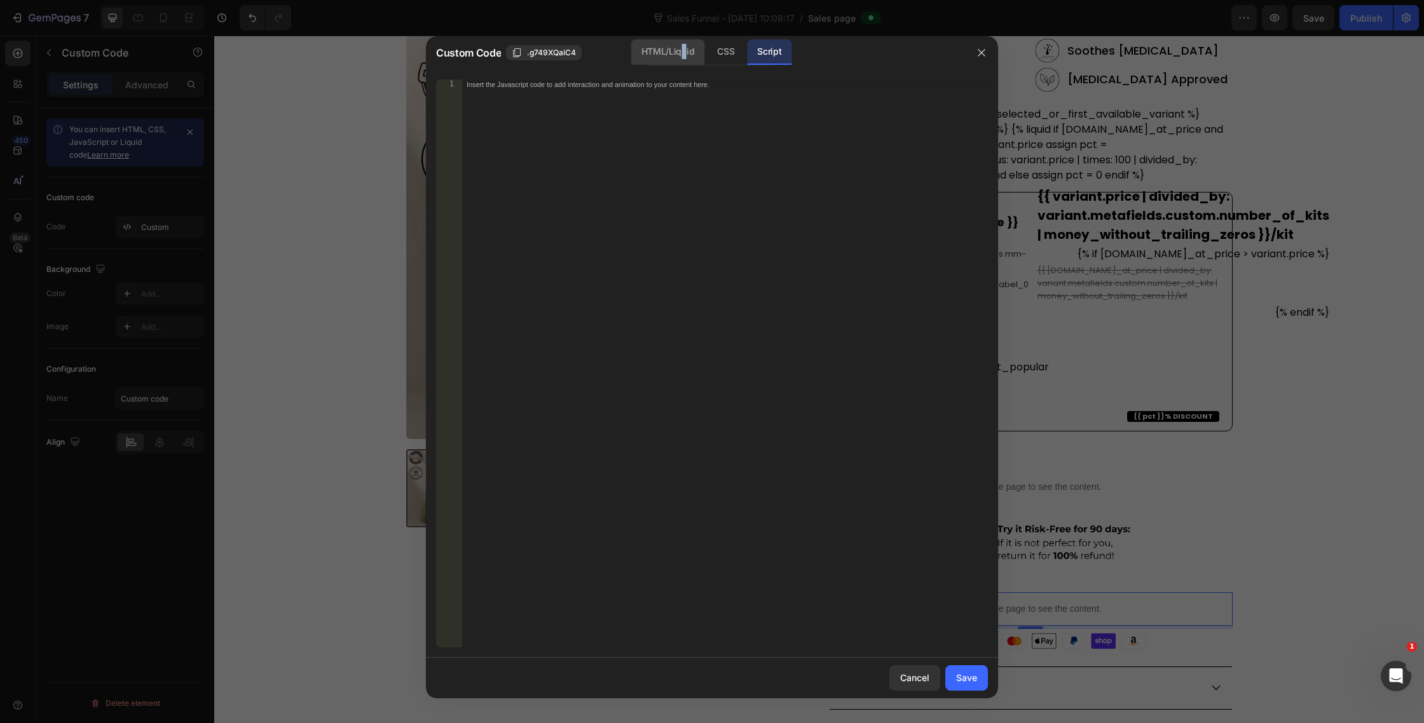
click at [707, 46] on div "HTML/Liquid" at bounding box center [726, 51] width 38 height 25
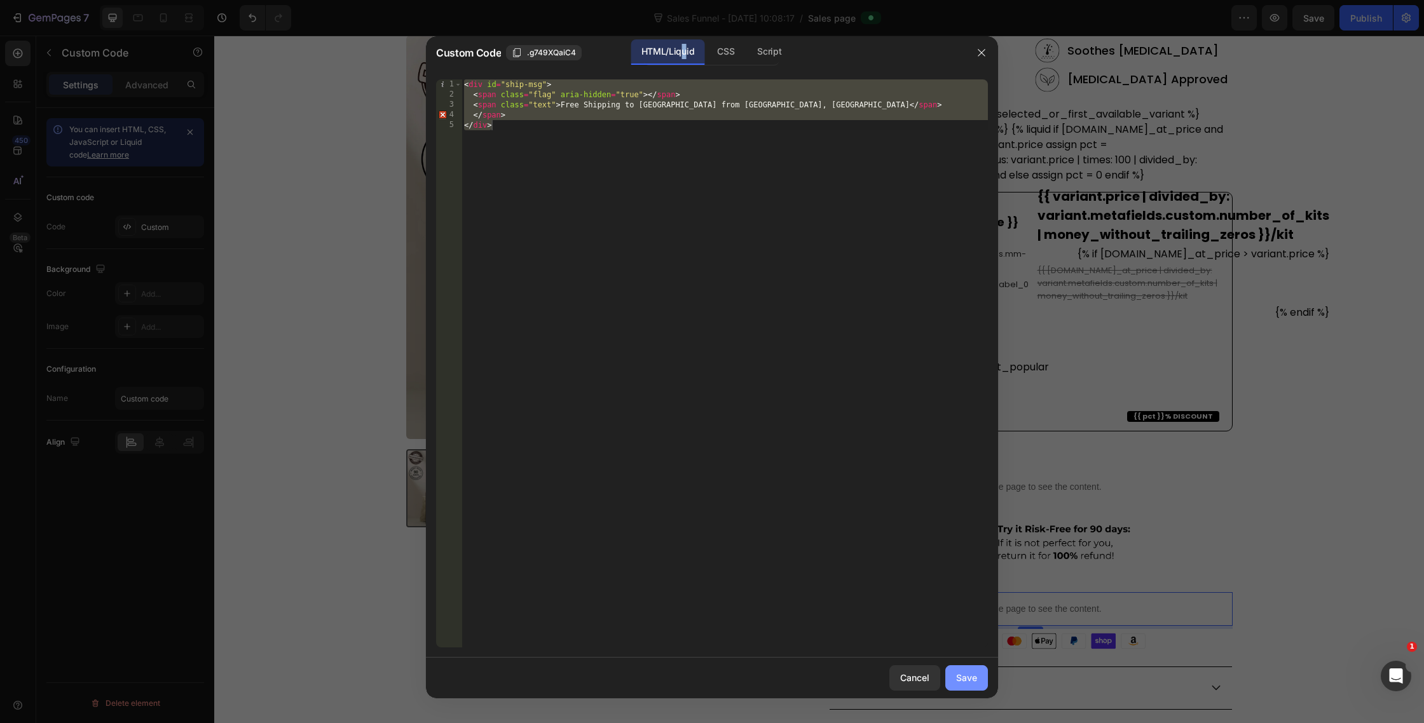
click at [973, 680] on div "Save" at bounding box center [966, 677] width 21 height 13
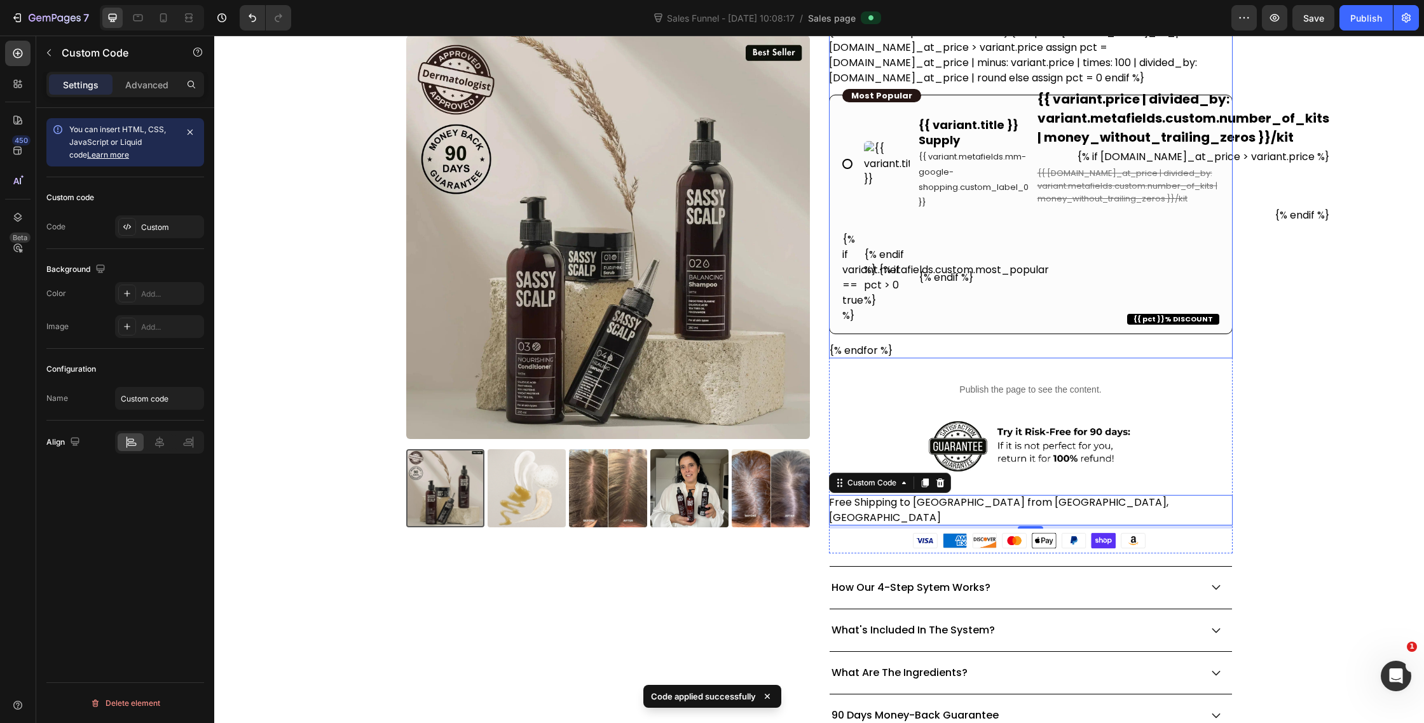
scroll to position [357, 0]
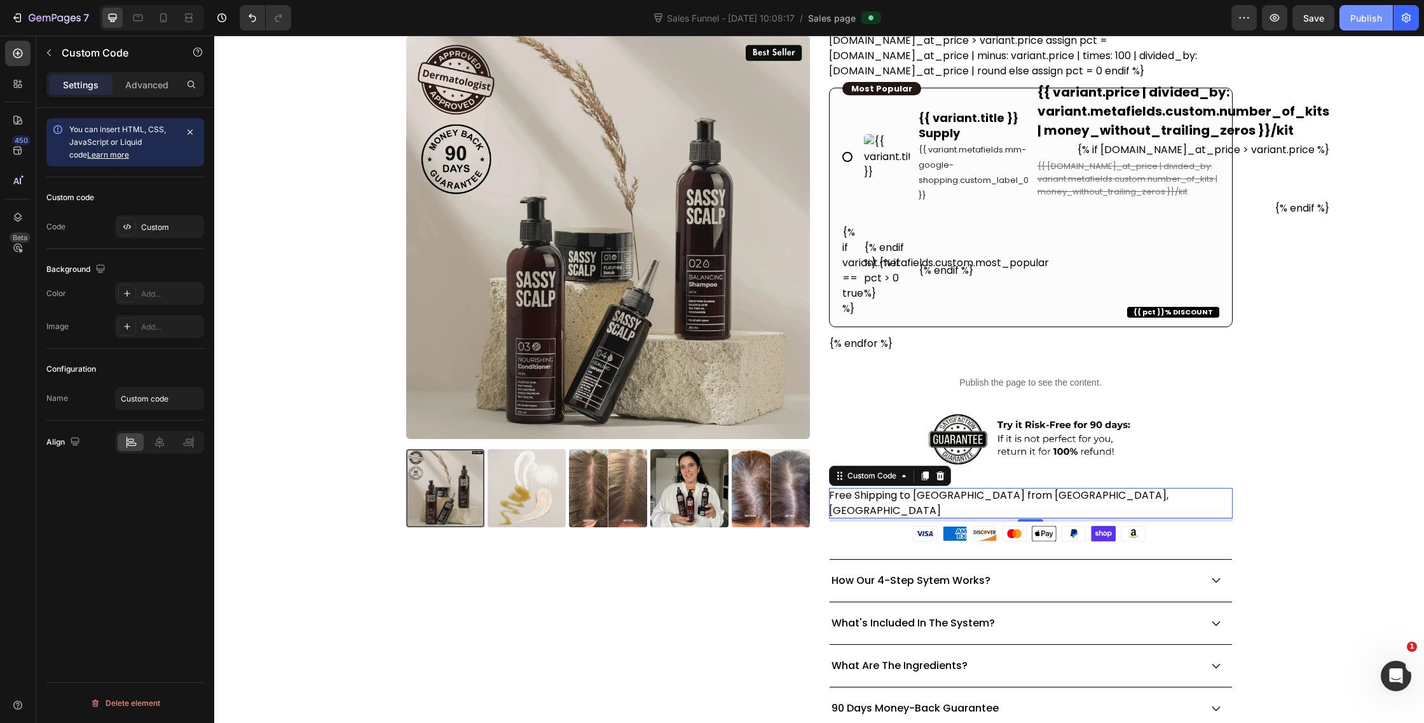
click at [1359, 18] on div "Publish" at bounding box center [1366, 17] width 32 height 13
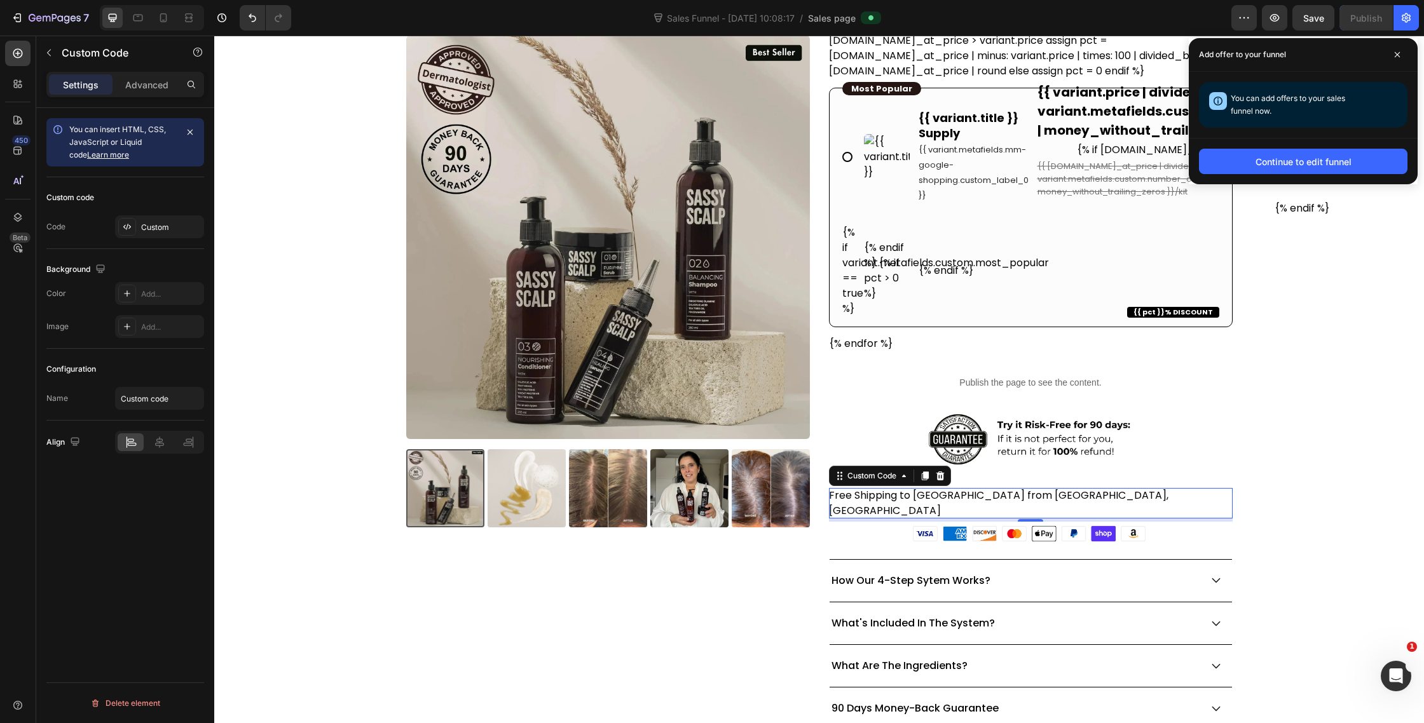
click at [957, 496] on span "Free Shipping to [GEOGRAPHIC_DATA] from [GEOGRAPHIC_DATA], [GEOGRAPHIC_DATA]" at bounding box center [998, 503] width 339 height 30
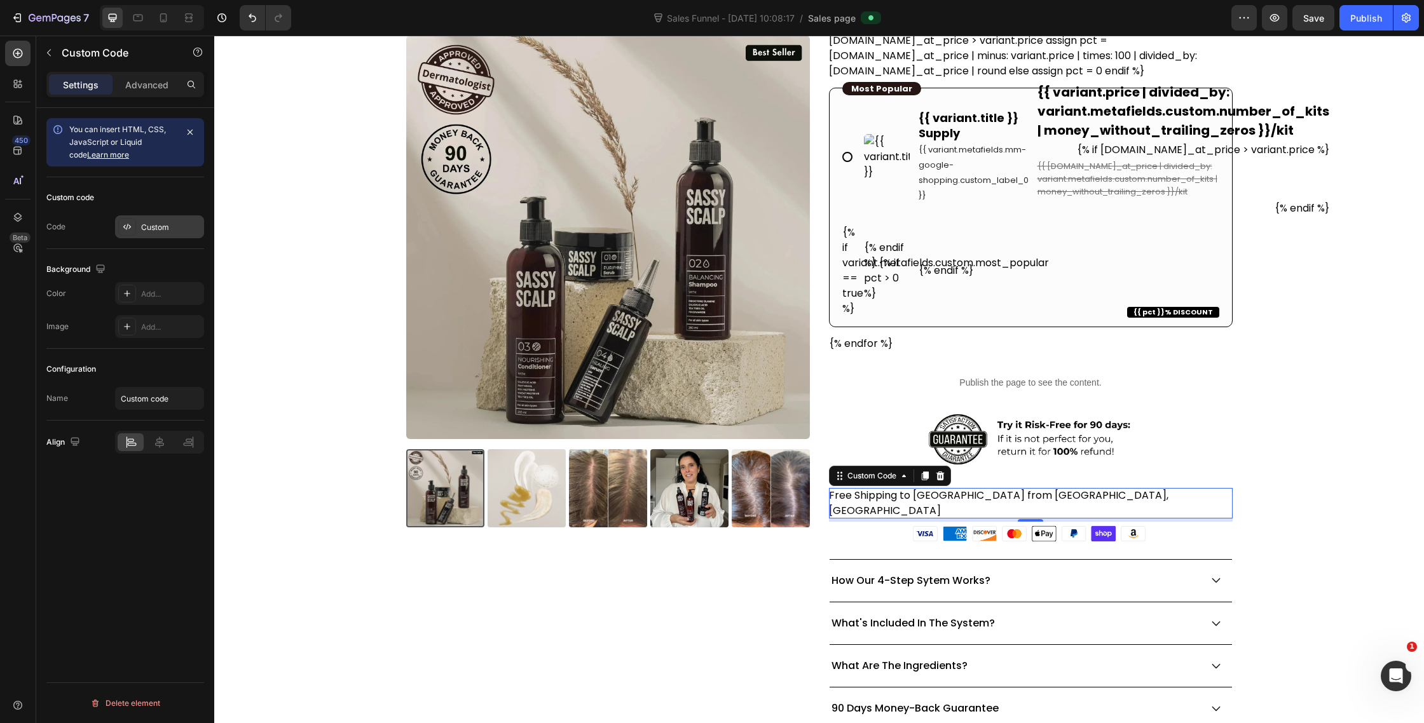
click at [131, 221] on div at bounding box center [127, 227] width 18 height 18
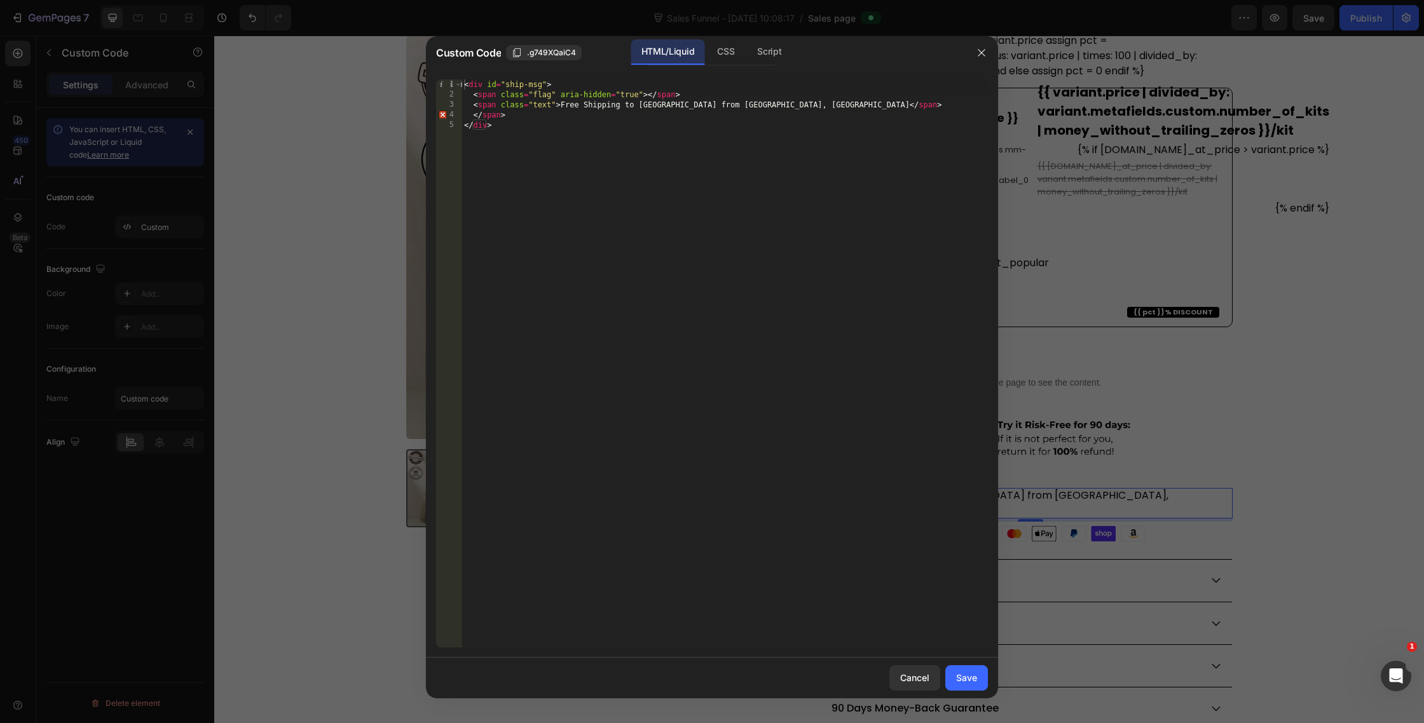
click at [562, 109] on div "< div id = "ship-msg" > < span class = "flag" aria-hidden = "true" > </ span > …" at bounding box center [725, 373] width 526 height 589
paste textarea "🇺🇸"
drag, startPoint x: 580, startPoint y: 107, endPoint x: 561, endPoint y: 107, distance: 19.7
click at [561, 107] on div "< div id = "ship-msg" > < span class = "flag" aria-hidden = "true" > </ span > …" at bounding box center [725, 373] width 526 height 589
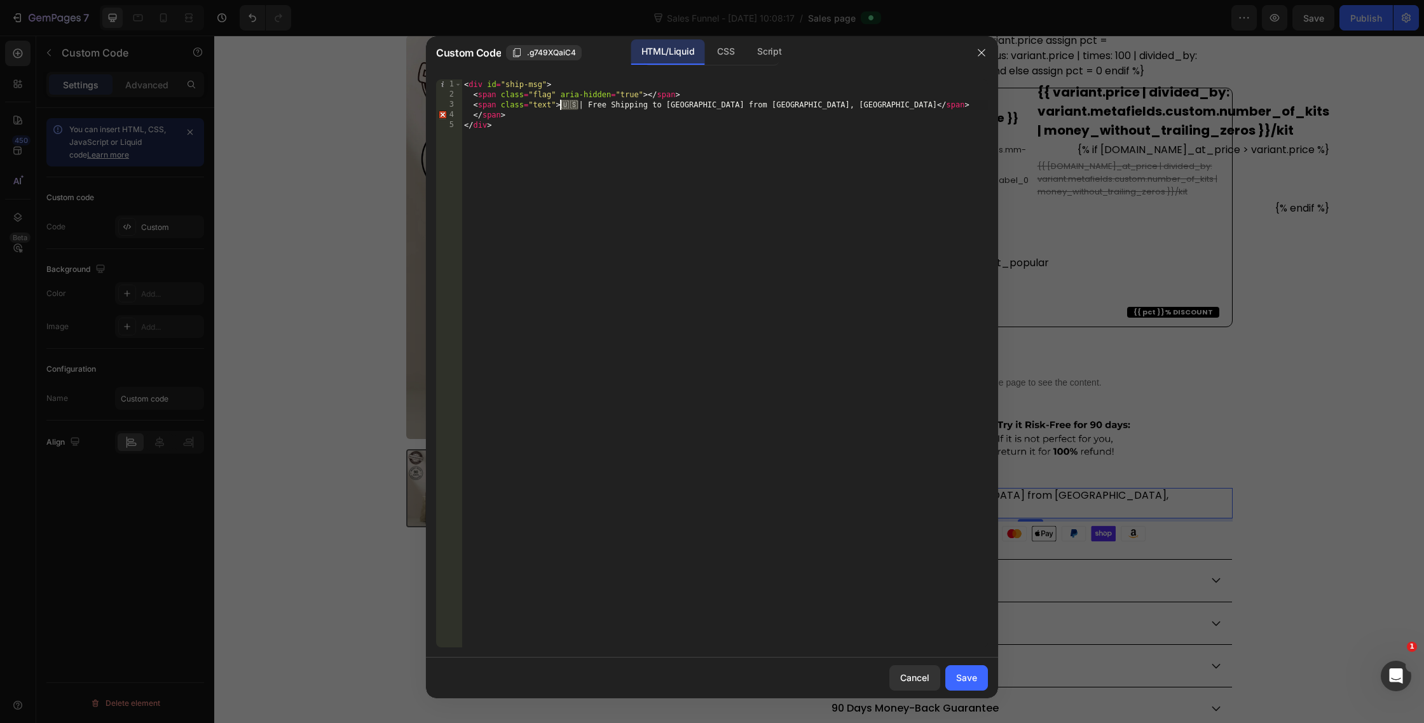
paste textarea "</svg>"
type textarea "</svg> | Free Shipping to [GEOGRAPHIC_DATA] from [GEOGRAPHIC_DATA], [GEOGRAPHIC…"
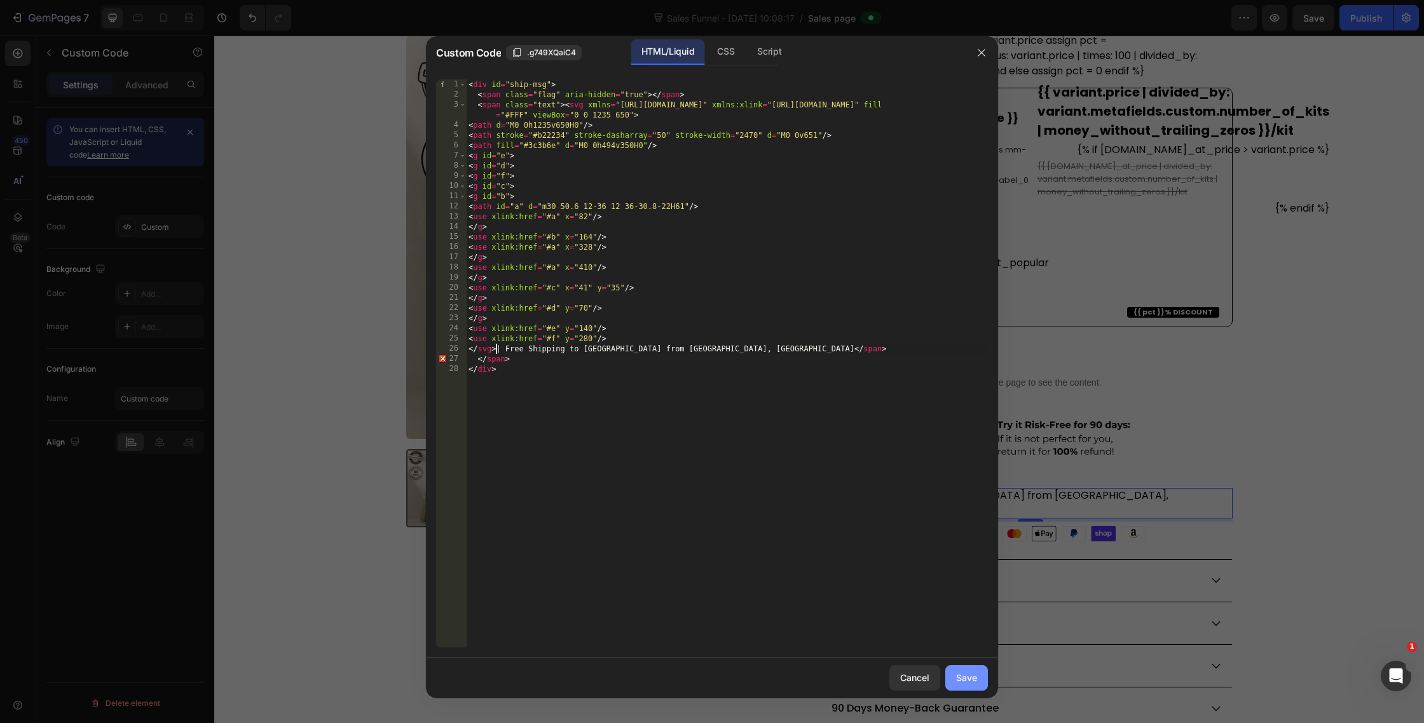
click at [973, 683] on div "Save" at bounding box center [966, 677] width 21 height 13
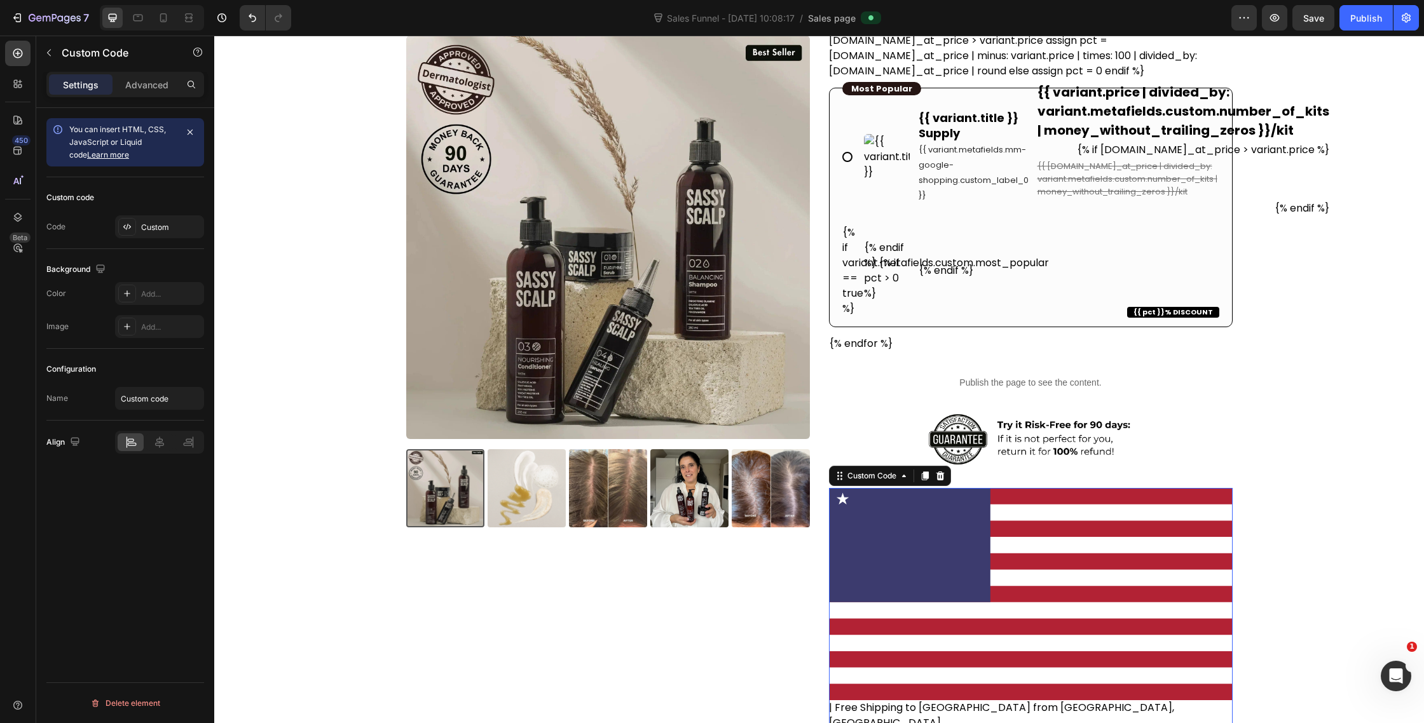
scroll to position [509, 0]
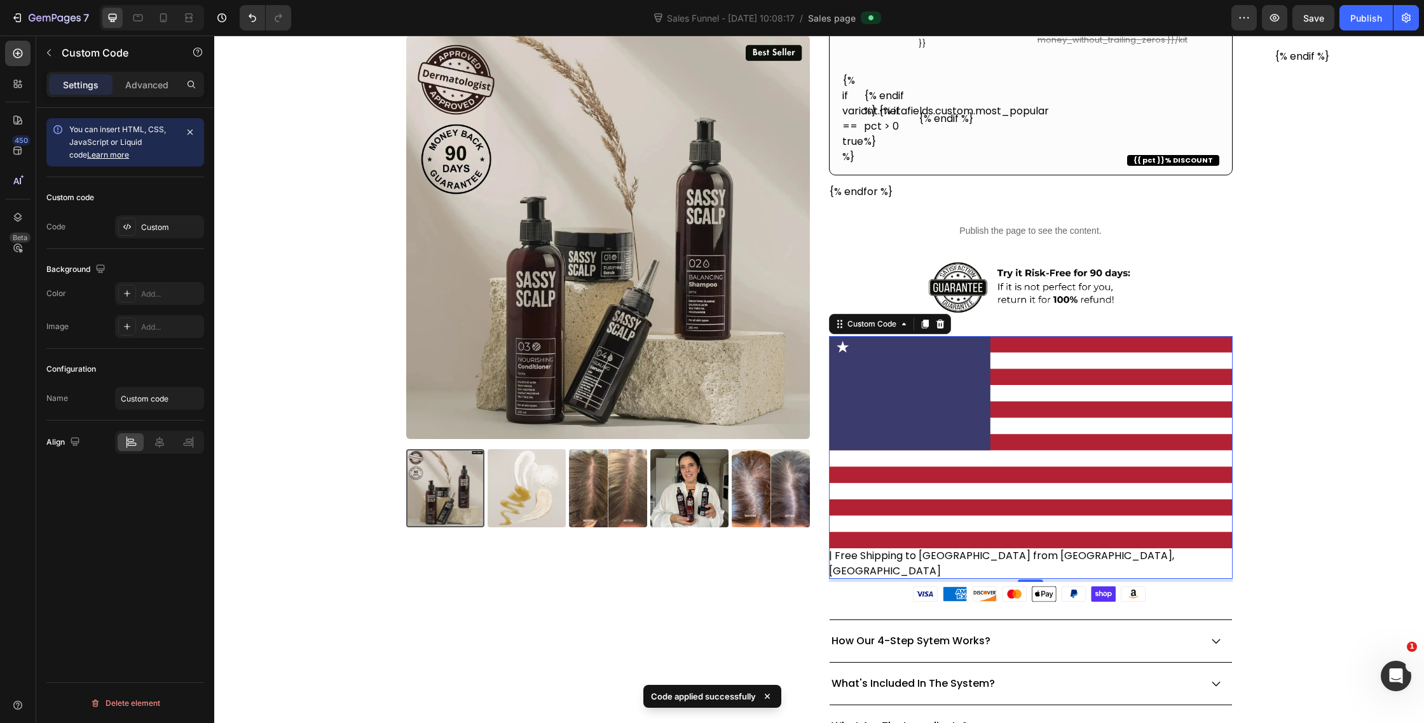
click at [1205, 460] on icon at bounding box center [1031, 442] width 404 height 212
click at [829, 482] on icon at bounding box center [829, 442] width 0 height 213
click at [130, 224] on icon at bounding box center [127, 227] width 10 height 10
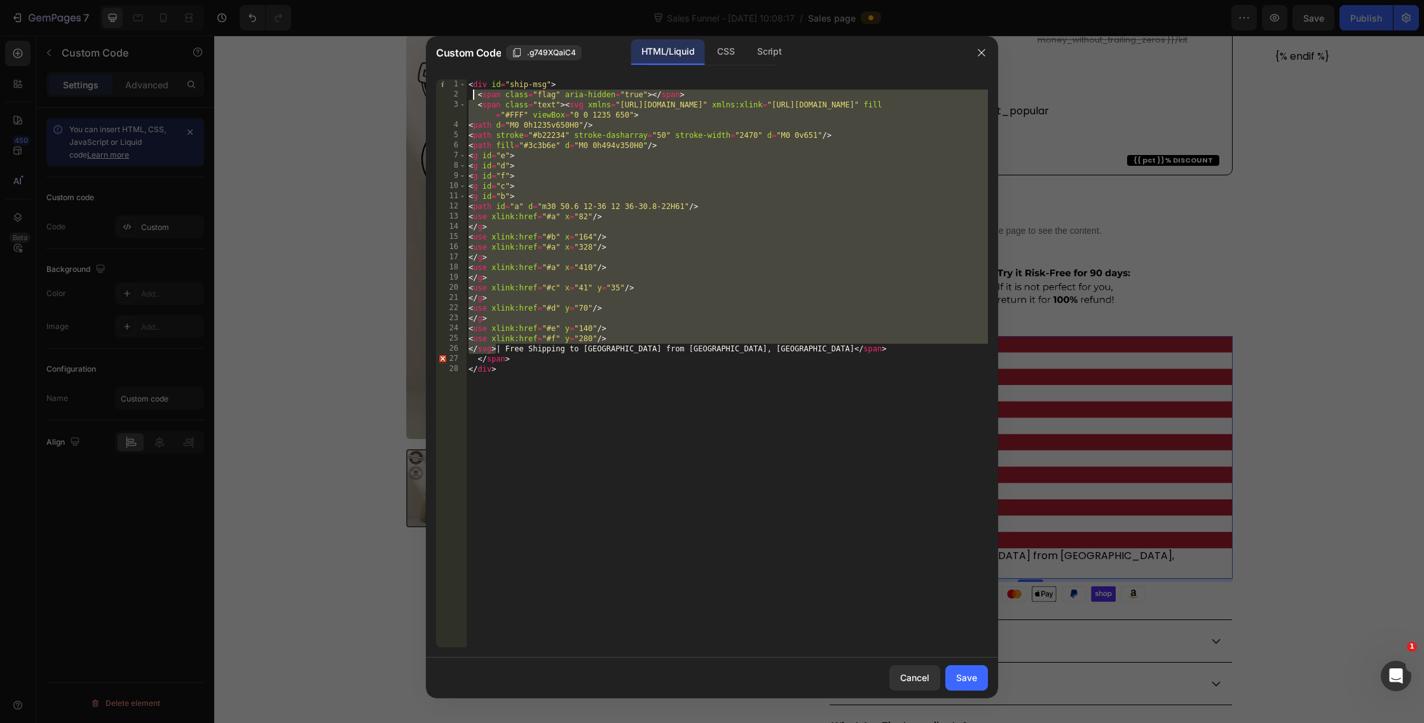
drag, startPoint x: 498, startPoint y: 350, endPoint x: 471, endPoint y: 100, distance: 250.6
click at [473, 98] on div "< div id = "ship-msg" > < span class = "flag" aria-hidden = "true" > </ span > …" at bounding box center [727, 373] width 522 height 589
click at [515, 169] on div "< div id = "ship-msg" > < span class = "flag" aria-hidden = "true" > </ span > …" at bounding box center [727, 373] width 522 height 589
drag, startPoint x: 499, startPoint y: 350, endPoint x: 565, endPoint y: 106, distance: 253.4
click at [565, 106] on div "< div id = "ship-msg" > < span class = "flag" aria-hidden = "true" > </ span > …" at bounding box center [727, 373] width 522 height 589
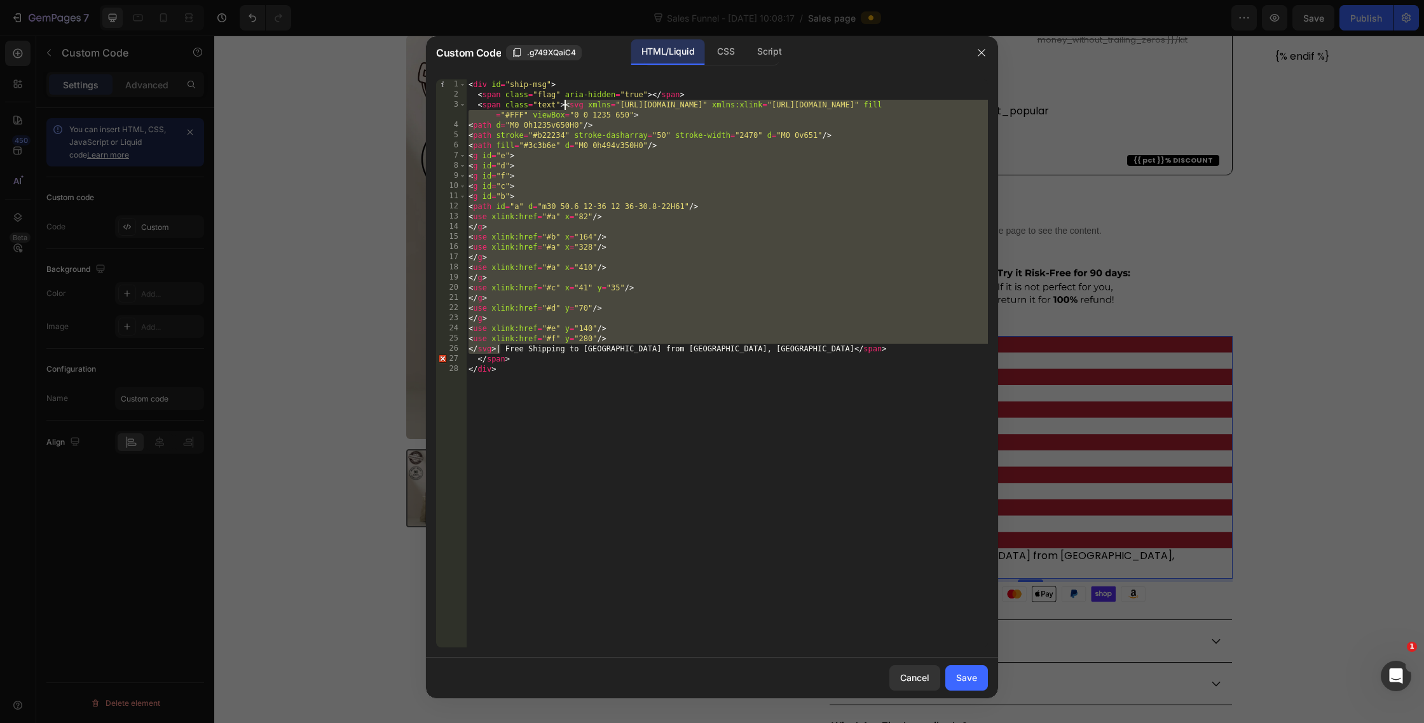
type textarea "<span class="text"><svg xmlns="[URL][DOMAIN_NAME]" xmlns:xlink="[URL][DOMAIN_NA…"
paste textarea
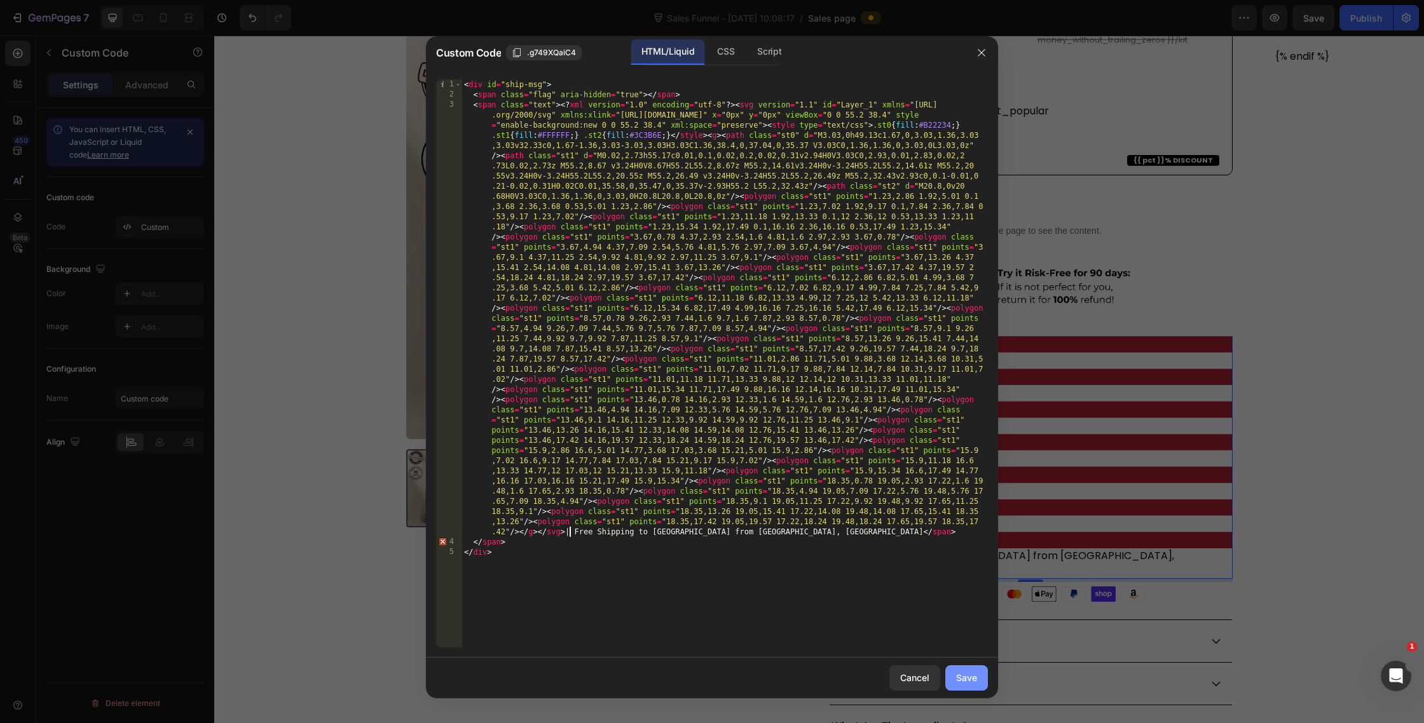
click at [954, 674] on button "Save" at bounding box center [966, 678] width 43 height 25
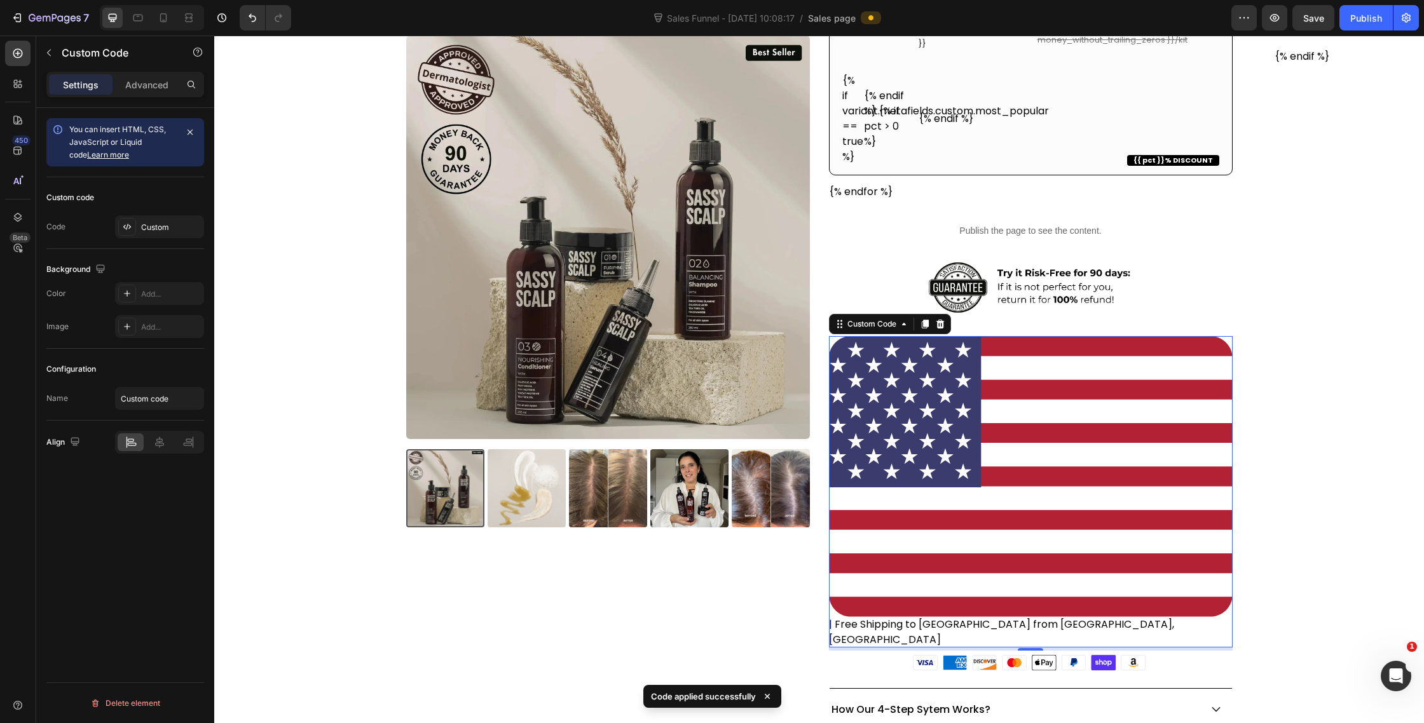
click at [1147, 533] on icon at bounding box center [1031, 477] width 404 height 241
click at [123, 228] on icon at bounding box center [127, 227] width 10 height 10
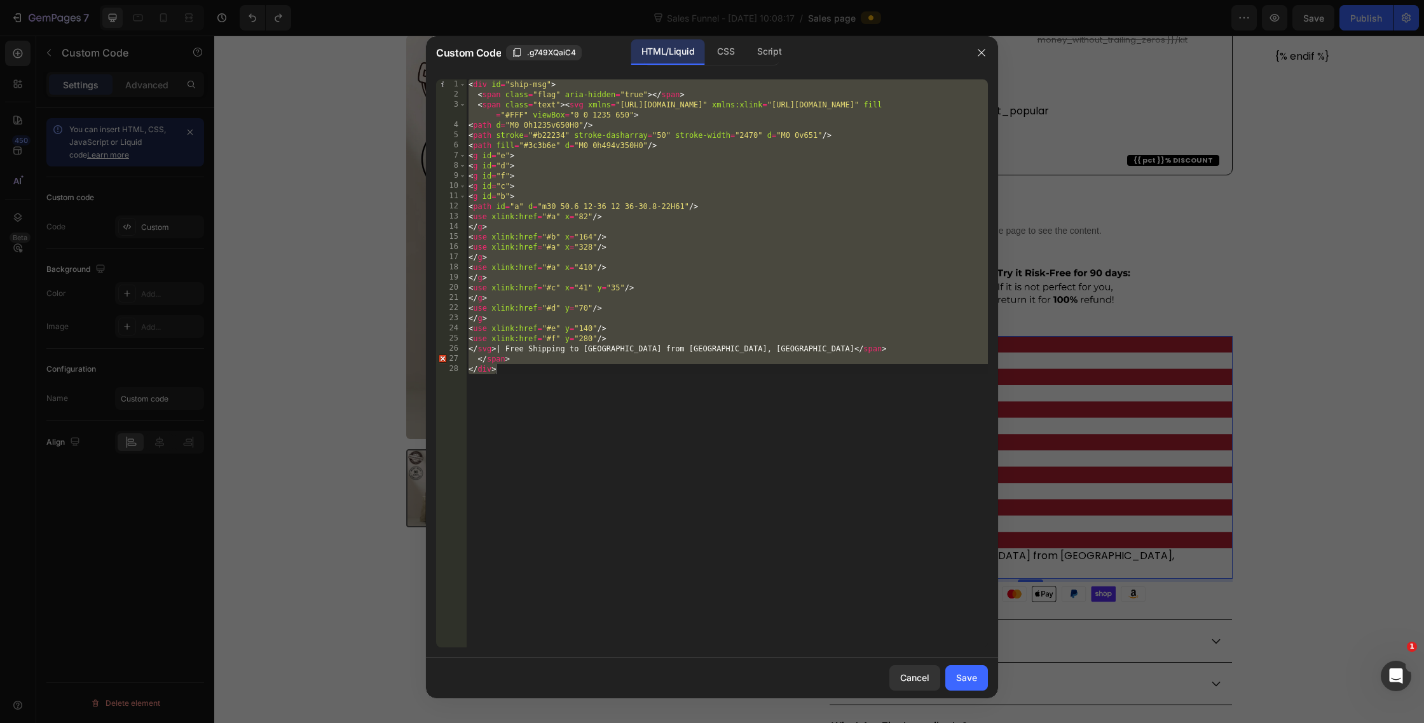
click at [677, 124] on div "< div id = "ship-msg" > < span class = "flag" aria-hidden = "true" > </ span > …" at bounding box center [727, 373] width 522 height 589
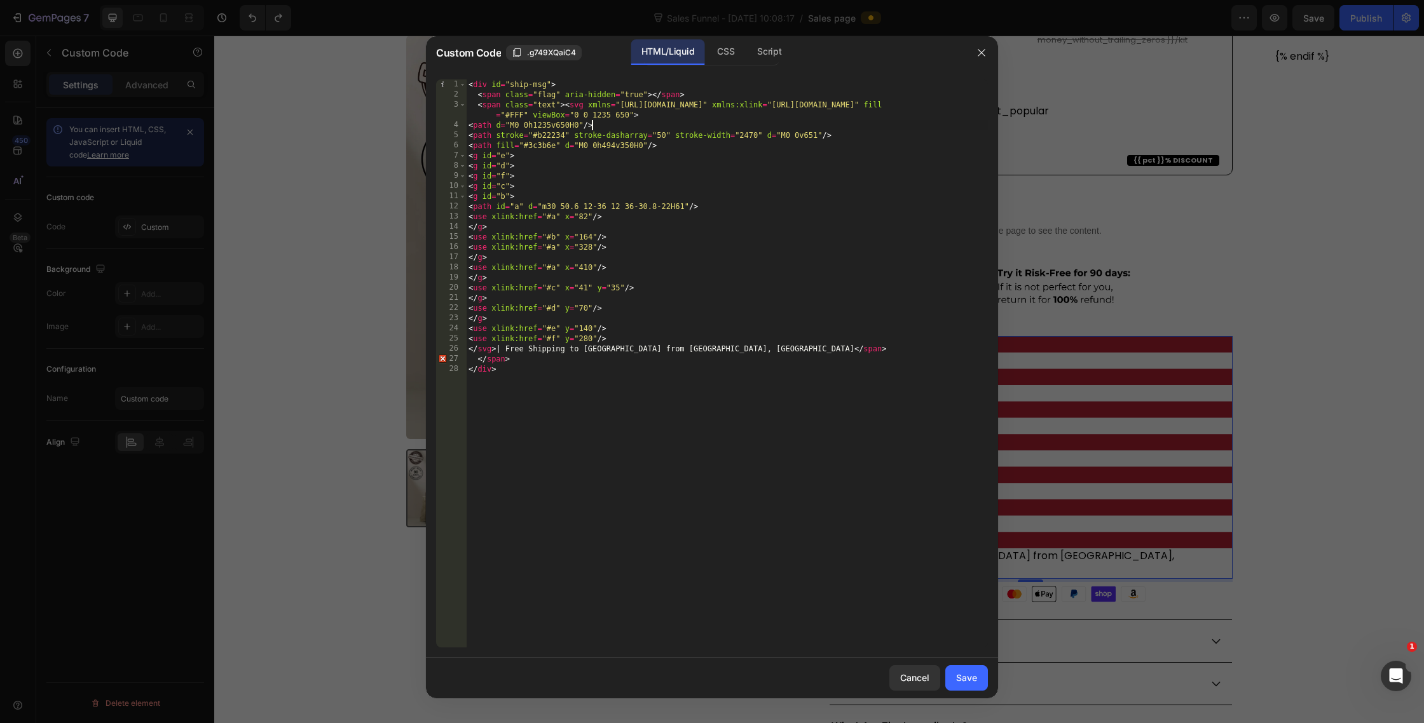
type textarea "</span> </div>"
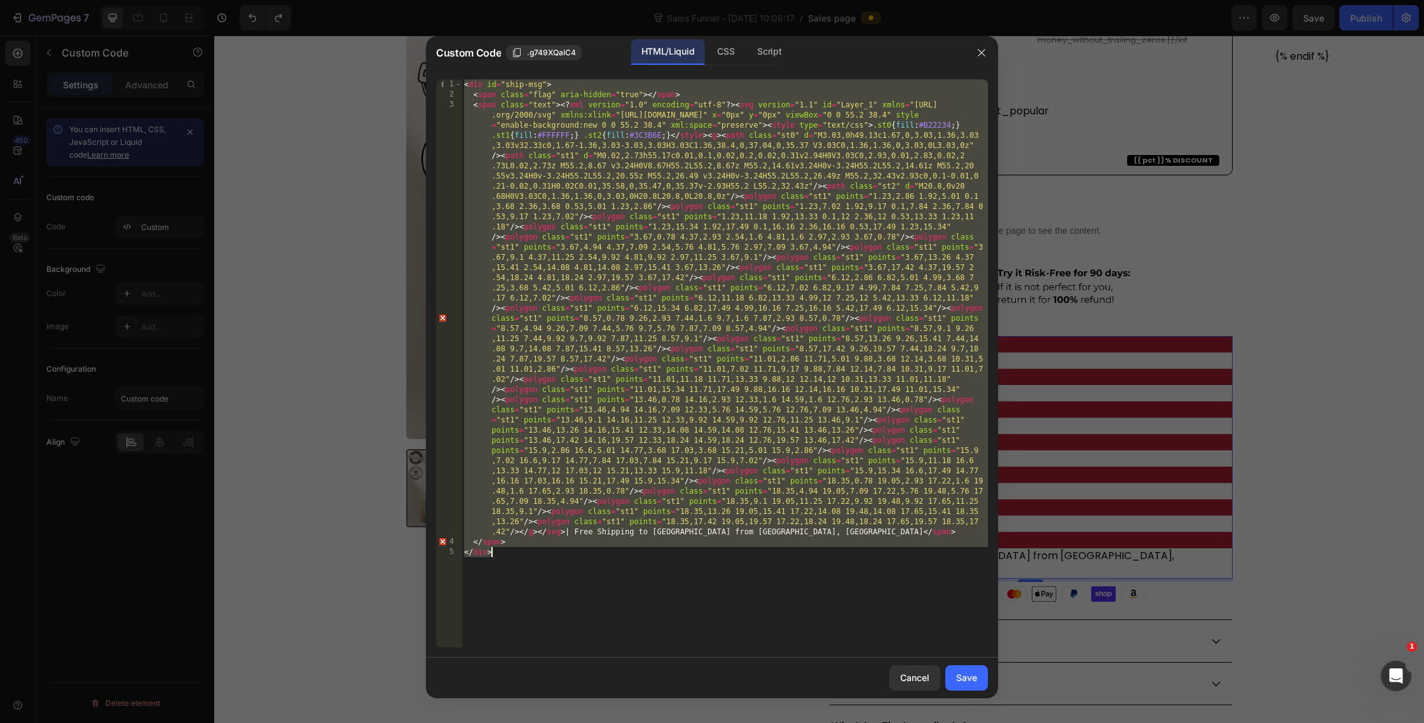
click at [552, 354] on div "< div id = "ship-msg" > < span class = "flag" aria-hidden = "true" > </ span > …" at bounding box center [725, 373] width 526 height 589
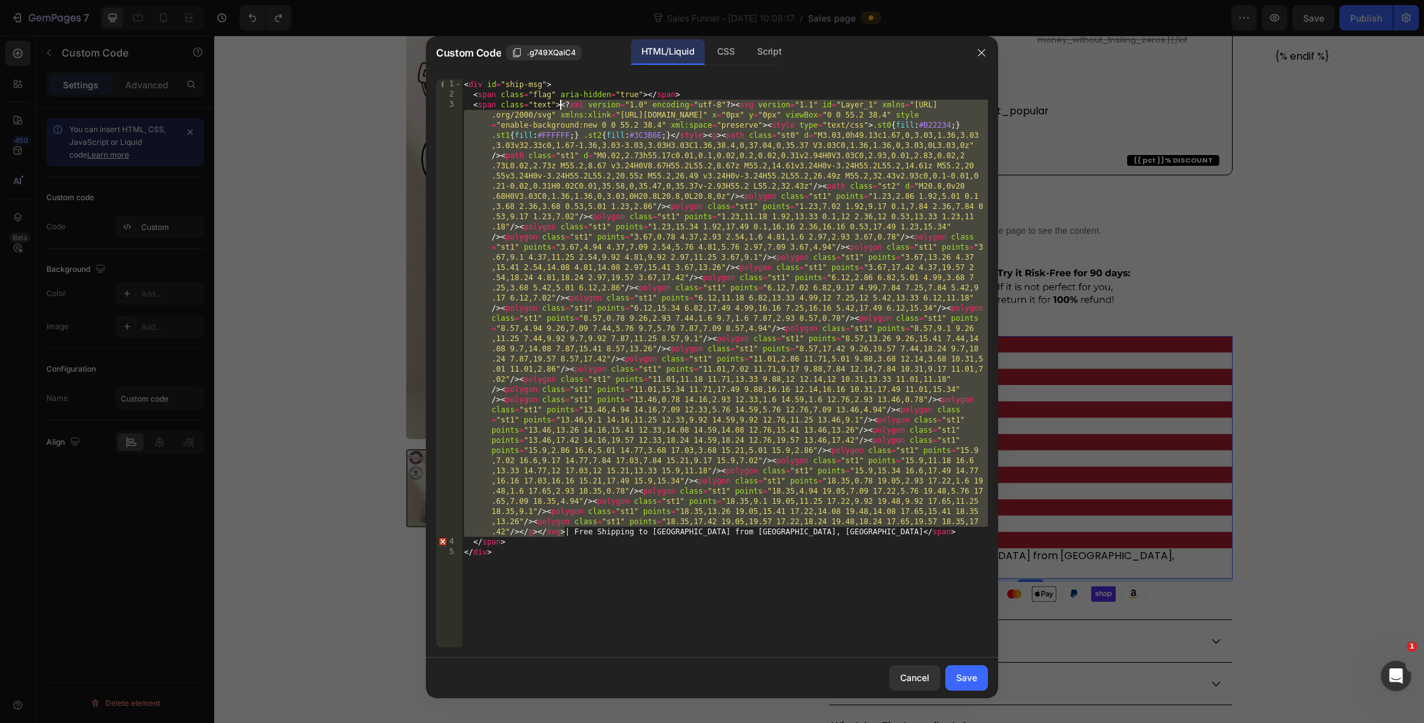
drag, startPoint x: 567, startPoint y: 531, endPoint x: 561, endPoint y: 107, distance: 424.1
click at [561, 107] on div "< div id = "ship-msg" > < span class = "flag" aria-hidden = "true" > </ span > …" at bounding box center [725, 373] width 526 height 589
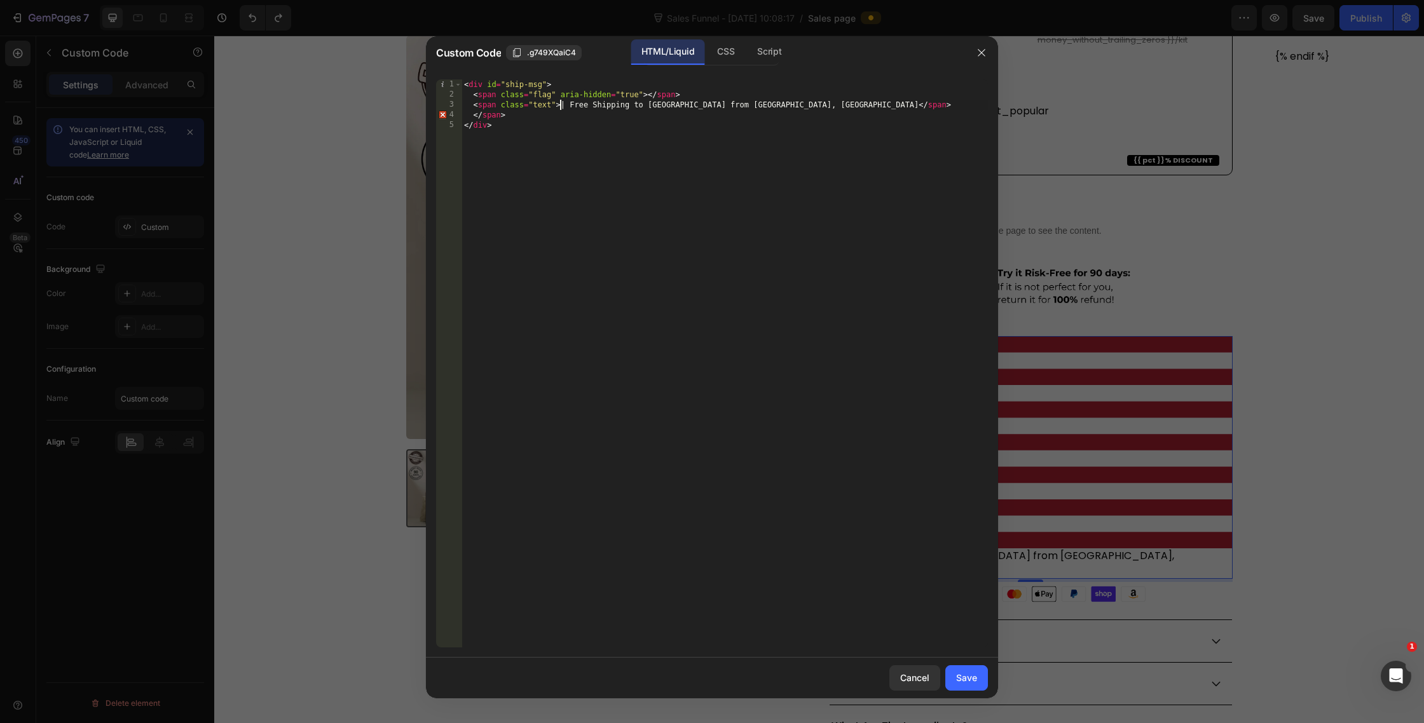
click at [647, 96] on div "< div id = "ship-msg" > < span class = "flag" aria-hidden = "true" > </ span > …" at bounding box center [725, 373] width 526 height 589
type textarea "<span class="flag" aria-hidden="true"></span>"
paste textarea
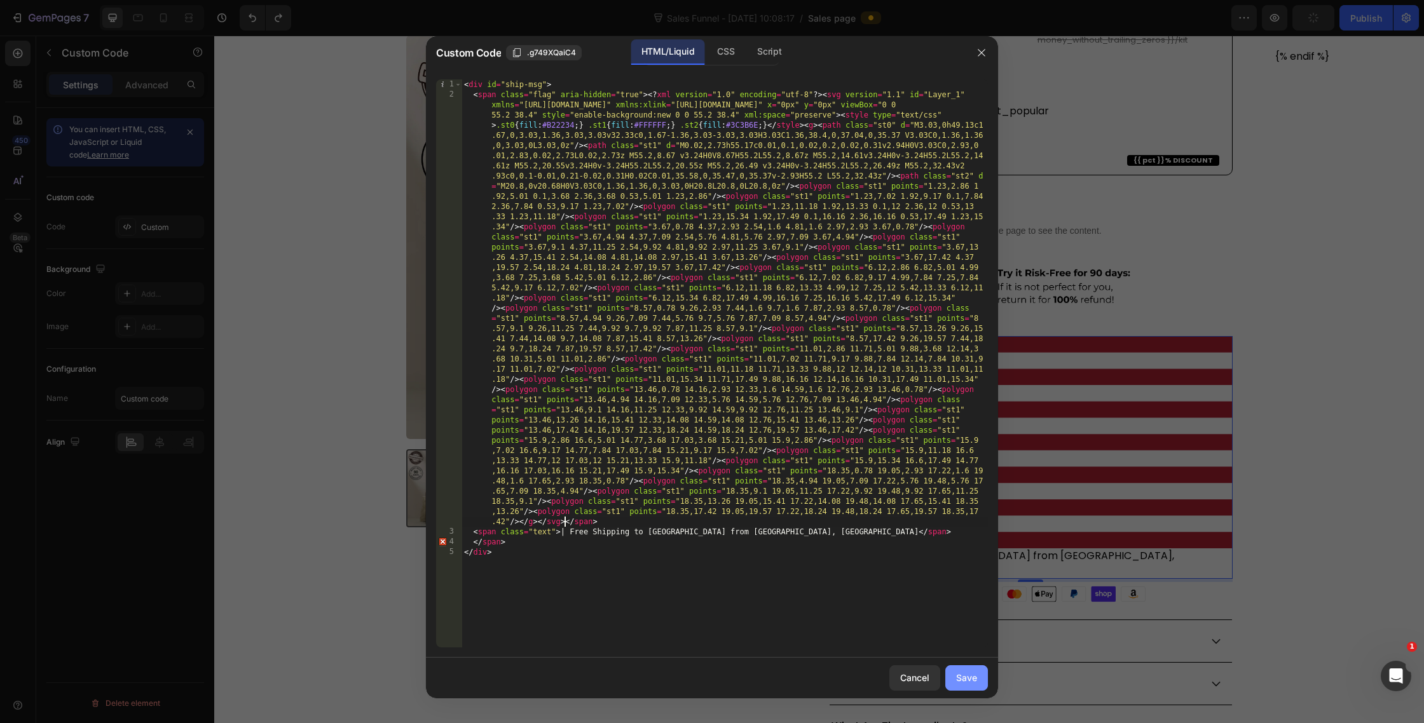
click at [965, 666] on button "Save" at bounding box center [966, 678] width 43 height 25
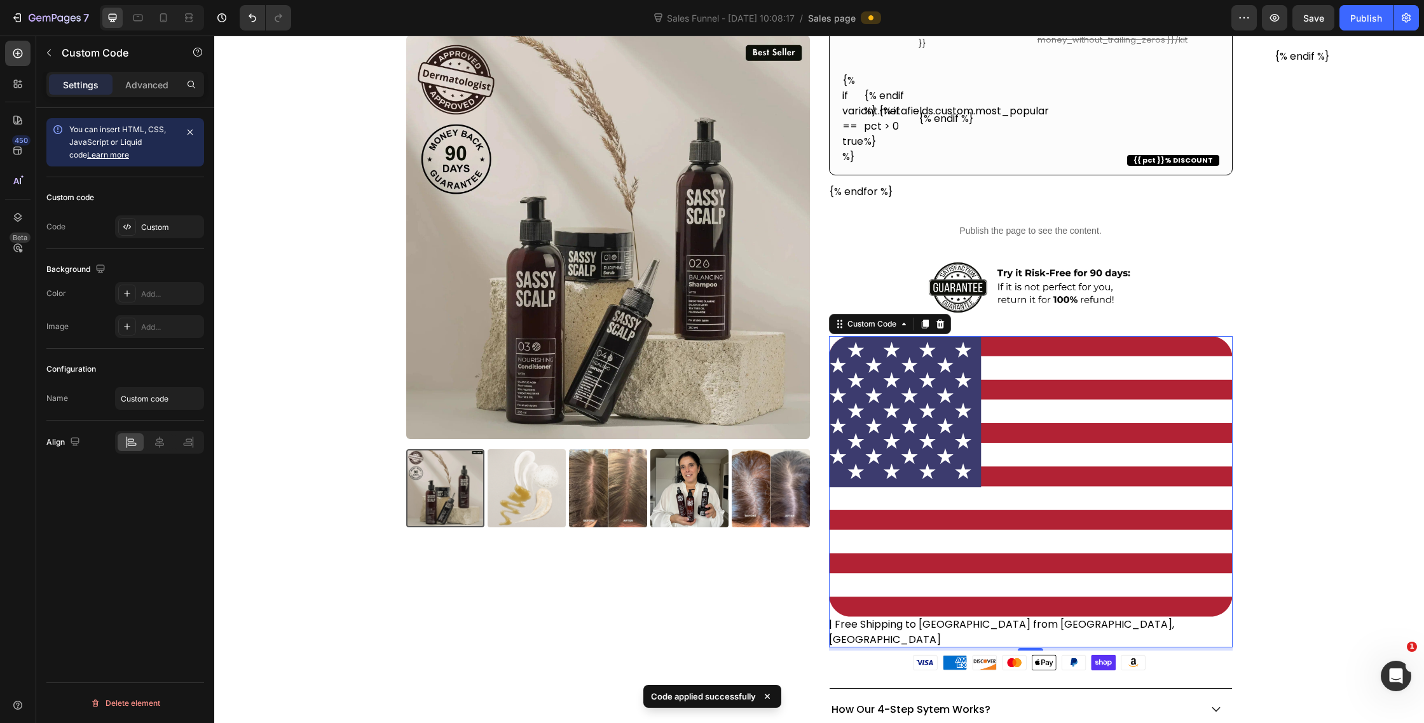
click at [1010, 414] on icon at bounding box center [1031, 477] width 404 height 241
click at [842, 324] on icon at bounding box center [841, 325] width 2 height 2
click at [121, 224] on div at bounding box center [127, 227] width 18 height 18
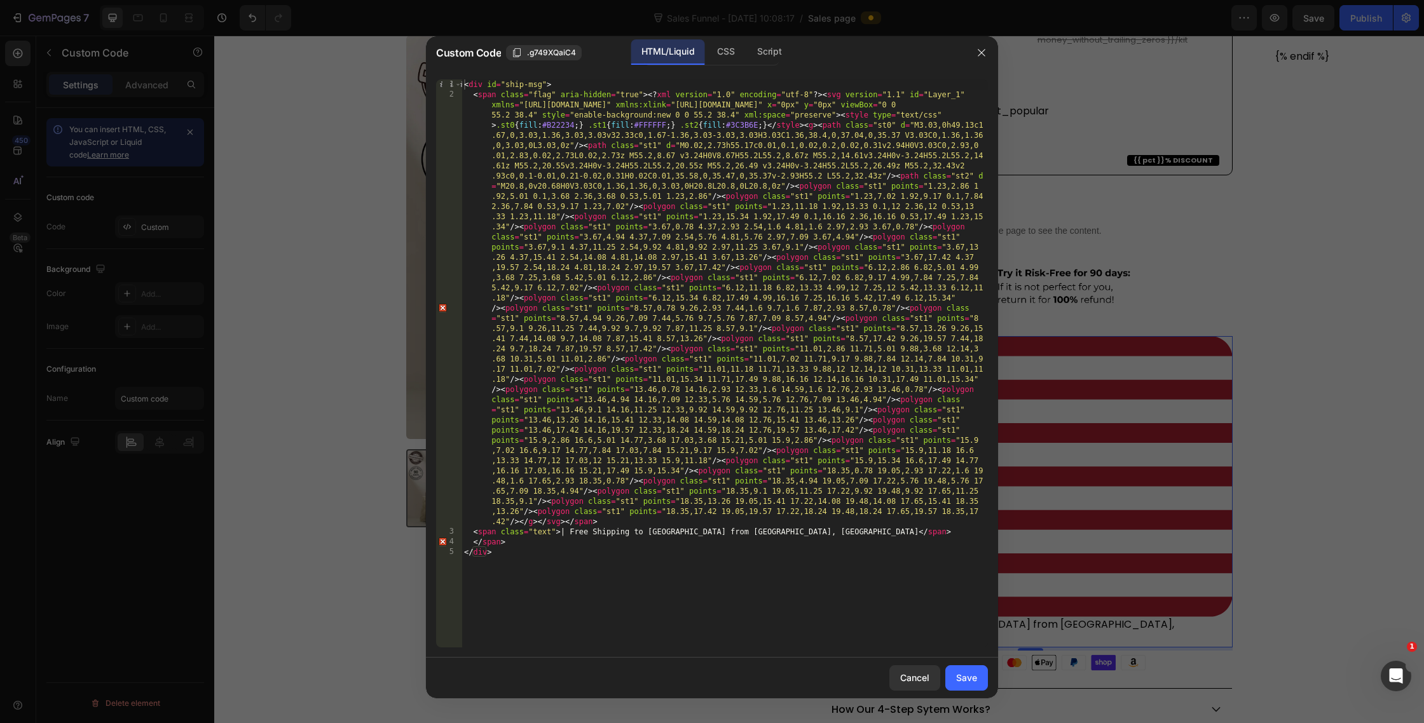
click at [547, 94] on div "< div id = "ship-msg" > < span class = "flag" aria-hidden = "true" > <? xml ver…" at bounding box center [725, 373] width 526 height 589
click at [747, 46] on div "CSS" at bounding box center [769, 51] width 45 height 25
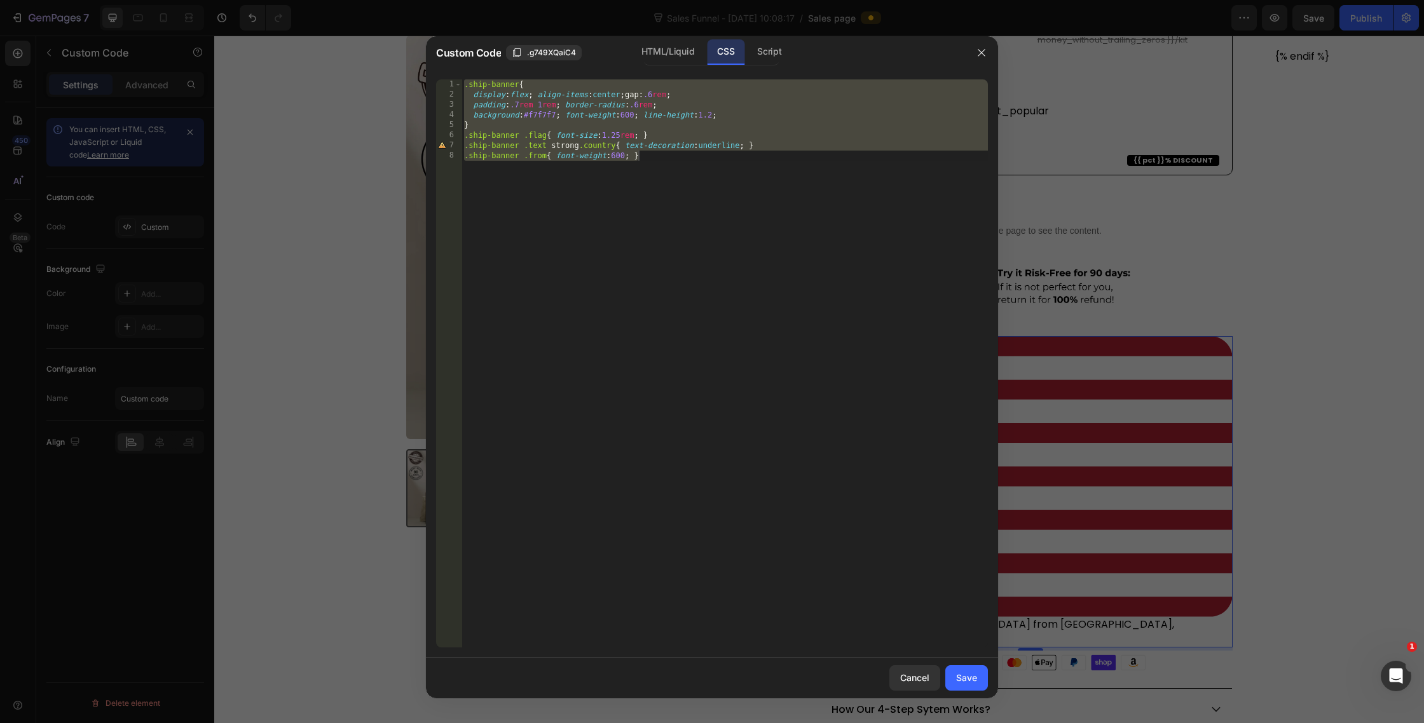
click at [558, 93] on div ".ship-banner { display : flex ; align-items : center ; gap : .6 rem ; padding :…" at bounding box center [725, 373] width 526 height 589
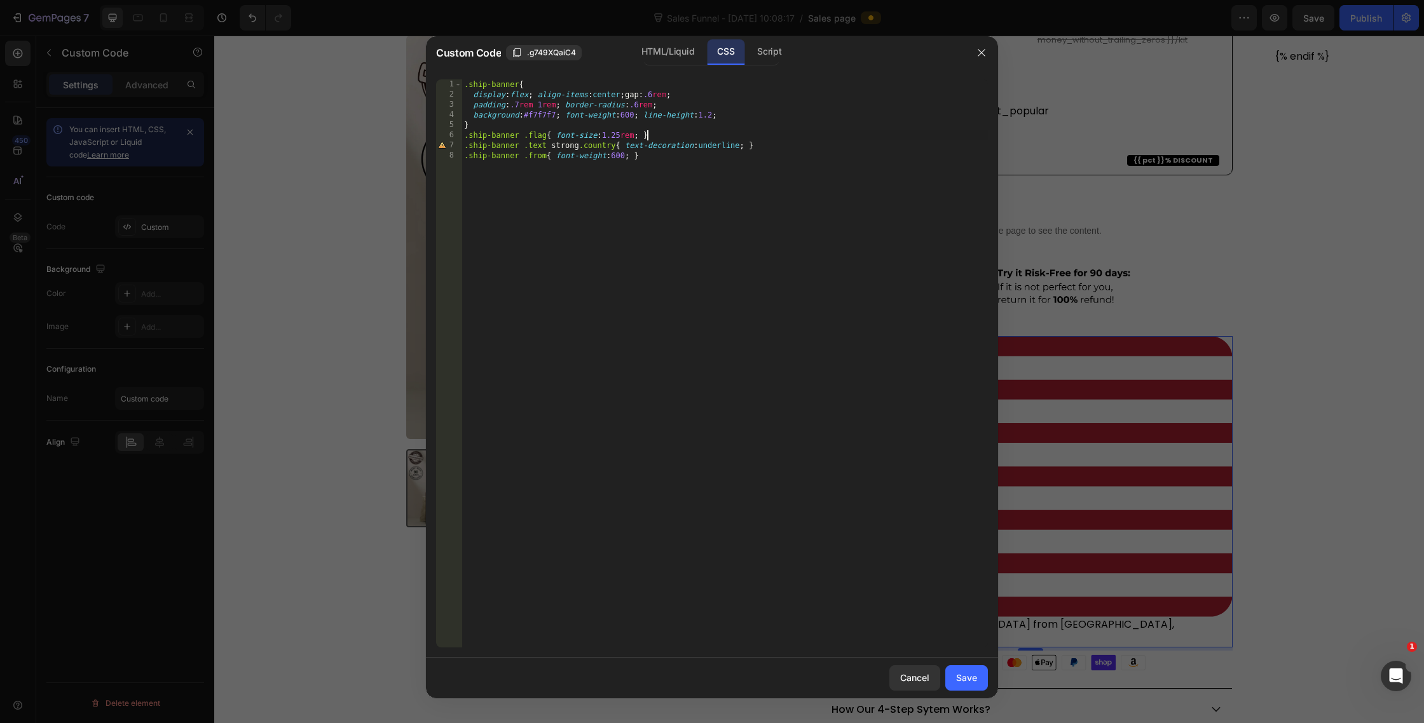
click at [655, 139] on div ".ship-banner { display : flex ; align-items : center ; gap : .6 rem ; padding :…" at bounding box center [725, 373] width 526 height 589
drag, startPoint x: 556, startPoint y: 137, endPoint x: 638, endPoint y: 132, distance: 82.2
click at [638, 132] on div ".ship-banner { display : flex ; align-items : center ; gap : .6 rem ; padding :…" at bounding box center [725, 373] width 526 height 589
type textarea ".ship-banner .flag{ width: 50px; height: 50px; }"
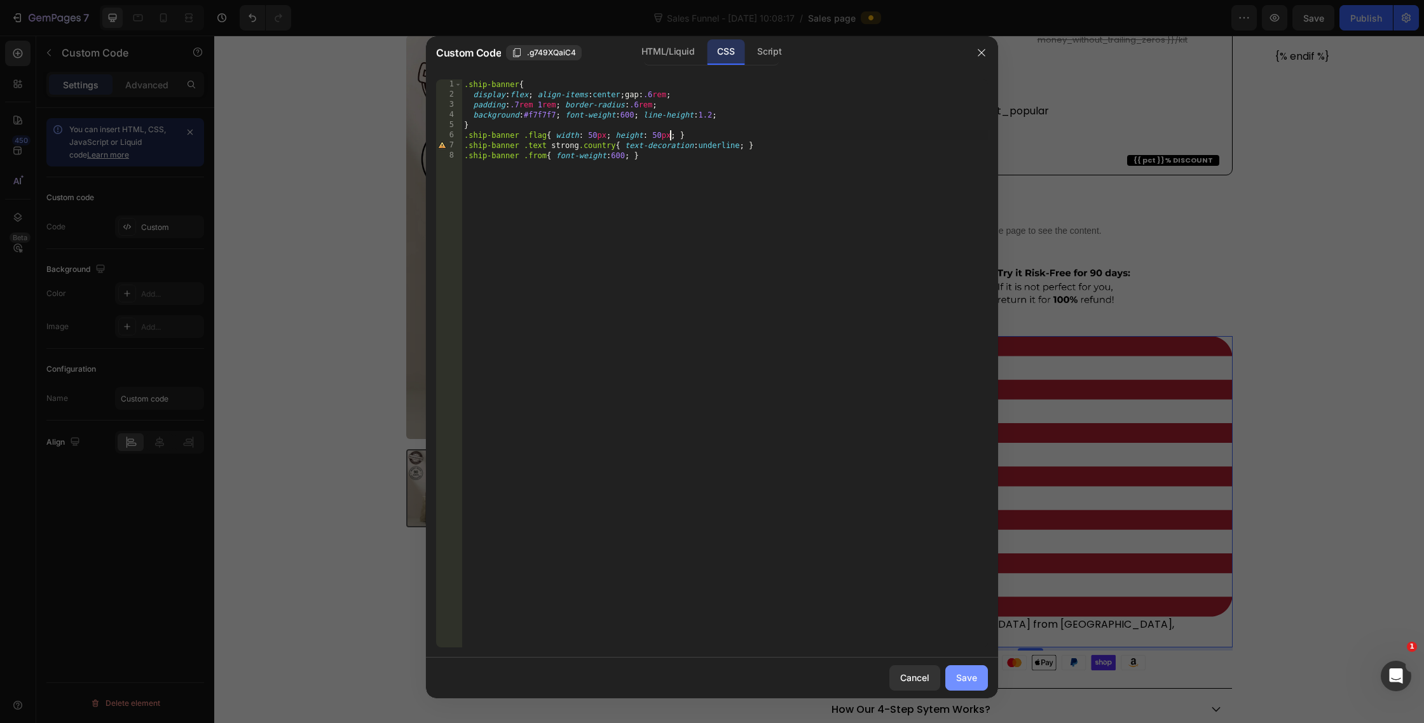
click at [978, 688] on button "Save" at bounding box center [966, 678] width 43 height 25
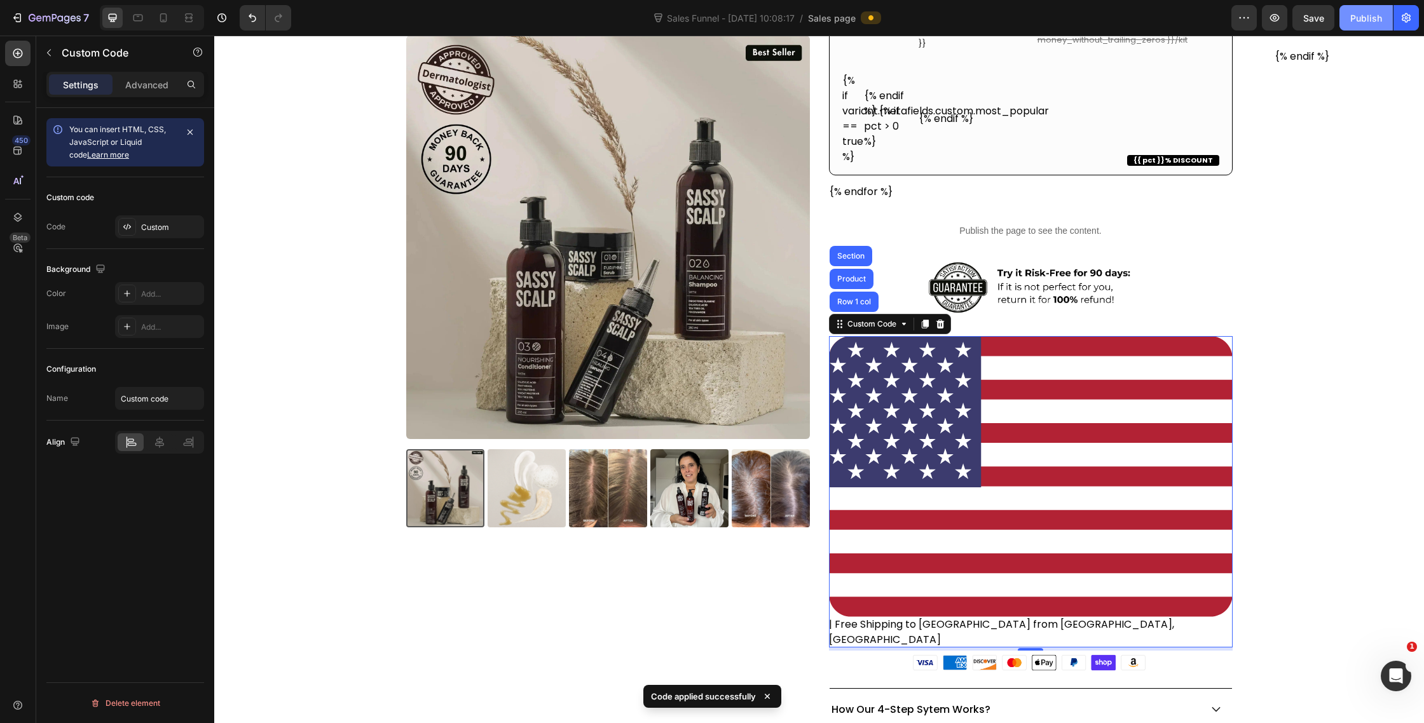
click at [1371, 26] on button "Publish" at bounding box center [1365, 17] width 53 height 25
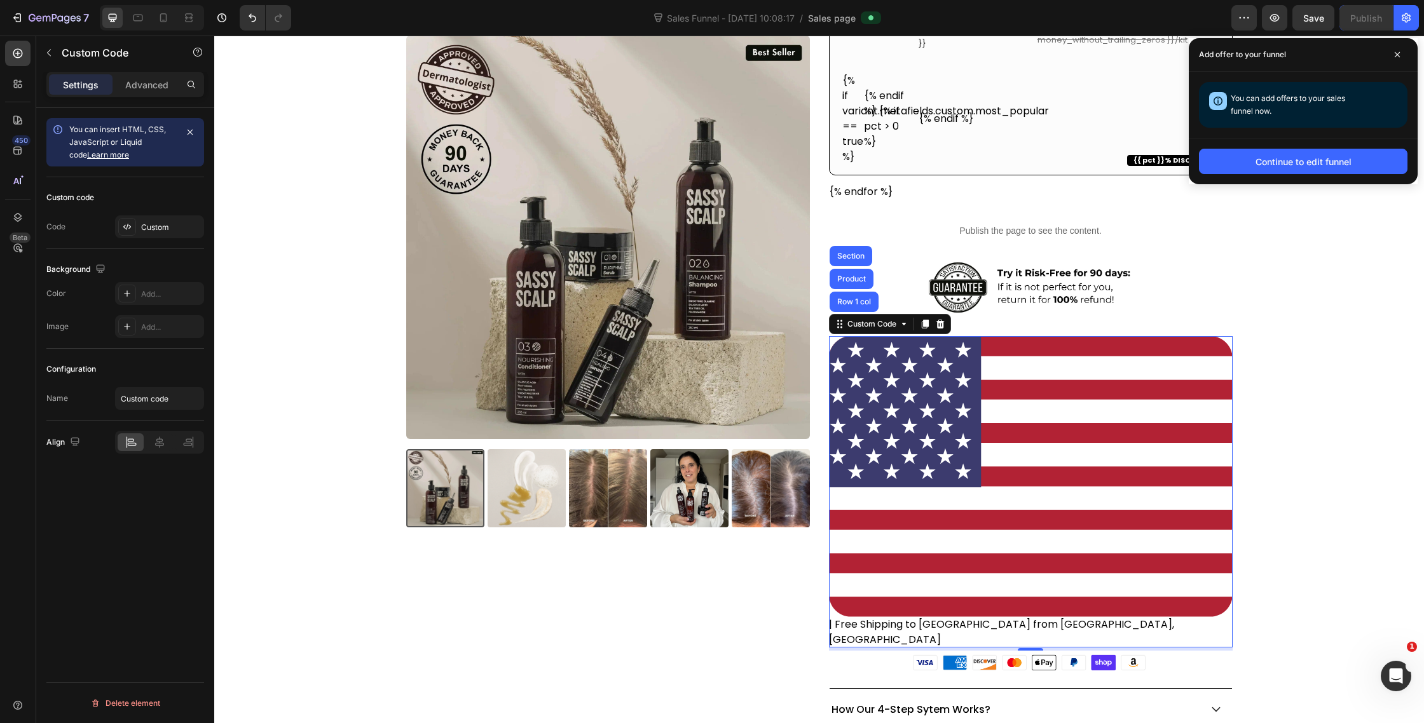
click at [881, 553] on icon at bounding box center [1031, 476] width 404 height 281
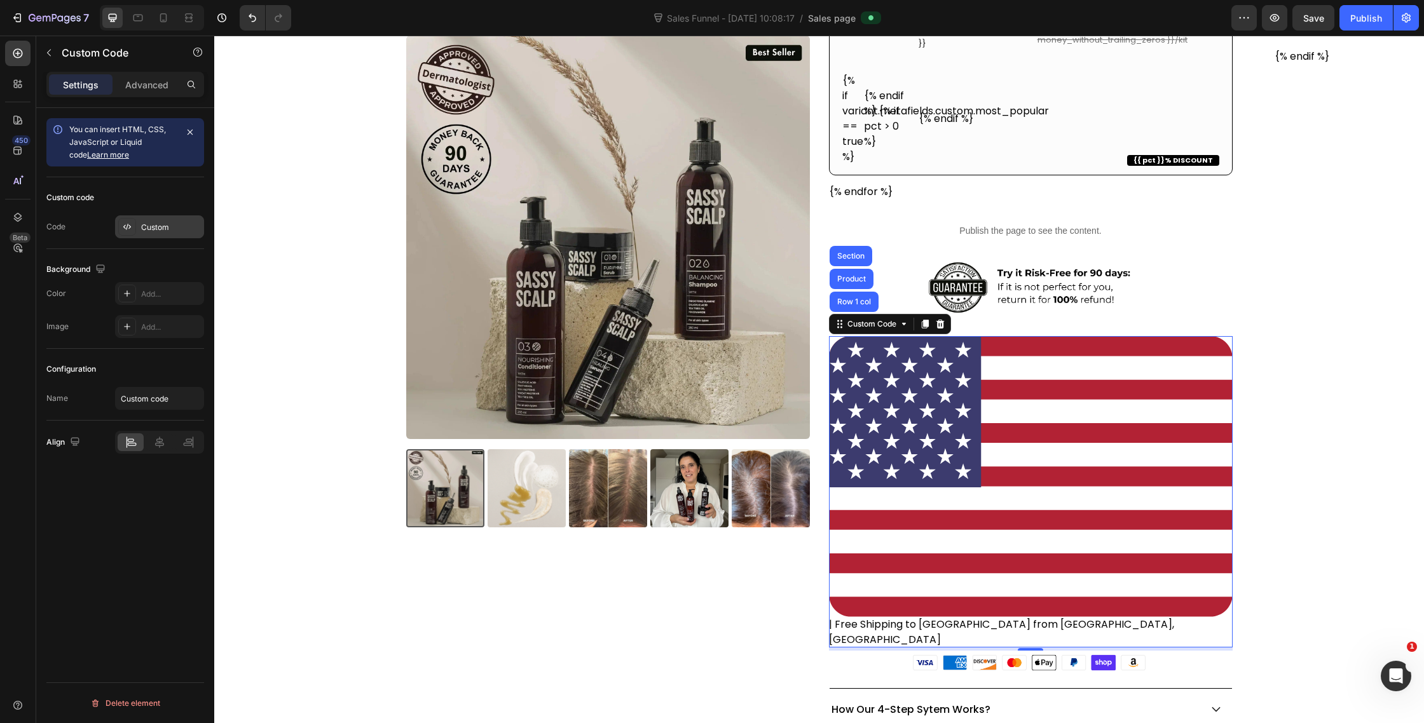
click at [123, 225] on icon at bounding box center [127, 227] width 10 height 10
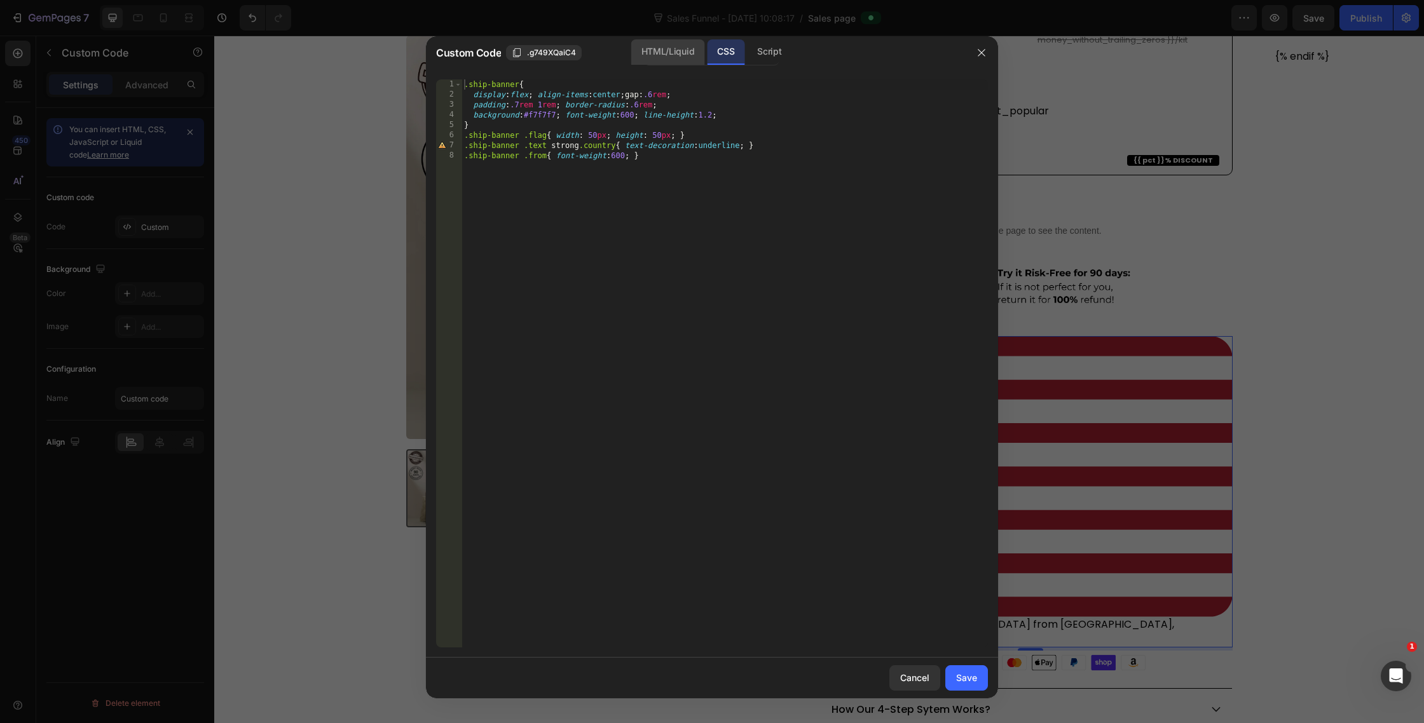
click at [666, 42] on div "HTML/Liquid" at bounding box center [667, 51] width 73 height 25
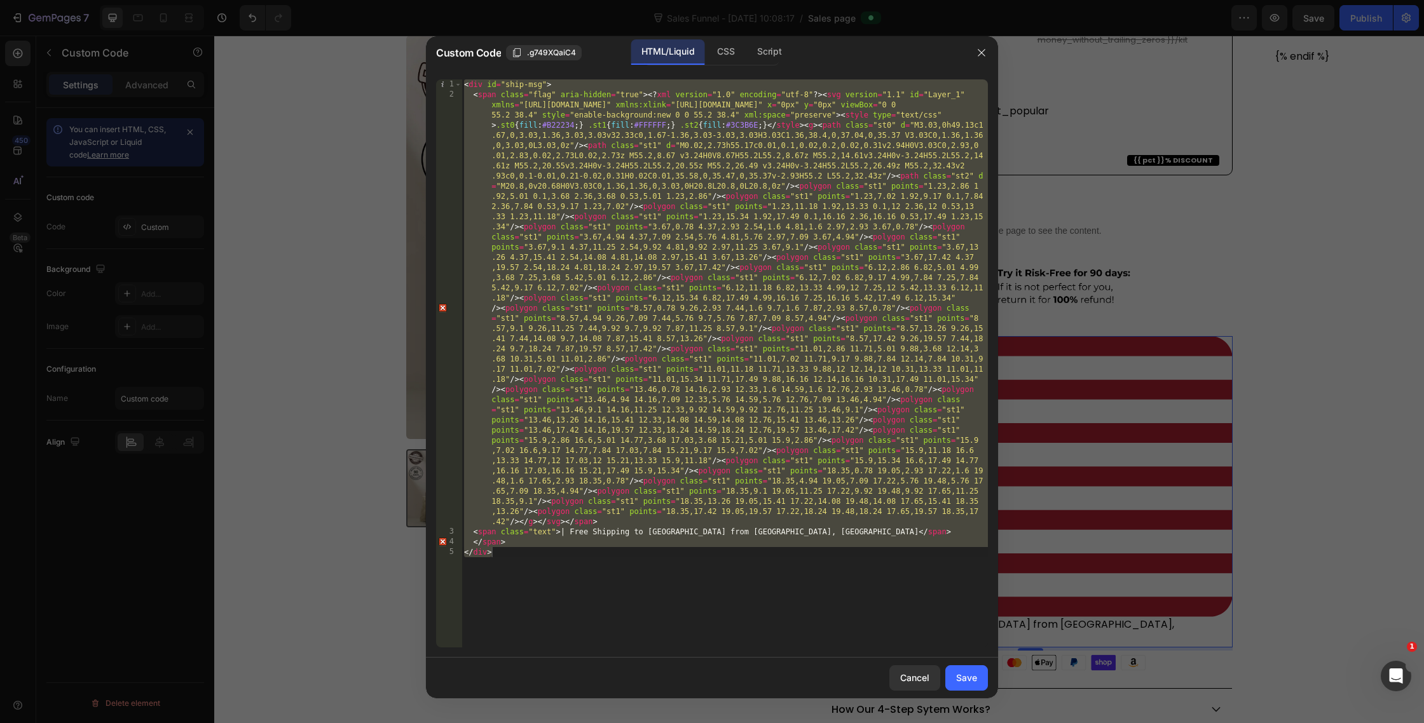
type textarea "</span> </div>"
click at [572, 173] on div "< div id = "ship-msg" > < span class = "flag" aria-hidden = "true" > <? xml ver…" at bounding box center [725, 373] width 526 height 589
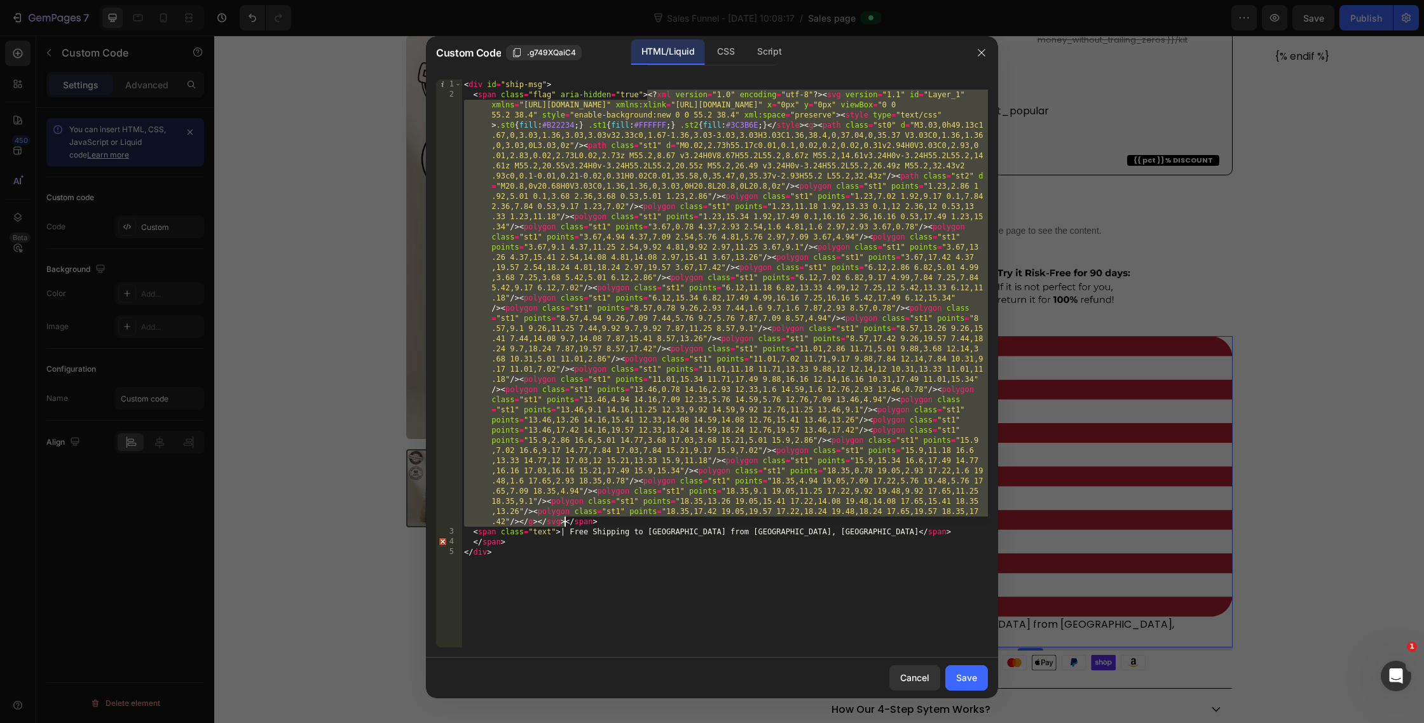
drag, startPoint x: 648, startPoint y: 96, endPoint x: 566, endPoint y: 523, distance: 434.3
click at [566, 523] on div "< div id = "ship-msg" > < span class = "flag" aria-hidden = "true" > <? xml ver…" at bounding box center [725, 373] width 526 height 589
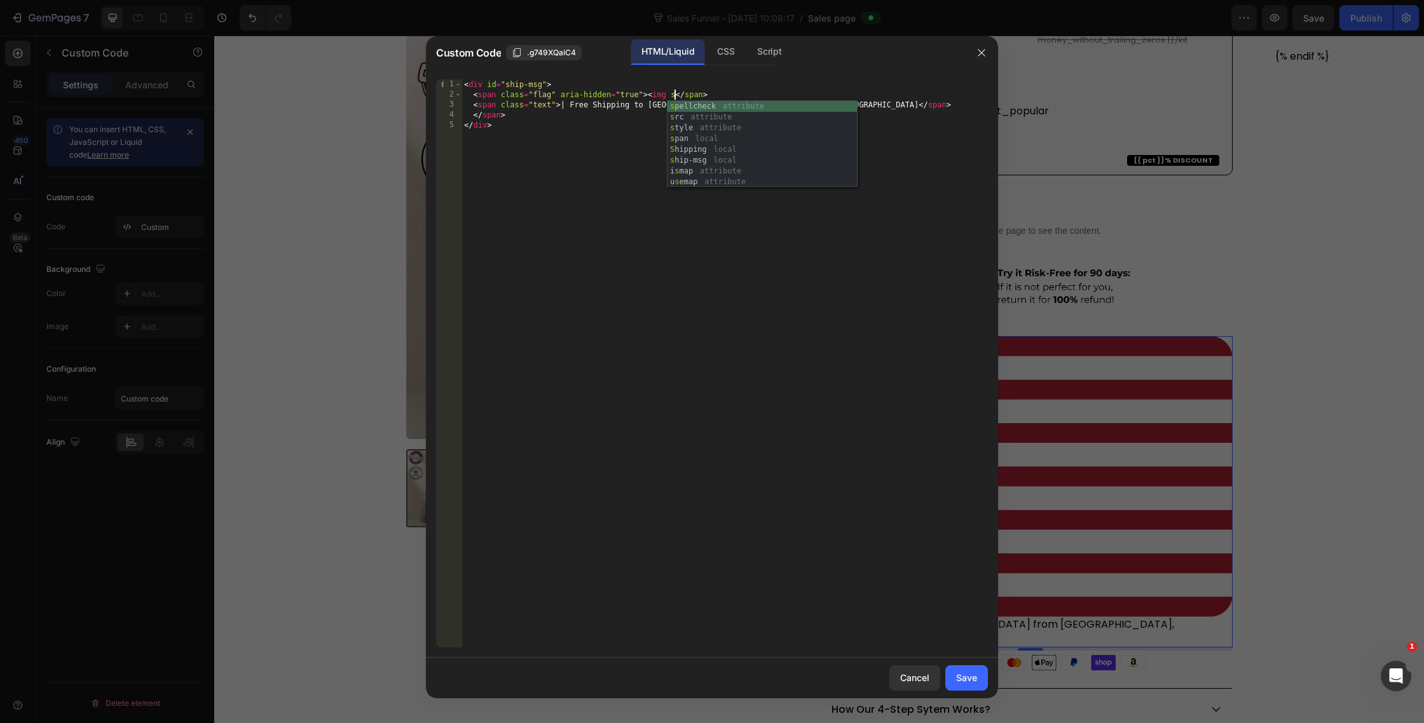
scroll to position [0, 17]
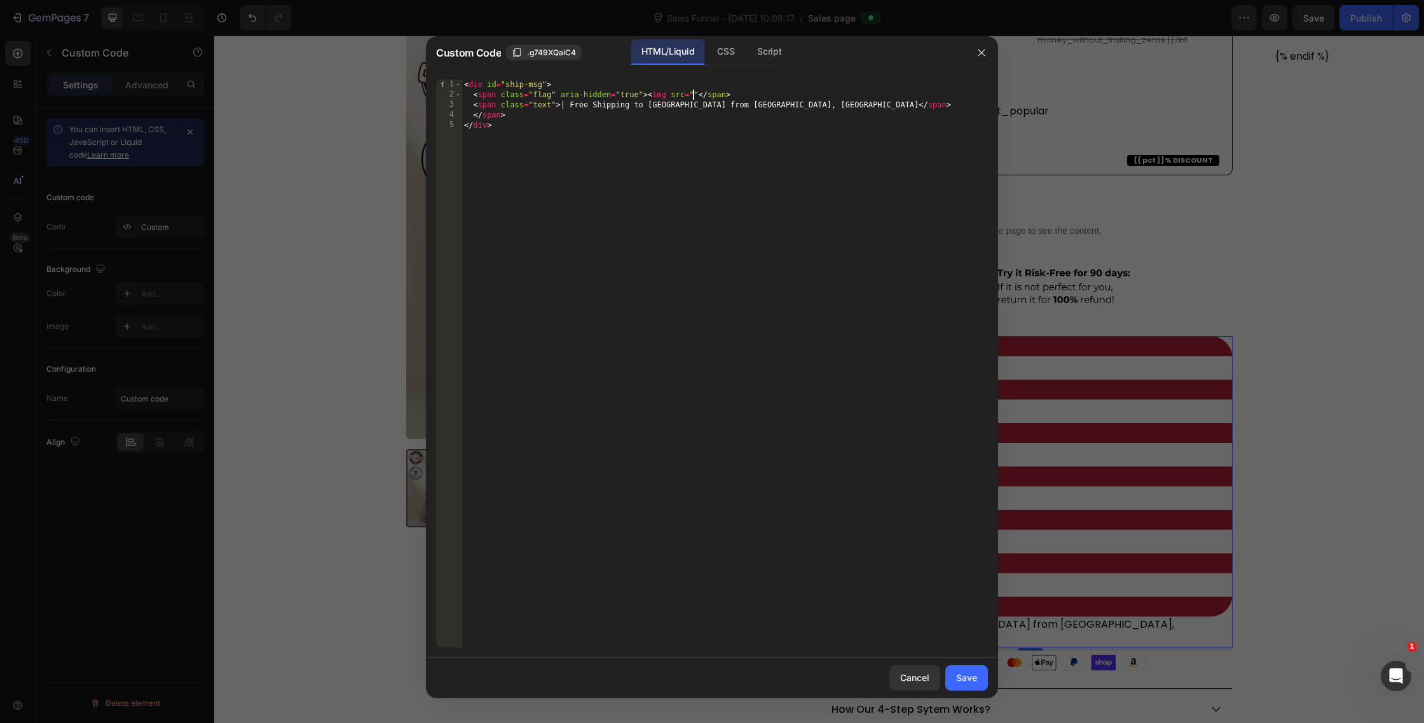
paste textarea "[URL][DOMAIN_NAME]"
type textarea "<span class="flag" aria-hidden="true"><img src="[URL][DOMAIN_NAME]"></span>"
click at [969, 682] on div "Save" at bounding box center [966, 677] width 21 height 13
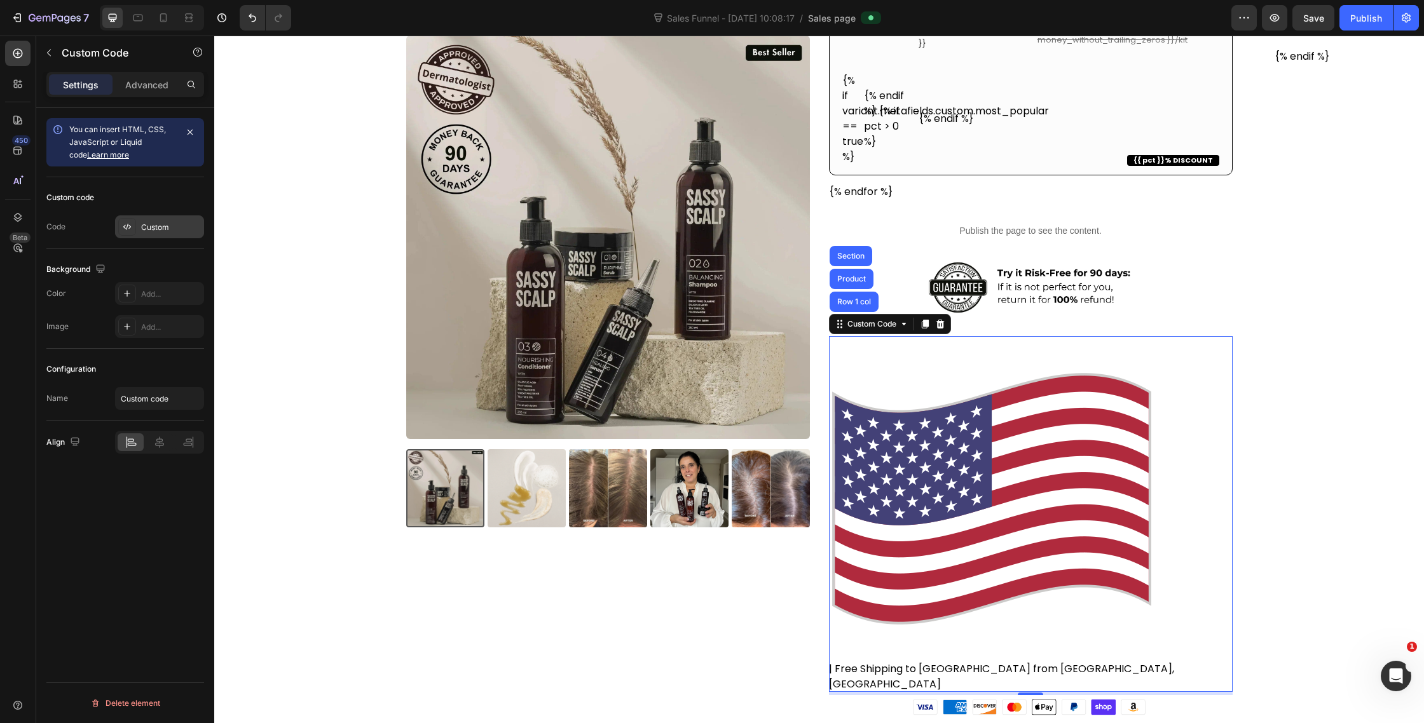
click at [123, 224] on icon at bounding box center [127, 227] width 10 height 10
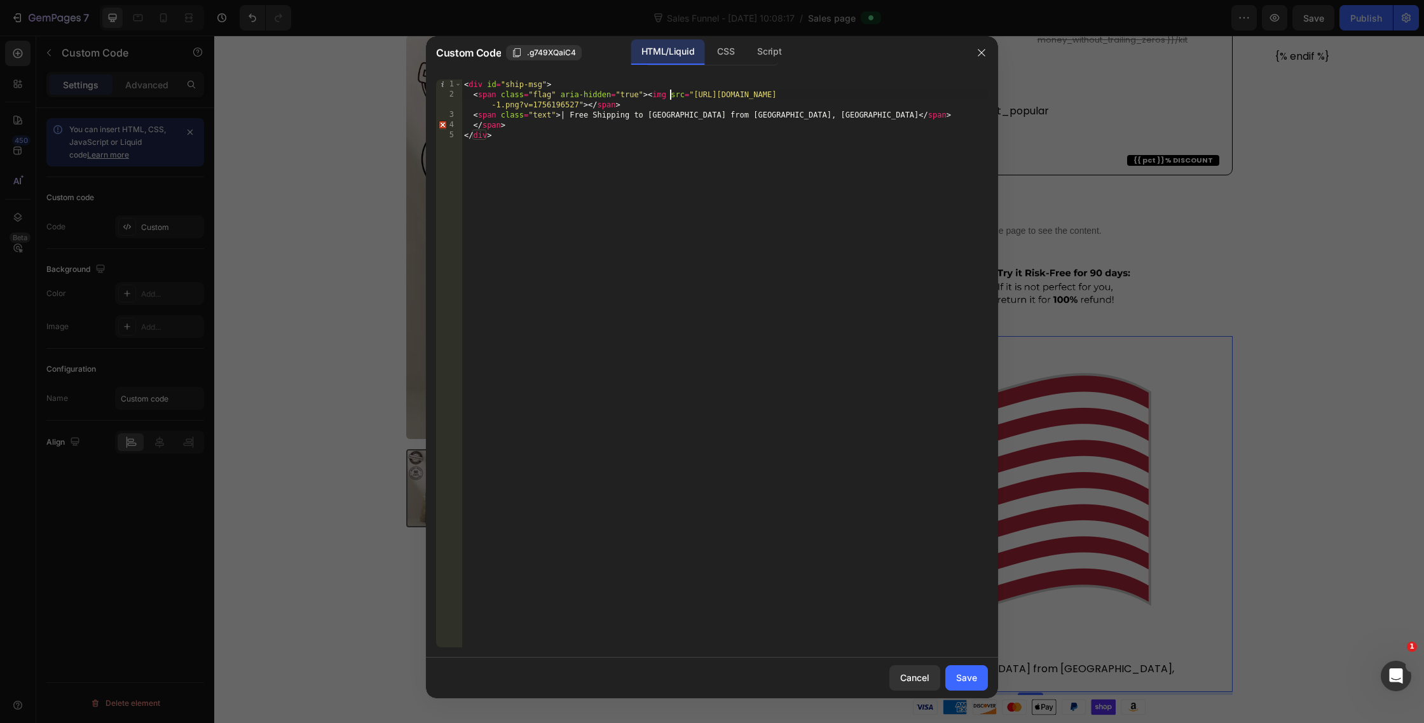
click at [672, 99] on div "< div id = "ship-msg" > < span class = "flag" aria-hidden = "true" > < img src …" at bounding box center [725, 373] width 526 height 589
type textarea "<span class="flag" aria-hidden="true"><img width="50px" height="50px" src="[URL…"
click at [961, 681] on div "Save" at bounding box center [966, 677] width 21 height 13
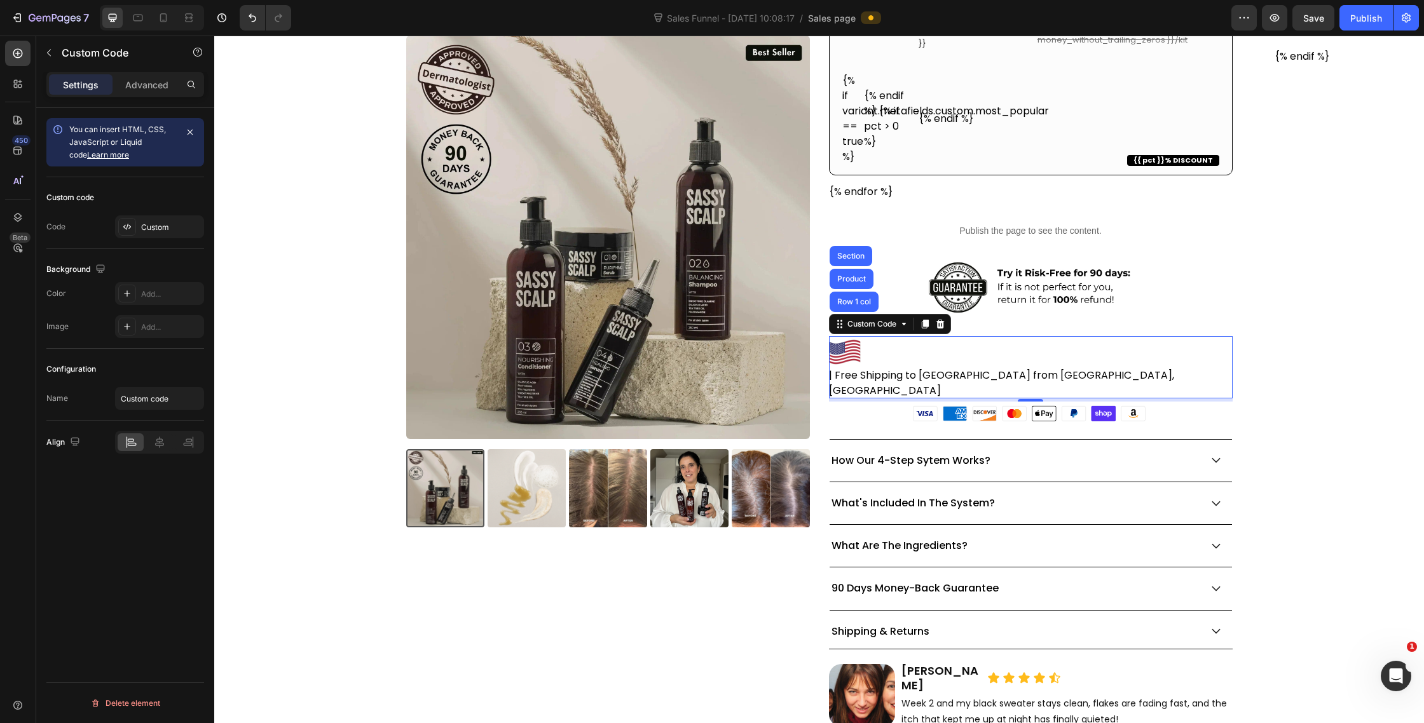
click at [852, 348] on img at bounding box center [845, 352] width 32 height 32
click at [132, 228] on icon at bounding box center [127, 227] width 10 height 10
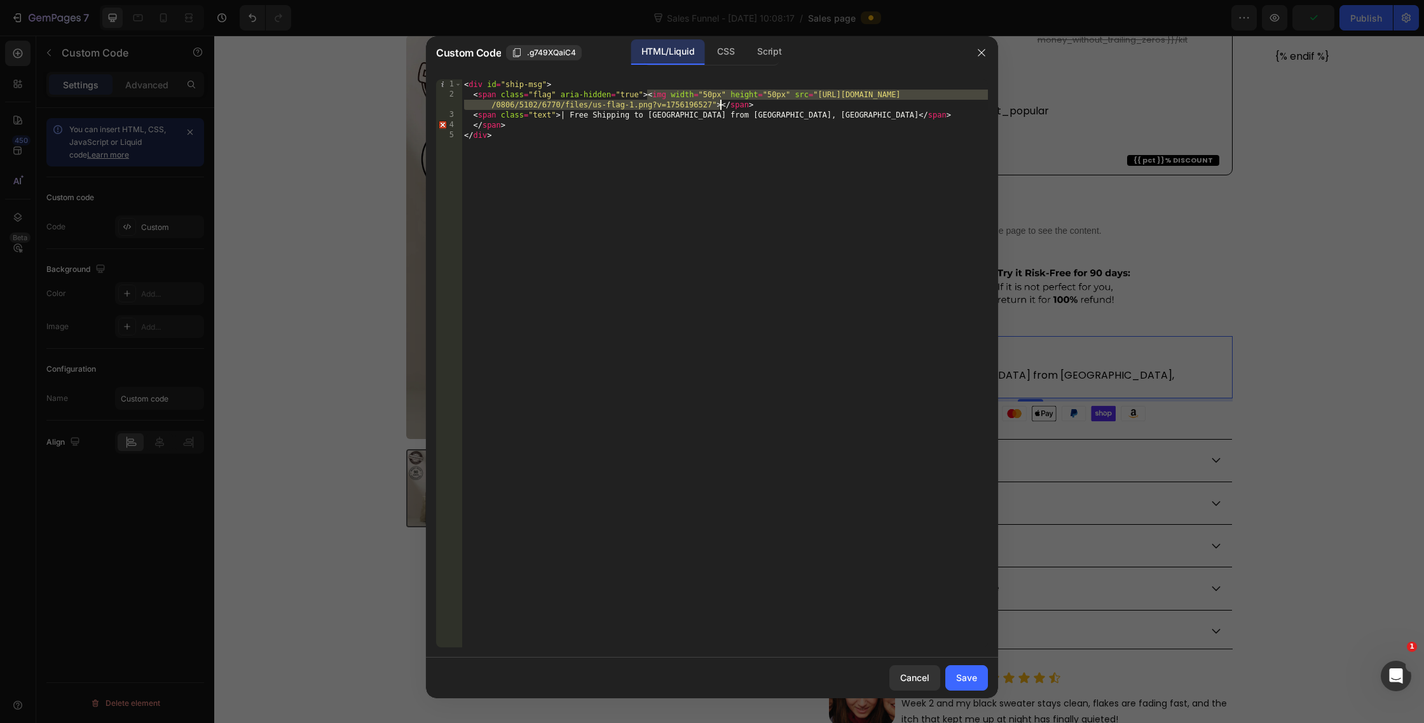
drag, startPoint x: 647, startPoint y: 96, endPoint x: 720, endPoint y: 107, distance: 73.3
click at [720, 108] on div "< div id = "ship-msg" > < span class = "flag" aria-hidden = "true" > < img widt…" at bounding box center [725, 373] width 526 height 589
click at [563, 107] on div "< div id = "ship-msg" > < span class = "flag" aria-hidden = "true" > </ span > …" at bounding box center [725, 373] width 526 height 589
paste textarea "<img width="50px" height="50px" src="[URL][DOMAIN_NAME]">"
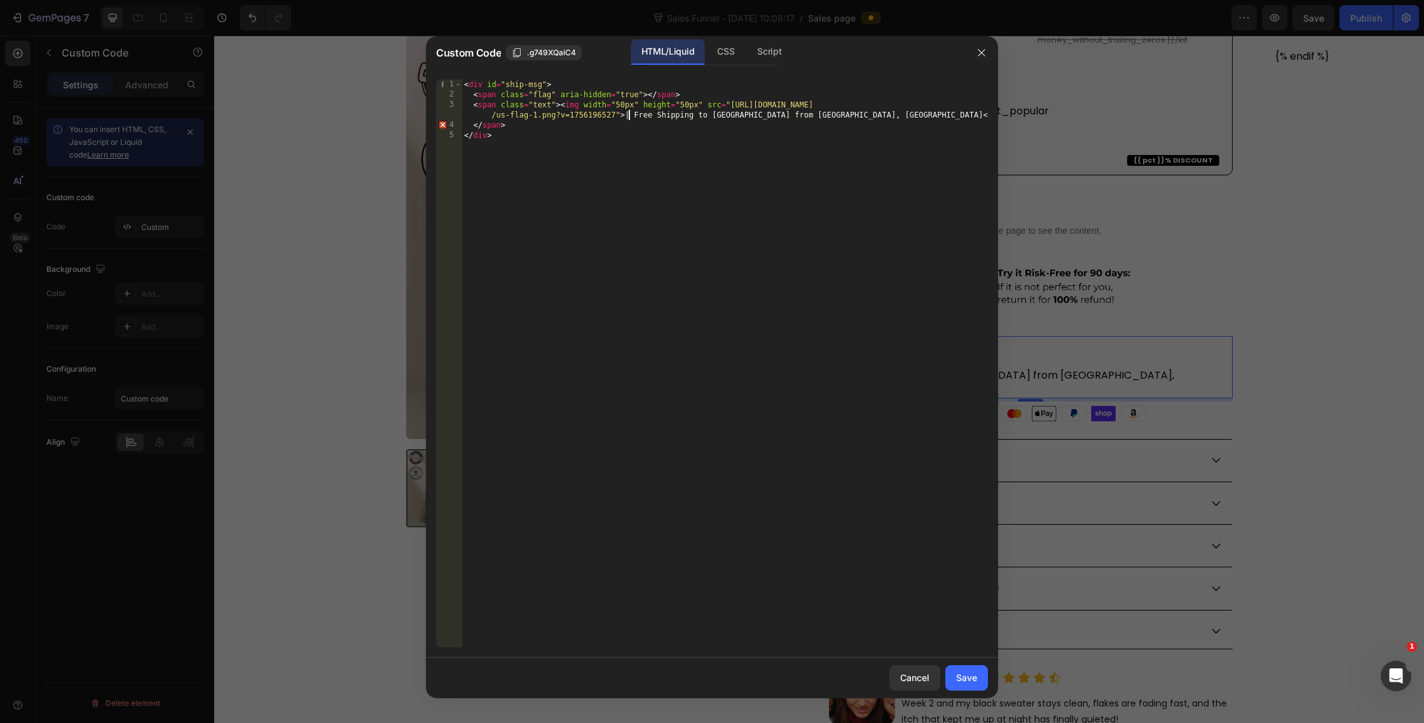
type textarea "<span class="text"><img width="50px" height="50px" src="[URL][DOMAIN_NAME]"> | …"
click at [966, 691] on div "Cancel Save" at bounding box center [712, 678] width 572 height 41
click at [966, 683] on div "Save" at bounding box center [966, 677] width 21 height 13
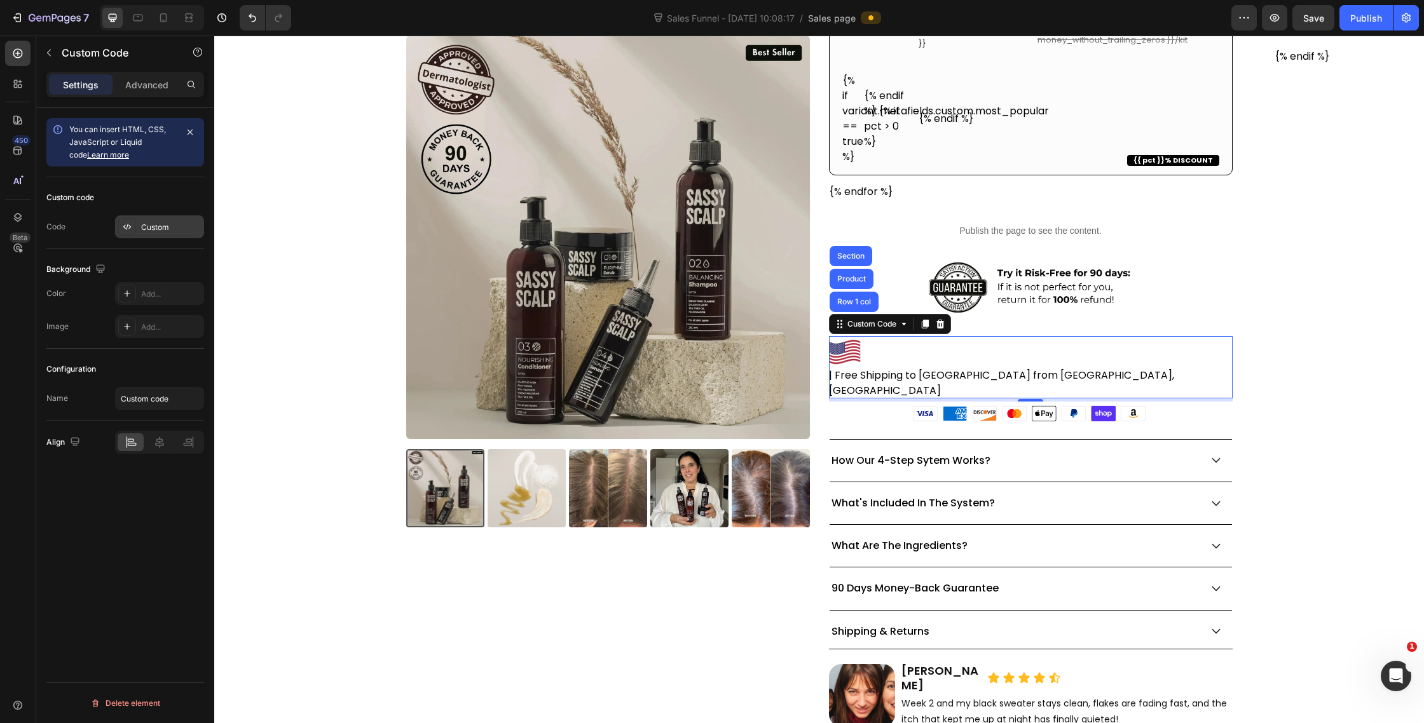
click at [130, 226] on icon at bounding box center [127, 227] width 10 height 10
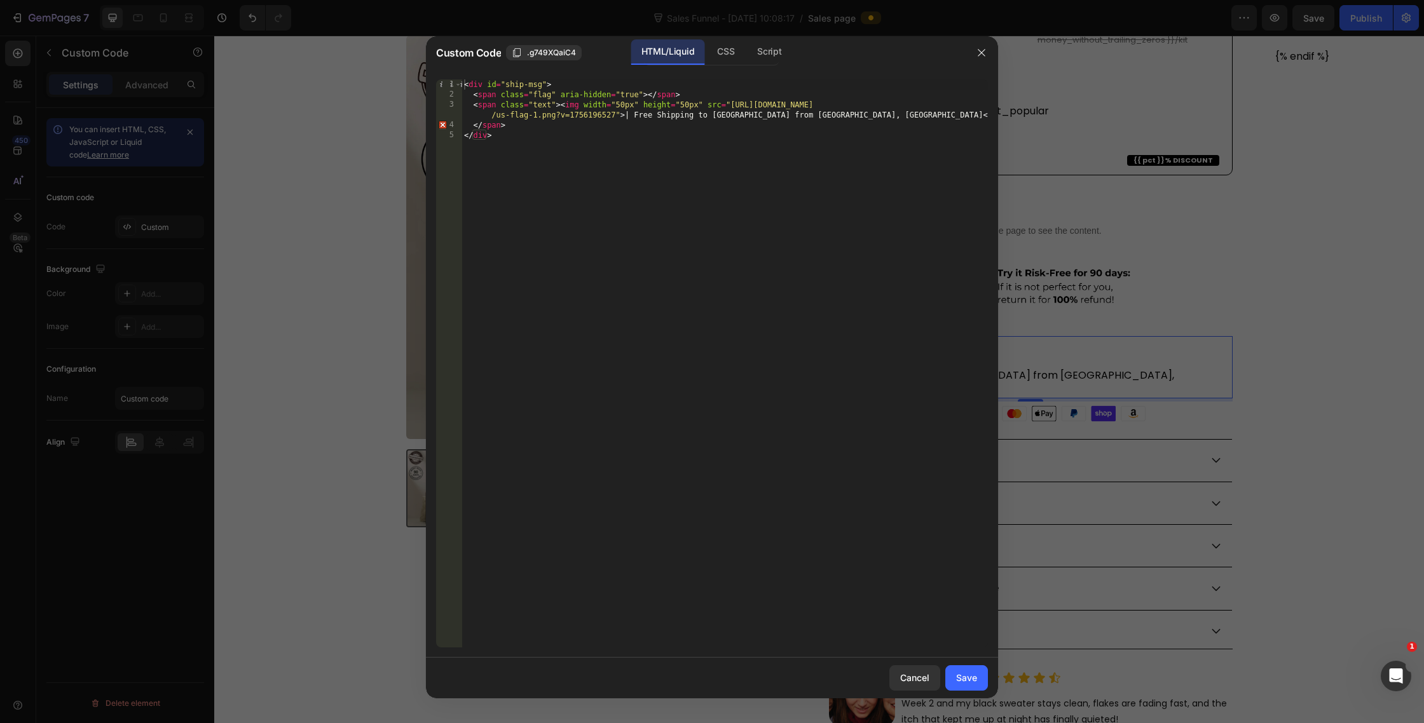
click at [626, 104] on div "< div id = "ship-msg" > < span class = "flag" aria-hidden = "true" > </ span > …" at bounding box center [725, 373] width 526 height 589
click at [690, 104] on div "< div id = "ship-msg" > < span class = "flag" aria-hidden = "true" > </ span > …" at bounding box center [725, 373] width 526 height 589
click at [678, 146] on div "< div id = "ship-msg" > < span class = "flag" aria-hidden = "true" > </ span > …" at bounding box center [725, 373] width 526 height 589
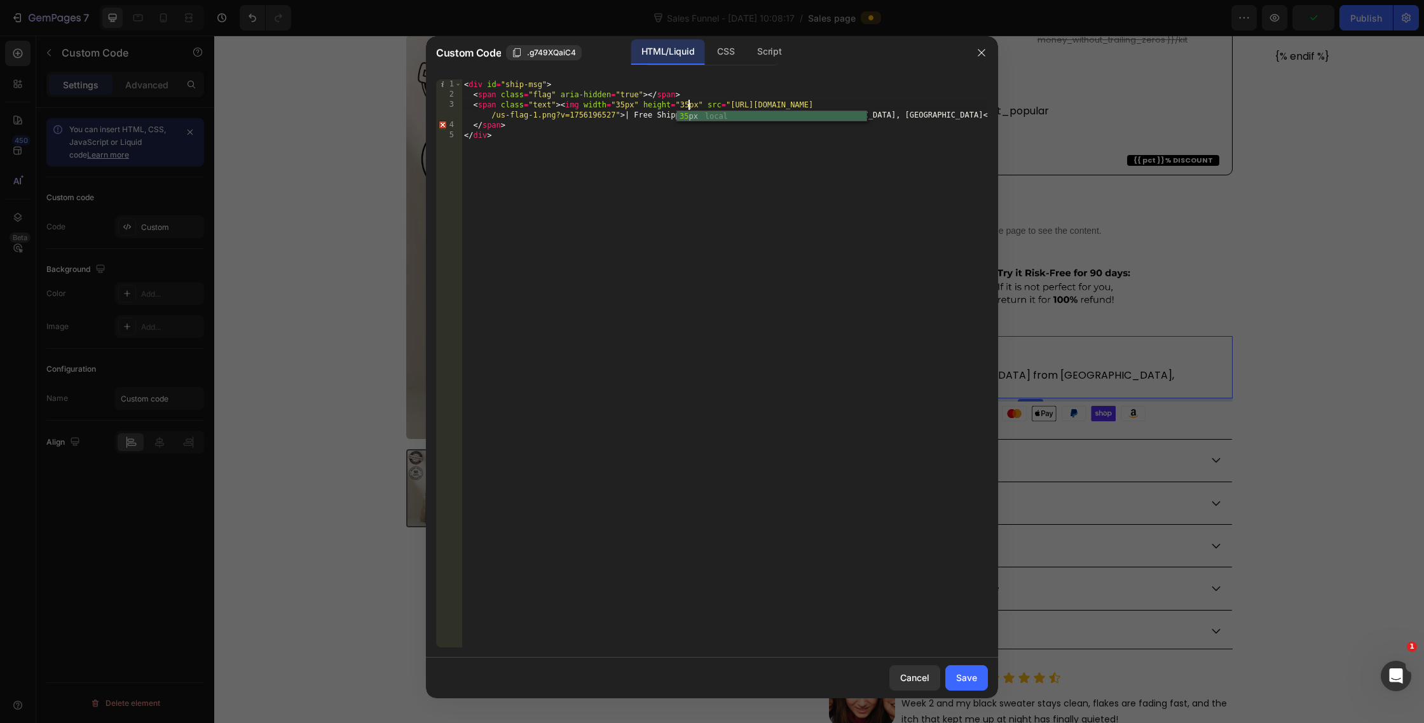
scroll to position [0, 1]
click at [559, 107] on div "< div id = "ship-msg" > < span class = "flag" aria-hidden = "true" > </ span > …" at bounding box center [725, 373] width 526 height 589
drag, startPoint x: 638, startPoint y: 105, endPoint x: 598, endPoint y: 107, distance: 40.1
click at [598, 107] on div "< div id = "ship-msg" > < span class = "flag" aria-hidden = "true" > </ span > …" at bounding box center [725, 373] width 526 height 589
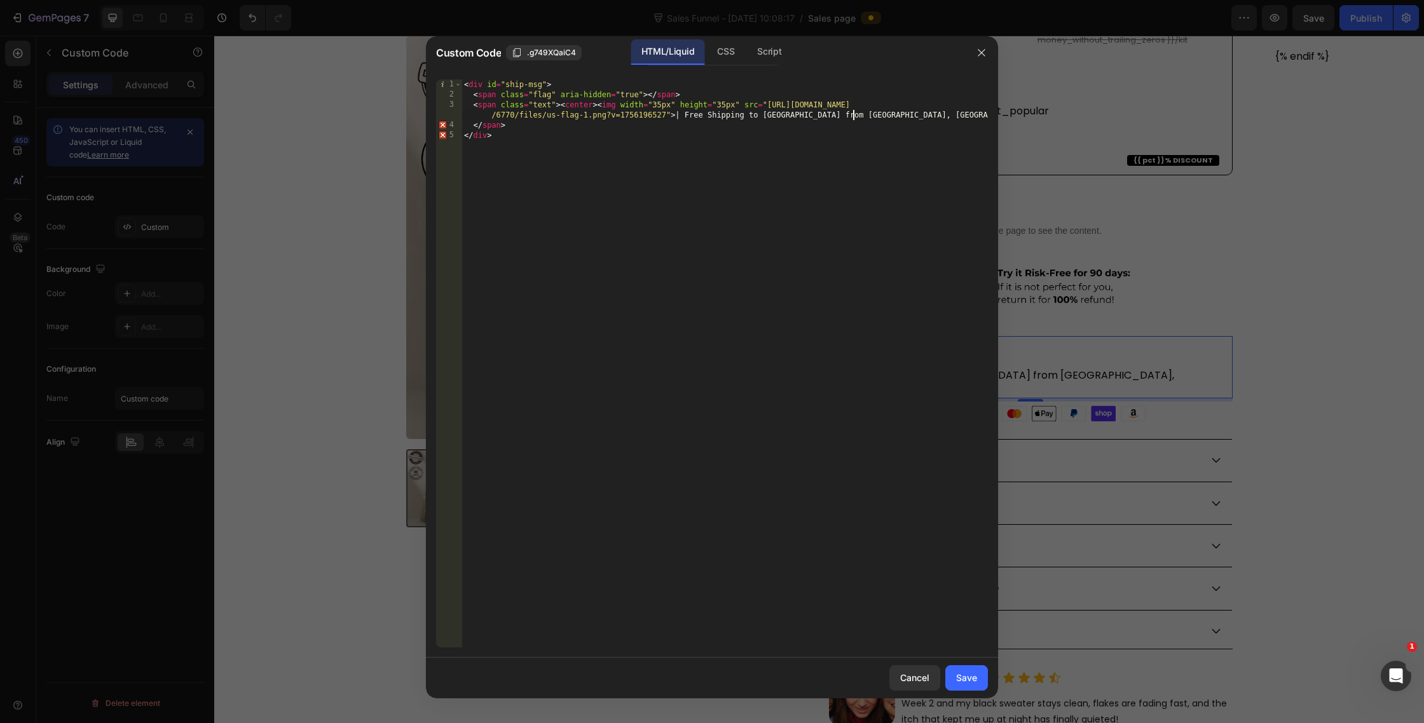
click at [855, 115] on div "< div id = "ship-msg" > < span class = "flag" aria-hidden = "true" > </ span > …" at bounding box center [725, 373] width 526 height 589
paste textarea "center></"
click at [767, 116] on div "< div id = "ship-msg" > < span class = "flag" aria-hidden = "true" > </ span > …" at bounding box center [725, 373] width 526 height 589
click at [690, 118] on div "< div id = "ship-msg" > < span class = "flag" aria-hidden = "true" > </ span > …" at bounding box center [725, 373] width 526 height 589
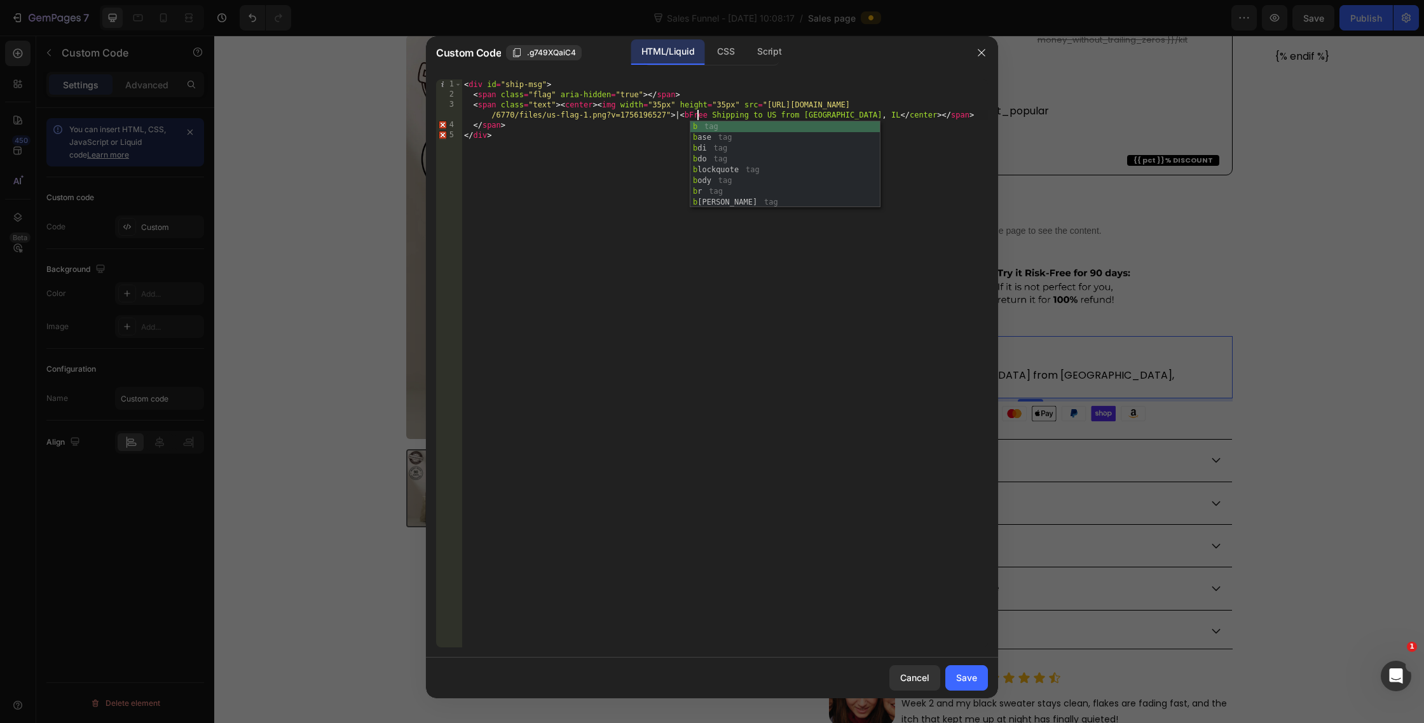
scroll to position [0, 58]
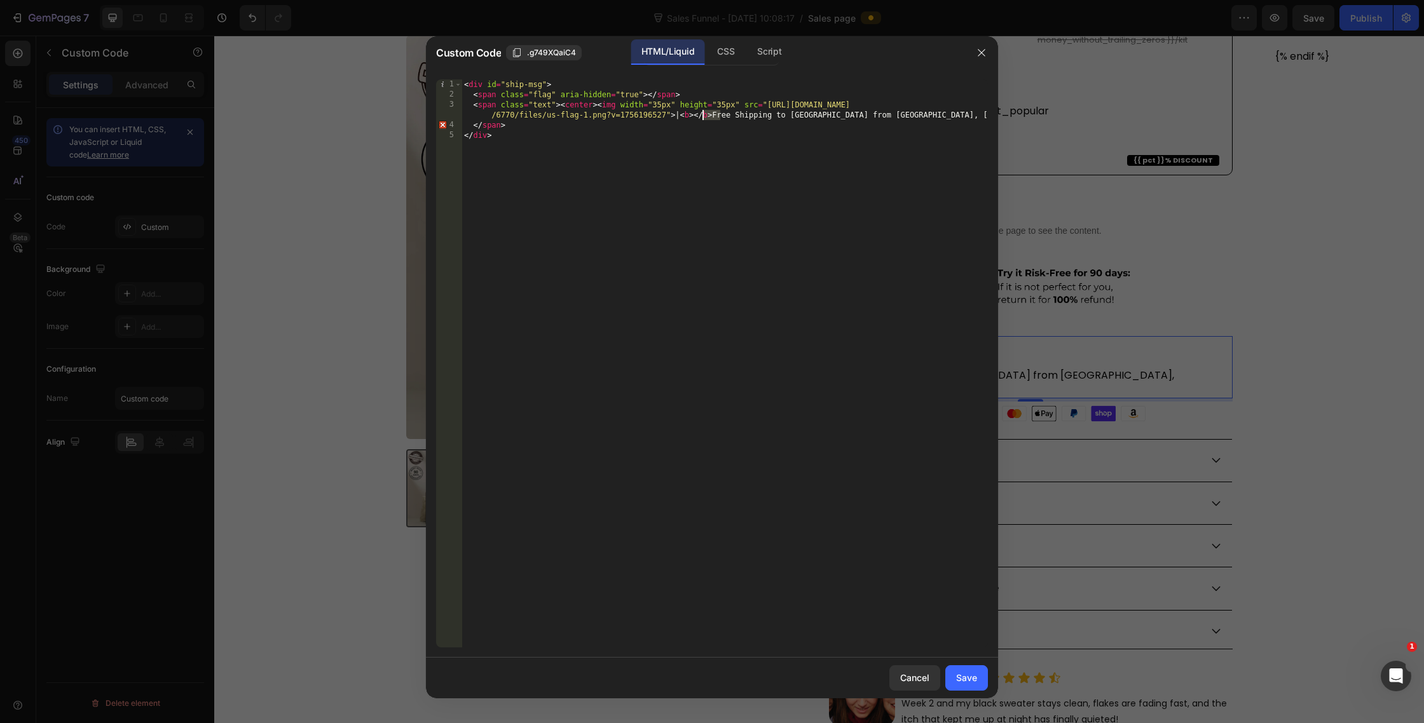
drag, startPoint x: 720, startPoint y: 118, endPoint x: 702, endPoint y: 119, distance: 17.2
click at [702, 119] on div "< div id = "ship-msg" > < span class = "flag" aria-hidden = "true" > </ span > …" at bounding box center [725, 373] width 526 height 589
click at [762, 116] on div "< div id = "ship-msg" > < span class = "flag" aria-hidden = "true" > </ span > …" at bounding box center [725, 373] width 526 height 589
paste textarea "</b>"
click at [853, 120] on div "< div id = "ship-msg" > < span class = "flag" aria-hidden = "true" > </ span > …" at bounding box center [725, 373] width 526 height 589
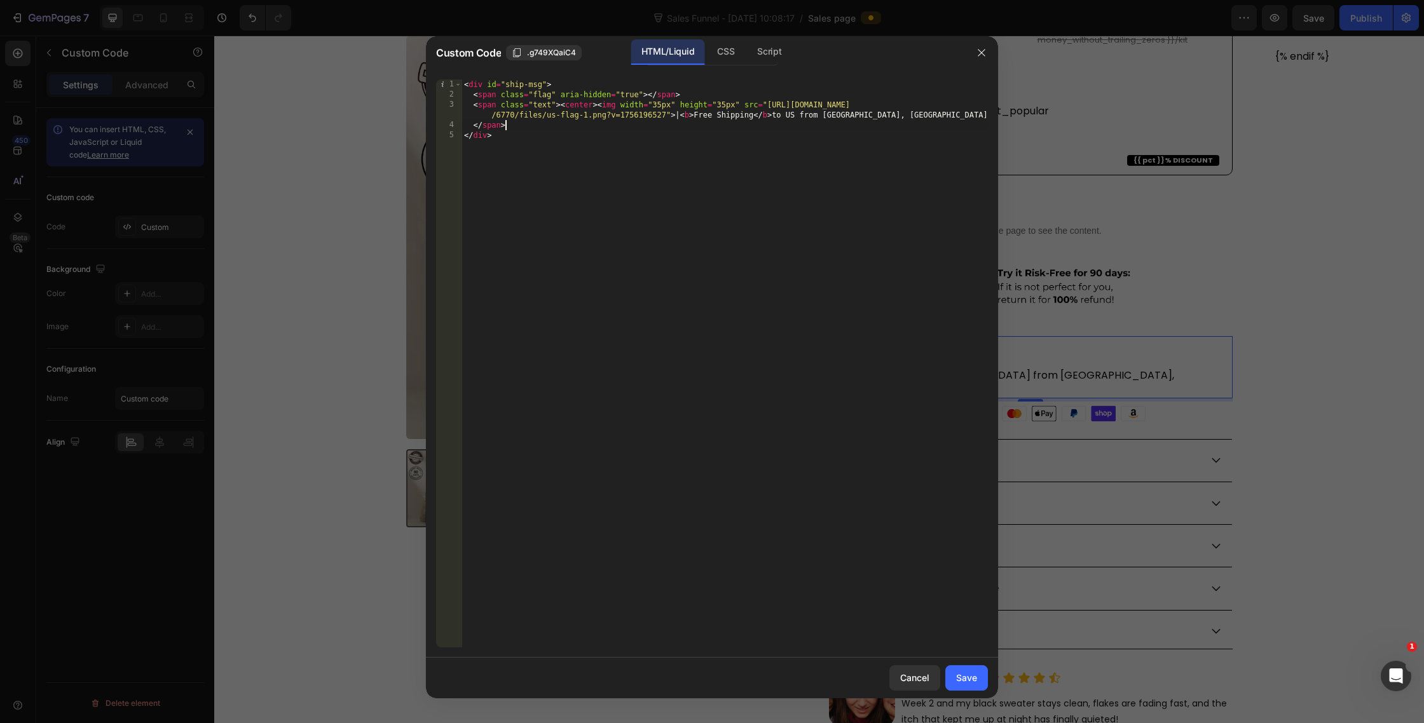
scroll to position [0, 3]
click at [837, 118] on div "< div id = "ship-msg" > < span class = "flag" aria-hidden = "true" > </ span > …" at bounding box center [725, 373] width 526 height 589
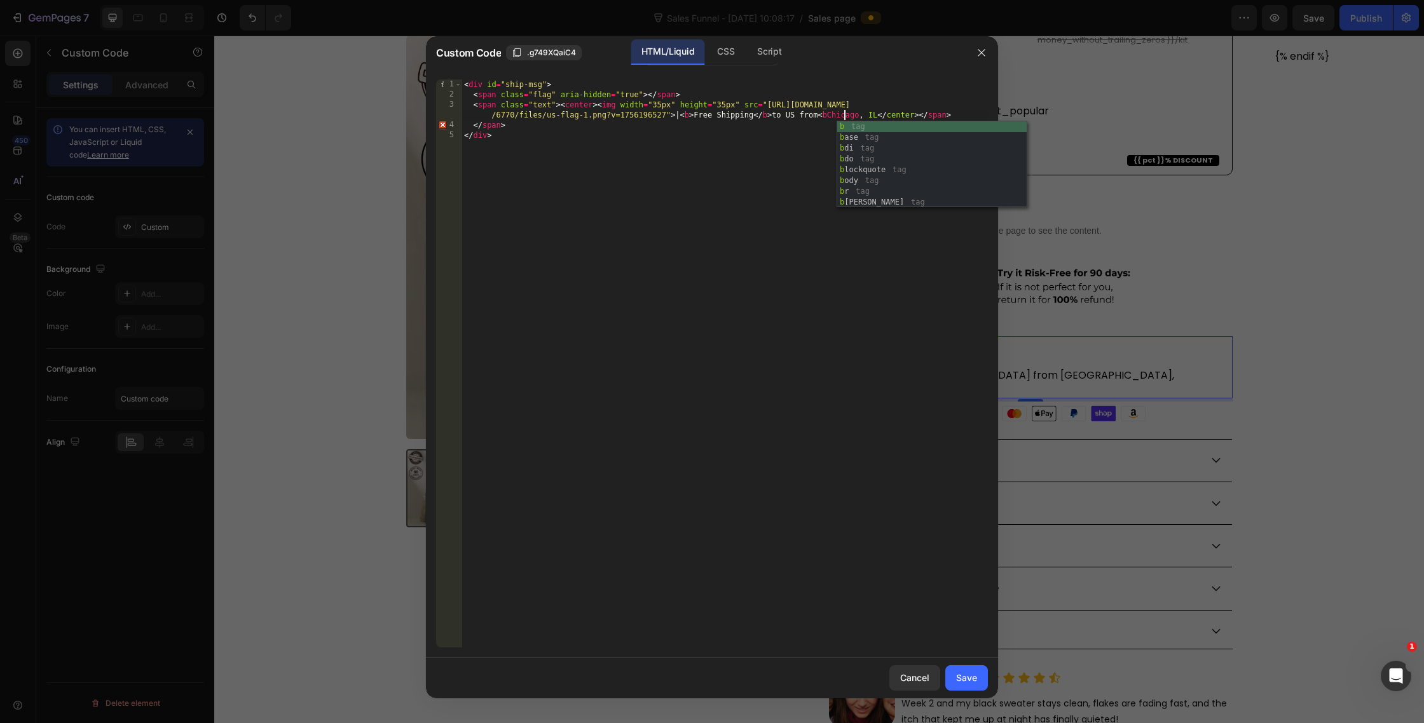
scroll to position [0, 71]
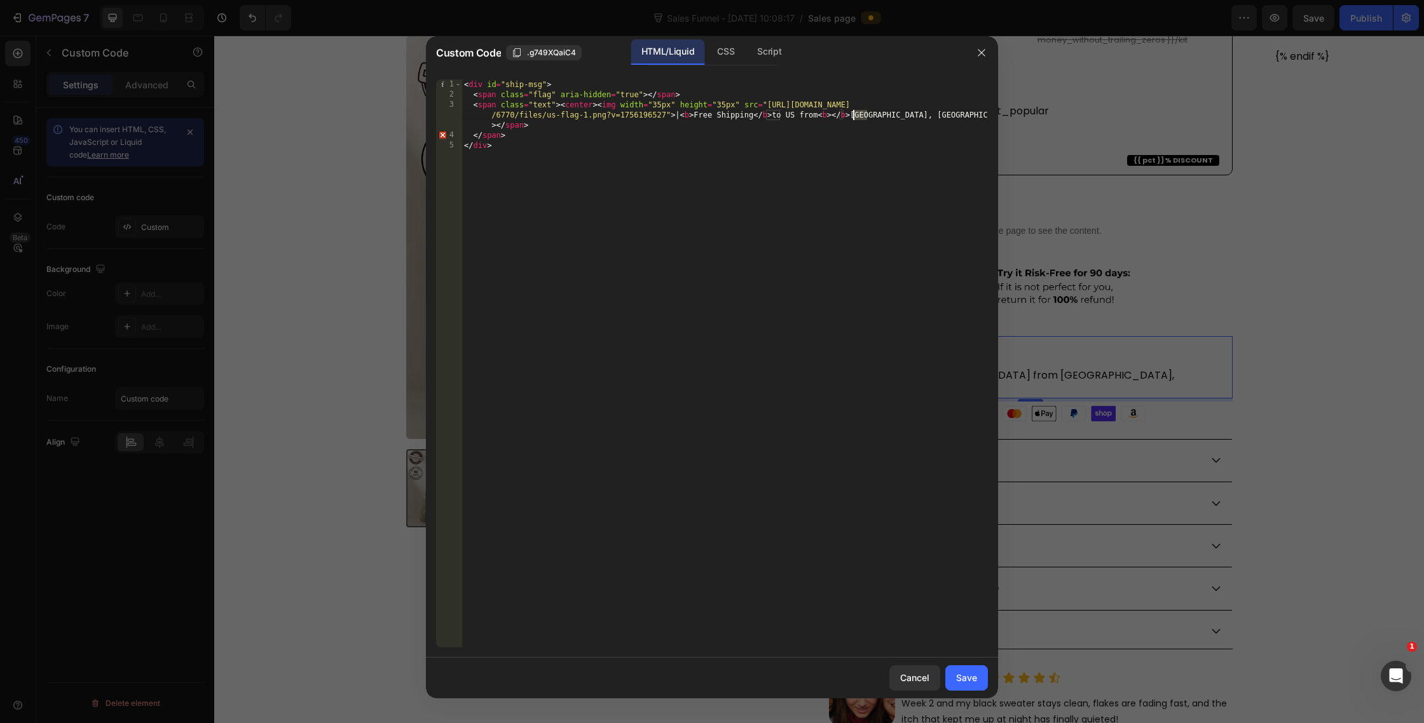
drag, startPoint x: 867, startPoint y: 117, endPoint x: 851, endPoint y: 117, distance: 15.9
click at [851, 117] on div "< div id = "ship-msg" > < span class = "flag" aria-hidden = "true" > </ span > …" at bounding box center [725, 373] width 526 height 589
drag, startPoint x: 849, startPoint y: 117, endPoint x: 866, endPoint y: 118, distance: 16.5
click at [866, 117] on div "< div id = "ship-msg" > < span class = "flag" aria-hidden = "true" > </ span > …" at bounding box center [725, 373] width 526 height 589
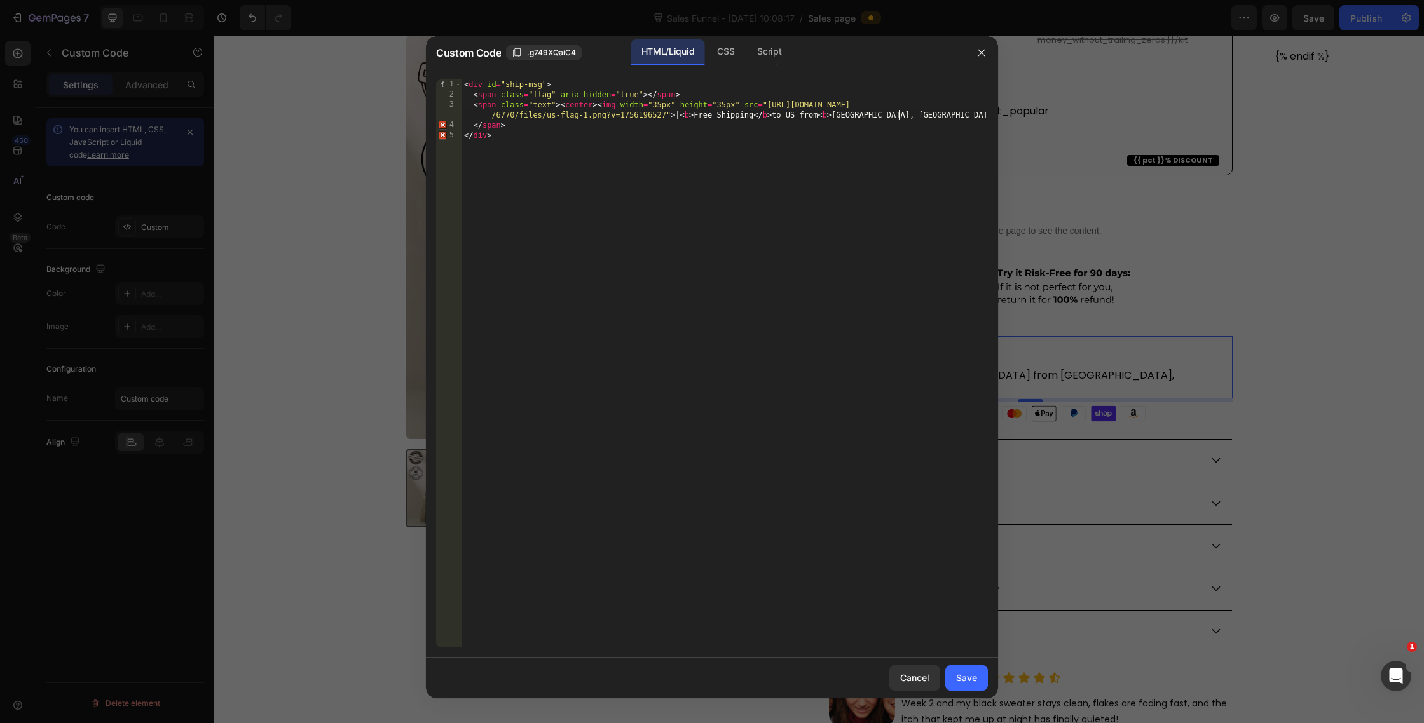
click at [901, 116] on div "< div id = "ship-msg" > < span class = "flag" aria-hidden = "true" > </ span > …" at bounding box center [725, 373] width 526 height 589
paste textarea "b></"
type textarea "<span class="text"><center><img width="35px" height="35px" src="[URL][DOMAIN_NA…"
click at [965, 669] on button "Save" at bounding box center [966, 678] width 43 height 25
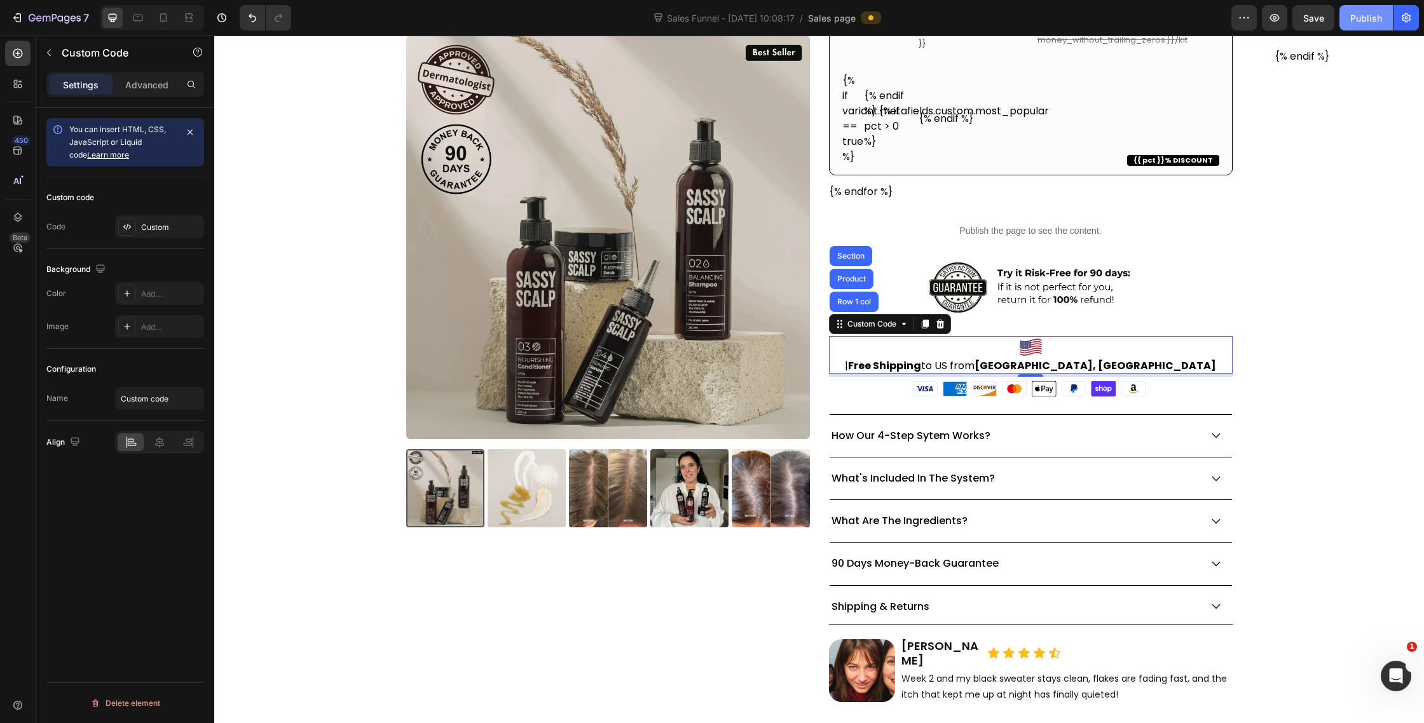
click at [1375, 16] on div "Publish" at bounding box center [1366, 17] width 32 height 13
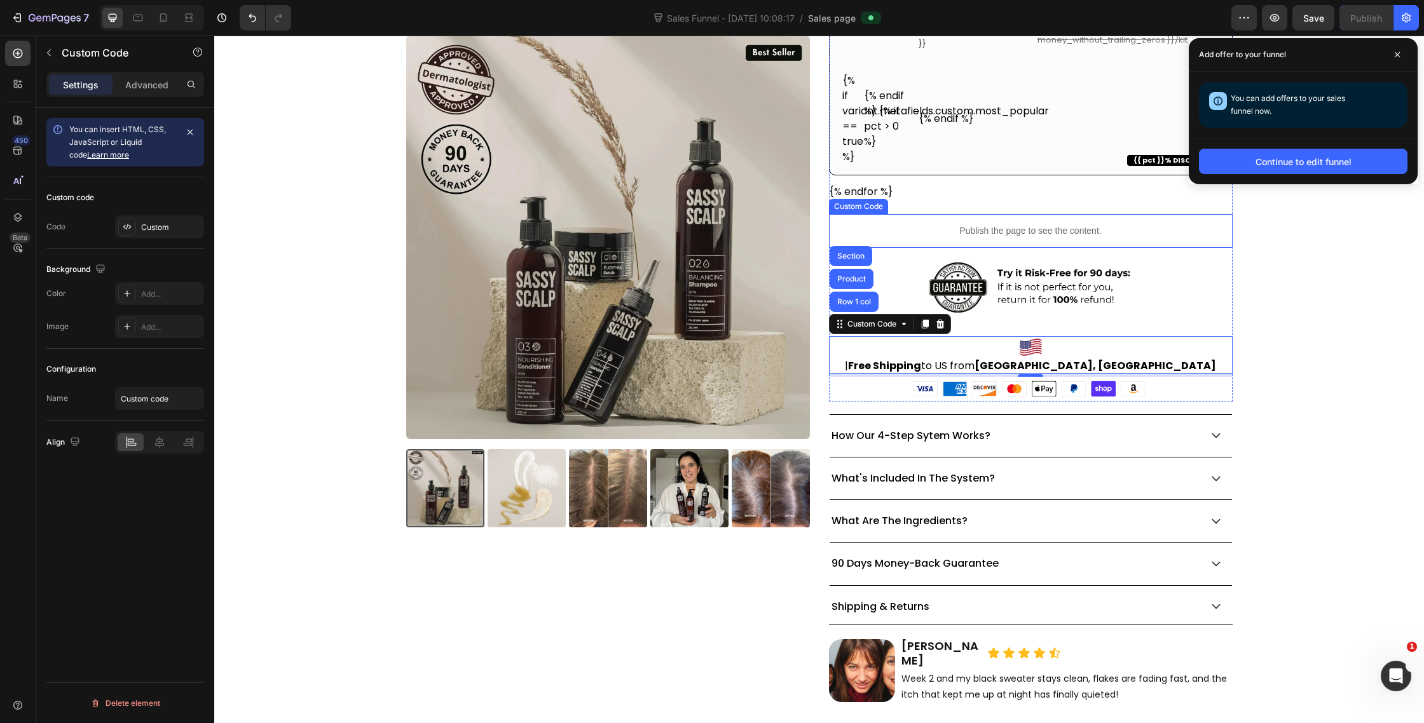
click at [1015, 221] on div "Publish the page to see the content." at bounding box center [1031, 231] width 404 height 34
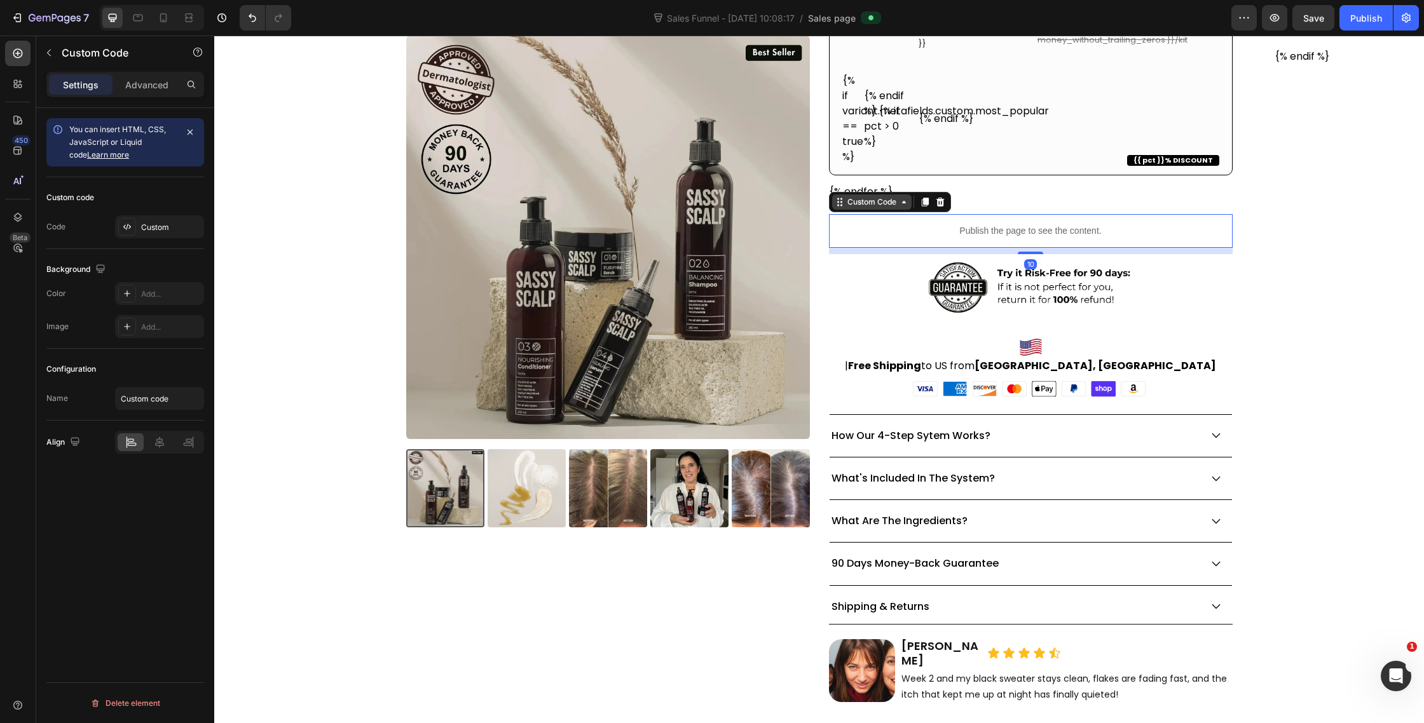
click at [853, 202] on div "Custom Code" at bounding box center [872, 201] width 54 height 11
click at [125, 230] on icon at bounding box center [127, 227] width 10 height 10
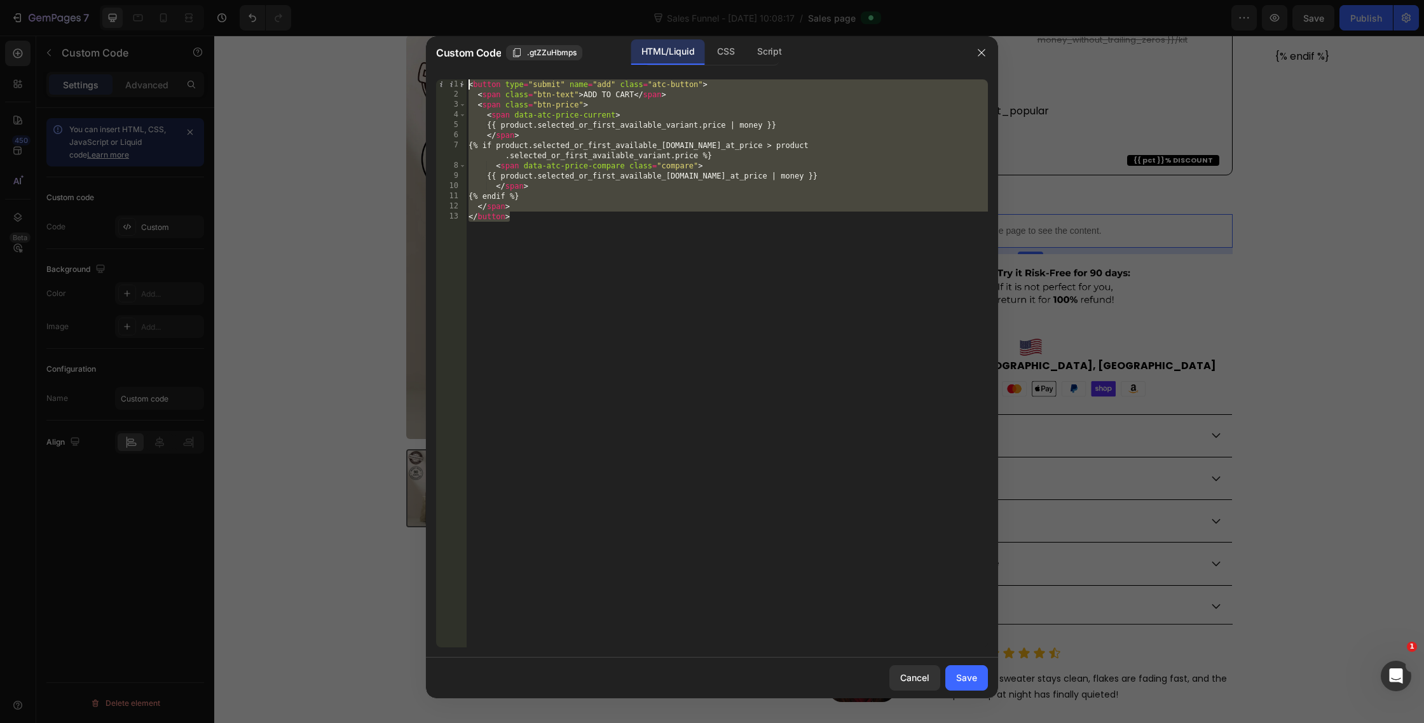
drag, startPoint x: 523, startPoint y: 216, endPoint x: 417, endPoint y: 45, distance: 200.9
click at [417, 44] on div "Custom Code .gtZZuHbmps HTML/Liquid CSS Script </button> 1 2 3 4 5 6 7 8 9 10 1…" at bounding box center [712, 361] width 1424 height 723
paste textarea "/butto"
type textarea "</button>"
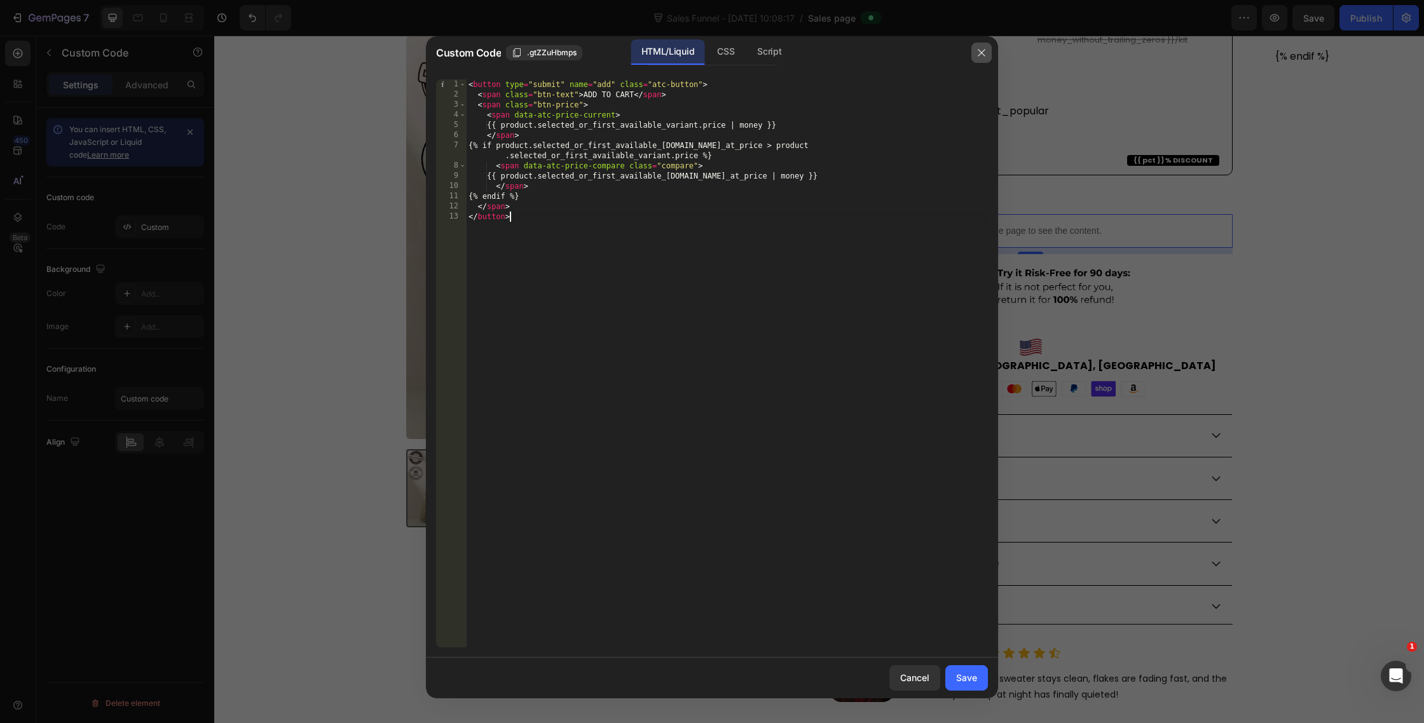
click at [982, 52] on icon "button" at bounding box center [981, 53] width 10 height 10
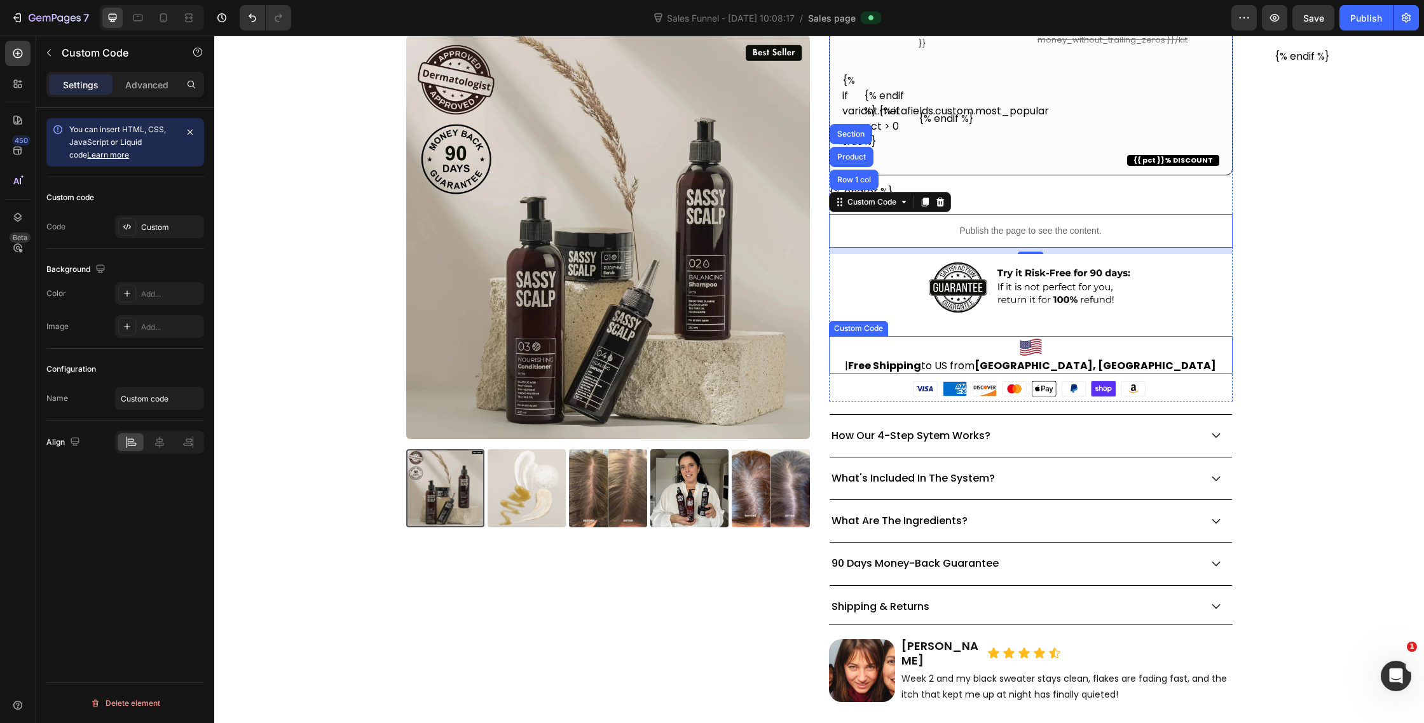
click at [921, 359] on b "Free Shipping" at bounding box center [884, 366] width 73 height 15
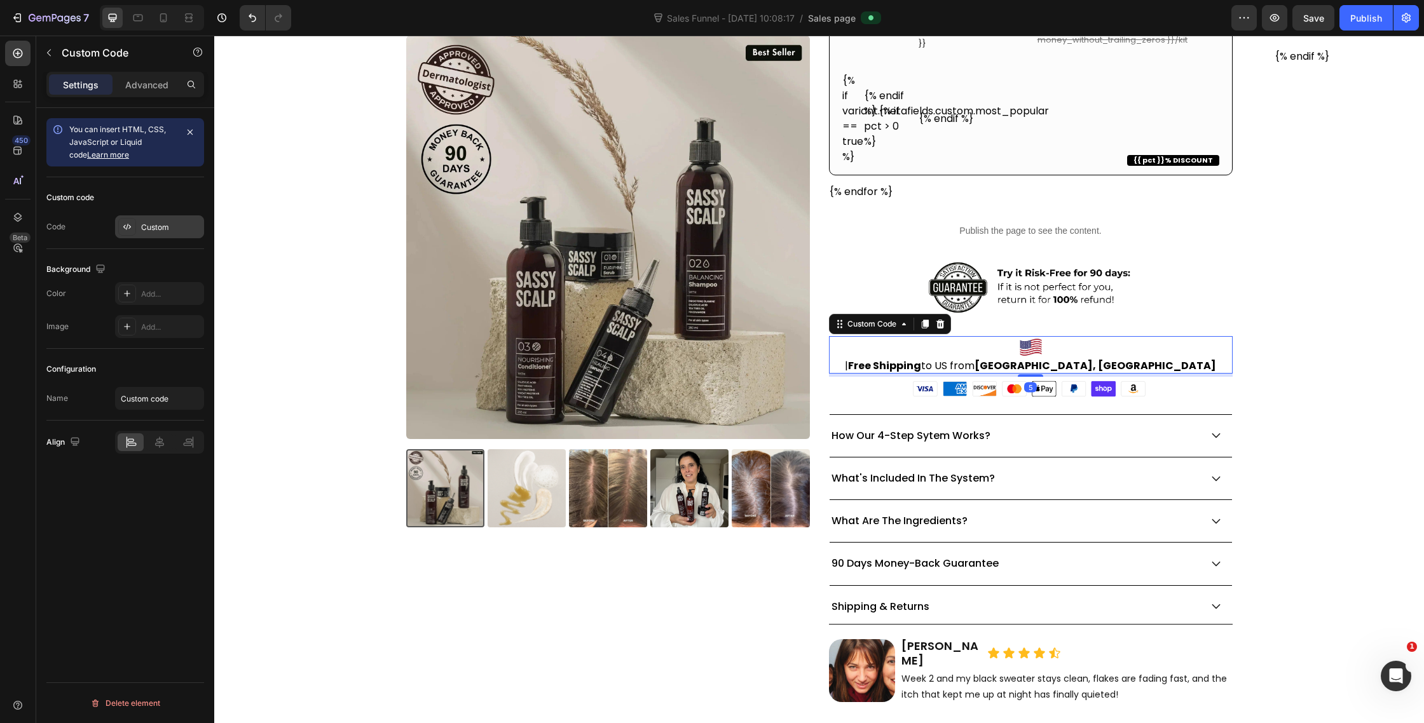
click at [119, 226] on div at bounding box center [127, 227] width 18 height 18
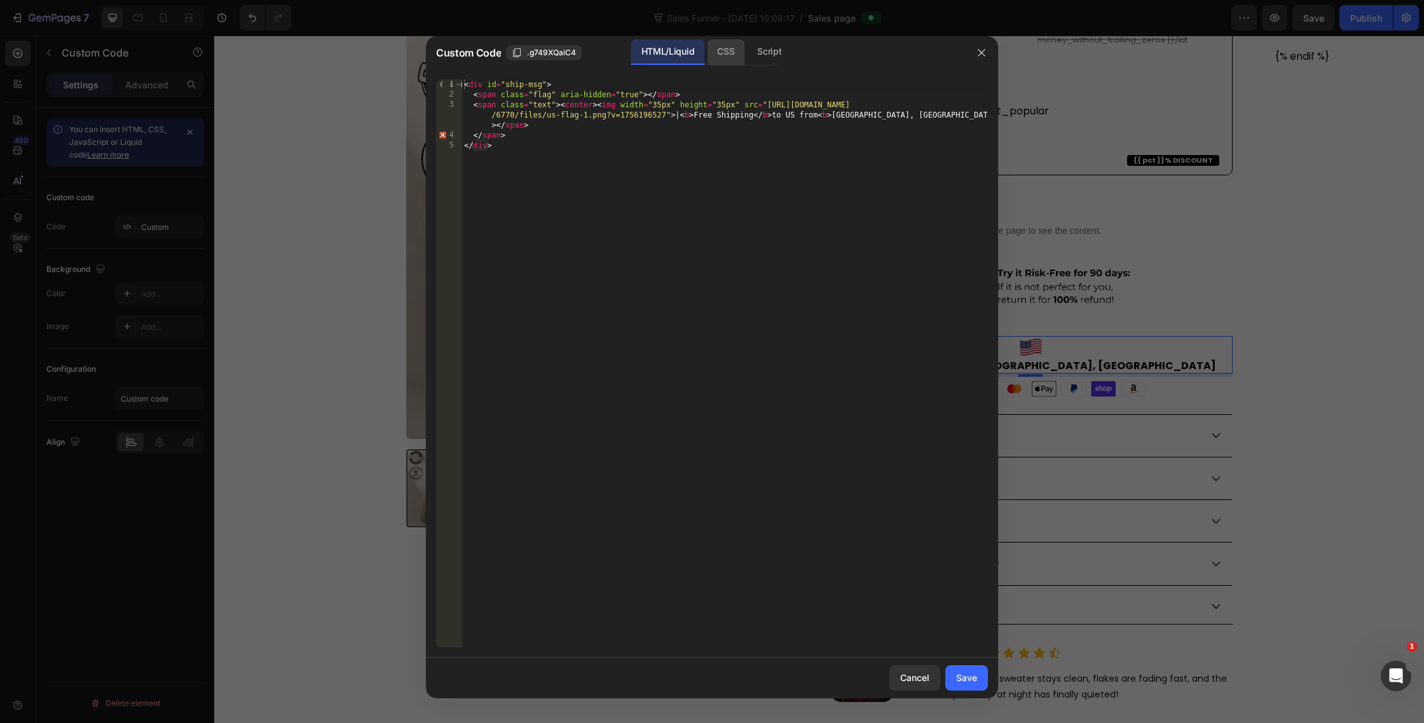
click at [747, 54] on div "CSS" at bounding box center [769, 51] width 45 height 25
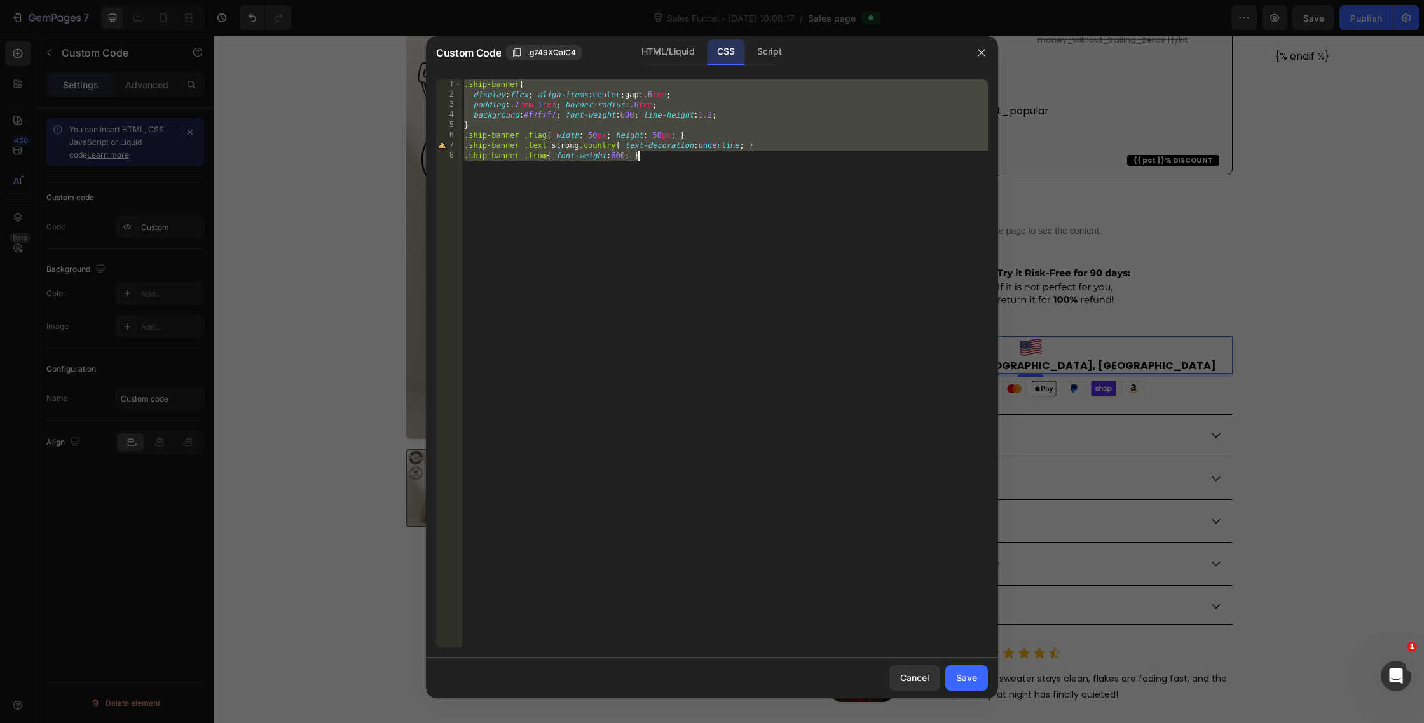
click at [701, 113] on div ".ship-banner { display : flex ; align-items : center ; gap : .6 rem ; padding :…" at bounding box center [725, 373] width 526 height 589
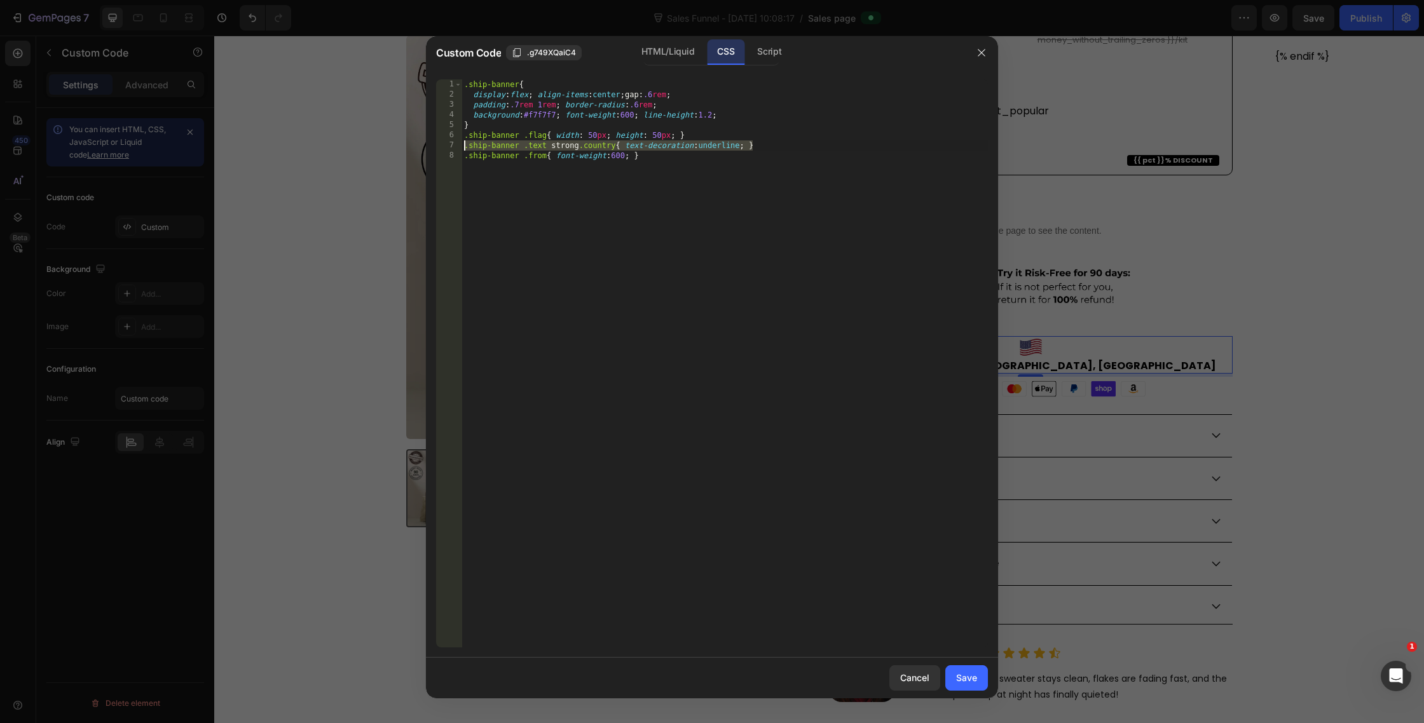
drag, startPoint x: 770, startPoint y: 144, endPoint x: 435, endPoint y: 145, distance: 335.7
click at [435, 145] on div "background:#f7f7f7; font-weight:600; line-height:1.2; 1 2 3 4 5 6 7 8 .ship-ban…" at bounding box center [712, 363] width 572 height 589
type textarea ".ship-banner .text [DOMAIN_NAME]{ text-decoration:underline; }"
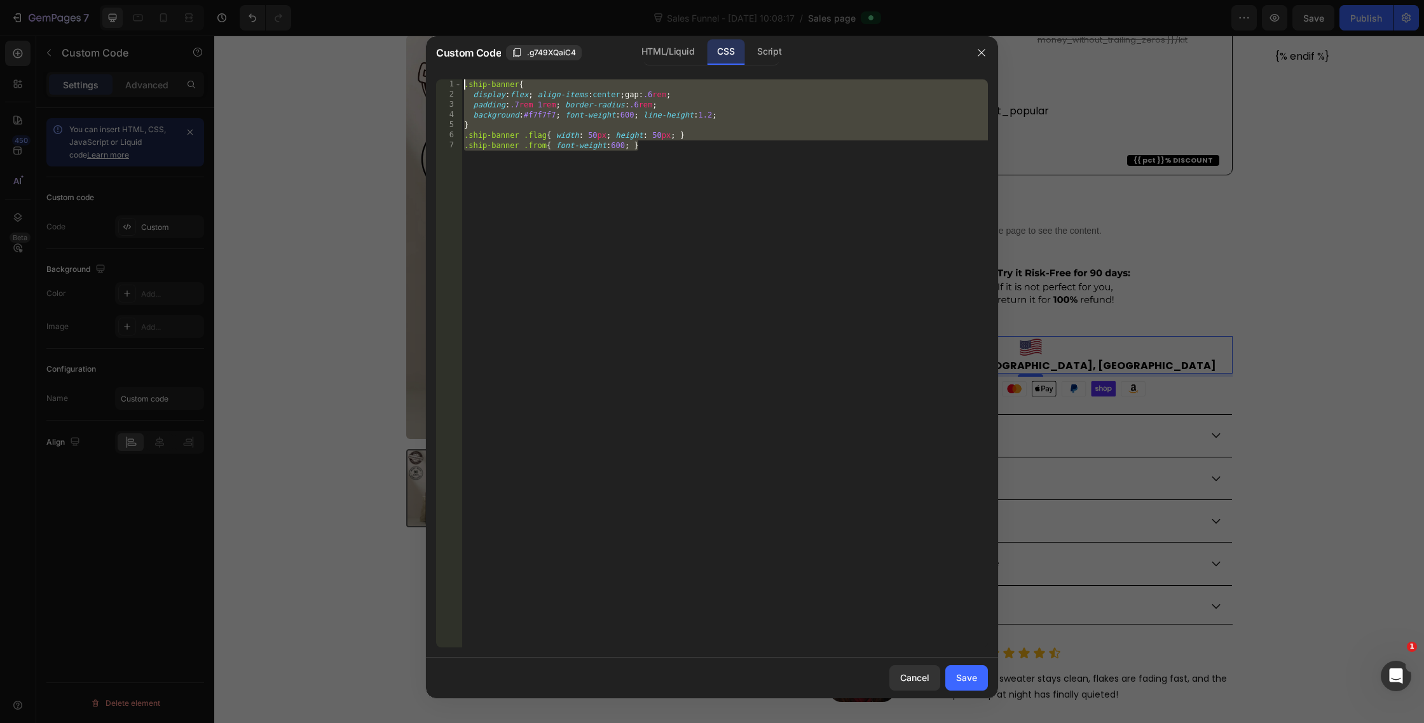
drag, startPoint x: 689, startPoint y: 163, endPoint x: 408, endPoint y: 58, distance: 300.2
click at [408, 58] on div "Custom Code .g749XQaiC4 HTML/Liquid CSS Script .ship-banner .flag{ width: 50px;…" at bounding box center [712, 361] width 1424 height 723
click at [686, 47] on div "HTML/Liquid" at bounding box center [667, 51] width 73 height 25
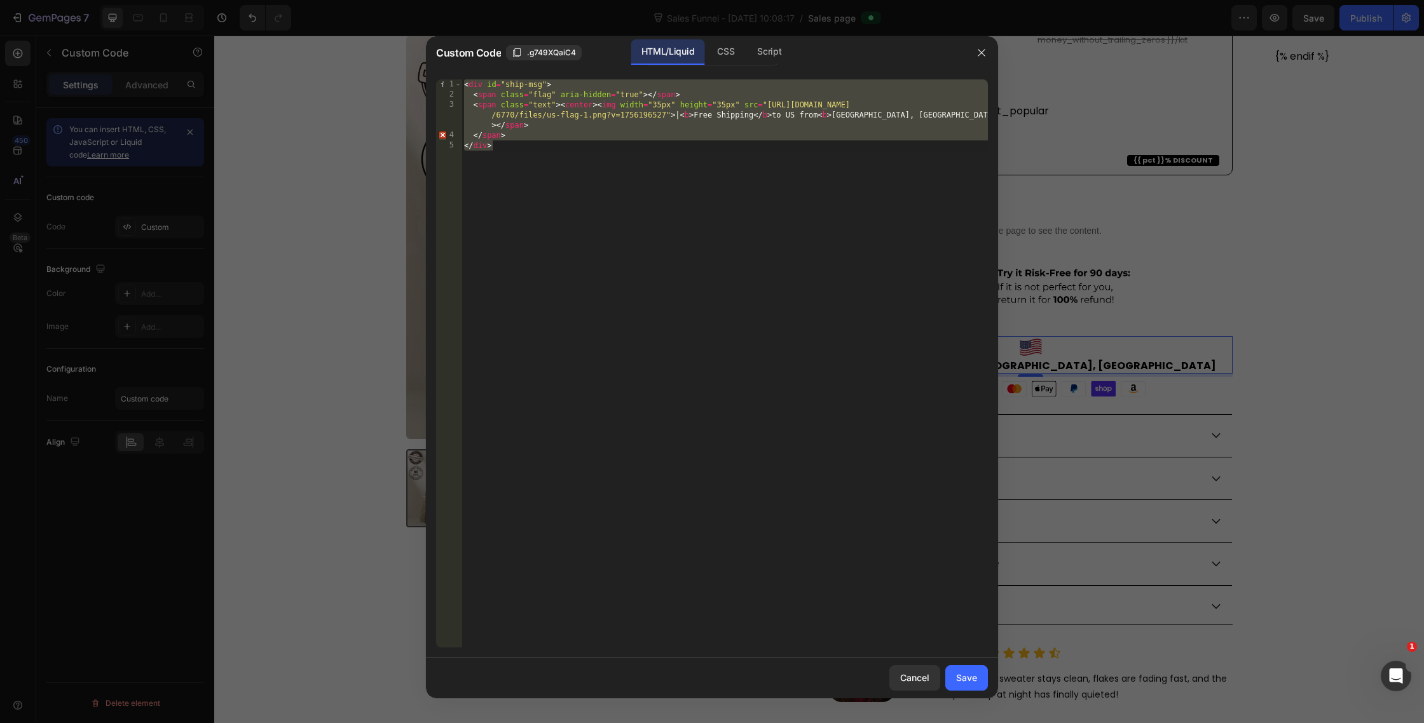
click at [566, 159] on div "< div id = "ship-msg" > < span class = "flag" aria-hidden = "true" > </ span > …" at bounding box center [725, 373] width 526 height 589
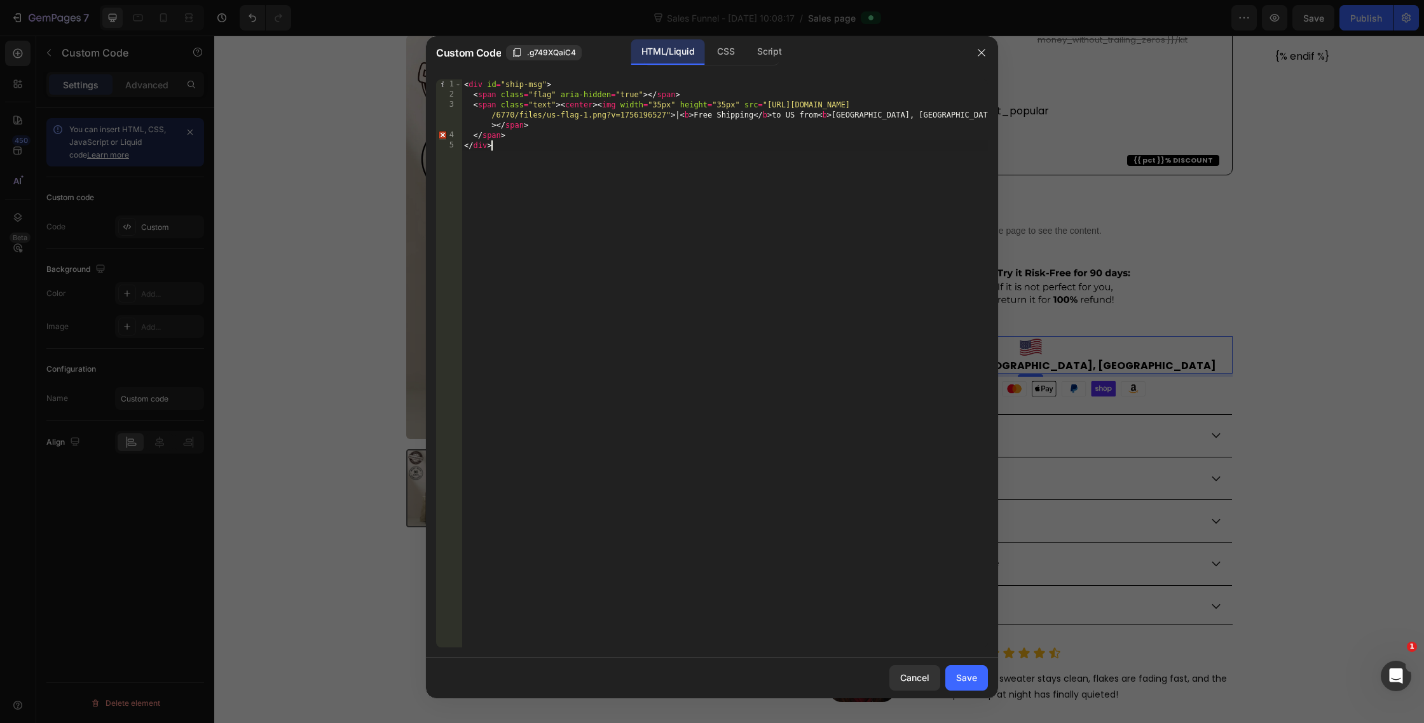
drag, startPoint x: 572, startPoint y: 155, endPoint x: 355, endPoint y: 15, distance: 257.8
click at [355, 22] on div "Custom Code .g749XQaiC4 HTML/Liquid CSS Script </div> 1 2 3 4 5 < div id = "shi…" at bounding box center [712, 361] width 1424 height 723
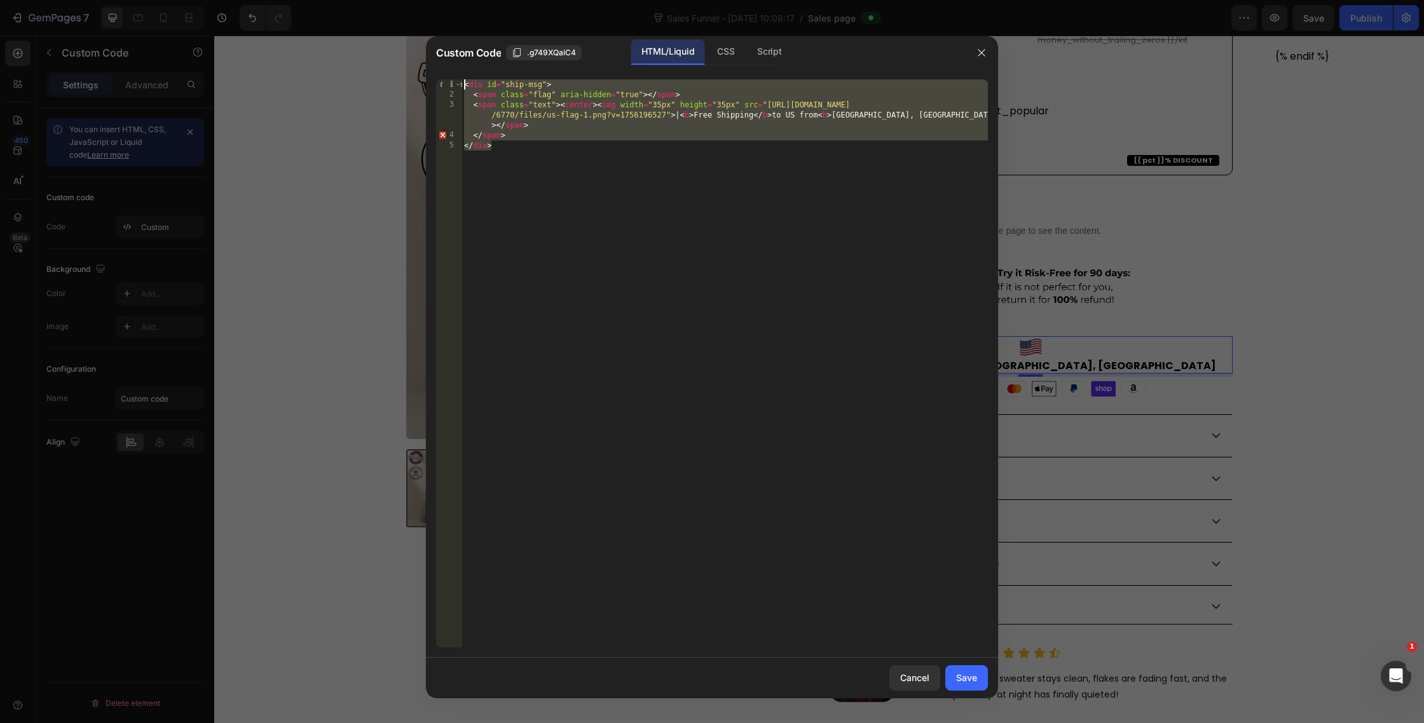
paste textarea "/div"
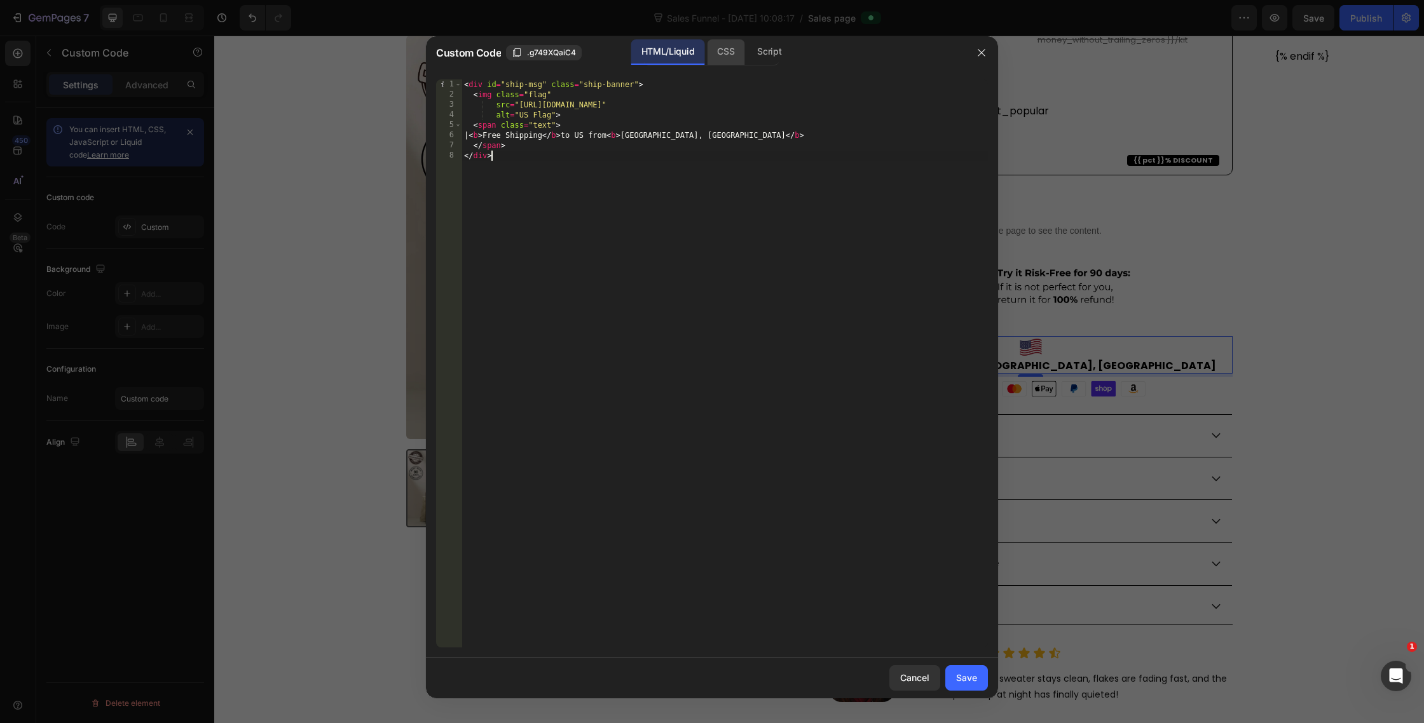
click at [747, 58] on div "CSS" at bounding box center [769, 51] width 45 height 25
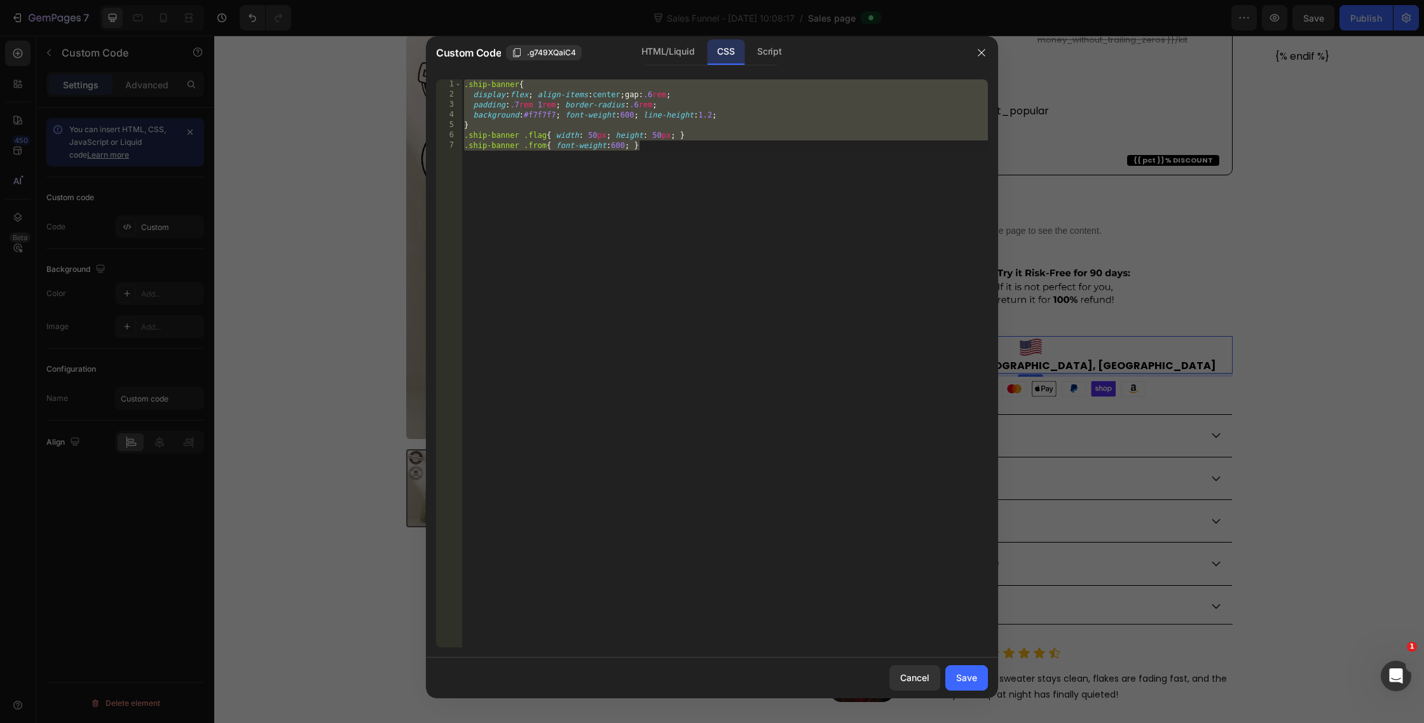
click at [790, 224] on div ".ship-banner { display : flex ; align-items : center ; gap : .6 rem ; padding :…" at bounding box center [725, 373] width 526 height 589
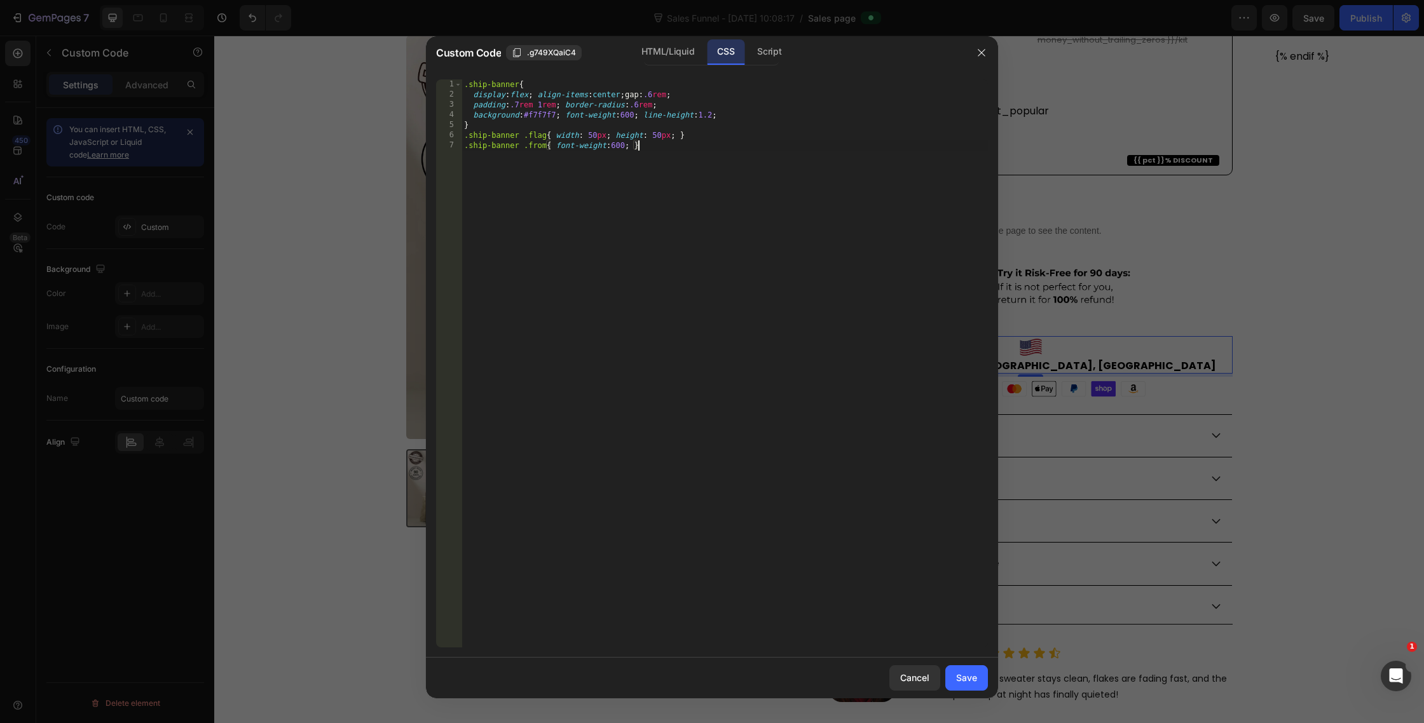
drag, startPoint x: 702, startPoint y: 175, endPoint x: 277, endPoint y: -11, distance: 464.6
click at [277, 0] on html "7 Version history Sales Funnel - [DATE] 10:08:17 / Sales page Preview Save Publ…" at bounding box center [712, 0] width 1424 height 0
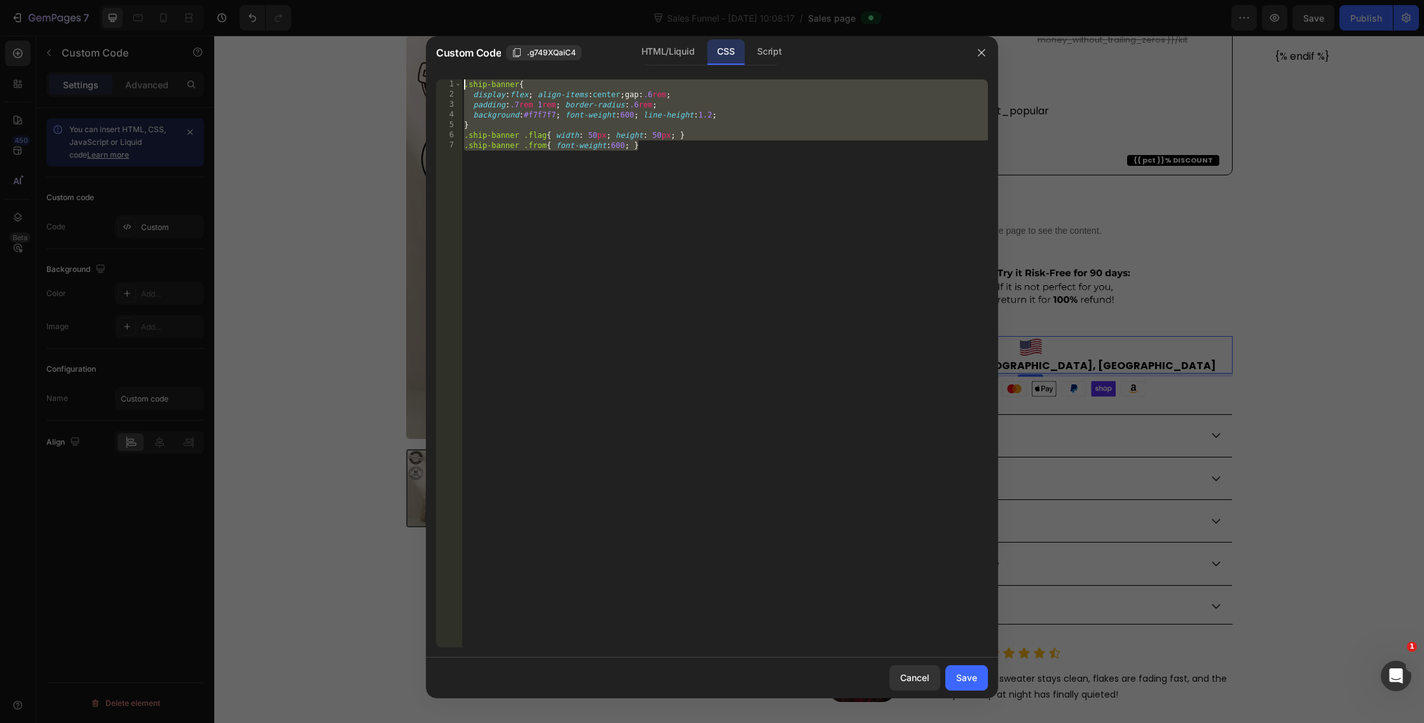
paste textarea "}"
type textarea "}"
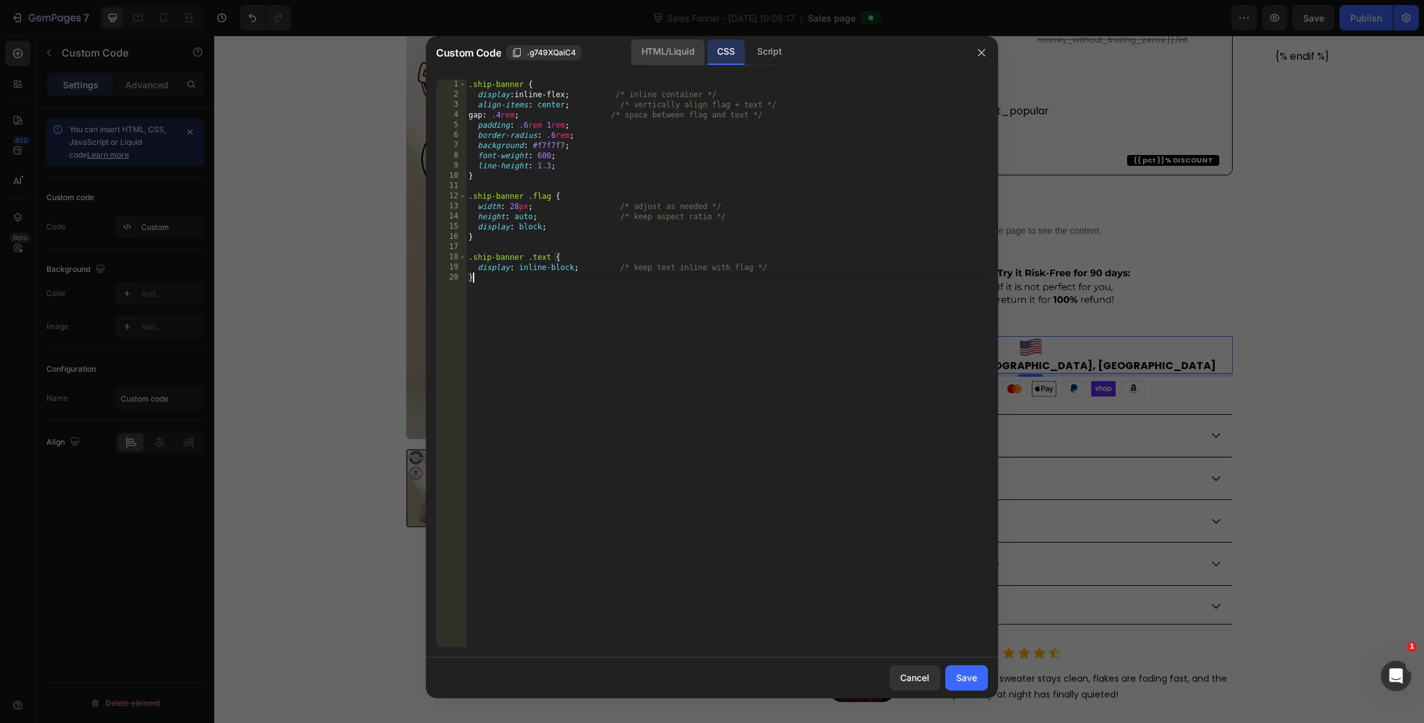
click at [673, 48] on div "HTML/Liquid" at bounding box center [667, 51] width 73 height 25
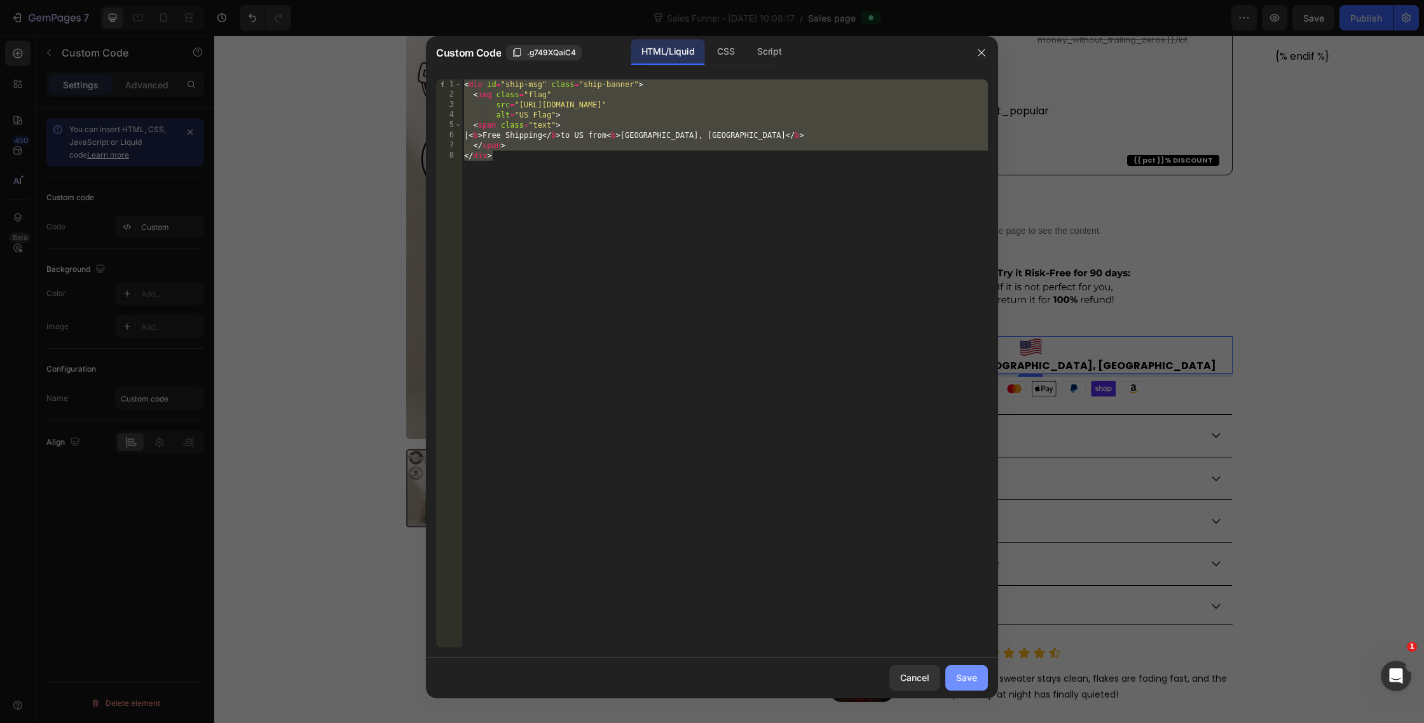
click at [974, 673] on div "Save" at bounding box center [966, 677] width 21 height 13
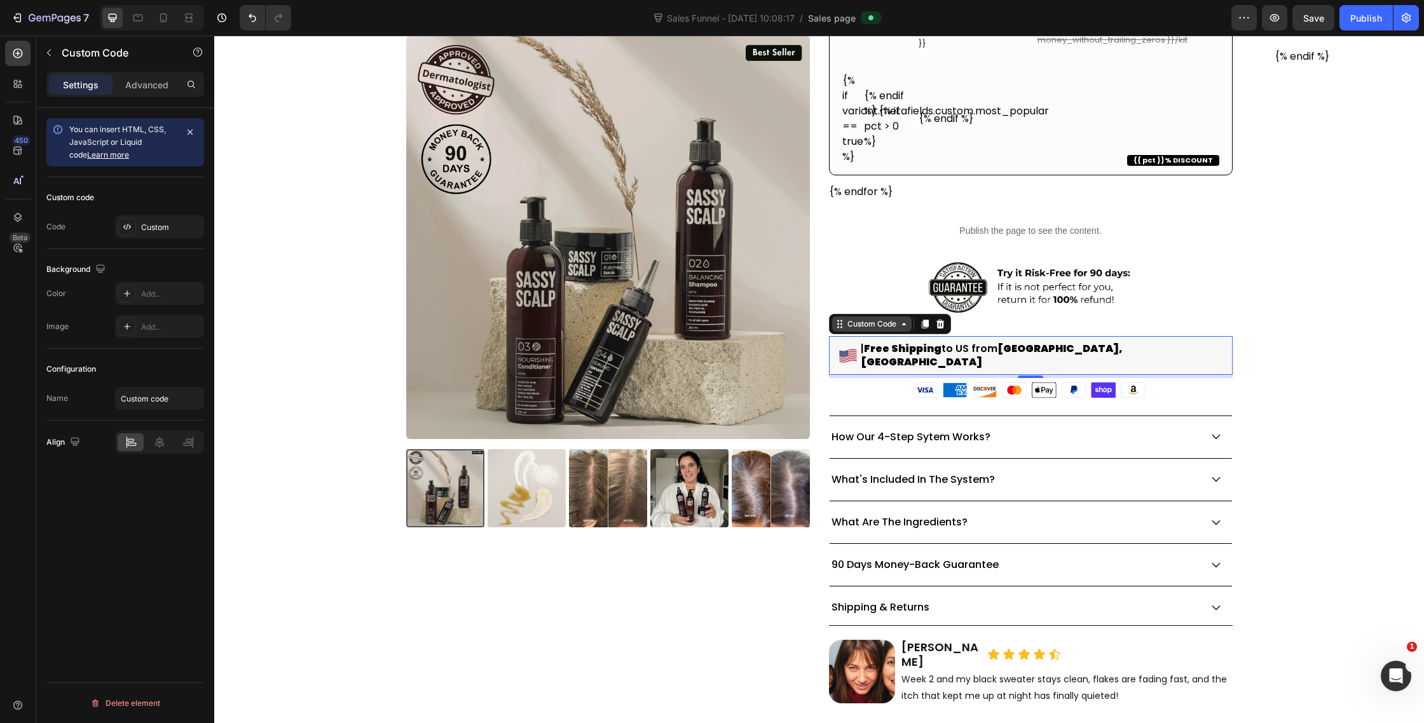
click at [876, 325] on div "Custom Code" at bounding box center [872, 323] width 54 height 11
click at [130, 226] on icon at bounding box center [127, 227] width 10 height 10
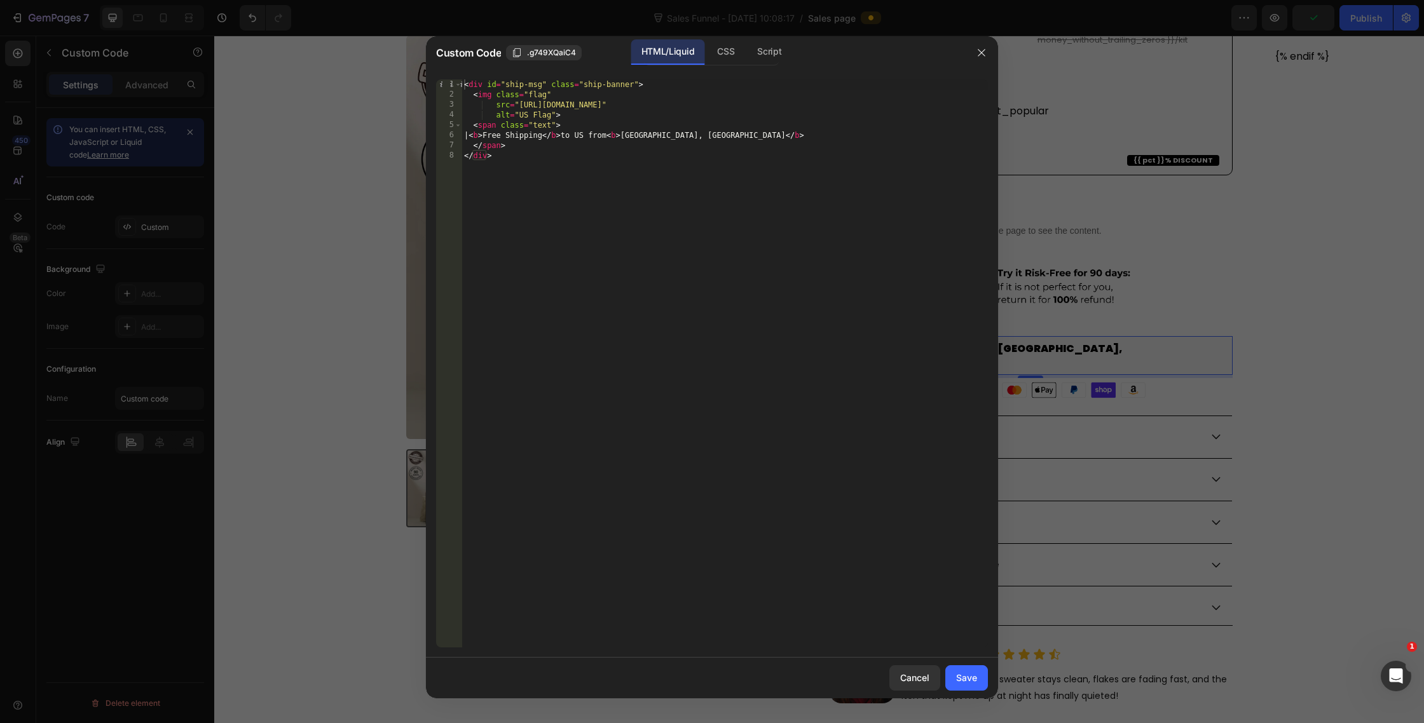
click at [682, 76] on div "1 2 3 4 5 6 7 8 < div id = "ship-msg" class = "ship-banner" > < img class = "fl…" at bounding box center [712, 363] width 572 height 589
type textarea "<div id="ship-msg" class="ship-banner">"
click at [682, 83] on div "< div id = "ship-msg" class = "ship-banner" > < img class = "flag" src = "[URL]…" at bounding box center [725, 373] width 526 height 589
drag, startPoint x: 552, startPoint y: 93, endPoint x: 502, endPoint y: 97, distance: 51.0
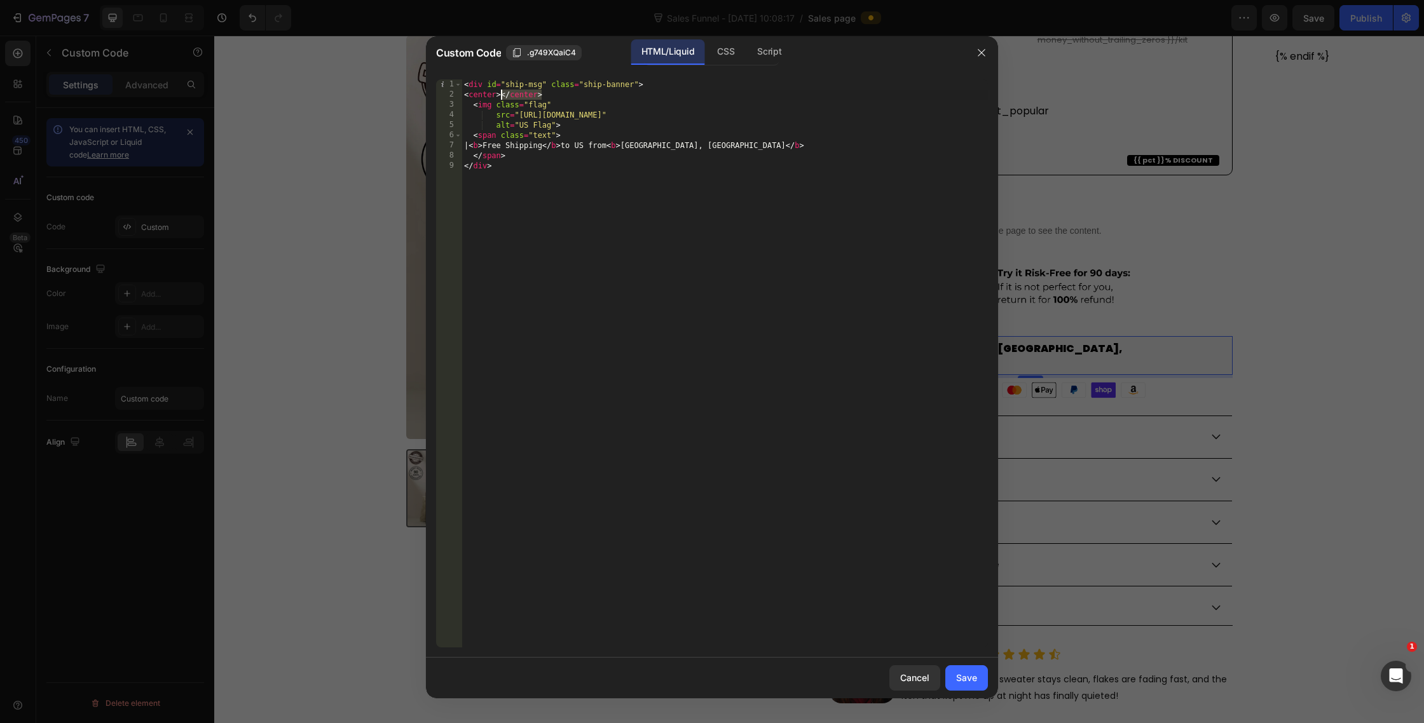
click at [502, 97] on div "< div id = "ship-msg" class = "ship-banner" > < center > </ center > < img clas…" at bounding box center [725, 373] width 526 height 589
click at [751, 138] on div "< div id = "ship-msg" class = "ship-banner" > < center > < img class = "flag" s…" at bounding box center [725, 373] width 526 height 589
click at [747, 156] on div "< div id = "ship-msg" class = "ship-banner" > < center > < img class = "flag" s…" at bounding box center [725, 373] width 526 height 589
click at [751, 140] on div "< div id = "ship-msg" class = "ship-banner" > < center > < img class = "flag" s…" at bounding box center [725, 373] width 526 height 589
click at [755, 147] on div "< div id = "ship-msg" class = "ship-banner" > < center > < img class = "flag" s…" at bounding box center [725, 373] width 526 height 589
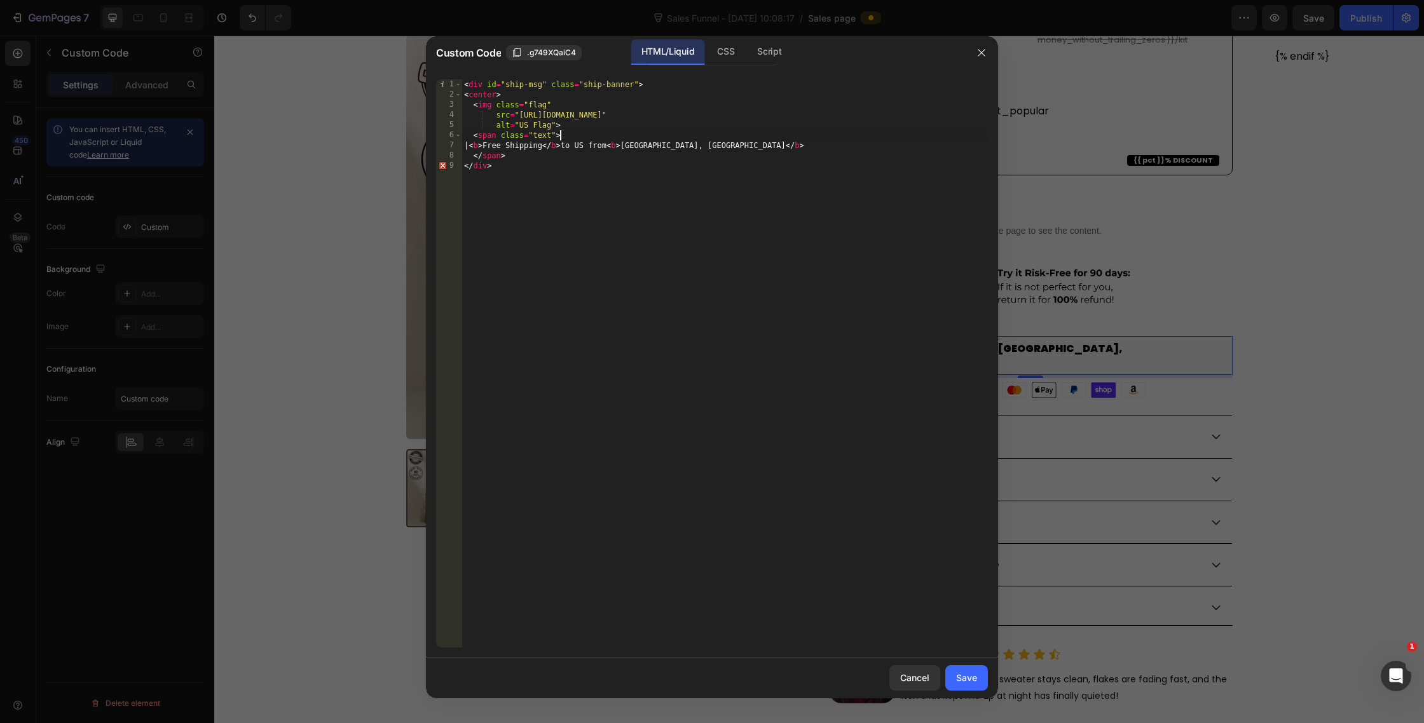
type textarea "| <b>Free Shipping</b> to [GEOGRAPHIC_DATA] from <b>[GEOGRAPHIC_DATA], [GEOGRAP…"
paste textarea "</center>"
type textarea "</center>"
click at [556, 159] on div "< div id = "ship-msg" class = "ship-banner" > < center > < img class = "flag" s…" at bounding box center [725, 373] width 526 height 589
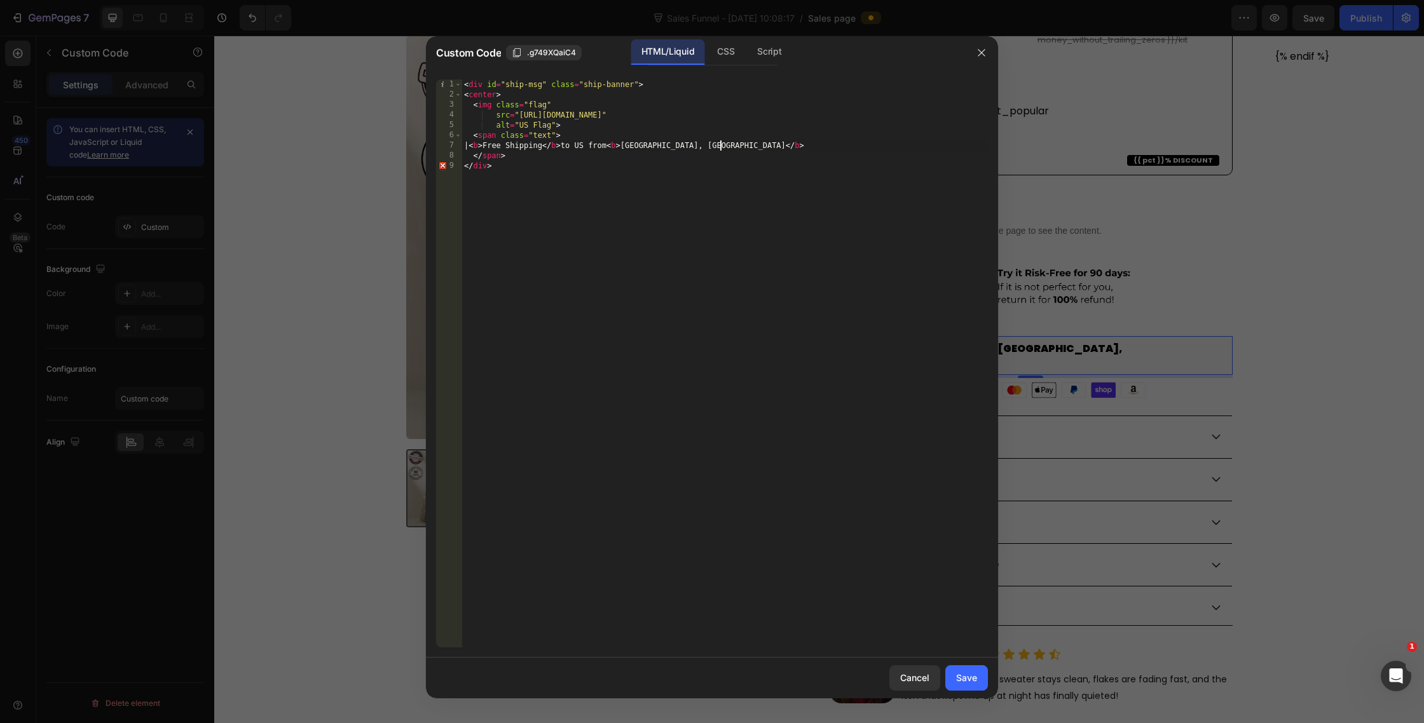
type textarea "</span>"
paste textarea "</center>"
click at [472, 167] on div "< div id = "ship-msg" class = "ship-banner" > < center > < img class = "flag" s…" at bounding box center [727, 373] width 522 height 589
type textarea "</center>"
click at [964, 673] on div "Save" at bounding box center [966, 677] width 21 height 13
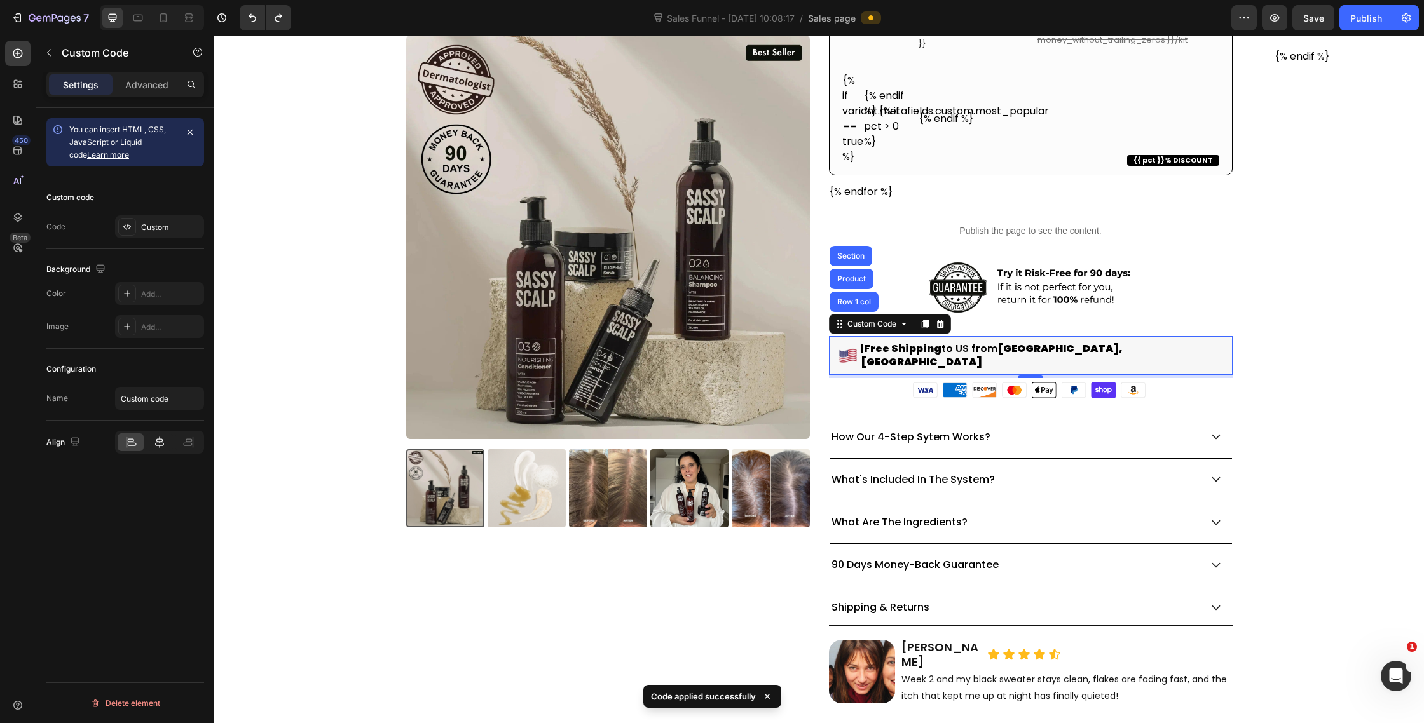
click at [153, 446] on div at bounding box center [159, 443] width 26 height 18
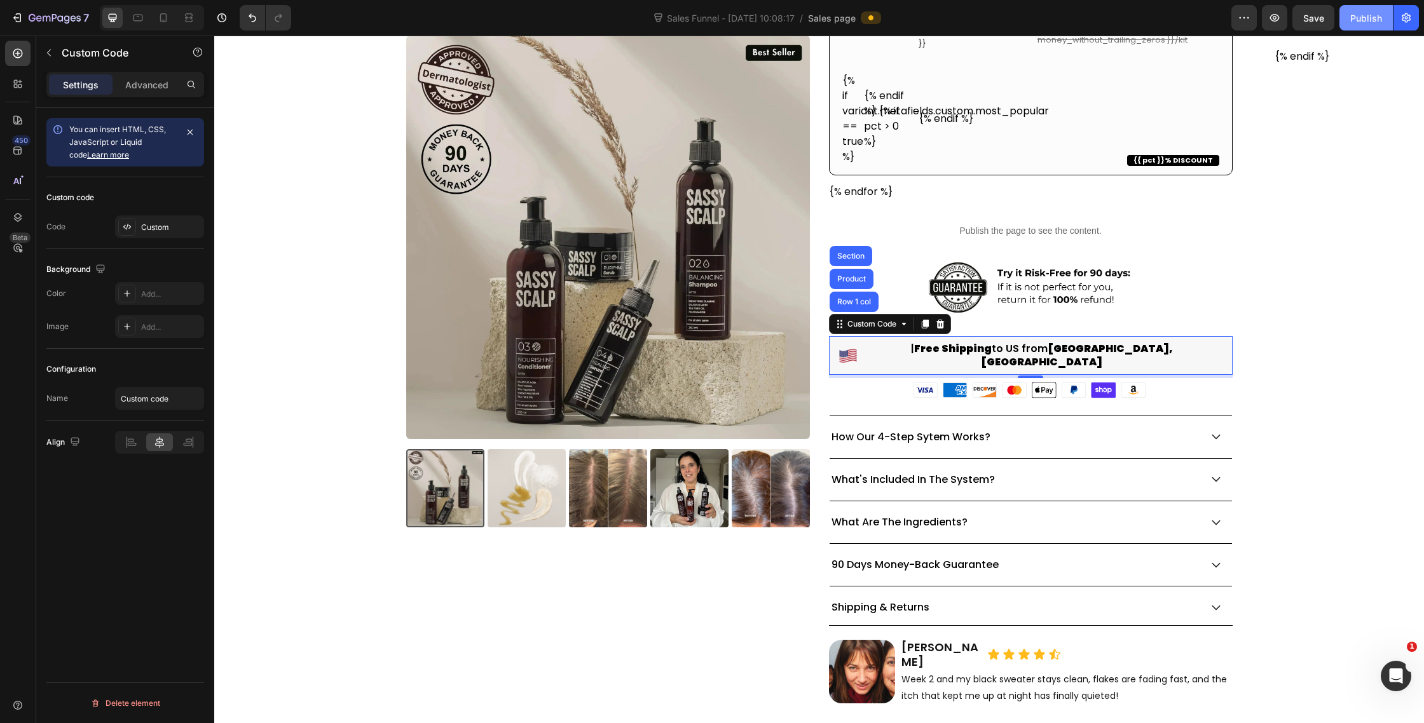
click at [1361, 25] on button "Publish" at bounding box center [1365, 17] width 53 height 25
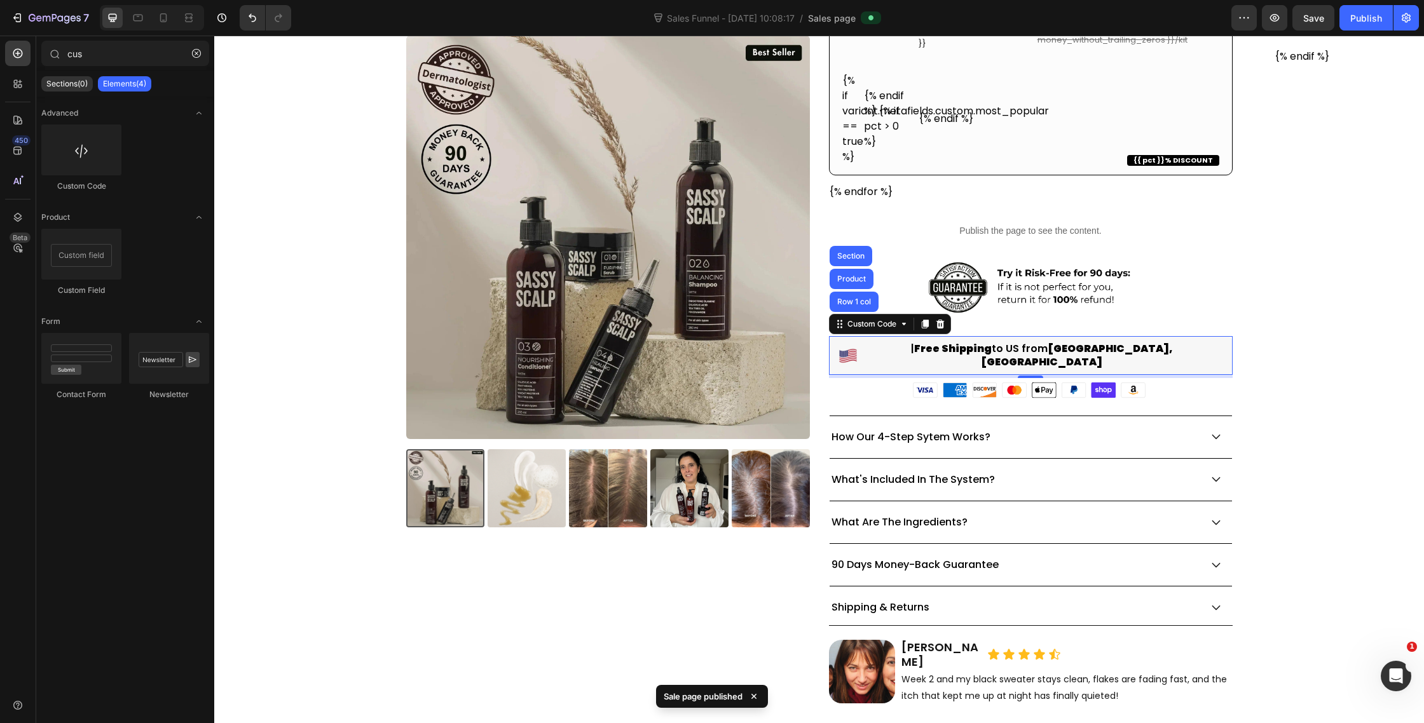
click at [1067, 356] on span "| Free Shipping to [GEOGRAPHIC_DATA] from [GEOGRAPHIC_DATA], [GEOGRAPHIC_DATA]" at bounding box center [1042, 356] width 362 height 27
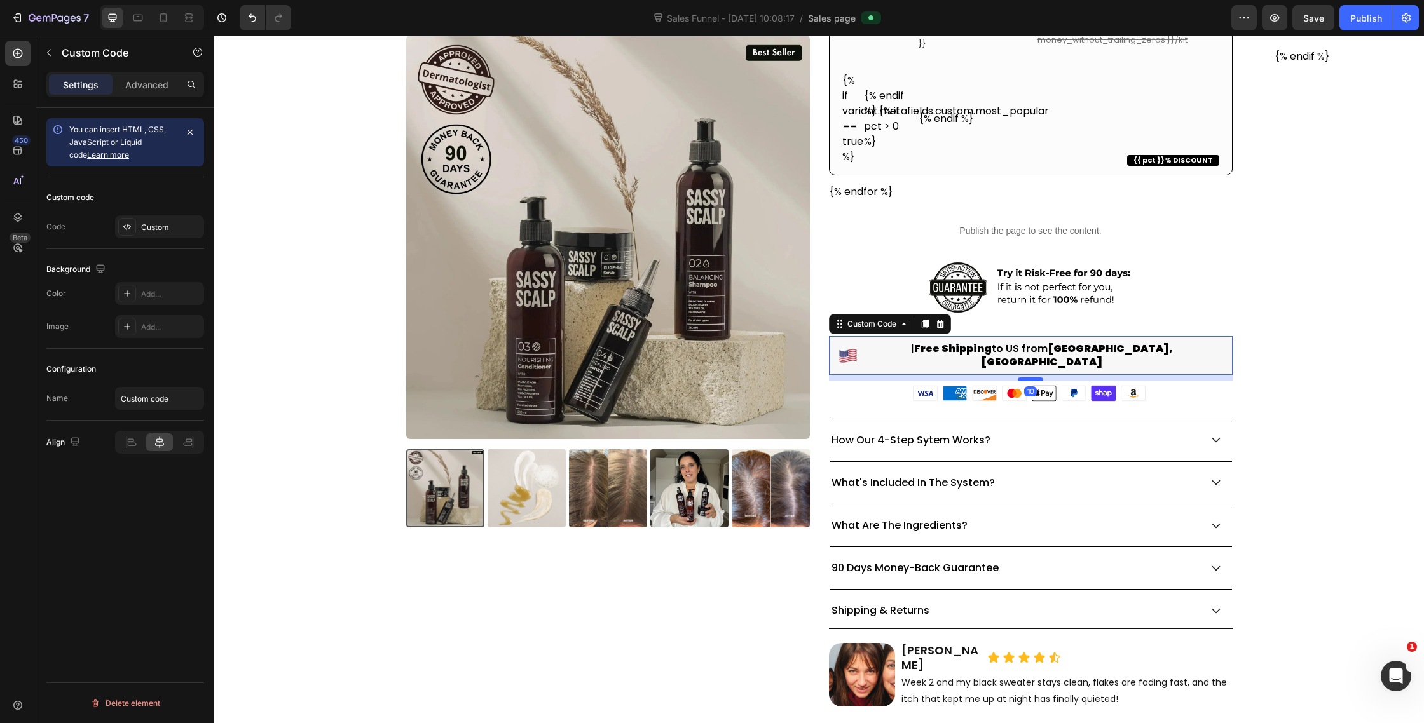
click at [1034, 378] on div at bounding box center [1030, 380] width 25 height 4
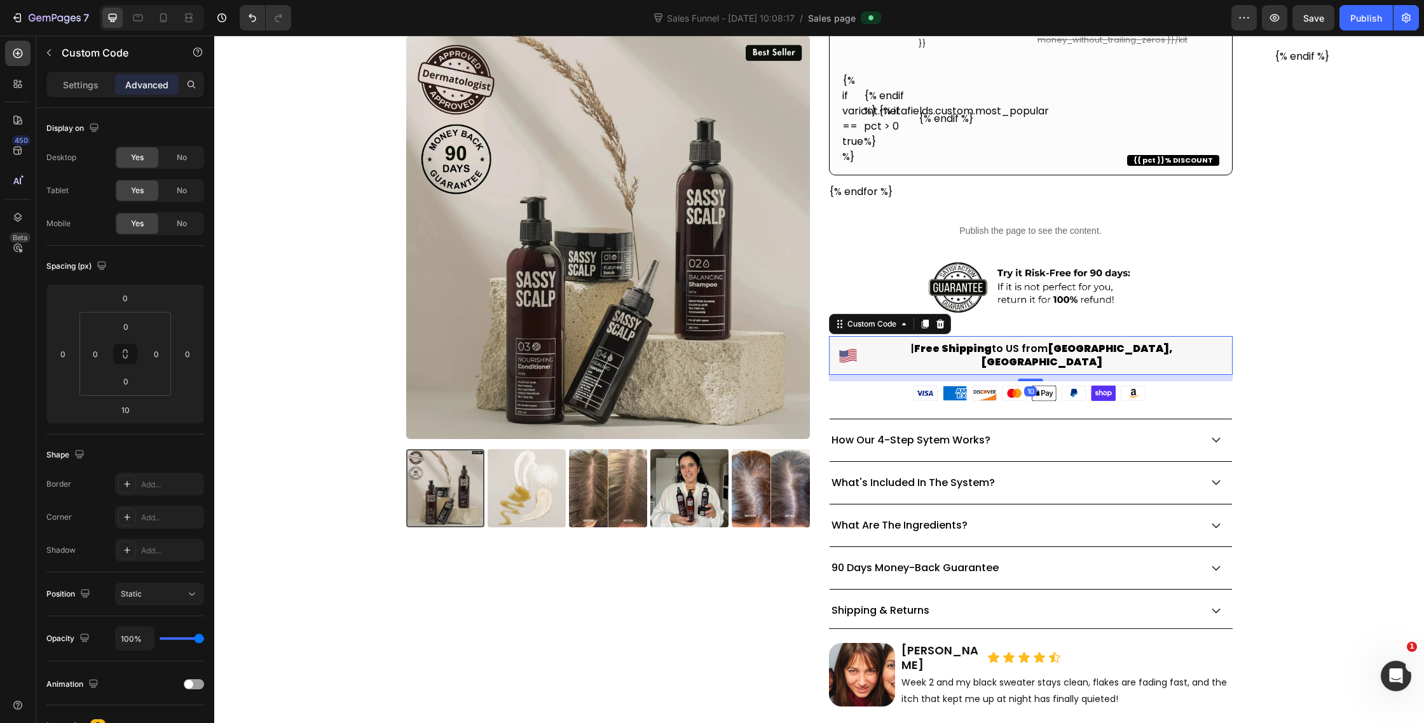
click at [1203, 346] on div "| Free Shipping to [GEOGRAPHIC_DATA] from [GEOGRAPHIC_DATA], [GEOGRAPHIC_DATA]" at bounding box center [1031, 355] width 404 height 39
click at [76, 85] on p "Settings" at bounding box center [81, 84] width 36 height 13
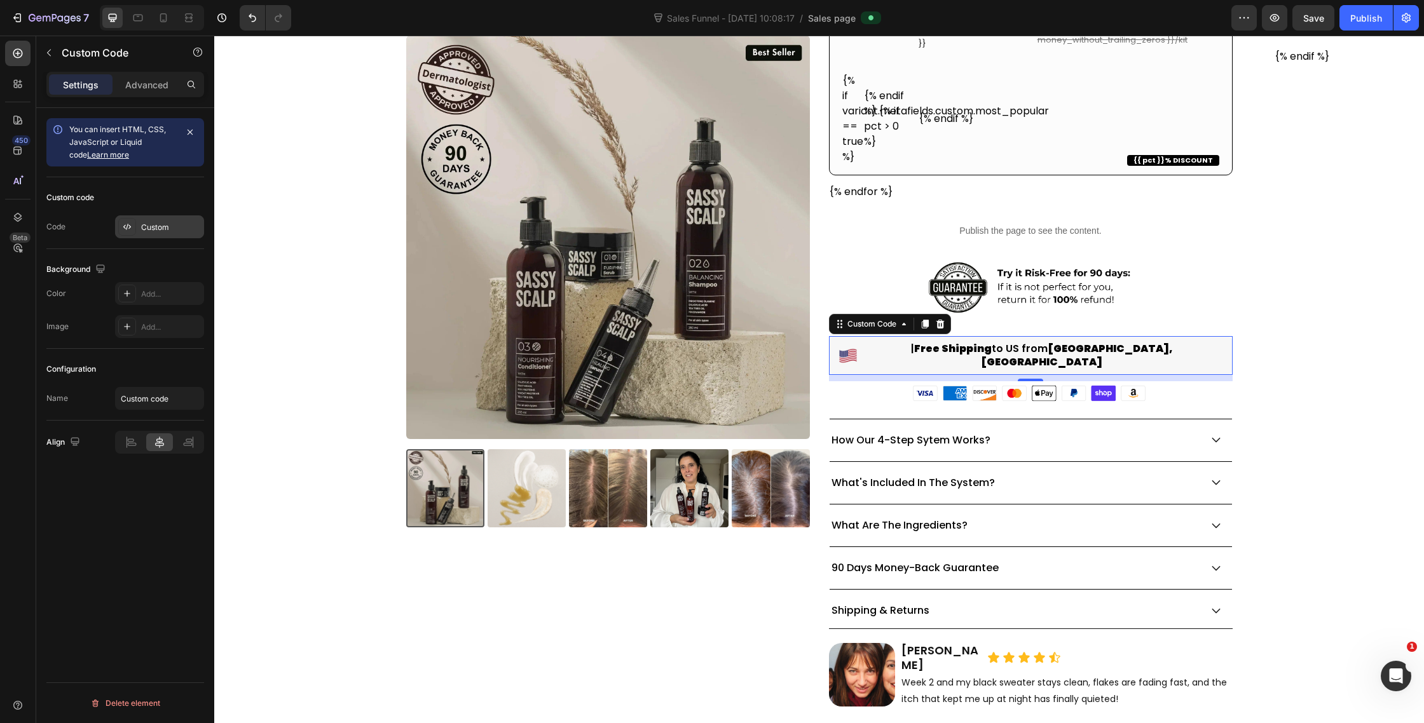
click at [133, 226] on div at bounding box center [127, 227] width 18 height 18
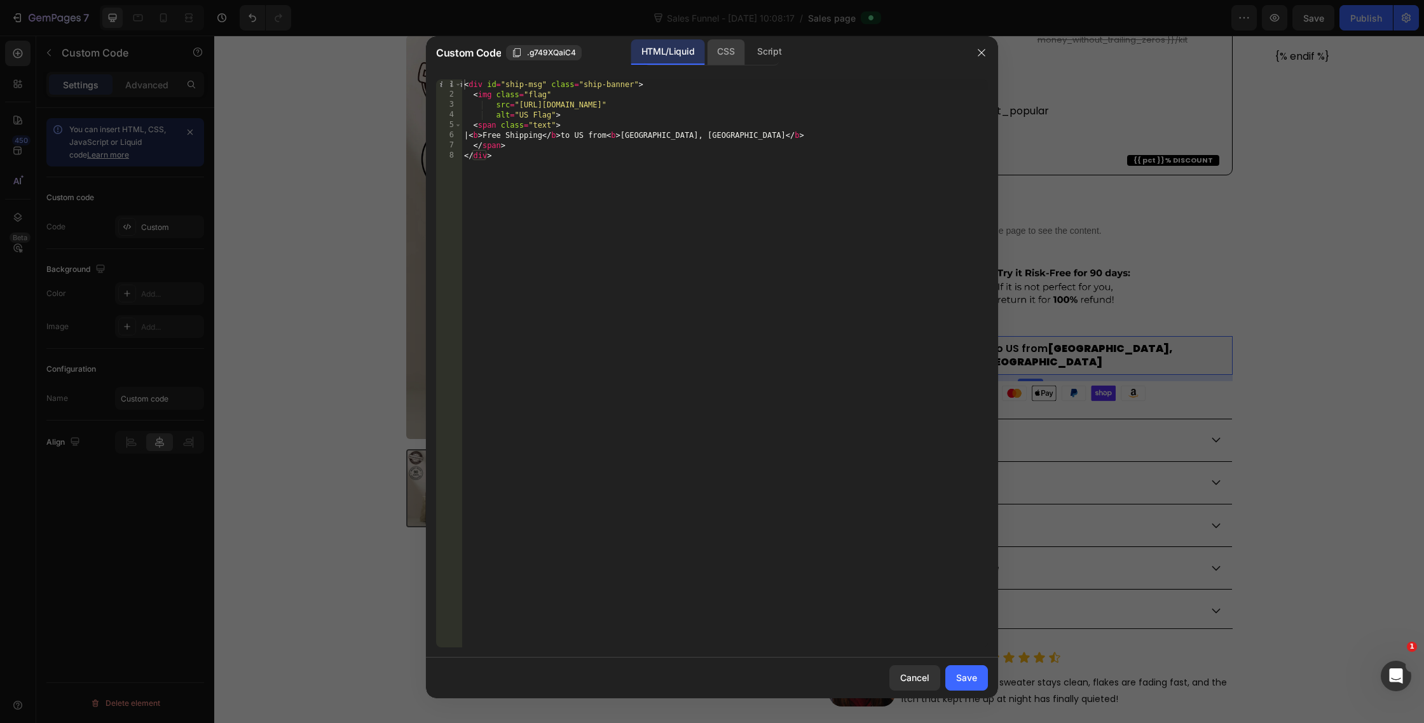
click at [747, 62] on div "CSS" at bounding box center [769, 51] width 45 height 25
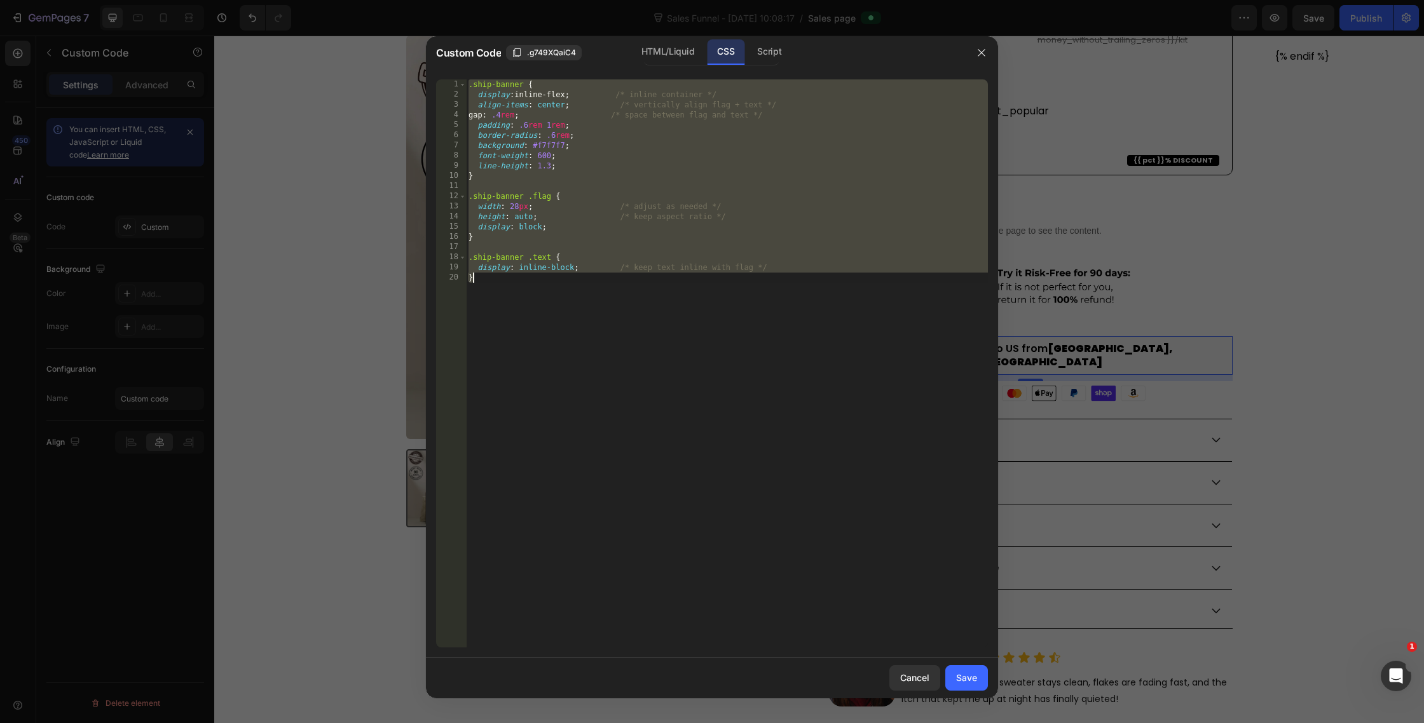
click at [608, 227] on div ".ship-banner { display : inline-flex ; /* inline container */ align-items : cen…" at bounding box center [727, 373] width 522 height 589
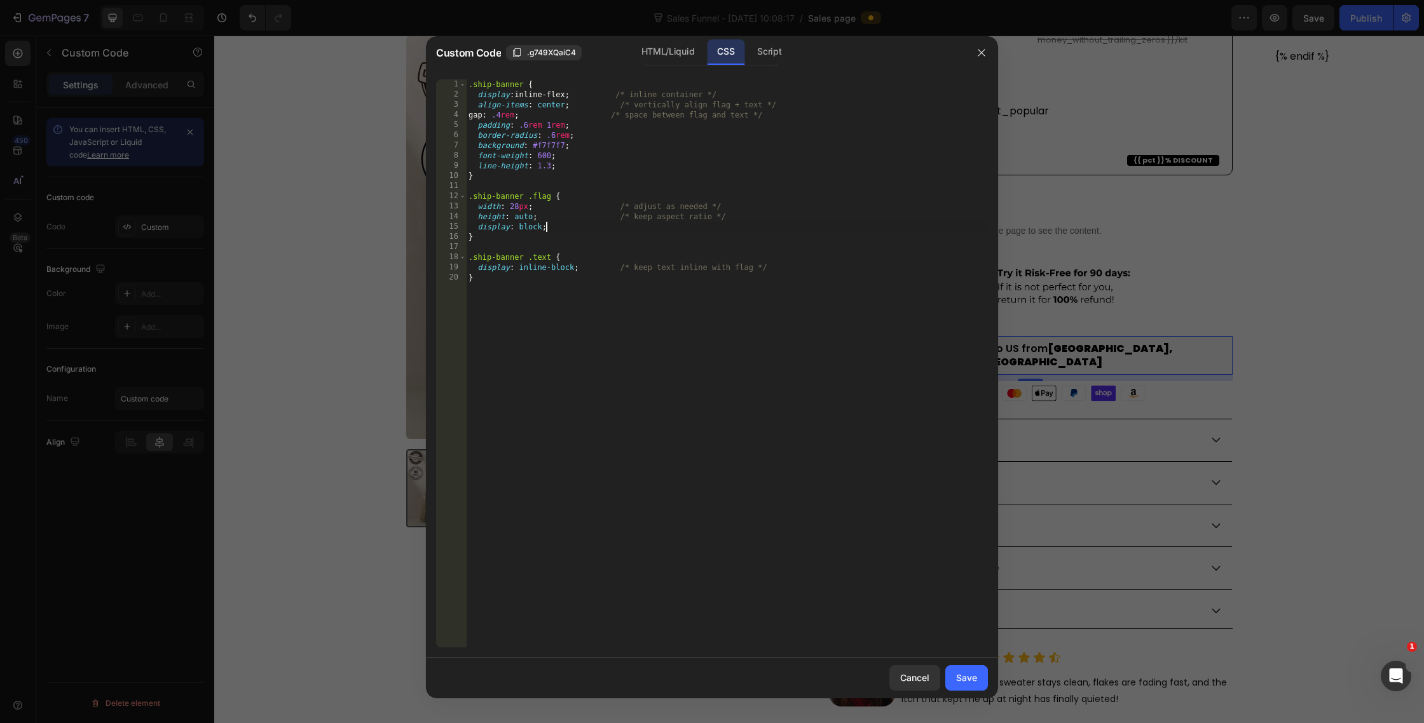
click at [544, 156] on div ".ship-banner { display : inline-flex ; /* inline container */ align-items : cen…" at bounding box center [727, 373] width 522 height 589
click at [953, 543] on div ".ship-banner { display : inline-flex ; /* inline container */ align-items : cen…" at bounding box center [727, 373] width 522 height 589
type textarea "}"
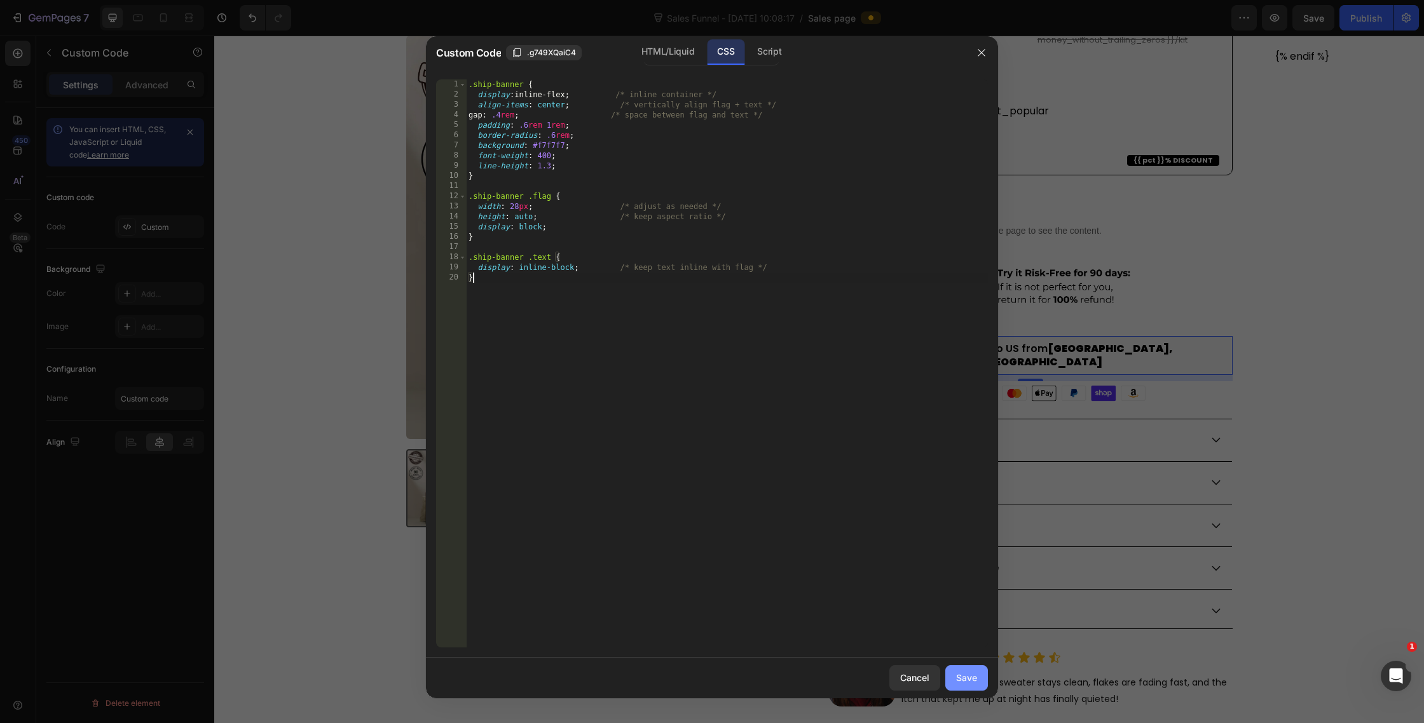
click at [966, 676] on div "Save" at bounding box center [966, 677] width 21 height 13
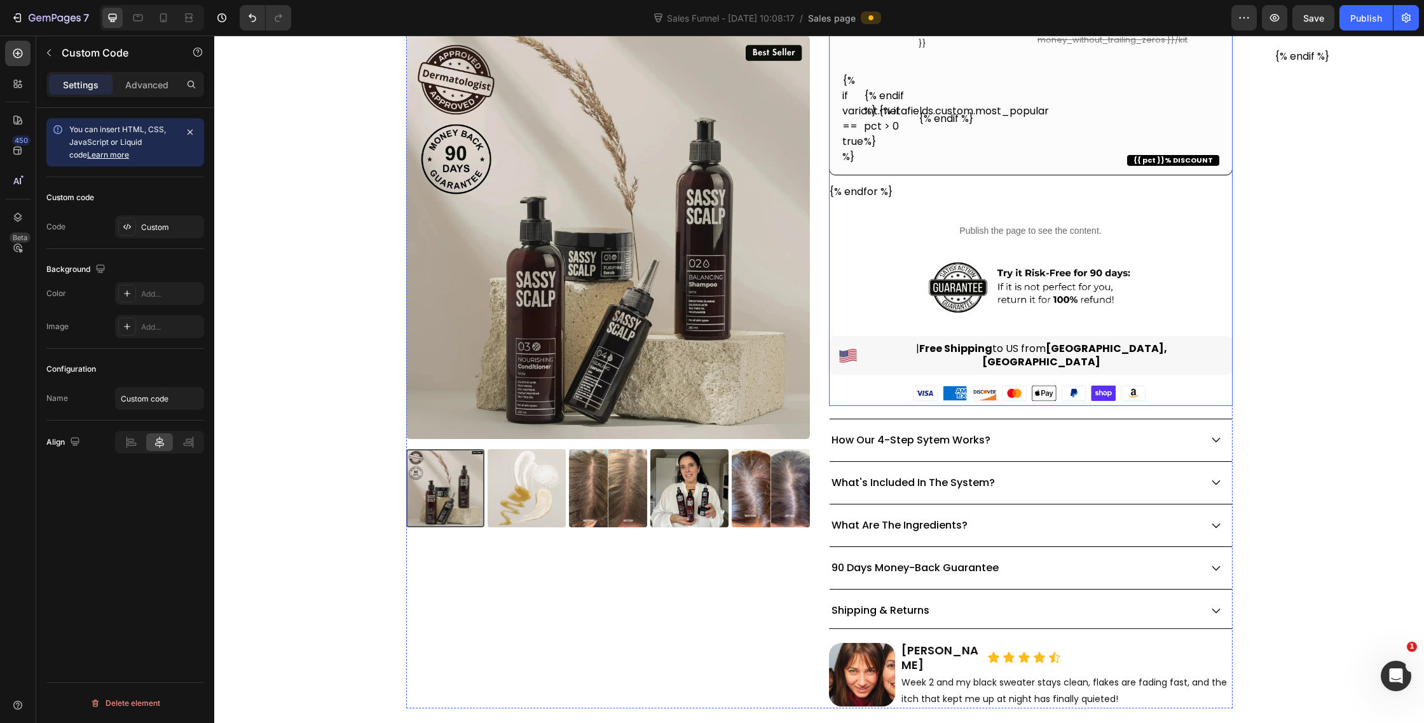
click at [968, 360] on div "| Free Shipping to [GEOGRAPHIC_DATA] from [GEOGRAPHIC_DATA], [GEOGRAPHIC_DATA]" at bounding box center [1031, 355] width 404 height 39
click at [135, 220] on div at bounding box center [127, 227] width 18 height 18
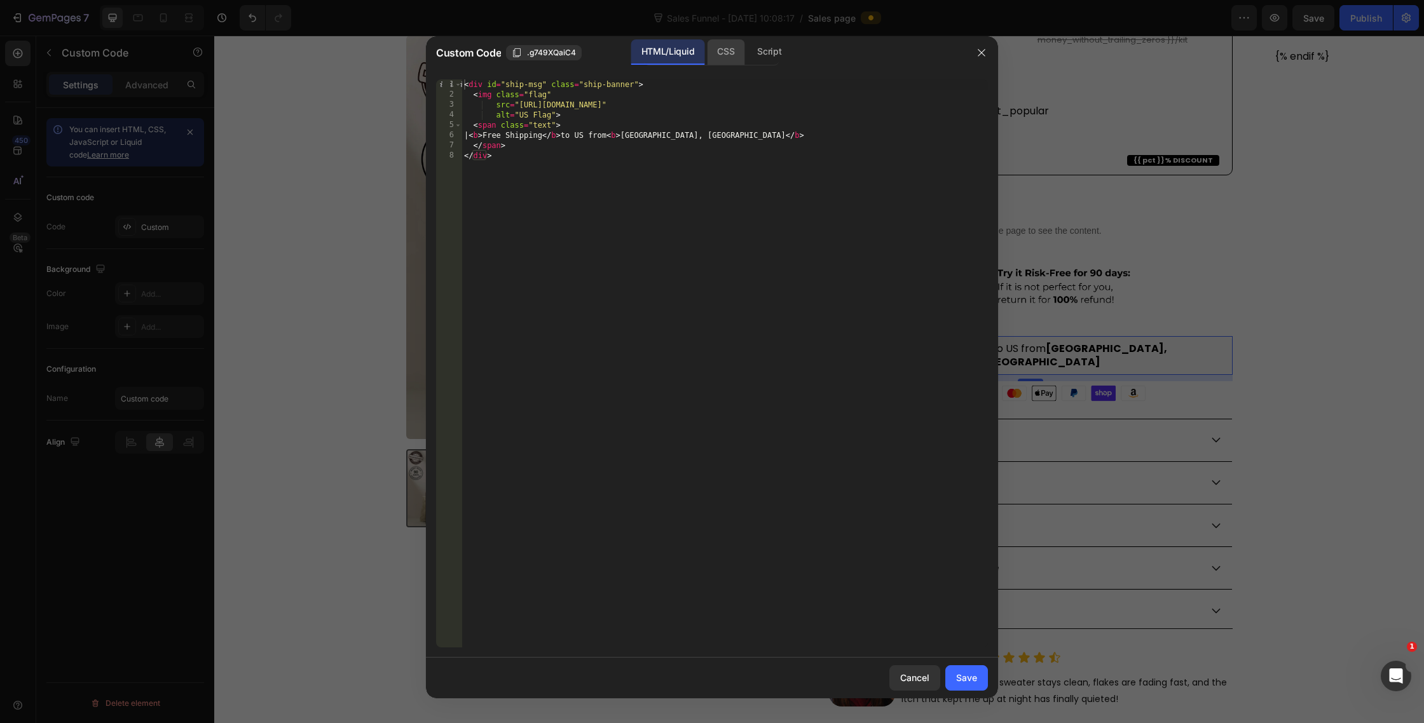
click at [747, 50] on div "CSS" at bounding box center [769, 51] width 45 height 25
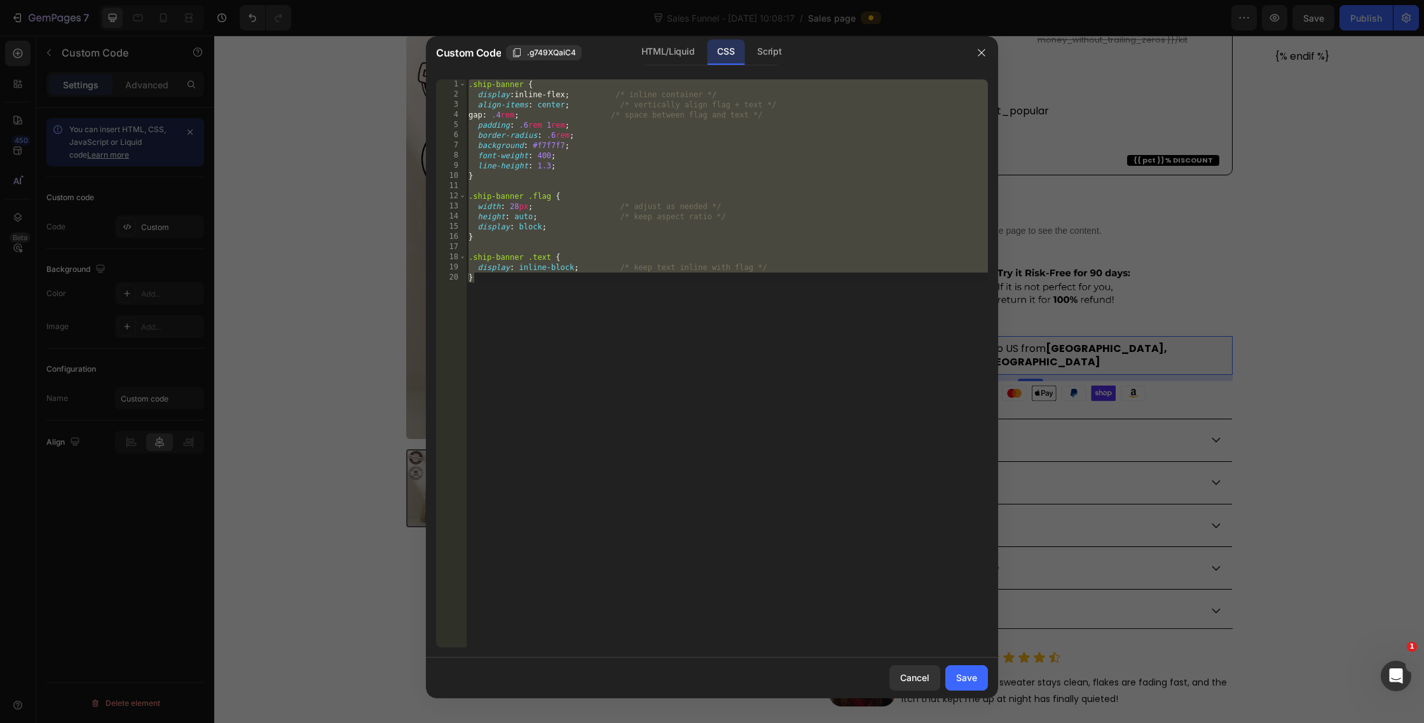
click at [571, 141] on div ".ship-banner { display : inline-flex ; /* inline container */ align-items : cen…" at bounding box center [727, 373] width 522 height 589
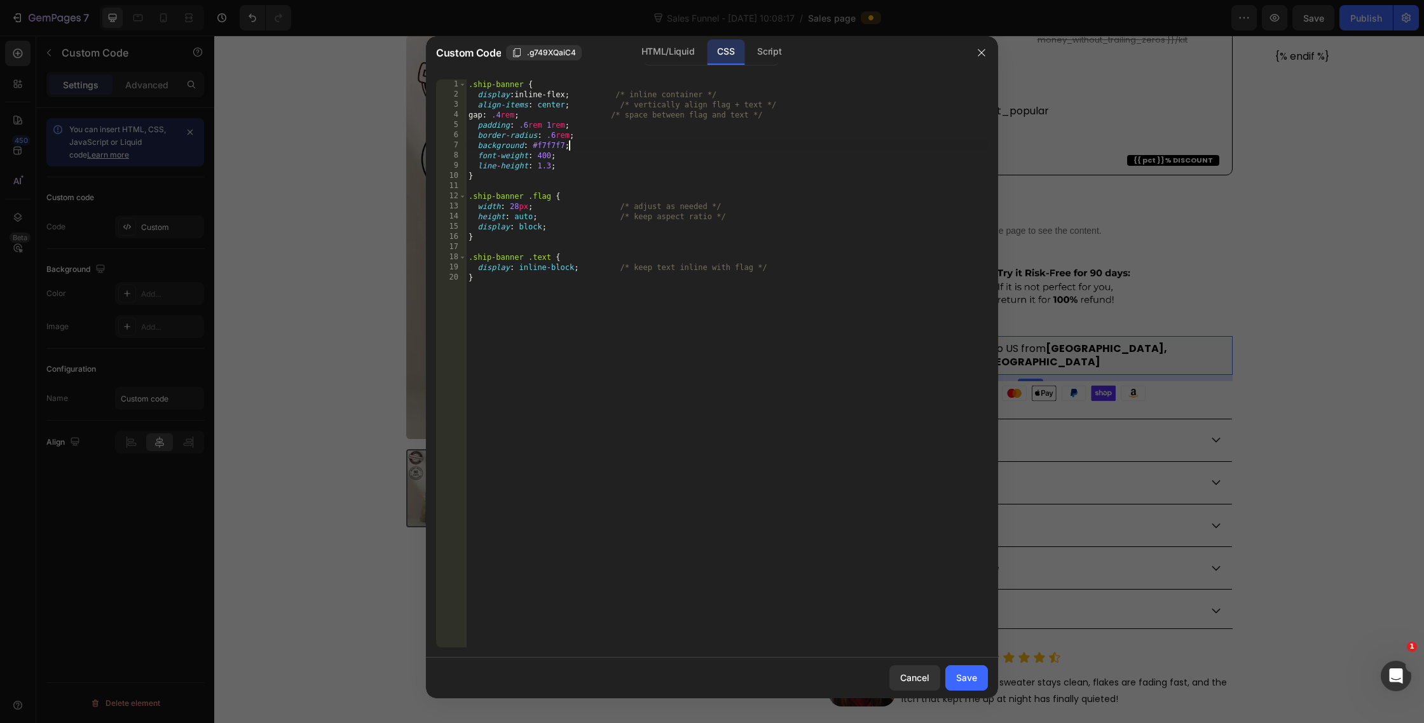
click at [553, 147] on div ".ship-banner { display : inline-flex ; /* inline container */ align-items : cen…" at bounding box center [727, 373] width 522 height 589
paste textarea "bfafa"
click at [579, 174] on div ".ship-banner { display : inline-flex ; /* inline container */ align-items : cen…" at bounding box center [727, 373] width 522 height 589
click at [568, 166] on div ".ship-banner { display : inline-flex ; /* inline container */ align-items : cen…" at bounding box center [727, 373] width 522 height 589
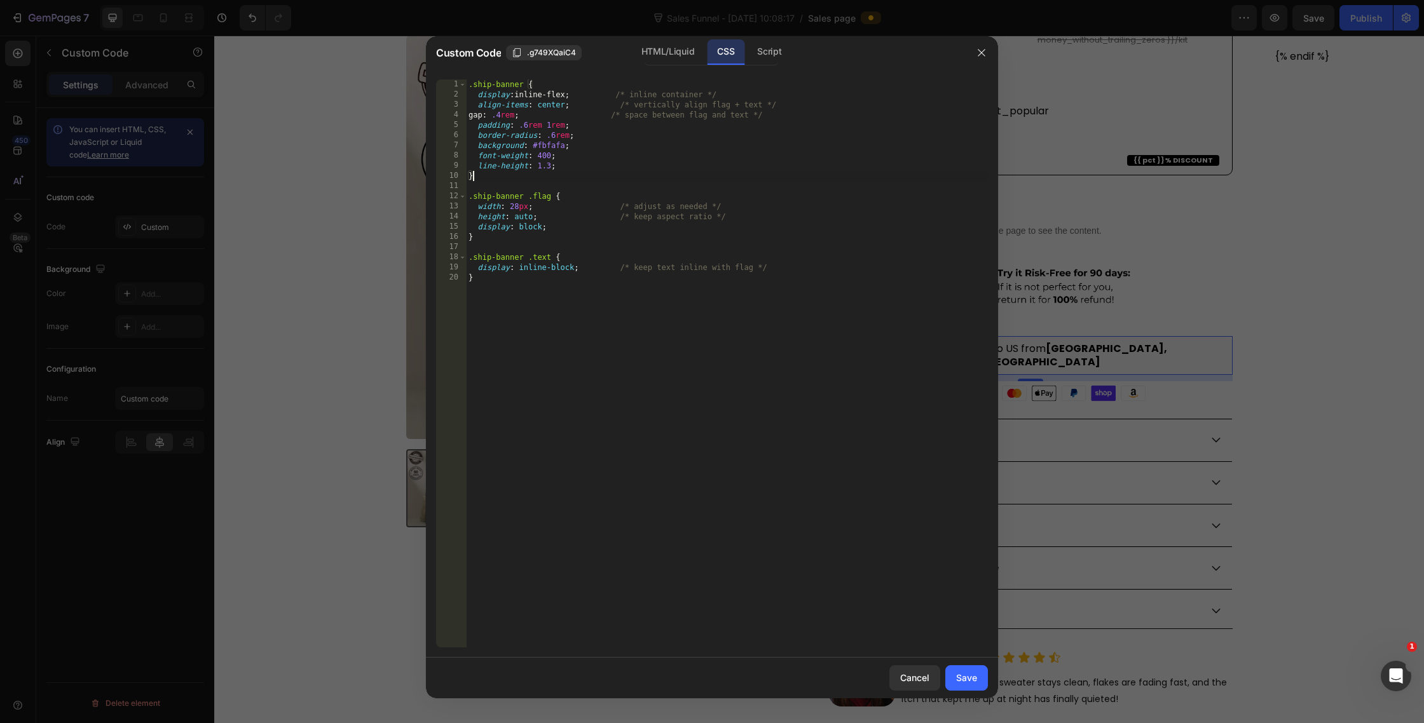
type textarea "line-height: 1.3;"
type textarea "width: 100%"
click at [972, 675] on div "Save" at bounding box center [966, 677] width 21 height 13
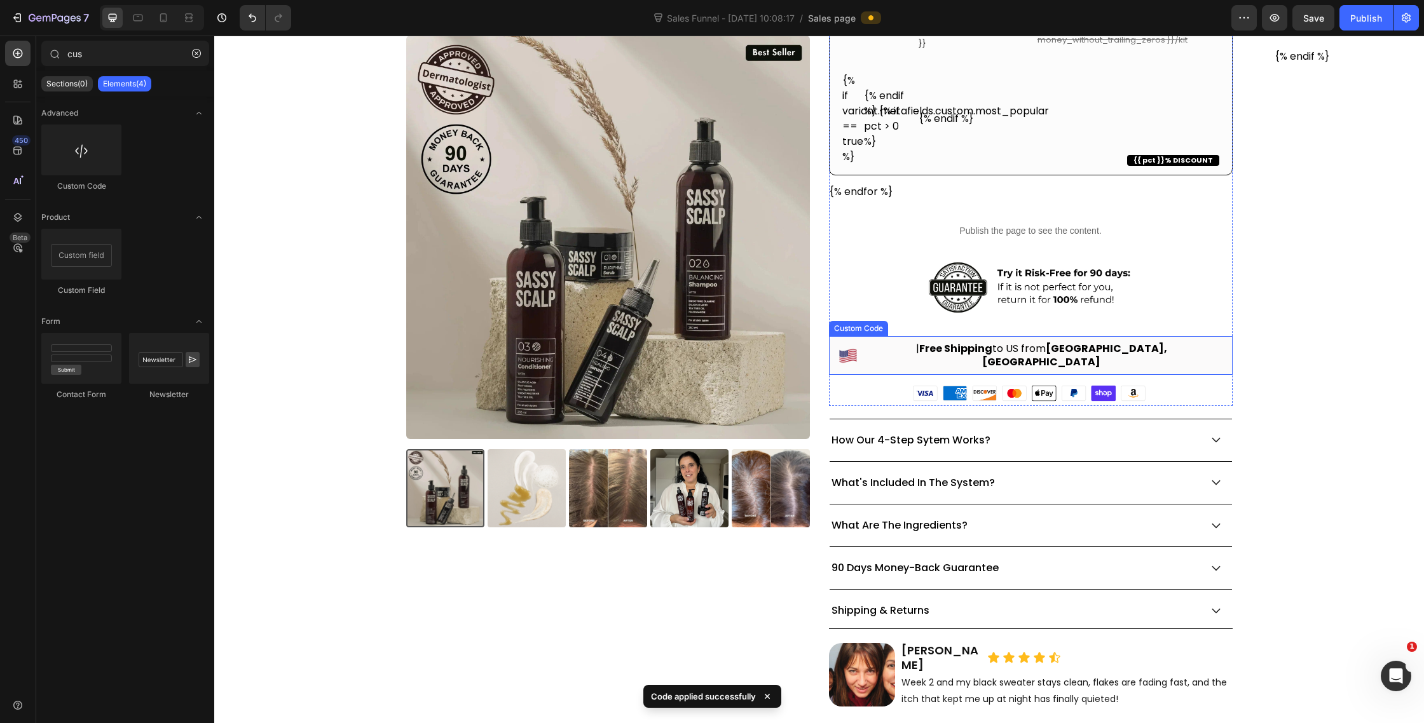
click at [1149, 349] on div "| Free Shipping to [GEOGRAPHIC_DATA] from [GEOGRAPHIC_DATA], [GEOGRAPHIC_DATA]" at bounding box center [1031, 355] width 404 height 39
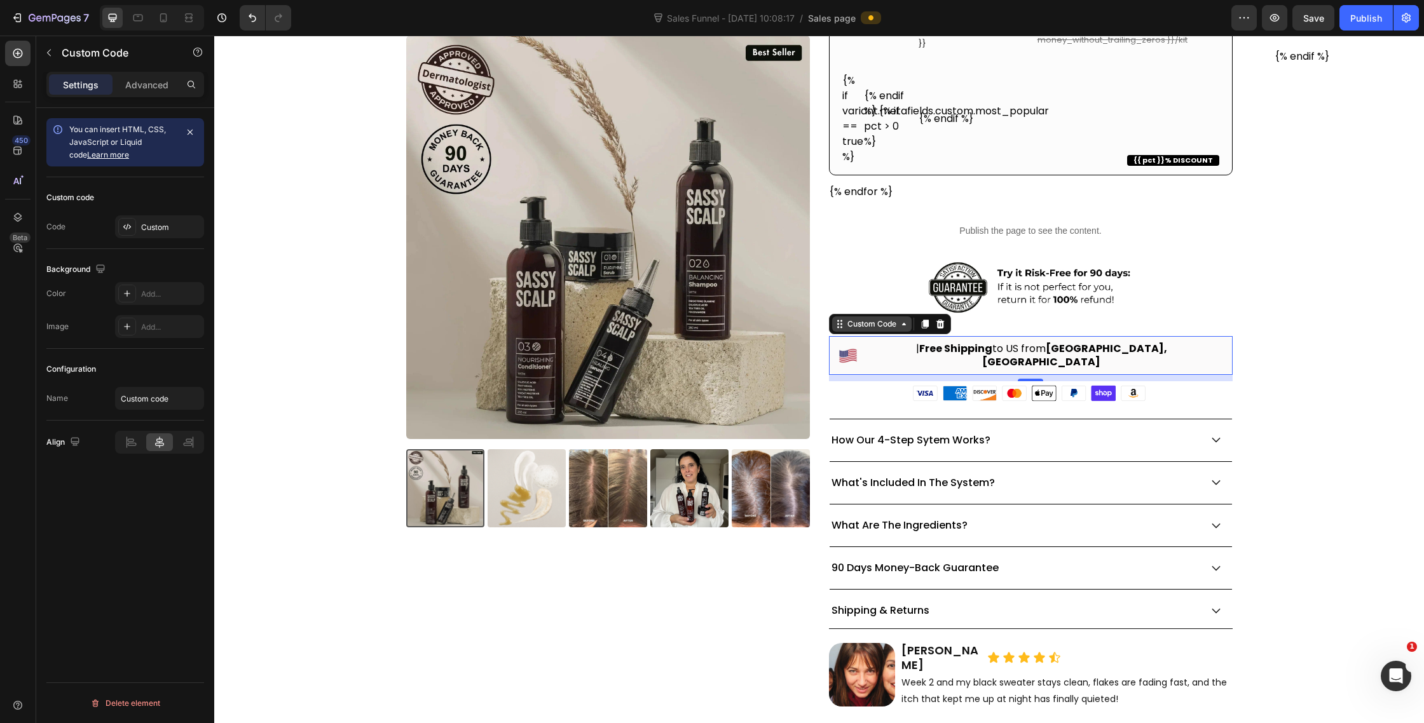
click at [840, 322] on icon at bounding box center [840, 324] width 10 height 10
click at [127, 230] on icon at bounding box center [127, 227] width 10 height 10
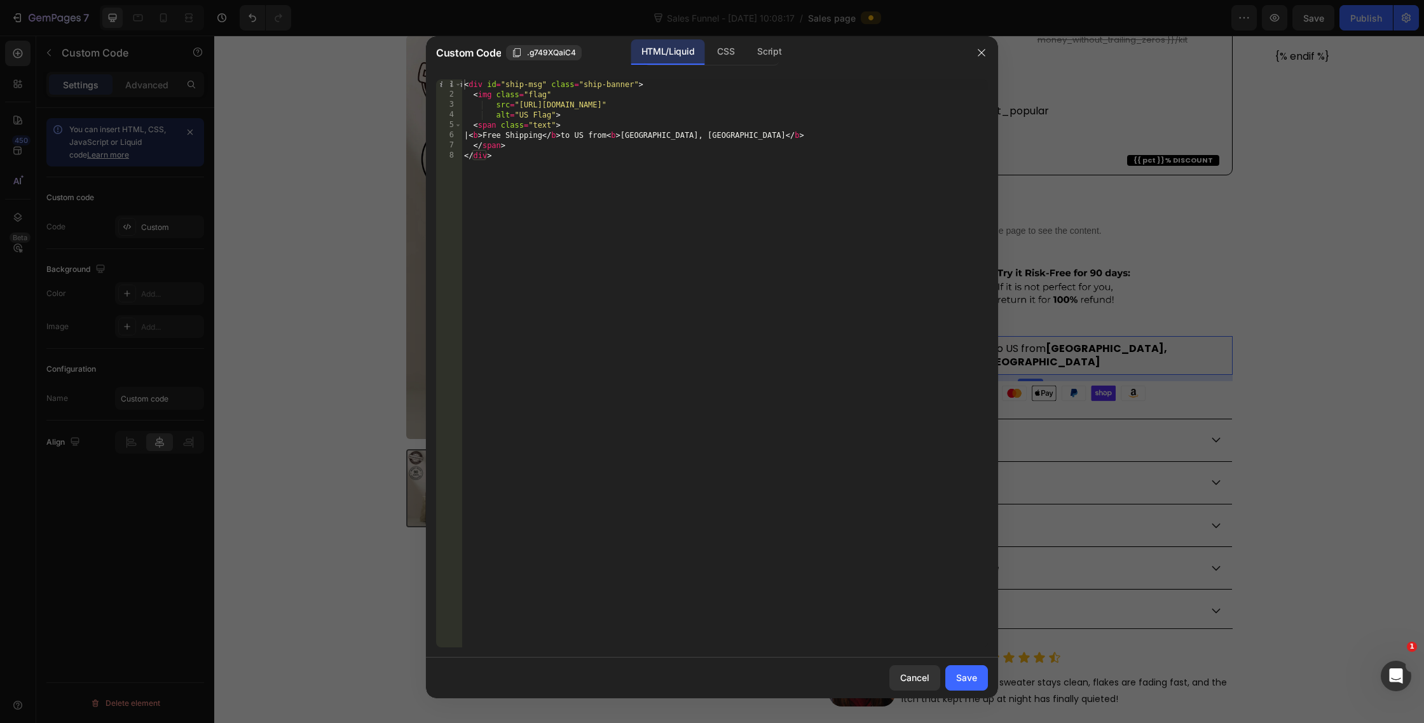
type textarea "<div id="ship-msg" class="ship-banner">"
click at [655, 86] on div "< div id = "ship-msg" class = "ship-banner" > < img class = "flag" src = "[URL]…" at bounding box center [725, 373] width 526 height 589
drag, startPoint x: 561, startPoint y: 94, endPoint x: 500, endPoint y: 95, distance: 61.7
click at [500, 95] on div "< div id = "ship-msg" class = "ship-banner" > < center > </ center > < img clas…" at bounding box center [725, 373] width 526 height 589
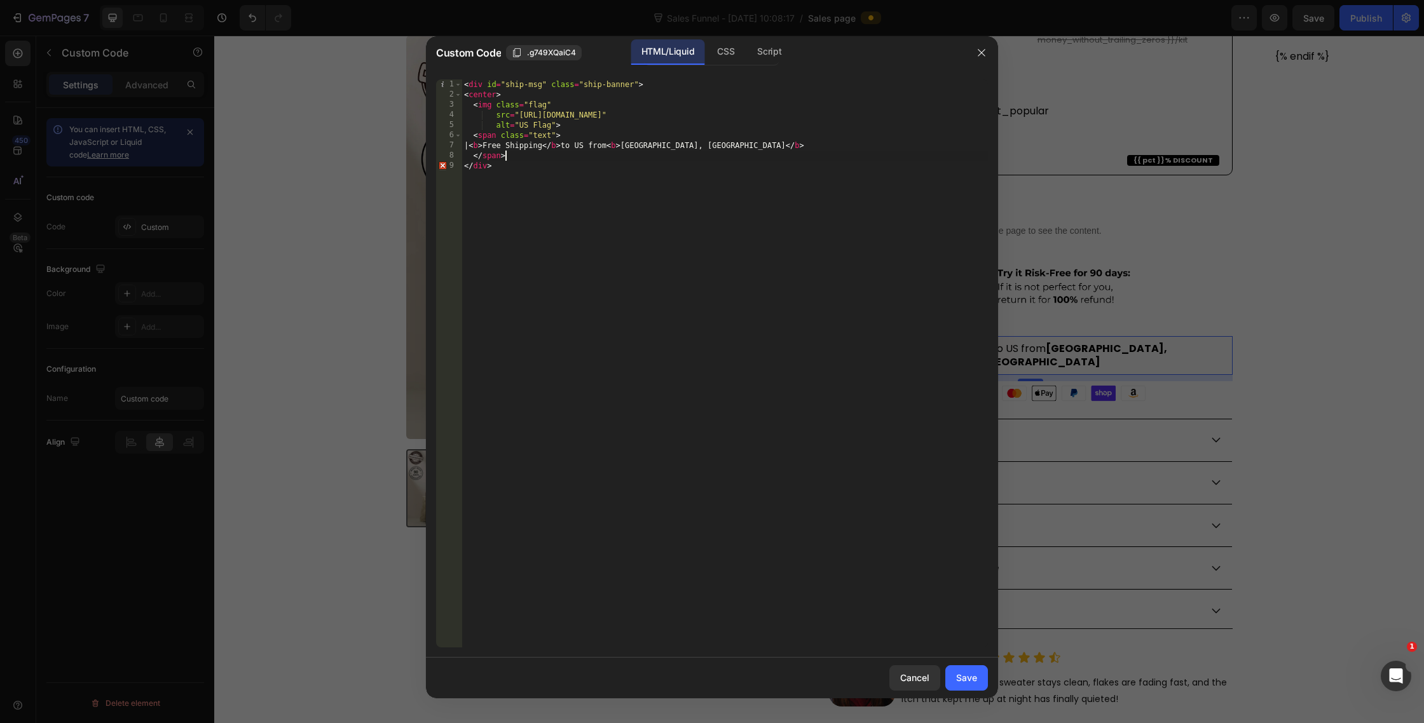
click at [570, 158] on div "< div id = "ship-msg" class = "ship-banner" > < center > < img class = "flag" s…" at bounding box center [725, 373] width 526 height 589
type textarea "</span>"
paste textarea "</center>"
type textarea "</center>"
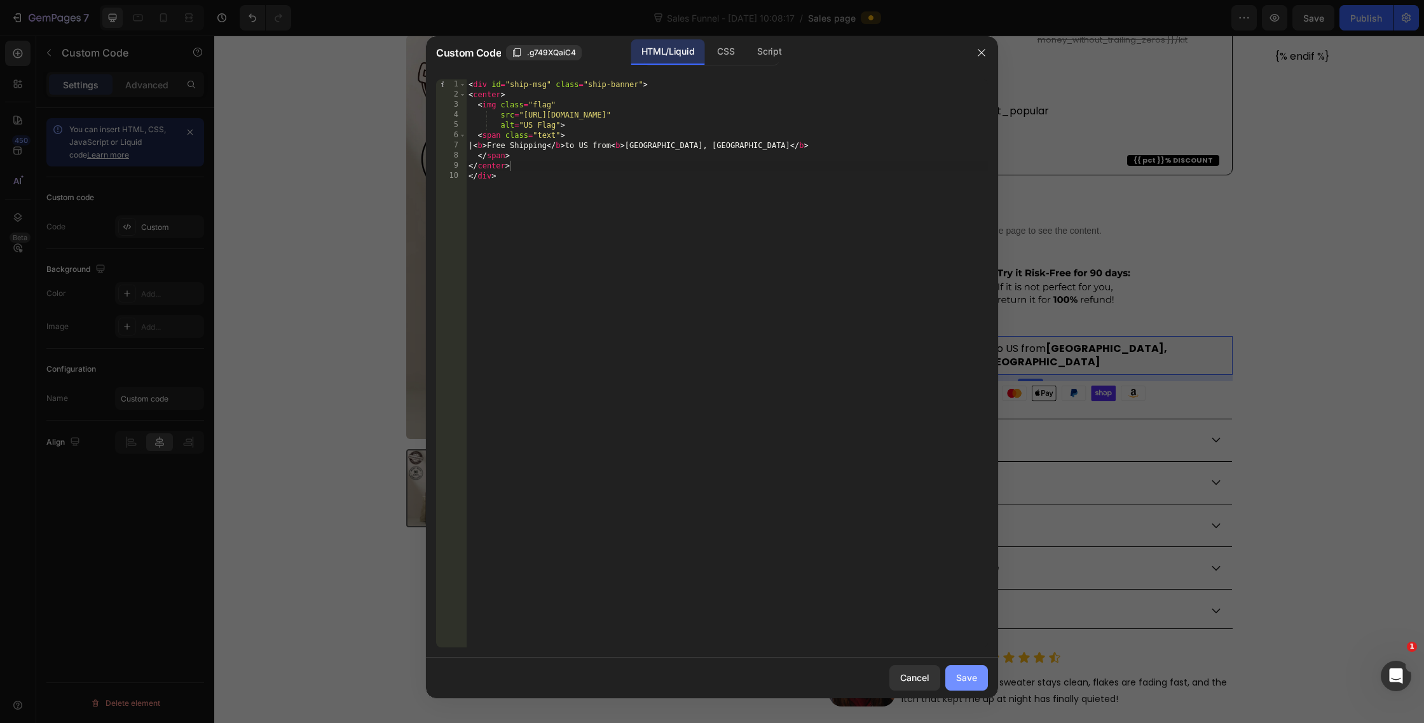
click at [972, 680] on div "Save" at bounding box center [966, 677] width 21 height 13
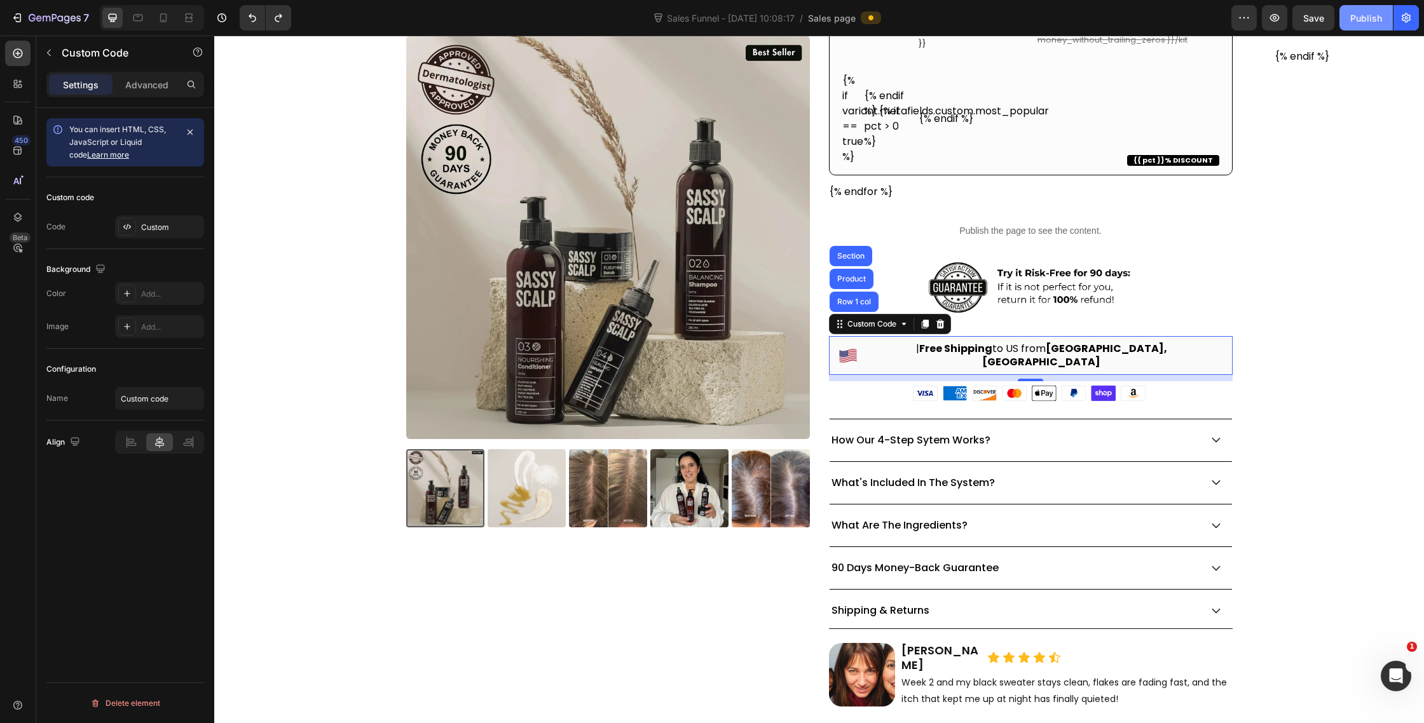
click at [1358, 13] on div "Publish" at bounding box center [1366, 17] width 32 height 13
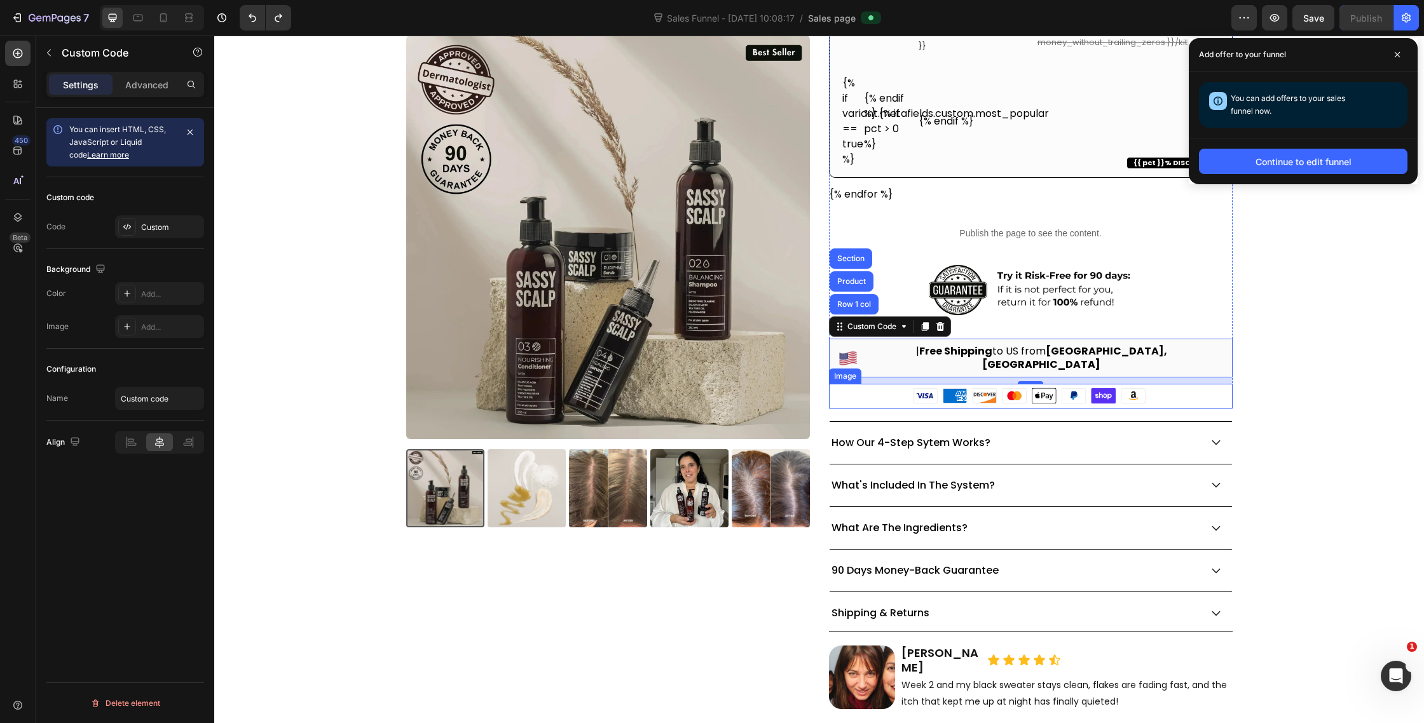
scroll to position [527, 0]
